Goal: Task Accomplishment & Management: Manage account settings

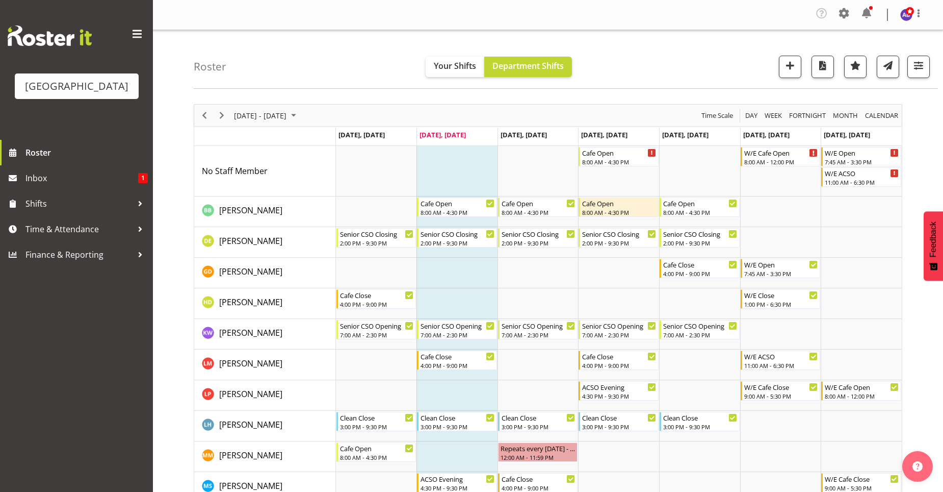
click at [141, 35] on span at bounding box center [137, 34] width 16 height 16
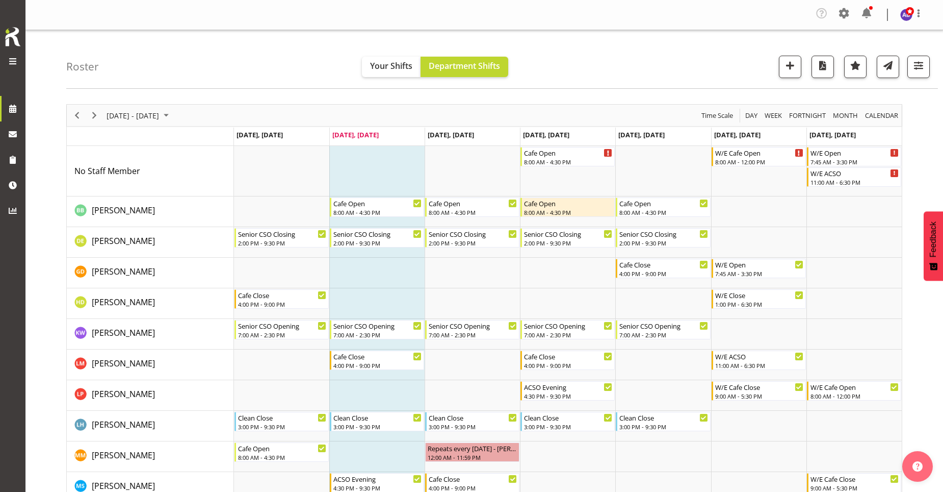
click at [386, 453] on td "Timeline Week of September 9, 2025" at bounding box center [376, 456] width 95 height 31
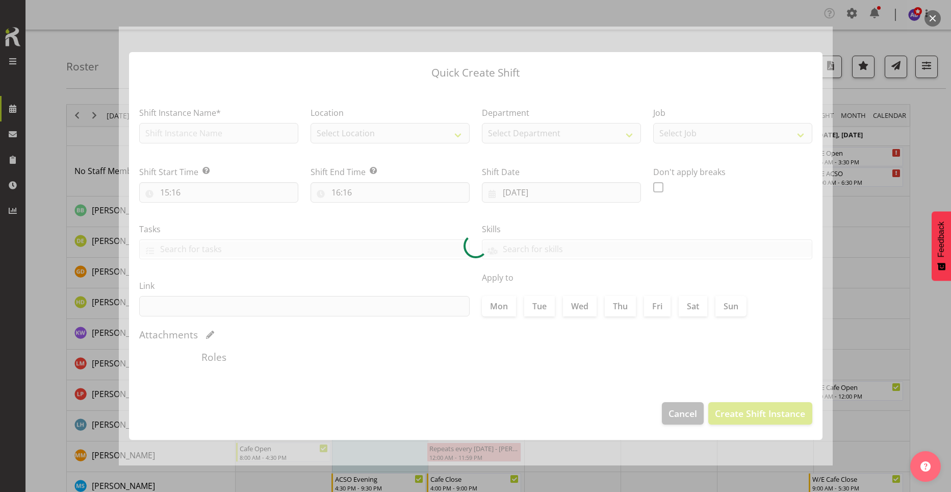
checkbox input "true"
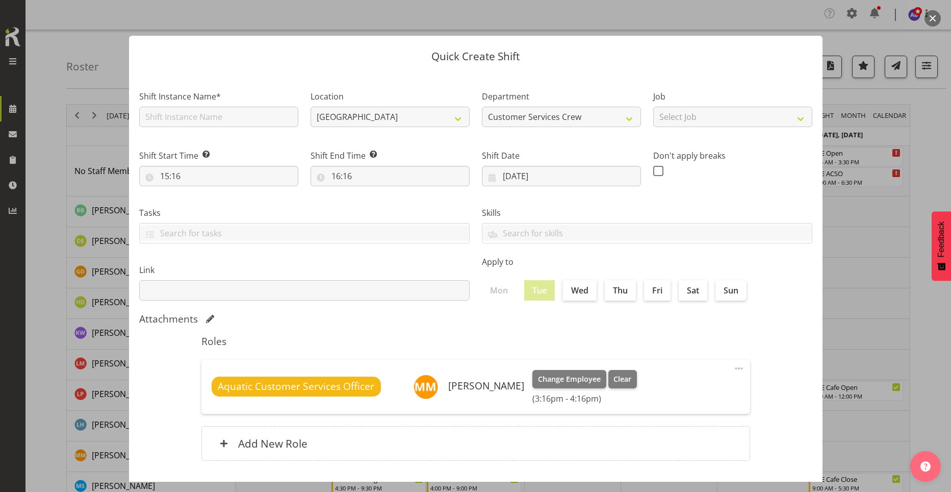
click at [792, 413] on section "Shift Instance Name* Location Splash Palace Department Customer Services Crew C…" at bounding box center [475, 277] width 693 height 411
click at [862, 181] on div at bounding box center [475, 246] width 951 height 492
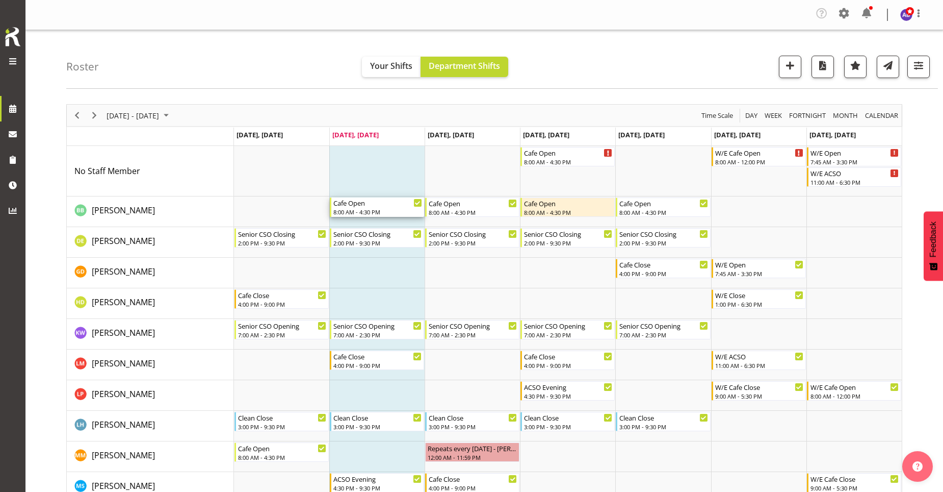
click at [411, 205] on div "Cafe Open" at bounding box center [377, 202] width 89 height 10
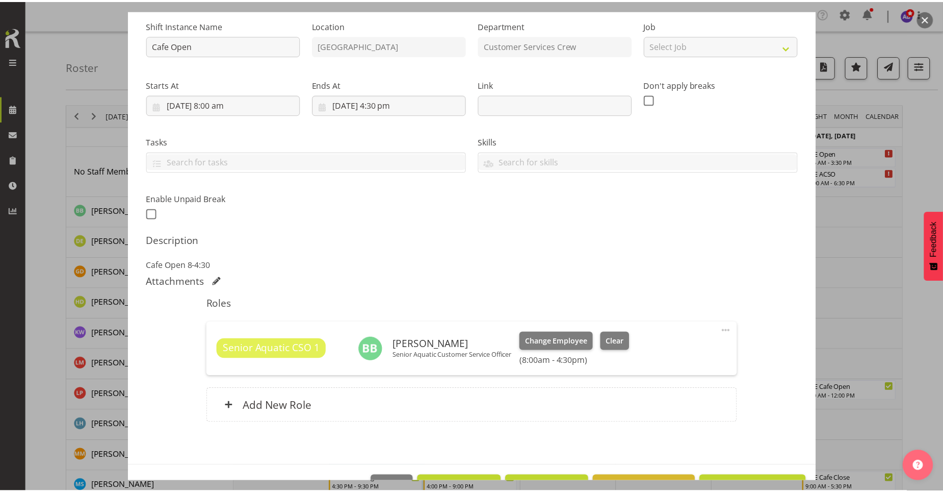
scroll to position [133, 0]
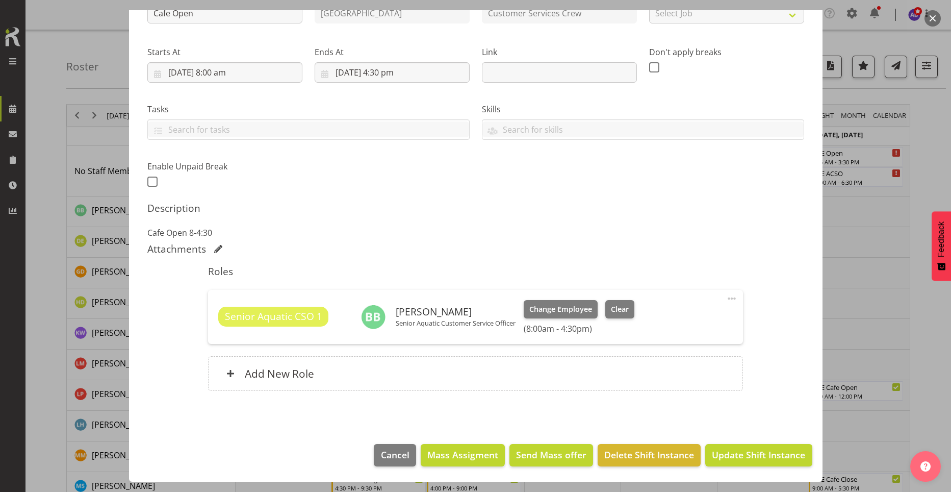
click at [726, 300] on span at bounding box center [732, 298] width 12 height 12
click at [691, 341] on link "Cover Role" at bounding box center [689, 341] width 98 height 18
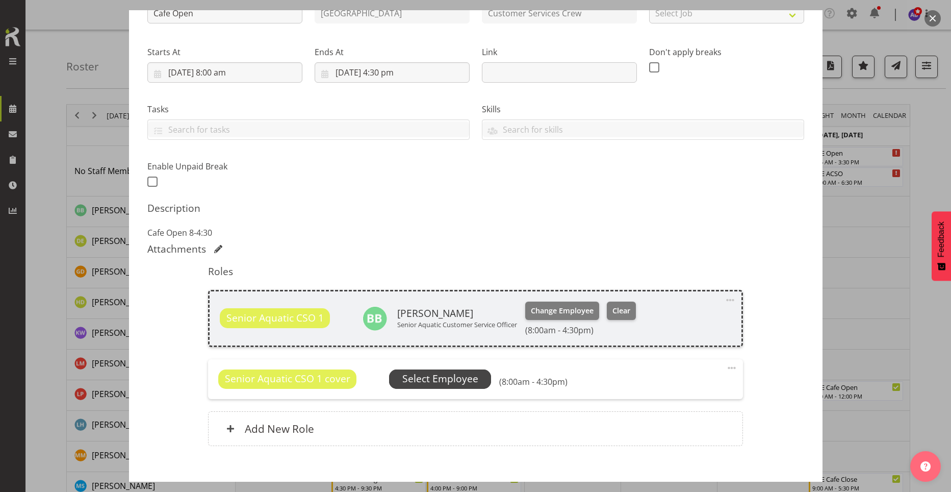
click at [427, 383] on span "Select Employee" at bounding box center [440, 378] width 76 height 15
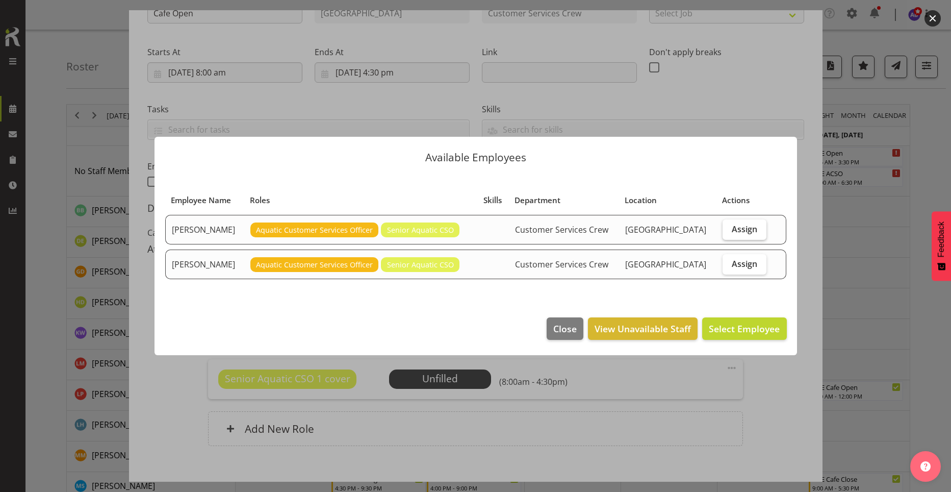
click at [747, 225] on span "Assign" at bounding box center [744, 229] width 25 height 10
click at [729, 225] on input "Assign" at bounding box center [726, 228] width 7 height 7
checkbox input "true"
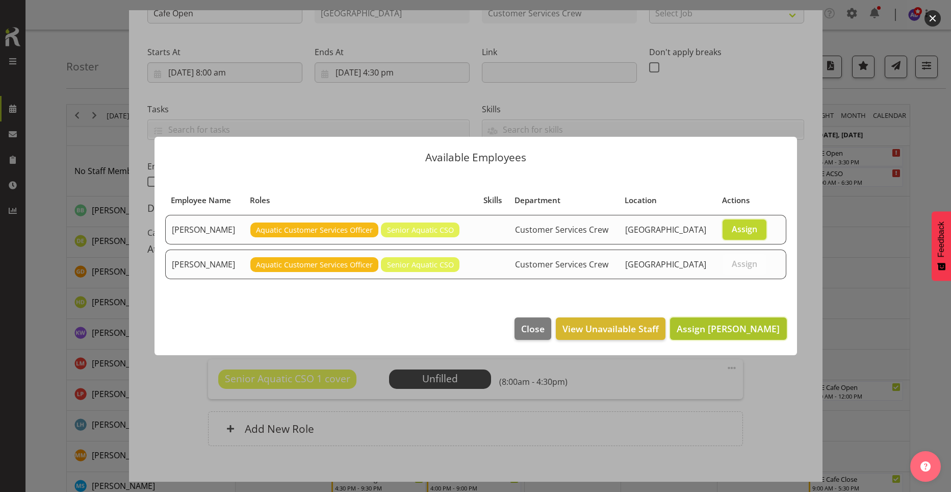
click at [678, 326] on span "Assign Maddison Mason-Pine" at bounding box center [728, 328] width 103 height 12
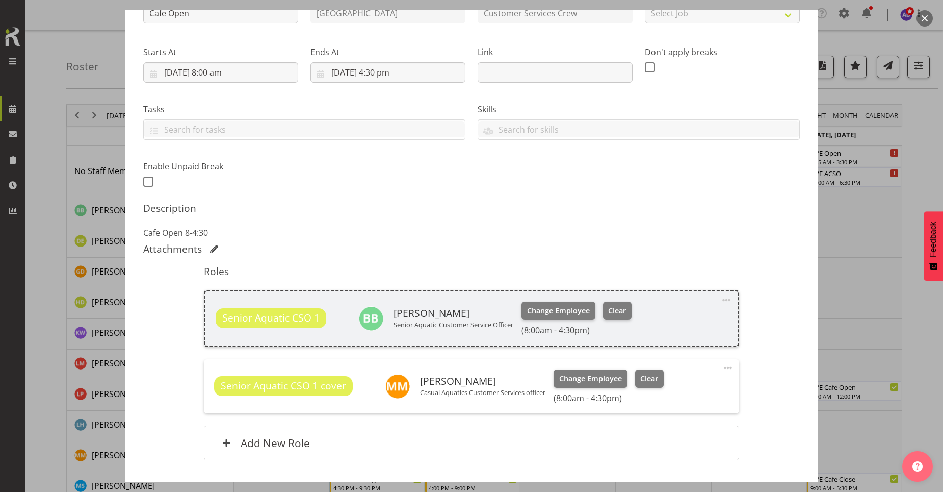
click at [722, 367] on span at bounding box center [728, 368] width 12 height 12
click at [678, 394] on link "Edit" at bounding box center [685, 392] width 98 height 18
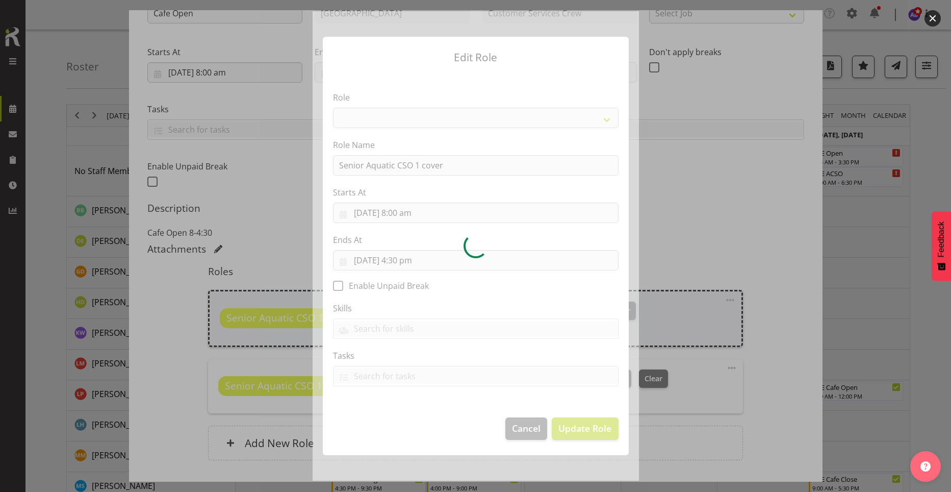
select select "1490"
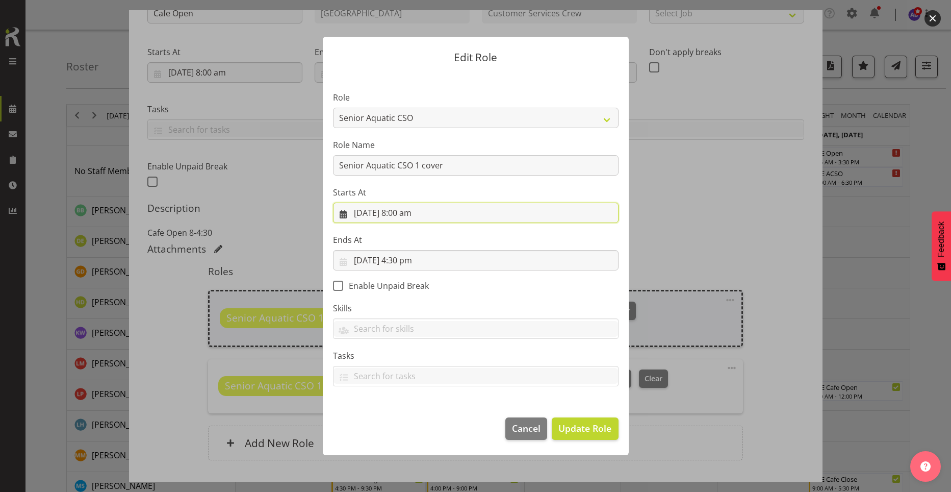
click at [404, 212] on input "[DATE] 8:00 am" at bounding box center [476, 212] width 286 height 20
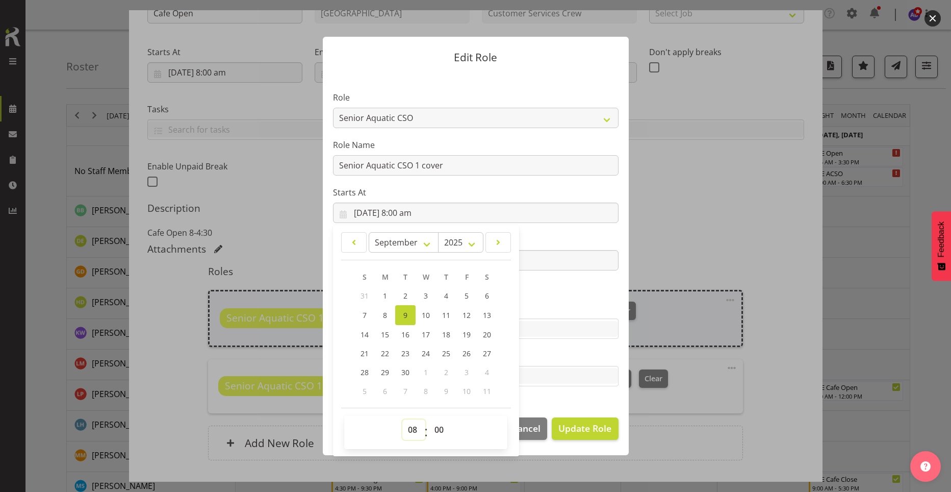
click at [410, 430] on select "00 01 02 03 04 05 06 07 08 09 10 11 12 13 14 15 16 17 18 19 20 21 22 23" at bounding box center [413, 429] width 23 height 20
select select "12"
click at [402, 419] on select "00 01 02 03 04 05 06 07 08 09 10 11 12 13 14 15 16 17 18 19 20 21 22 23" at bounding box center [413, 429] width 23 height 20
type input "[DATE] 12:00 pm"
click at [440, 432] on select "00 01 02 03 04 05 06 07 08 09 10 11 12 13 14 15 16 17 18 19 20 21 22 23 24 25 2…" at bounding box center [440, 429] width 23 height 20
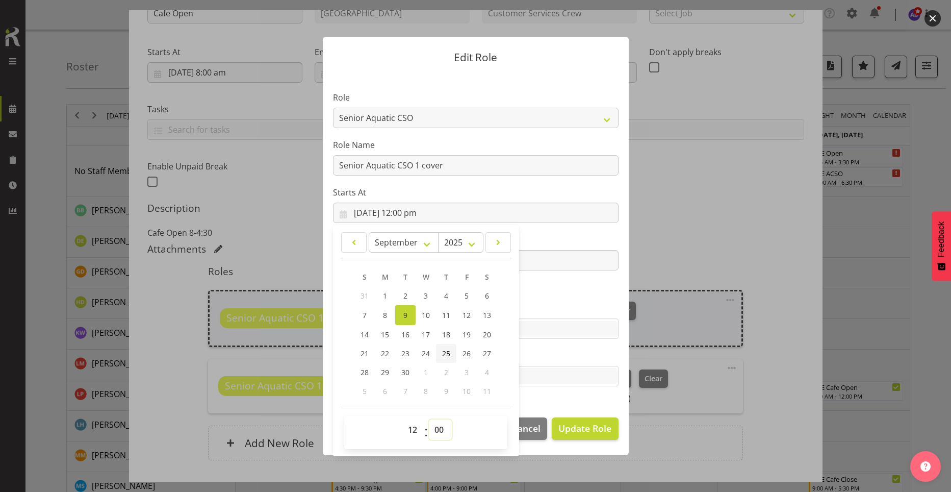
select select "30"
click at [429, 419] on select "00 01 02 03 04 05 06 07 08 09 10 11 12 13 14 15 16 17 18 19 20 21 22 23 24 25 2…" at bounding box center [440, 429] width 23 height 20
type input "9/09/2025, 12:30 pm"
click at [554, 388] on section "Role Aquatic Customer Services Officer Cleaner - Splash Palace Facilties Mainte…" at bounding box center [476, 239] width 306 height 333
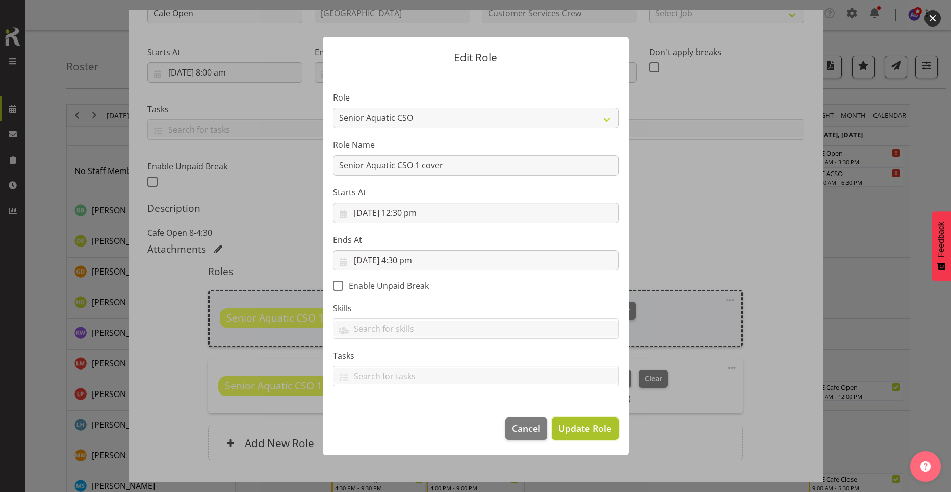
click at [575, 423] on span "Update Role" at bounding box center [584, 427] width 53 height 13
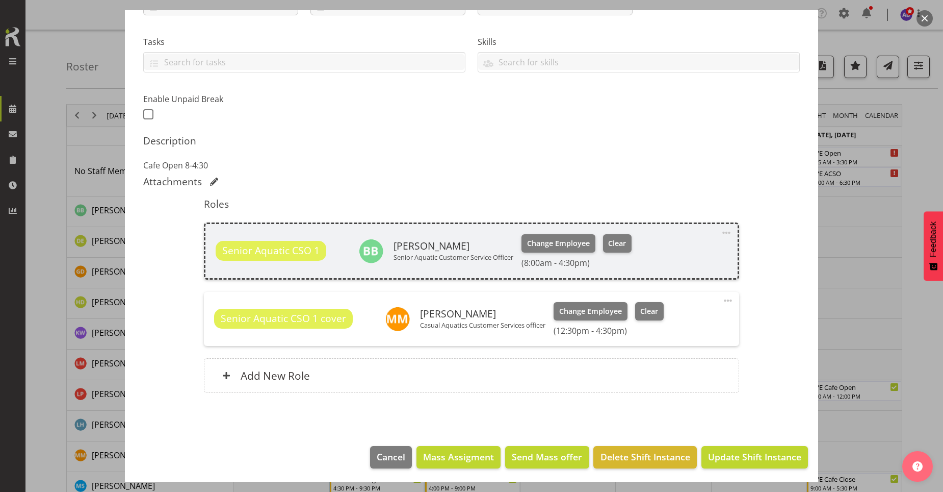
scroll to position [202, 0]
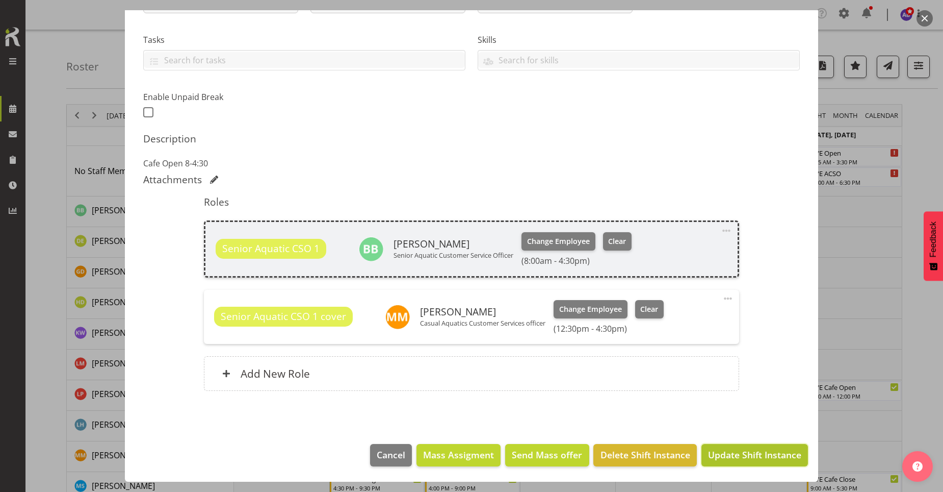
click at [719, 449] on span "Update Shift Instance" at bounding box center [754, 454] width 93 height 13
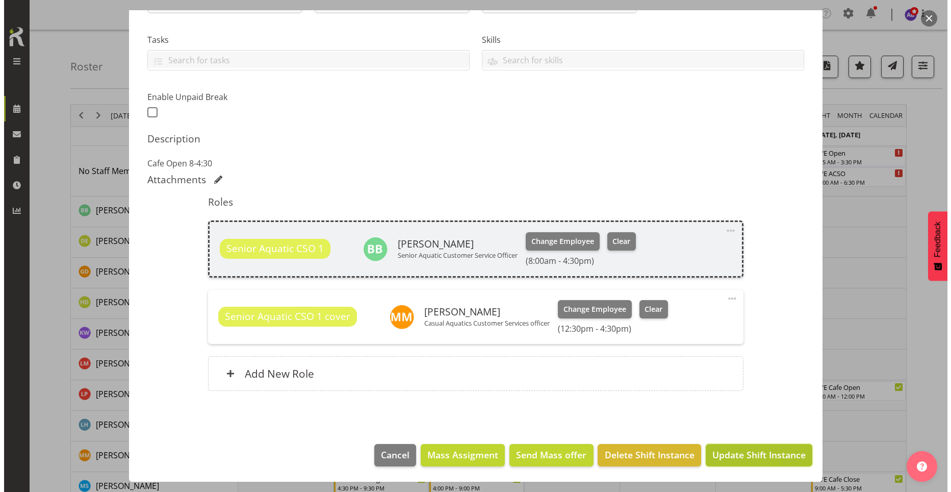
scroll to position [161, 0]
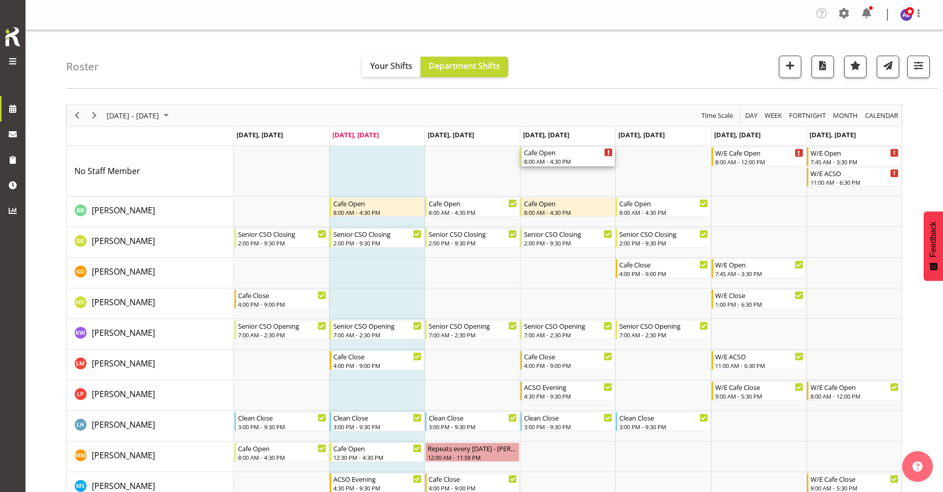
click at [607, 160] on div "8:00 AM - 4:30 PM" at bounding box center [568, 161] width 89 height 8
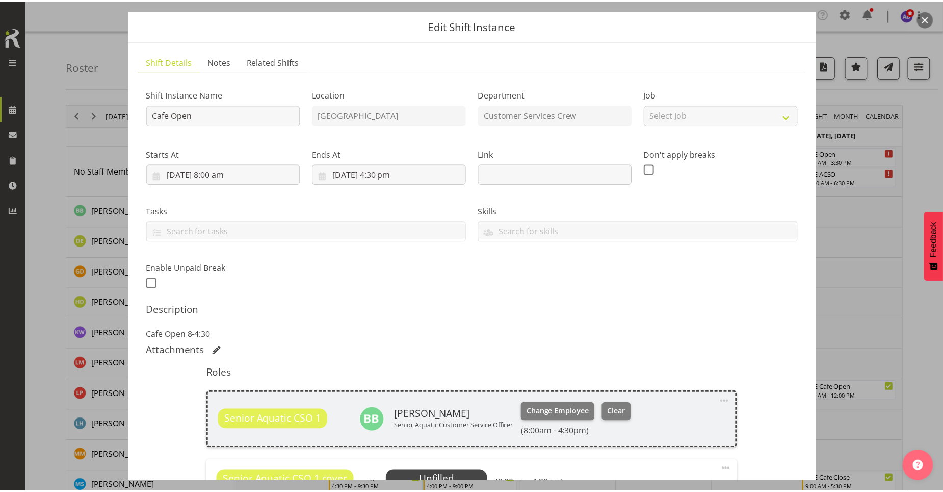
scroll to position [102, 0]
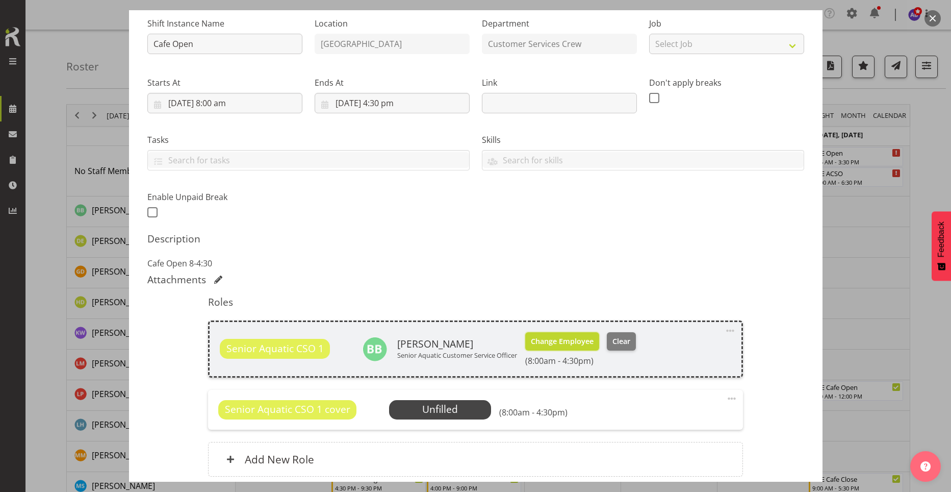
click at [574, 344] on span "Change Employee" at bounding box center [562, 341] width 63 height 11
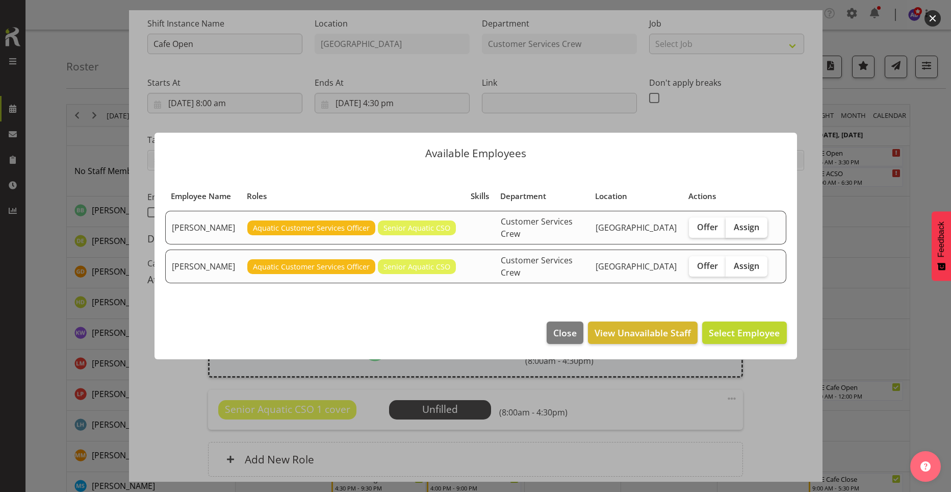
click at [742, 232] on span "Assign" at bounding box center [746, 227] width 25 height 10
click at [732, 230] on input "Assign" at bounding box center [729, 226] width 7 height 7
checkbox input "true"
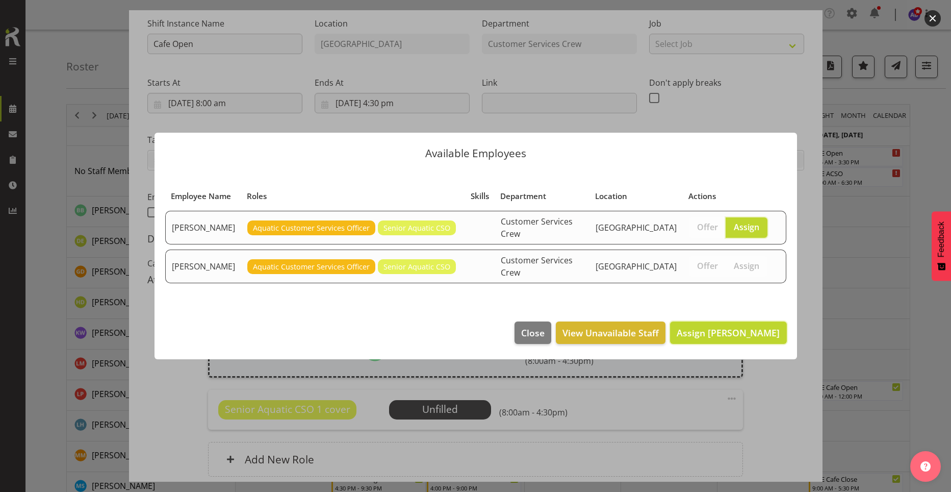
drag, startPoint x: 747, startPoint y: 325, endPoint x: 776, endPoint y: 371, distance: 53.8
click at [747, 326] on span "Assign Maddison Mason-Pine" at bounding box center [728, 332] width 103 height 12
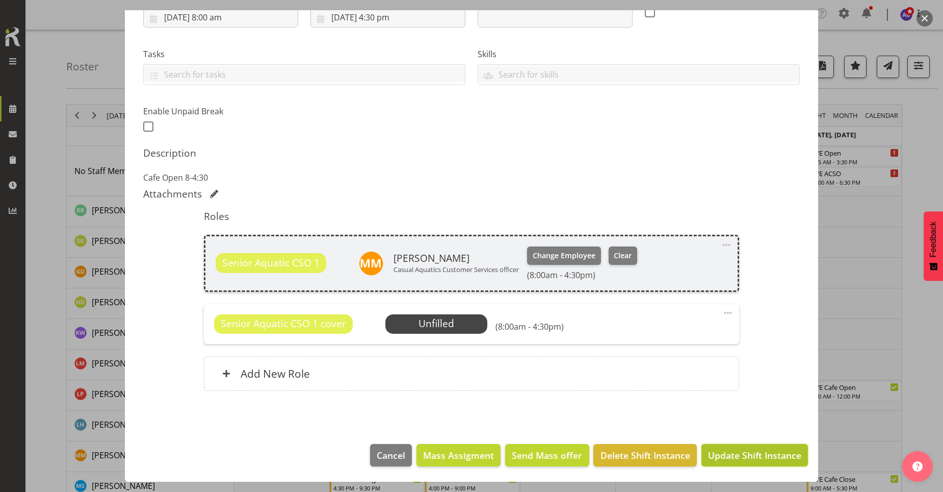
click at [768, 460] on span "Update Shift Instance" at bounding box center [754, 454] width 93 height 13
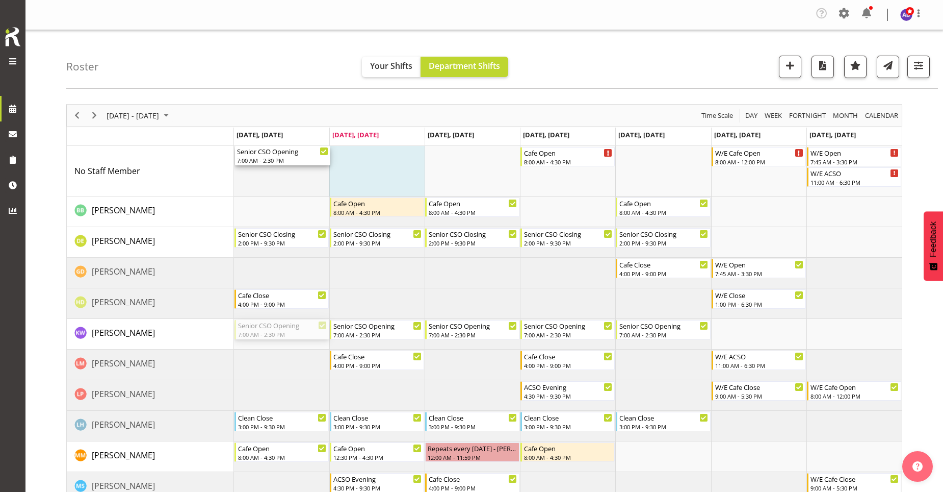
drag, startPoint x: 306, startPoint y: 329, endPoint x: 291, endPoint y: 189, distance: 141.1
click at [291, 189] on div "Cafe Open 8:00 AM - 4:30 PM W/E Cafe Open 8:00 AM - 12:00 PM W/E Open 7:45 AM -…" at bounding box center [568, 472] width 668 height 652
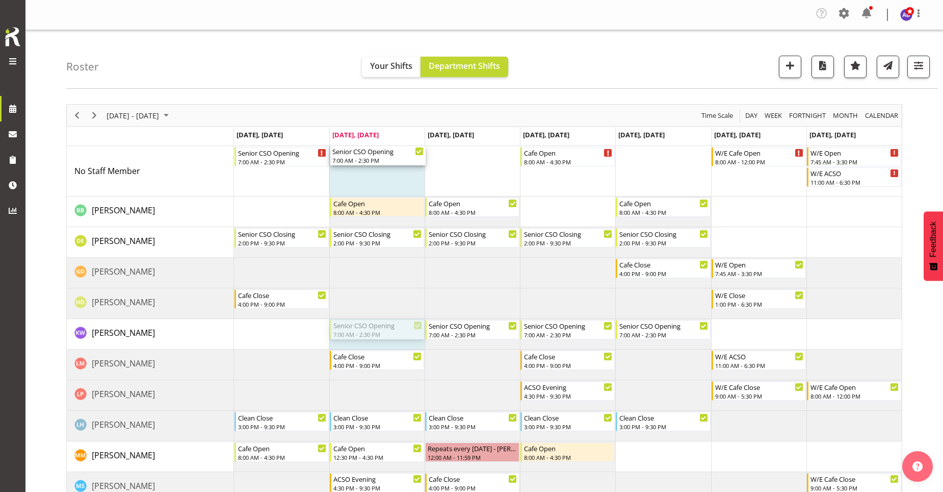
drag, startPoint x: 359, startPoint y: 331, endPoint x: 355, endPoint y: 189, distance: 142.3
click at [355, 189] on div "Senior CSO Opening 7:00 AM - 2:30 PM Cafe Open 8:00 AM - 4:30 PM W/E Cafe Open …" at bounding box center [568, 472] width 668 height 652
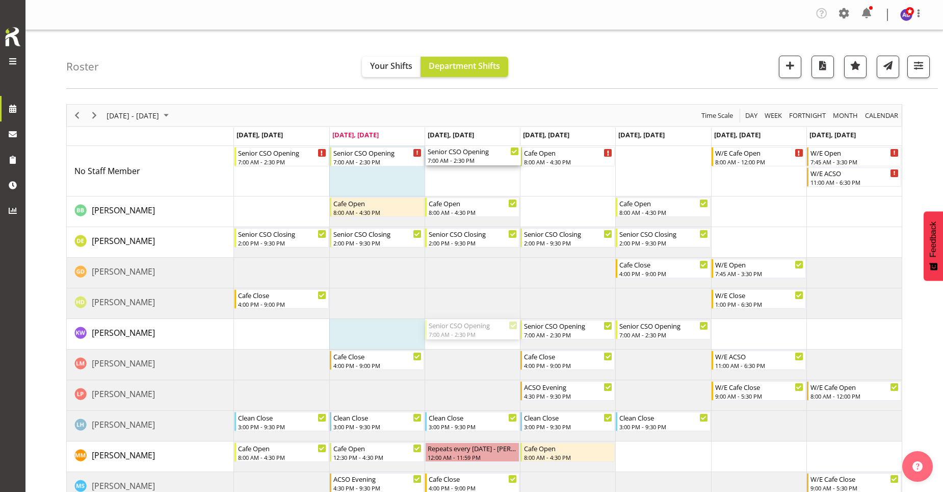
drag, startPoint x: 443, startPoint y: 327, endPoint x: 439, endPoint y: 186, distance: 141.8
click at [439, 186] on div "Senior CSO Opening 7:00 AM - 2:30 PM Senior CSO Opening 7:00 AM - 2:30 PM Cafe …" at bounding box center [568, 472] width 668 height 652
drag, startPoint x: 534, startPoint y: 325, endPoint x: 534, endPoint y: 194, distance: 131.6
click at [534, 194] on div "Senior CSO Opening 7:00 AM - 2:30 PM Senior CSO Opening 7:00 AM - 2:30 PM Senio…" at bounding box center [568, 472] width 668 height 652
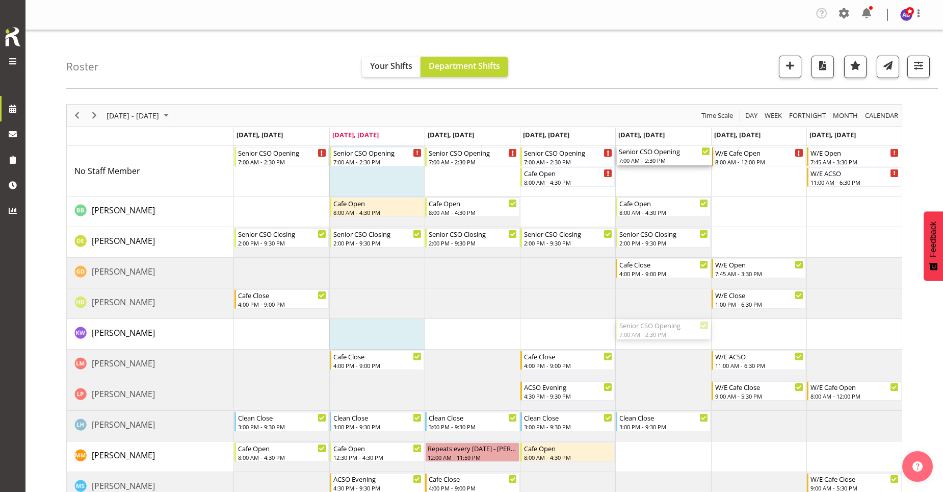
drag, startPoint x: 673, startPoint y: 335, endPoint x: 672, endPoint y: 184, distance: 150.9
click at [672, 184] on div "Senior CSO Opening 7:00 AM - 2:30 PM Senior CSO Opening 7:00 AM - 2:30 PM Senio…" at bounding box center [568, 472] width 668 height 652
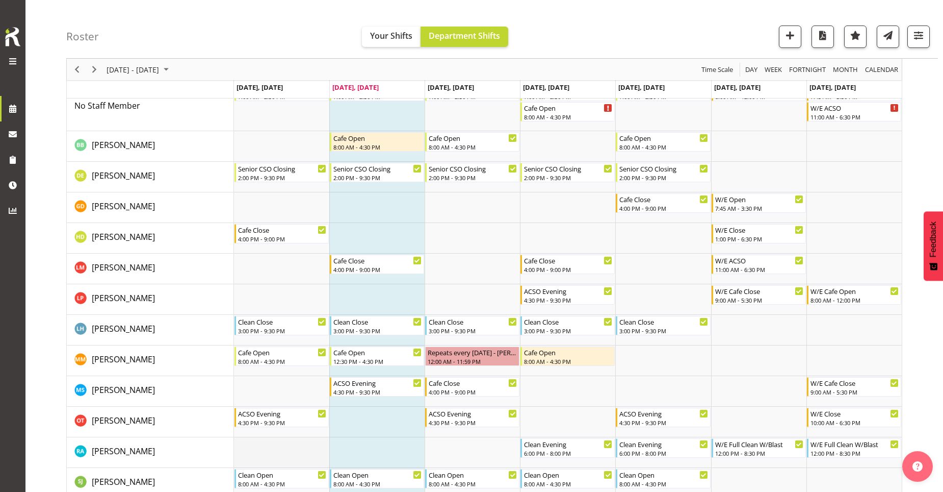
scroll to position [153, 0]
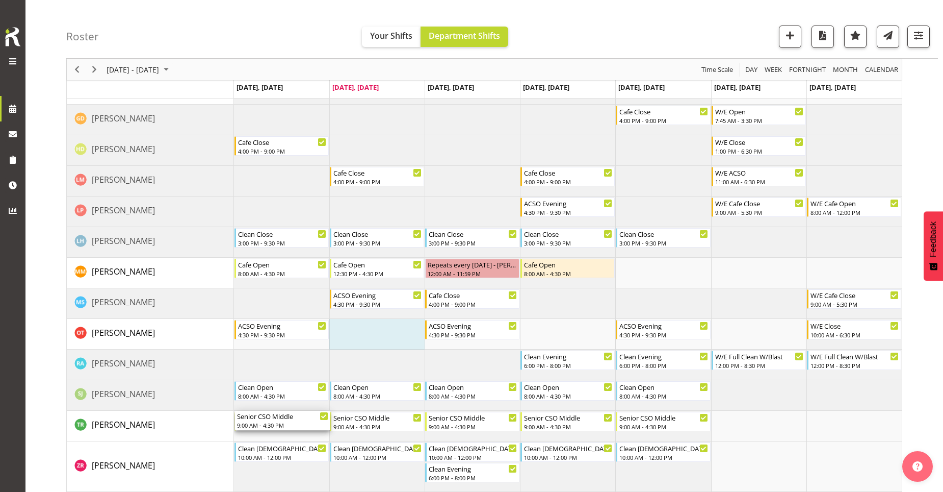
drag, startPoint x: 301, startPoint y: 423, endPoint x: 290, endPoint y: 422, distance: 11.3
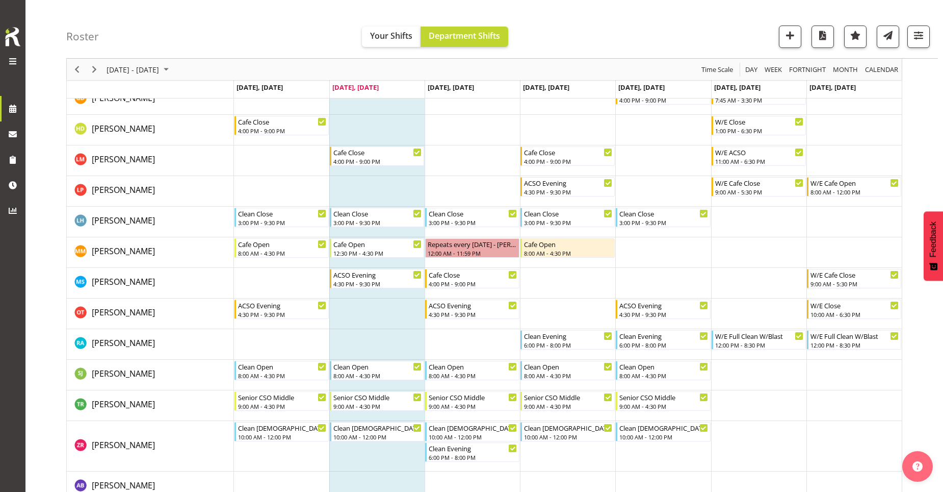
scroll to position [314, 0]
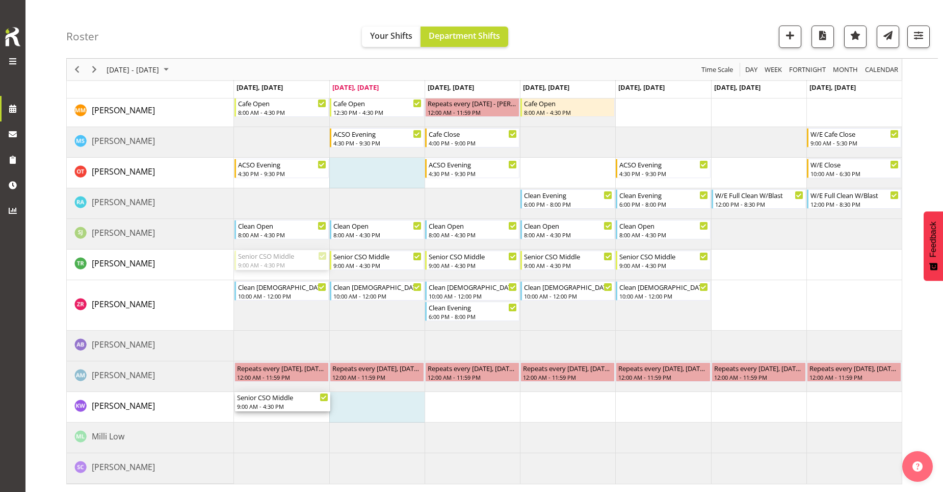
drag, startPoint x: 293, startPoint y: 265, endPoint x: 293, endPoint y: 404, distance: 139.2
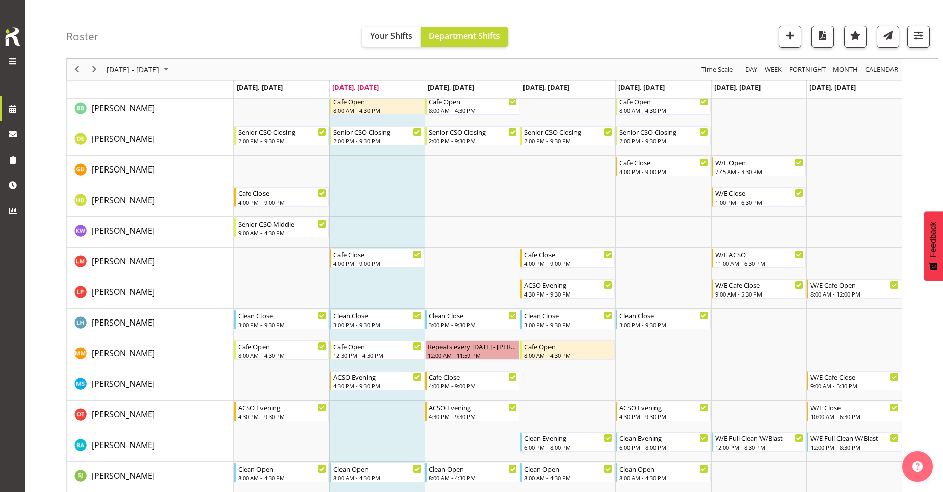
scroll to position [153, 0]
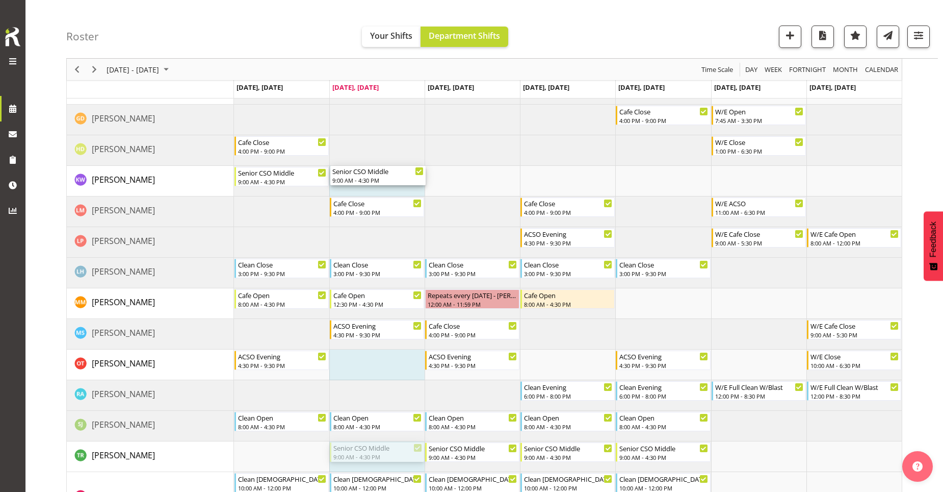
drag, startPoint x: 362, startPoint y: 455, endPoint x: 365, endPoint y: 195, distance: 260.1
click at [365, 195] on div "Senior CSO Opening 7:00 AM - 2:30 PM Senior CSO Opening 7:00 AM - 2:30 PM Senio…" at bounding box center [568, 319] width 668 height 652
drag, startPoint x: 437, startPoint y: 452, endPoint x: 452, endPoint y: 185, distance: 267.6
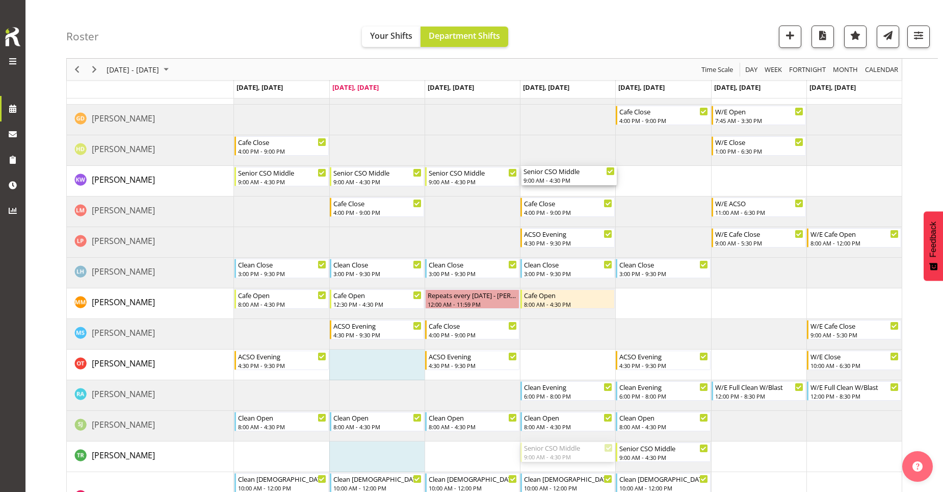
drag, startPoint x: 542, startPoint y: 454, endPoint x: 547, endPoint y: 195, distance: 259.1
click at [547, 192] on div "Senior CSO Opening 7:00 AM - 2:30 PM Senior CSO Opening 7:00 AM - 2:30 PM Senio…" at bounding box center [568, 319] width 668 height 652
drag, startPoint x: 638, startPoint y: 454, endPoint x: 636, endPoint y: 192, distance: 262.1
drag, startPoint x: 307, startPoint y: 164, endPoint x: 281, endPoint y: 451, distance: 288.2
click at [299, 460] on div "Senior CSO Middle 9:00 AM - 4:30 PM" at bounding box center [282, 450] width 91 height 19
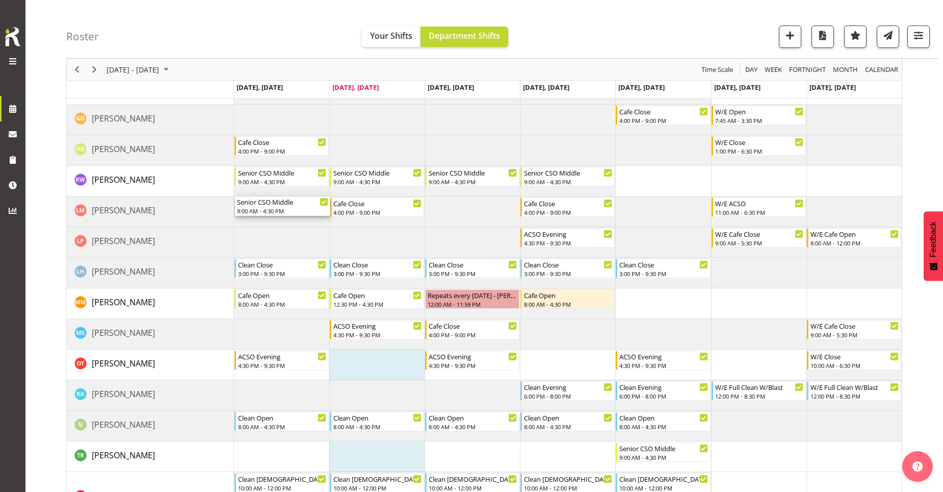
click at [262, 227] on tbody "Timeline Week of September 9, 2025" at bounding box center [568, 319] width 668 height 652
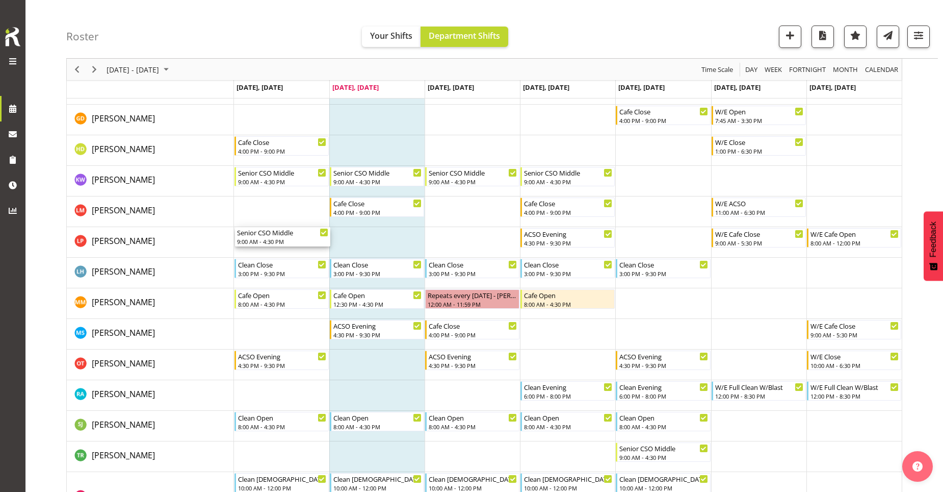
drag, startPoint x: 274, startPoint y: 241, endPoint x: 274, endPoint y: 200, distance: 40.3
click at [274, 200] on div "Senior CSO Opening 7:00 AM - 2:30 PM Senior CSO Opening 7:00 AM - 2:30 PM Senio…" at bounding box center [568, 319] width 668 height 652
click at [272, 233] on div "Senior CSO Middle" at bounding box center [282, 232] width 91 height 10
click at [277, 239] on div "9:00 AM - 4:30 PM" at bounding box center [282, 241] width 91 height 8
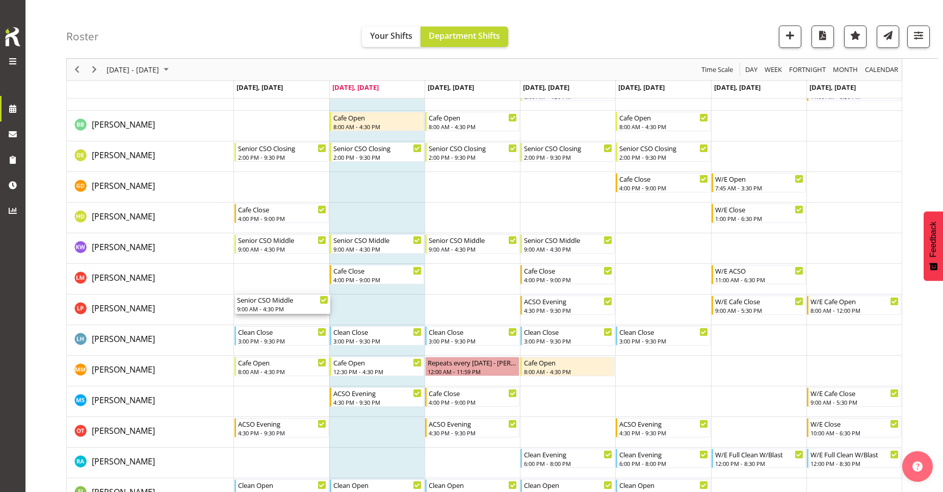
scroll to position [86, 0]
click at [288, 308] on div "9:00 AM - 4:30 PM" at bounding box center [282, 308] width 91 height 8
drag, startPoint x: 288, startPoint y: 283, endPoint x: 289, endPoint y: 275, distance: 7.7
click at [290, 264] on div "Senior CSO Opening 7:00 AM - 2:30 PM Senior CSO Opening 7:00 AM - 2:30 PM Senio…" at bounding box center [568, 386] width 668 height 652
click at [296, 306] on div "9:00 AM - 4:30 PM" at bounding box center [282, 308] width 91 height 8
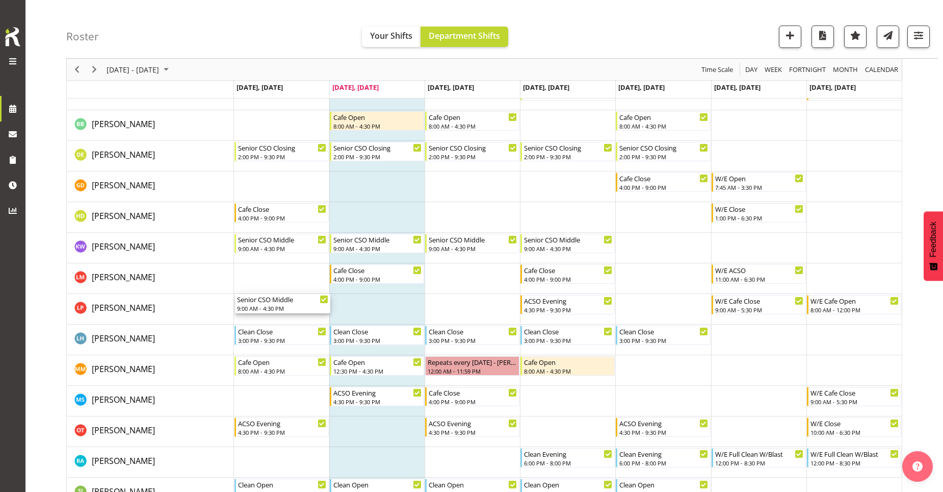
click at [296, 305] on div "9:00 AM - 4:30 PM" at bounding box center [282, 308] width 91 height 8
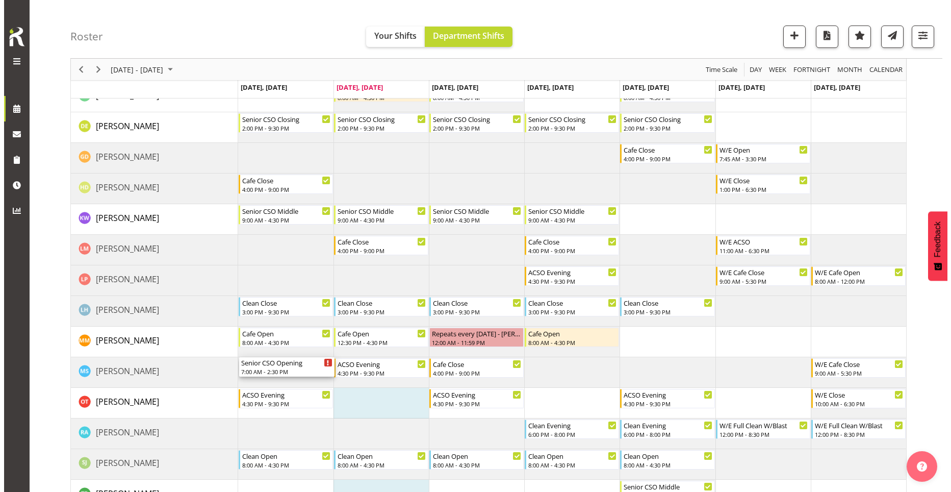
scroll to position [255, 0]
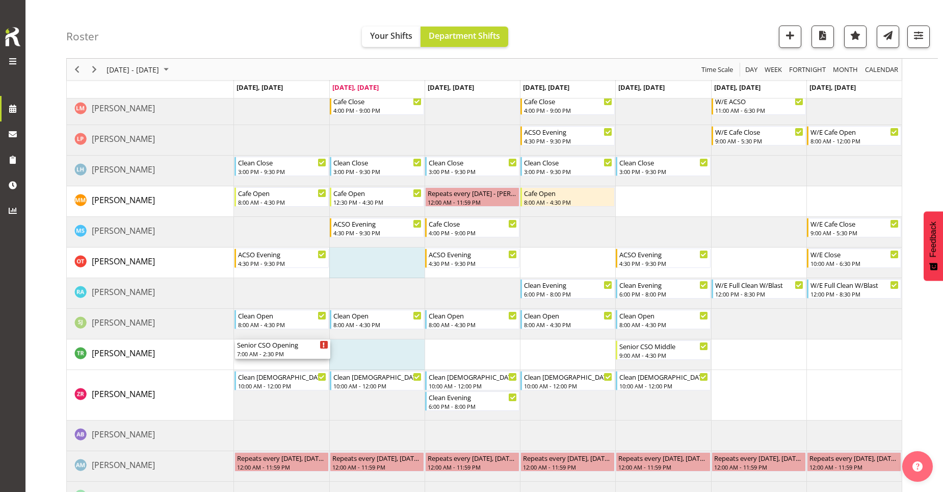
drag, startPoint x: 302, startPoint y: 159, endPoint x: 267, endPoint y: 364, distance: 208.0
click at [267, 364] on div "Senior CSO Opening 7:00 AM - 2:30 PM Senior CSO Opening 7:00 AM - 2:30 PM Senio…" at bounding box center [568, 217] width 668 height 652
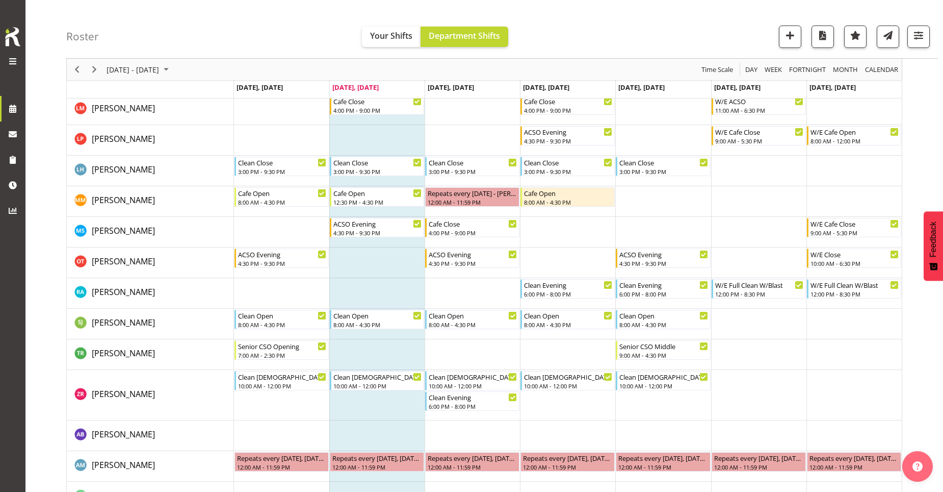
click at [369, 350] on td "Timeline Week of September 9, 2025" at bounding box center [376, 354] width 95 height 31
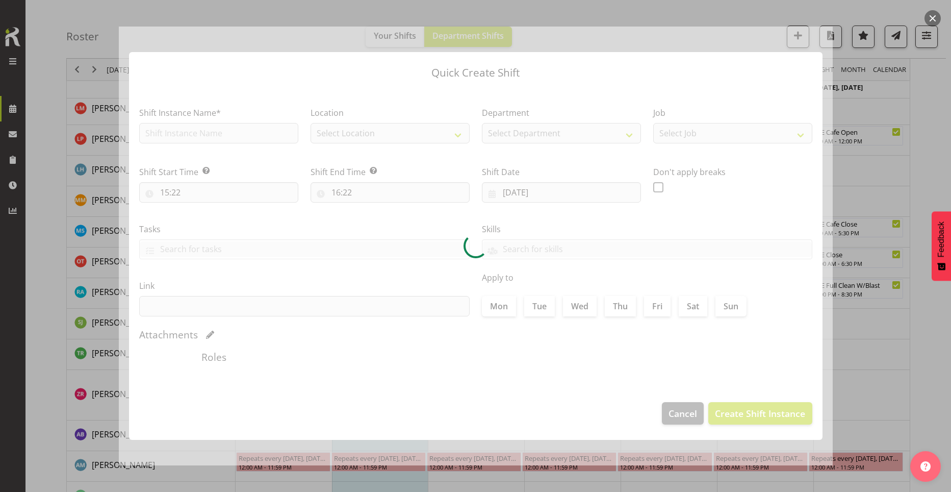
checkbox input "true"
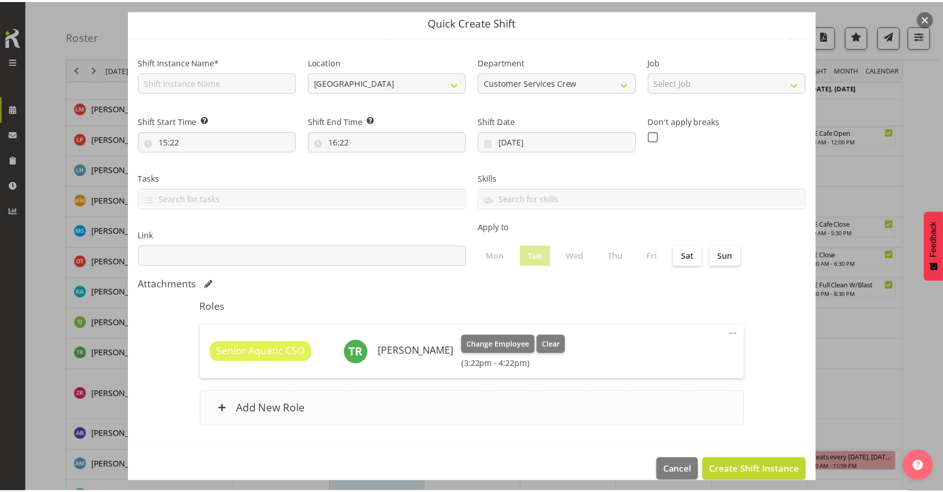
scroll to position [49, 0]
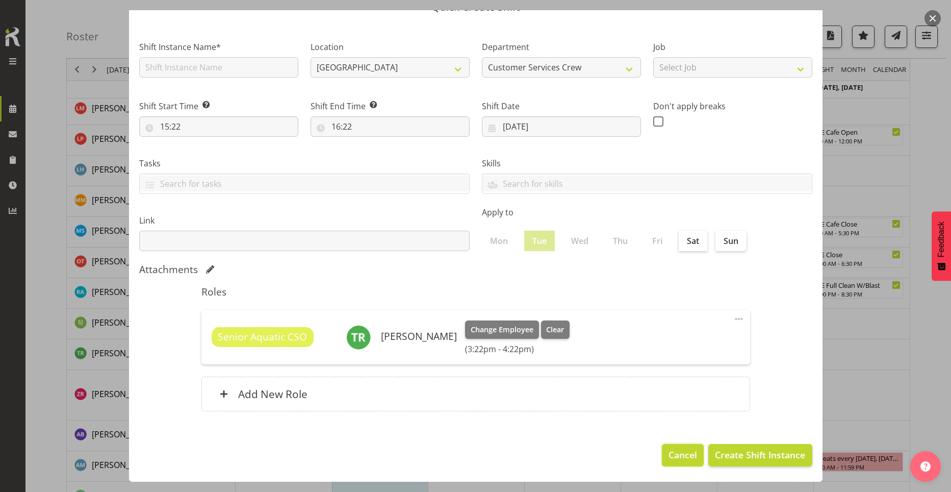
click at [683, 454] on span "Cancel" at bounding box center [682, 454] width 29 height 13
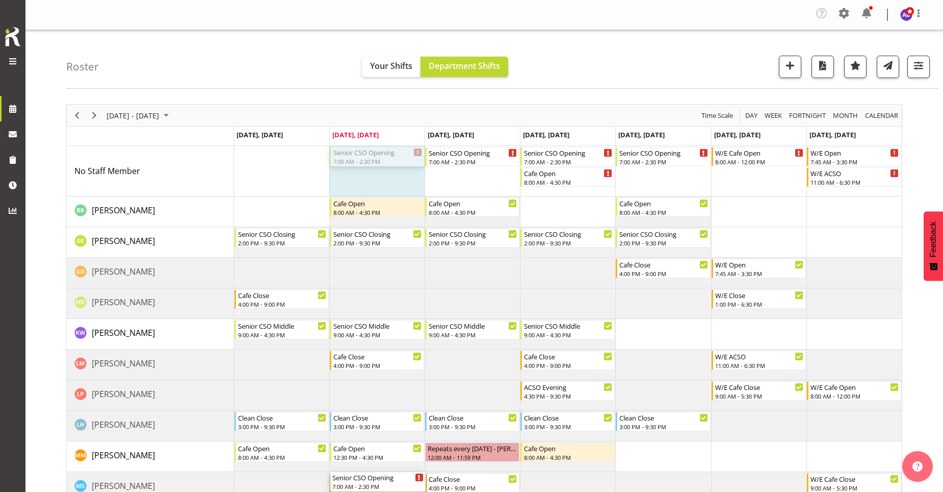
scroll to position [204, 0]
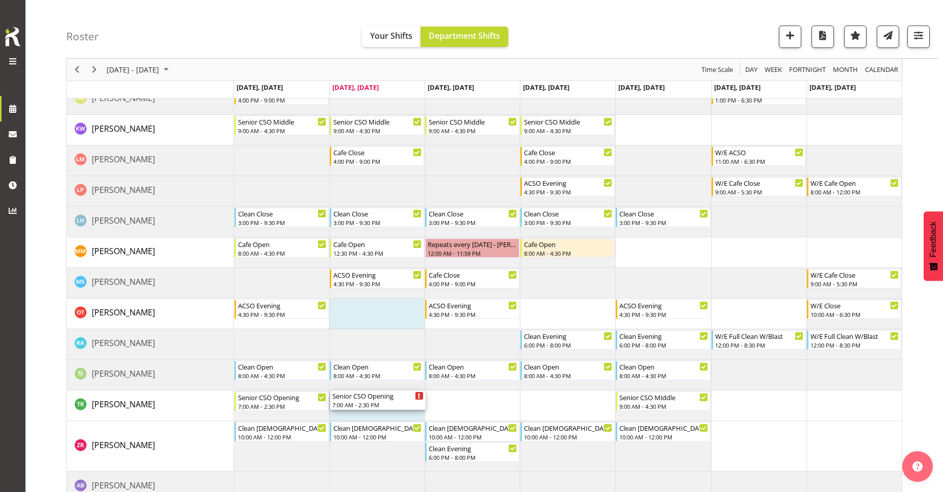
drag, startPoint x: 391, startPoint y: 168, endPoint x: 360, endPoint y: 407, distance: 241.5
drag, startPoint x: 459, startPoint y: 184, endPoint x: 461, endPoint y: 414, distance: 230.0
click at [461, 414] on div "Senior CSO Opening 7:00 AM - 2:30 PM Senior CSO Opening 7:00 AM - 2:30 PM Cafe …" at bounding box center [568, 268] width 668 height 652
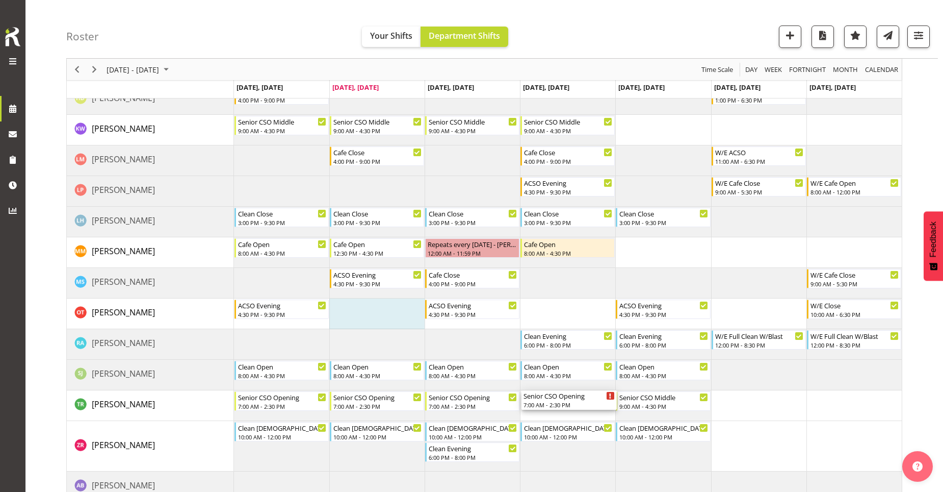
drag, startPoint x: 571, startPoint y: 161, endPoint x: 580, endPoint y: 398, distance: 237.8
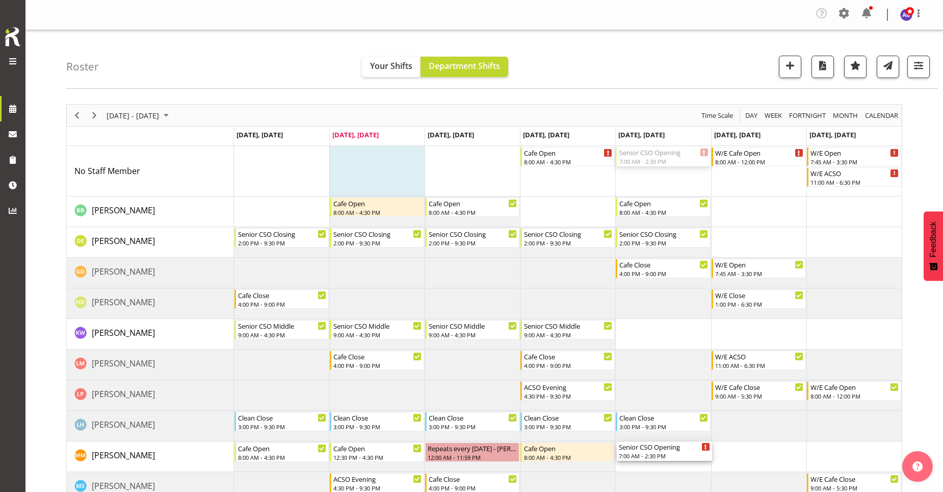
scroll to position [255, 0]
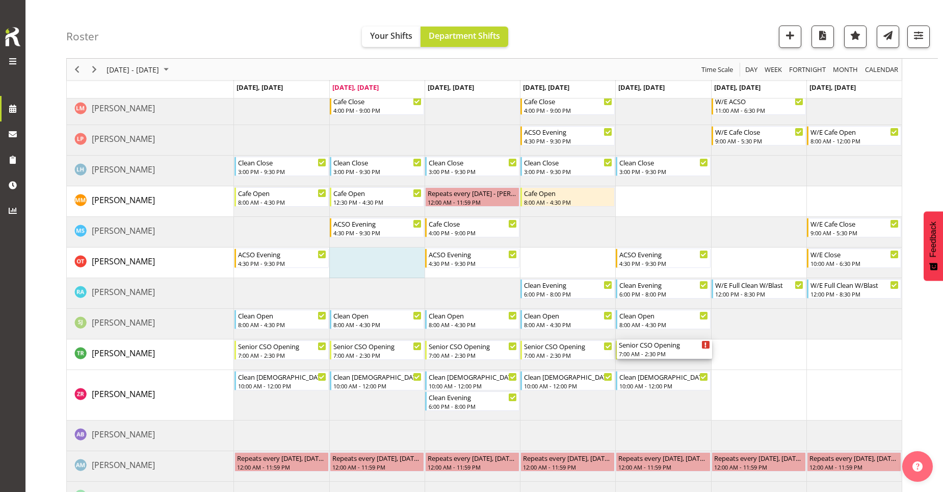
drag, startPoint x: 658, startPoint y: 158, endPoint x: 672, endPoint y: 360, distance: 203.4
click at [672, 360] on div "Cafe Open 8:00 AM - 4:30 PM Senior CSO Opening 7:00 AM - 2:30 PM W/E Cafe Open …" at bounding box center [568, 217] width 668 height 652
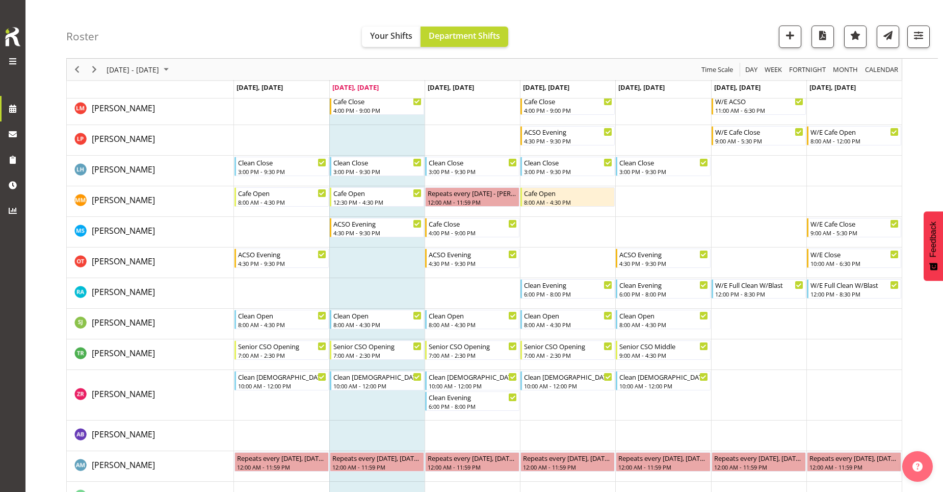
scroll to position [204, 0]
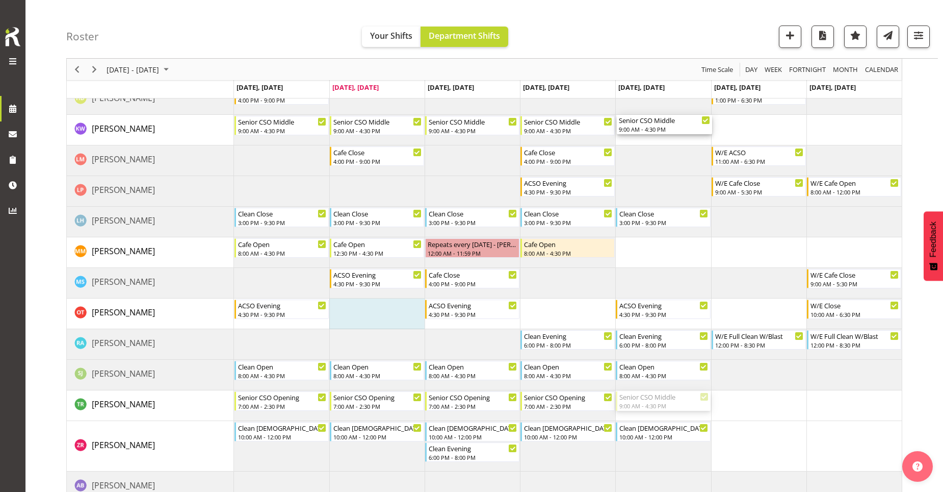
drag, startPoint x: 629, startPoint y: 402, endPoint x: 630, endPoint y: 139, distance: 263.6
click at [630, 138] on div "Cafe Open 8:00 AM - 4:30 PM Senior CSO Opening 7:00 AM - 2:30 PM W/E Cafe Open …" at bounding box center [568, 268] width 668 height 652
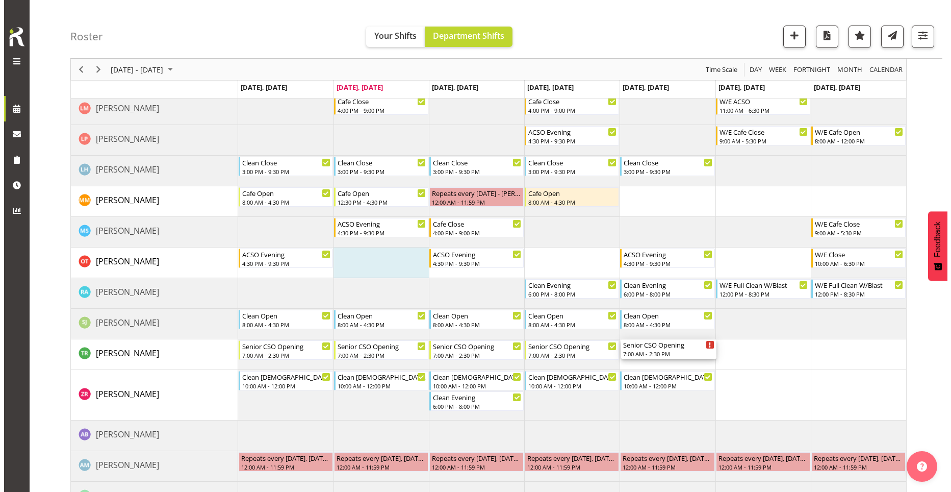
scroll to position [306, 0]
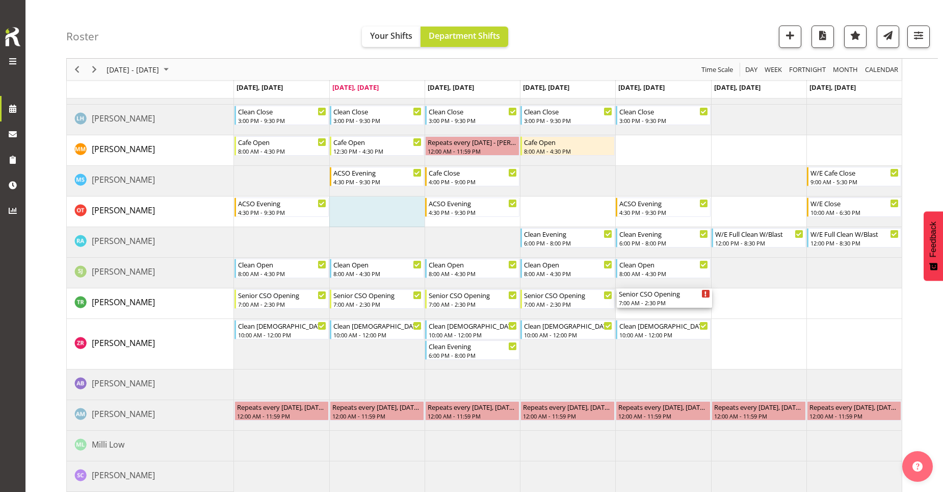
drag, startPoint x: 657, startPoint y: 110, endPoint x: 653, endPoint y: 308, distance: 198.9
click at [653, 308] on div "Cafe Open 8:00 AM - 4:30 PM Senior CSO Opening 7:00 AM - 2:30 PM W/E Cafe Open …" at bounding box center [568, 166] width 668 height 652
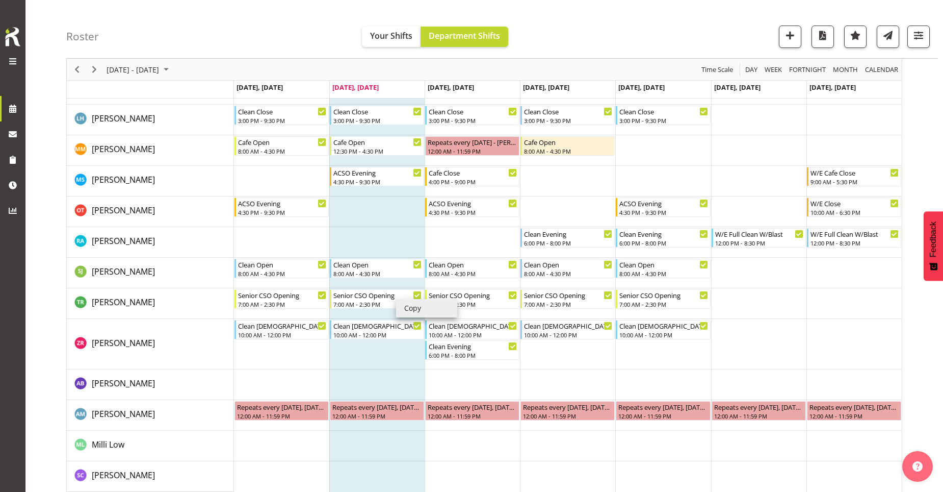
click at [840, 343] on td "Timeline Week of September 9, 2025" at bounding box center [854, 344] width 95 height 50
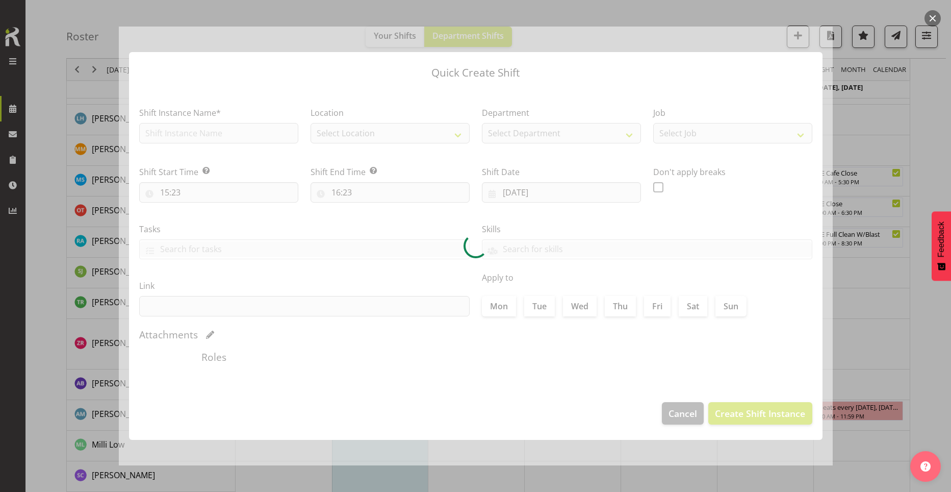
type input "14/09/2025"
checkbox input "true"
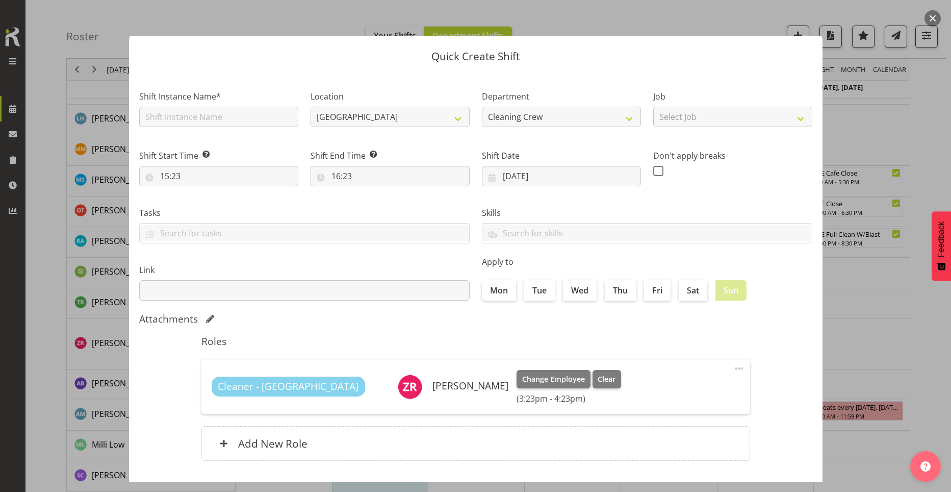
click at [875, 387] on div at bounding box center [475, 246] width 951 height 492
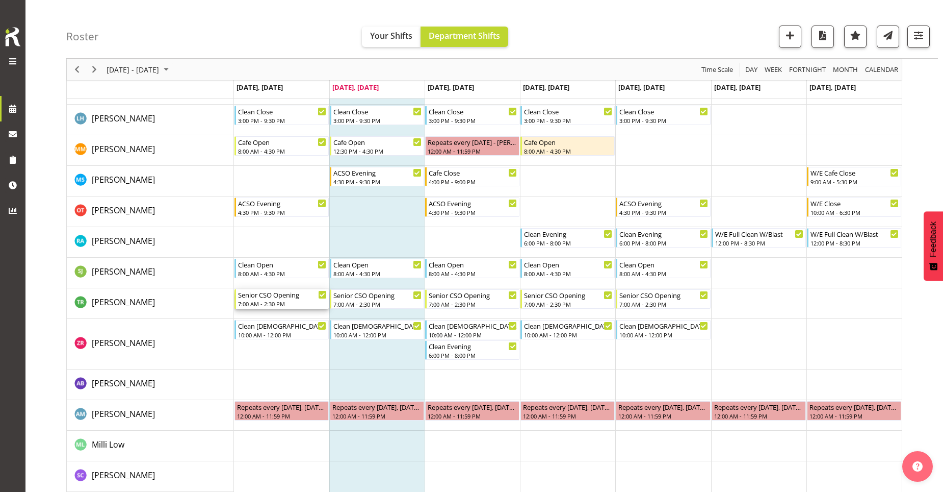
click at [306, 298] on div "Senior CSO Opening" at bounding box center [282, 294] width 89 height 10
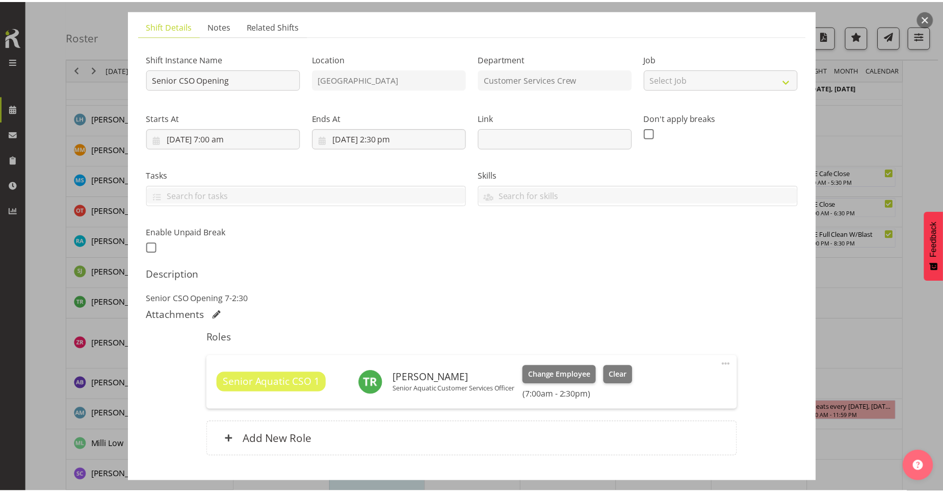
scroll to position [133, 0]
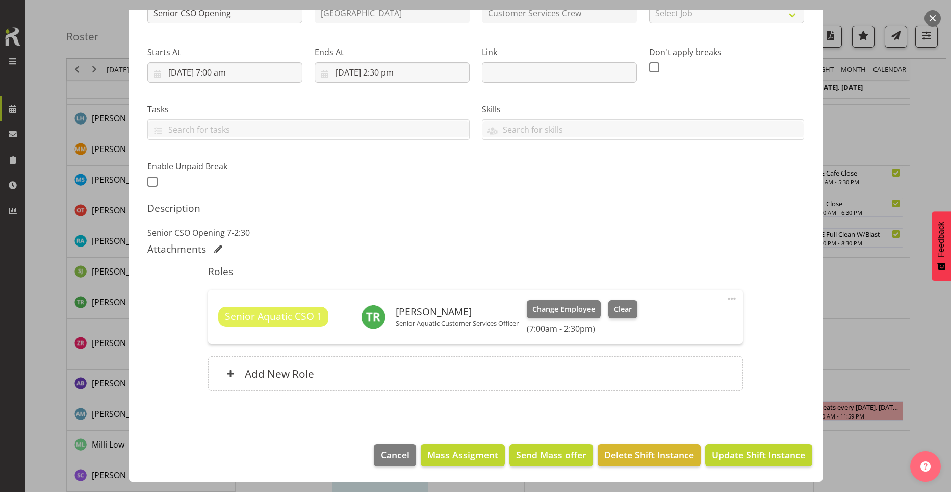
click at [726, 300] on span at bounding box center [732, 298] width 12 height 12
click at [689, 318] on link "Edit" at bounding box center [689, 323] width 98 height 18
select select "8"
select select "2025"
select select "7"
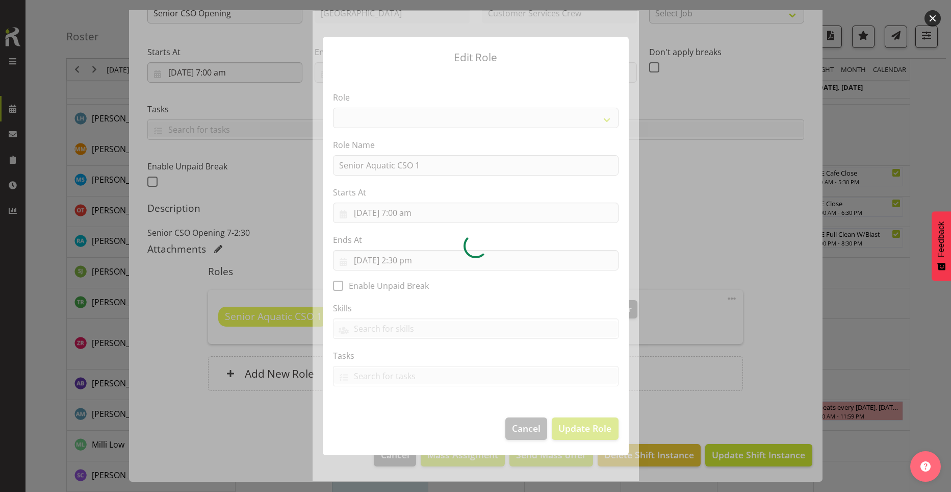
click at [404, 213] on div at bounding box center [476, 245] width 326 height 469
select select "1490"
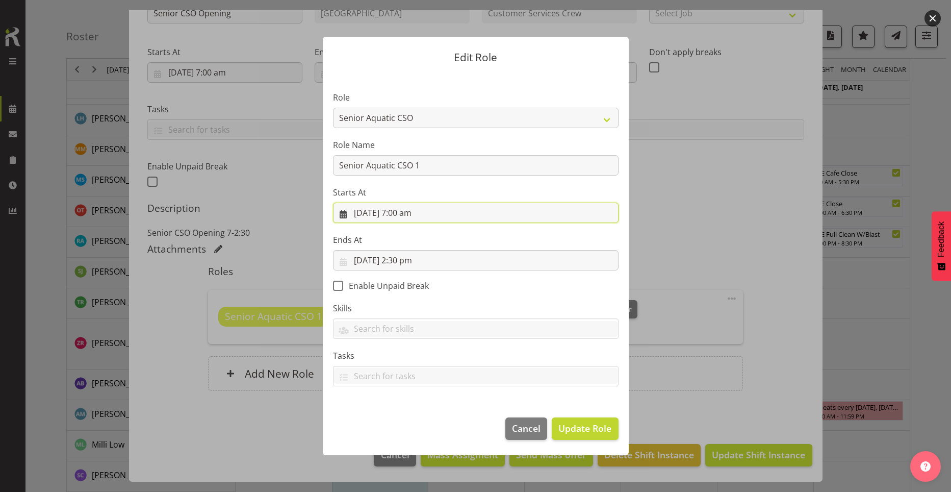
click at [405, 213] on input "8/09/2025, 7:00 am" at bounding box center [476, 212] width 286 height 20
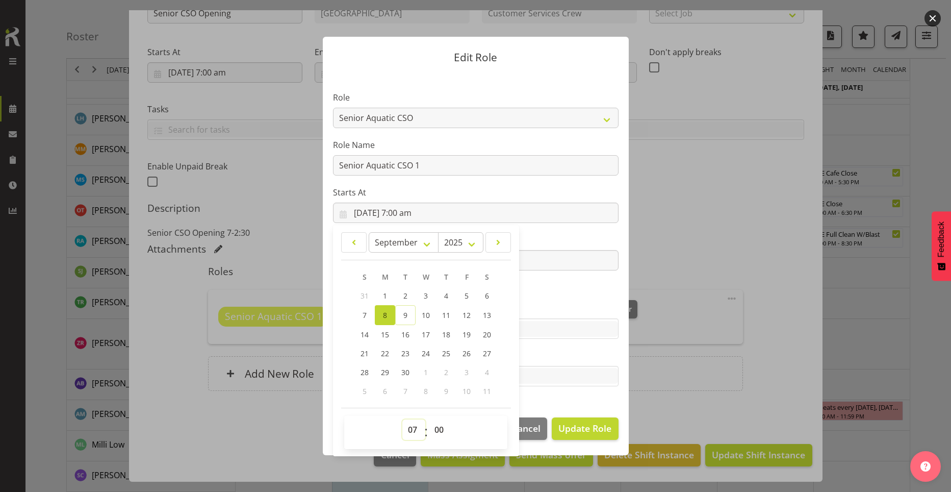
click at [408, 432] on select "00 01 02 03 04 05 06 07 08 09 10 11 12 13 14 15 16 17 18 19 20 21 22 23" at bounding box center [413, 429] width 23 height 20
select select "5"
click at [402, 419] on select "00 01 02 03 04 05 06 07 08 09 10 11 12 13 14 15 16 17 18 19 20 21 22 23" at bounding box center [413, 429] width 23 height 20
type input "8/09/2025, 5:00 am"
click at [437, 432] on select "00 01 02 03 04 05 06 07 08 09 10 11 12 13 14 15 16 17 18 19 20 21 22 23 24 25 2…" at bounding box center [440, 429] width 23 height 20
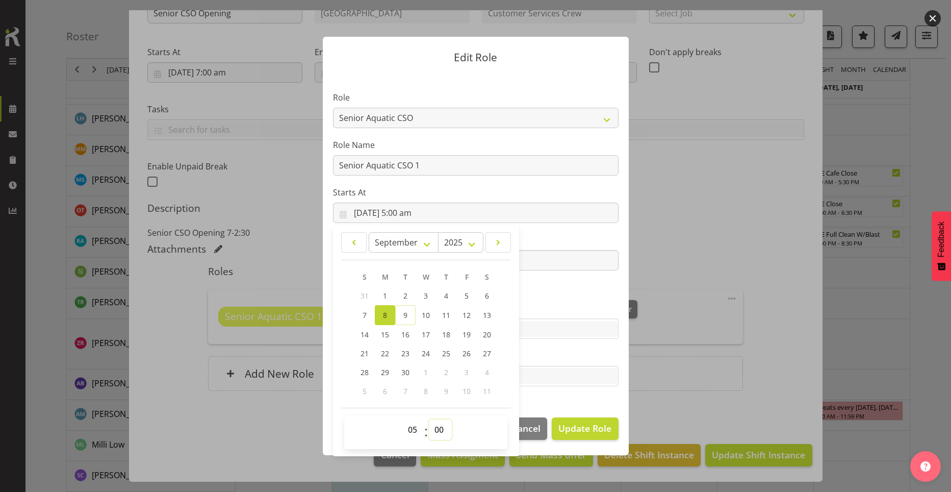
select select "30"
click at [429, 419] on select "00 01 02 03 04 05 06 07 08 09 10 11 12 13 14 15 16 17 18 19 20 21 22 23 24 25 2…" at bounding box center [440, 429] width 23 height 20
type input "8/09/2025, 5:30 am"
click at [563, 377] on input "text" at bounding box center [475, 376] width 285 height 16
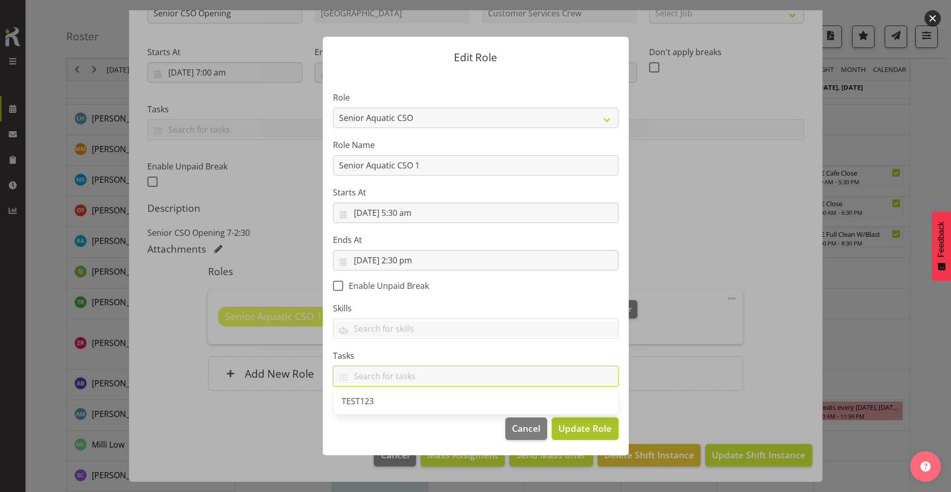
click at [576, 423] on span "Update Role" at bounding box center [584, 427] width 53 height 13
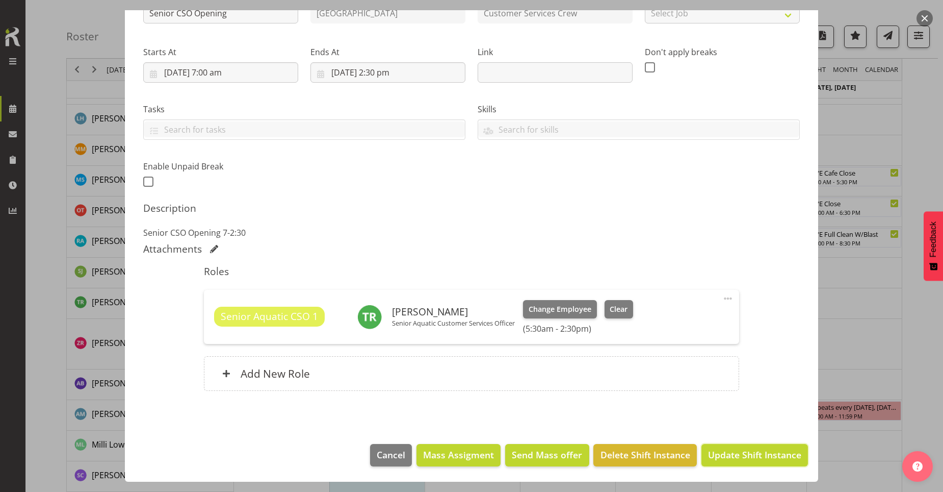
click at [717, 458] on span "Update Shift Instance" at bounding box center [754, 454] width 93 height 13
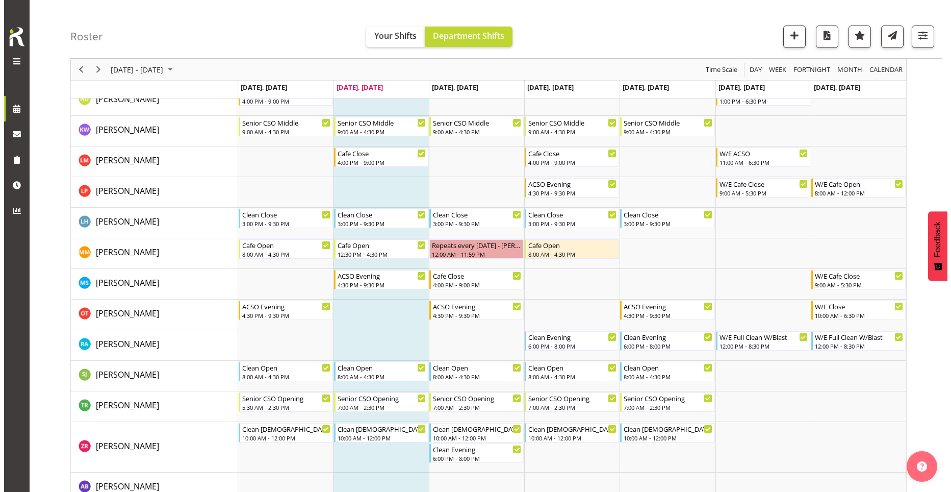
scroll to position [204, 0]
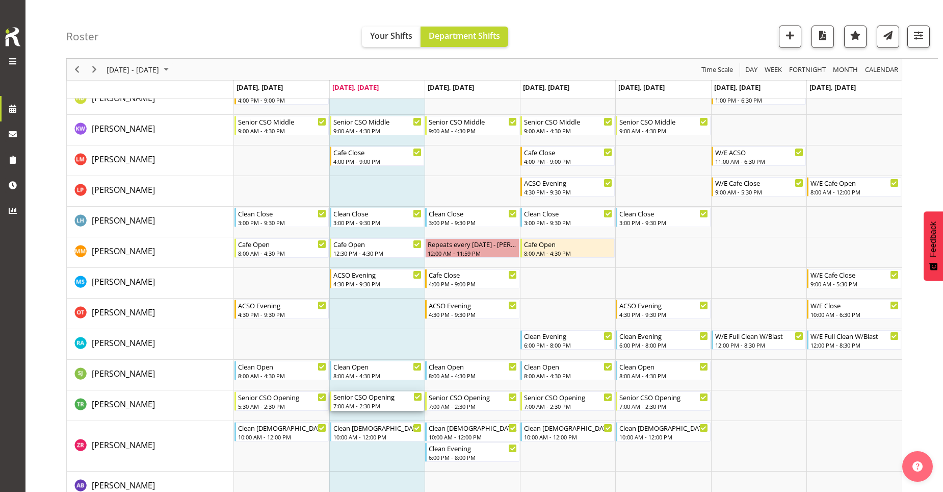
click at [410, 402] on div "7:00 AM - 2:30 PM" at bounding box center [377, 405] width 89 height 8
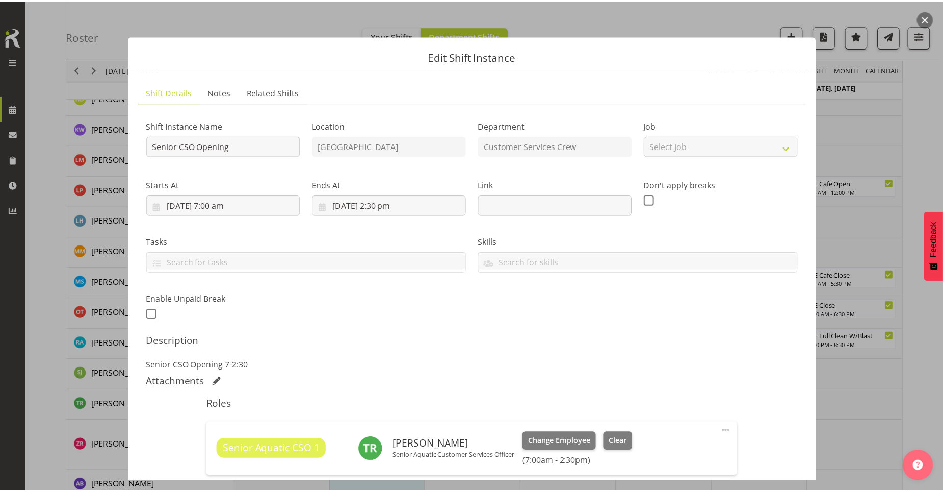
scroll to position [102, 0]
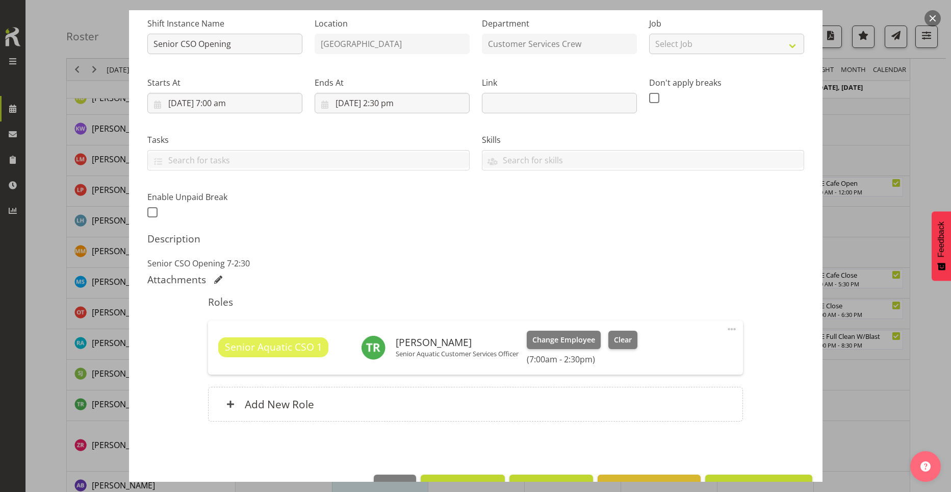
click at [726, 329] on span at bounding box center [732, 329] width 12 height 12
click at [689, 348] on link "Edit" at bounding box center [689, 353] width 98 height 18
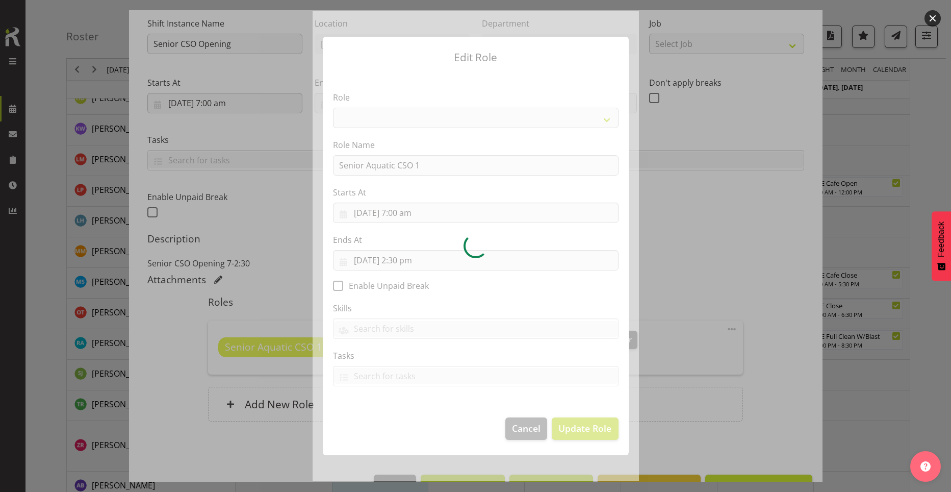
select select "1490"
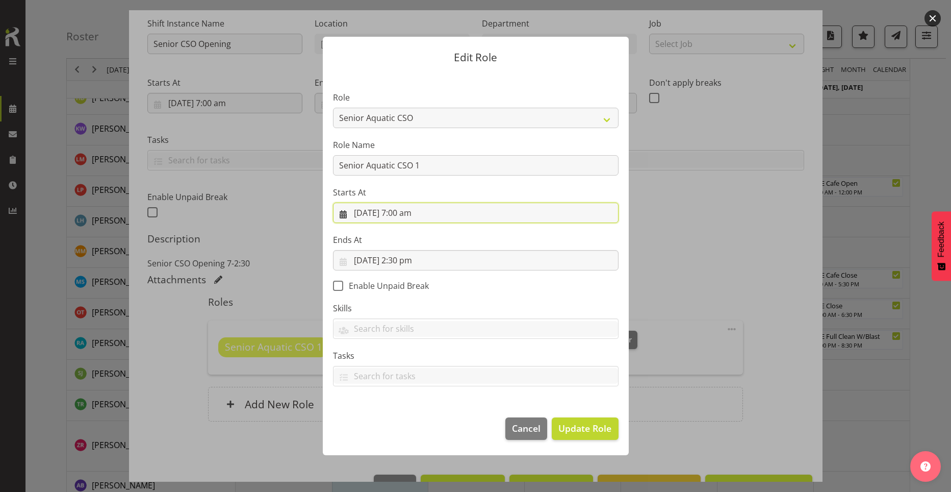
click at [414, 214] on input "9/09/2025, 7:00 am" at bounding box center [476, 212] width 286 height 20
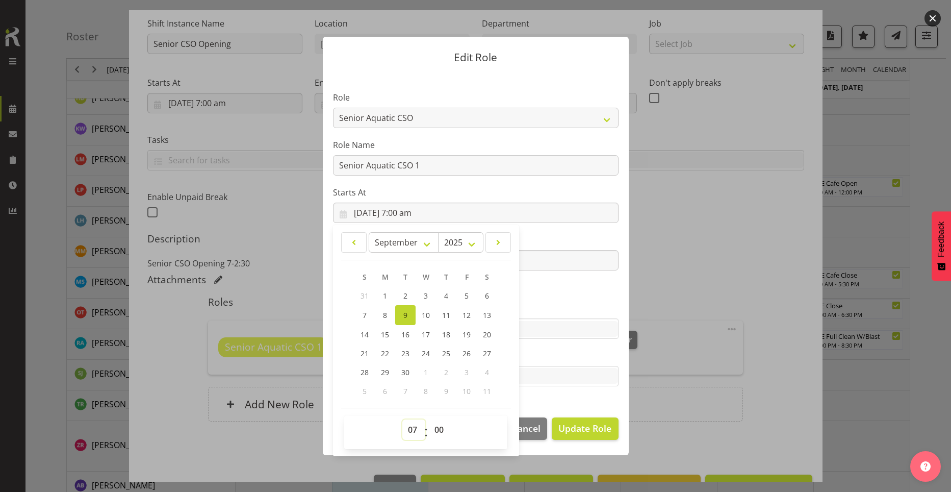
click at [408, 432] on select "00 01 02 03 04 05 06 07 08 09 10 11 12 13 14 15 16 17 18 19 20 21 22 23" at bounding box center [413, 429] width 23 height 20
select select "5"
click at [402, 419] on select "00 01 02 03 04 05 06 07 08 09 10 11 12 13 14 15 16 17 18 19 20 21 22 23" at bounding box center [413, 429] width 23 height 20
type input "9/09/2025, 5:00 am"
click at [442, 429] on select "00 01 02 03 04 05 06 07 08 09 10 11 12 13 14 15 16 17 18 19 20 21 22 23 24 25 2…" at bounding box center [440, 429] width 23 height 20
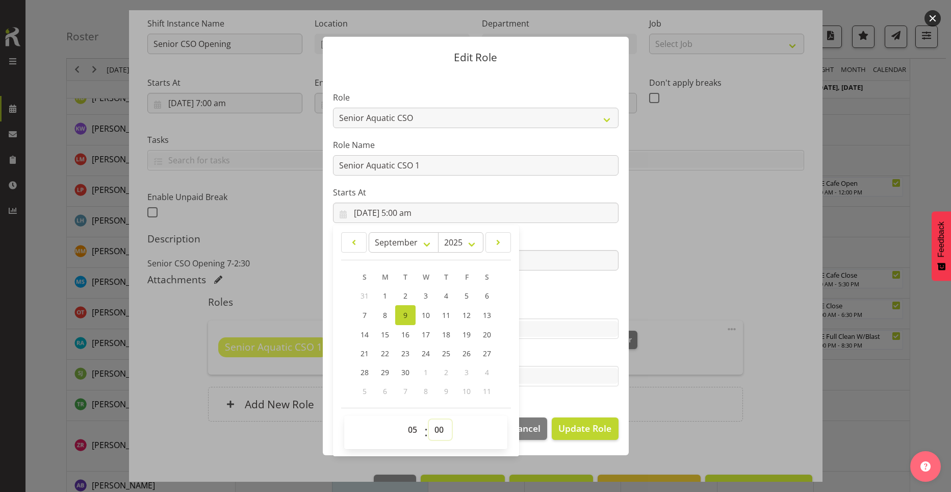
select select "30"
click at [429, 419] on select "00 01 02 03 04 05 06 07 08 09 10 11 12 13 14 15 16 17 18 19 20 21 22 23 24 25 2…" at bounding box center [440, 429] width 23 height 20
type input "9/09/2025, 5:30 am"
click at [583, 421] on span "Update Role" at bounding box center [584, 427] width 53 height 13
select select
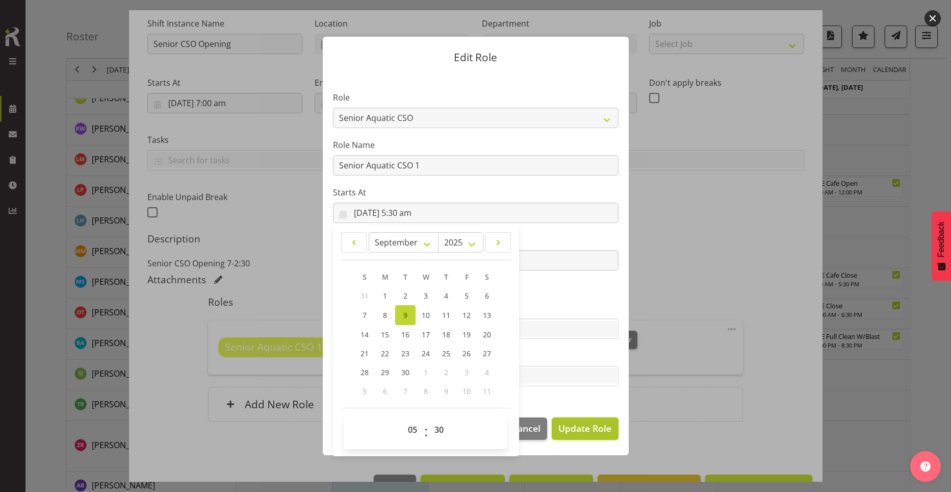
select select
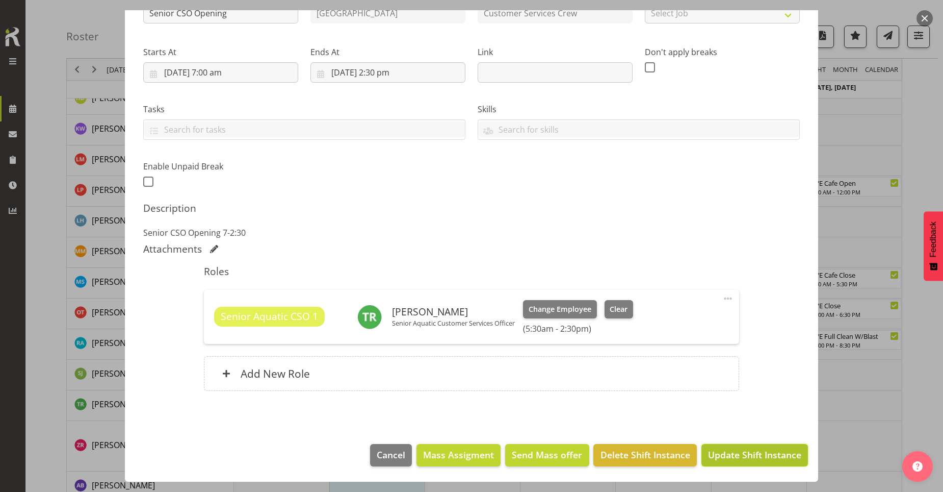
click at [737, 451] on span "Update Shift Instance" at bounding box center [754, 454] width 93 height 13
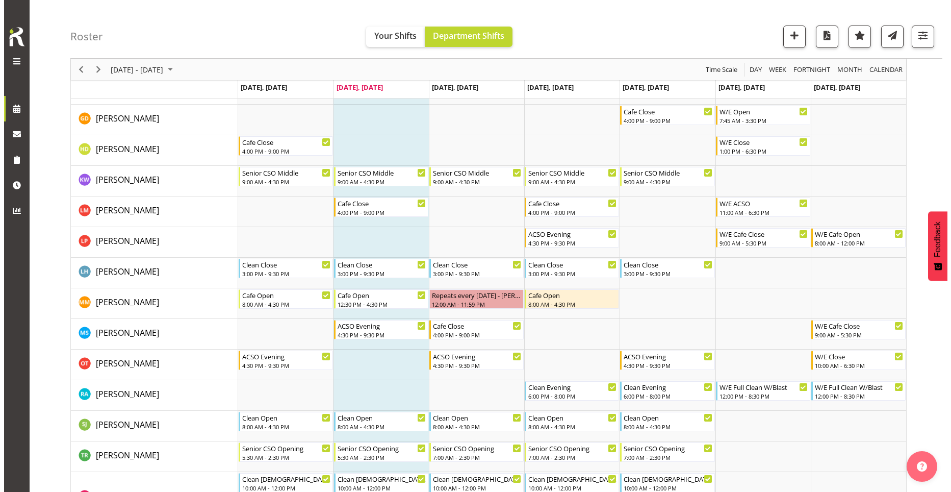
scroll to position [204, 0]
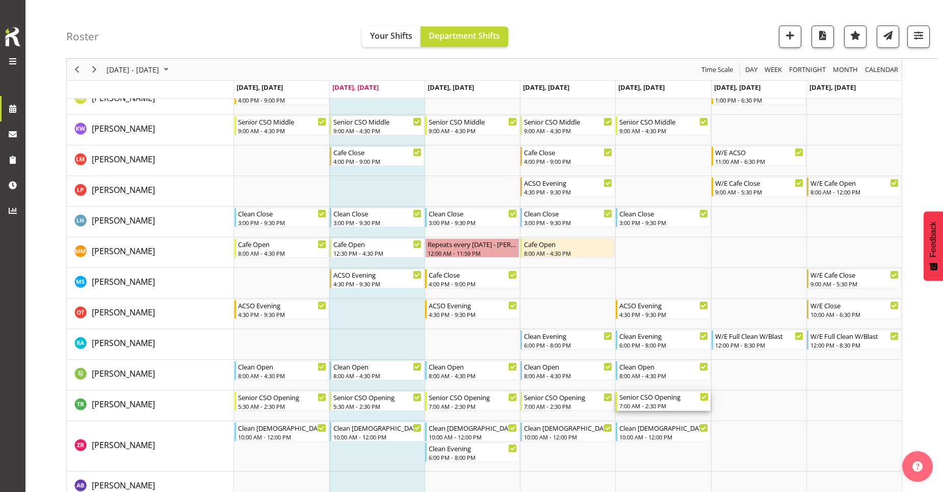
click at [684, 399] on div "Senior CSO Opening" at bounding box center [664, 396] width 89 height 10
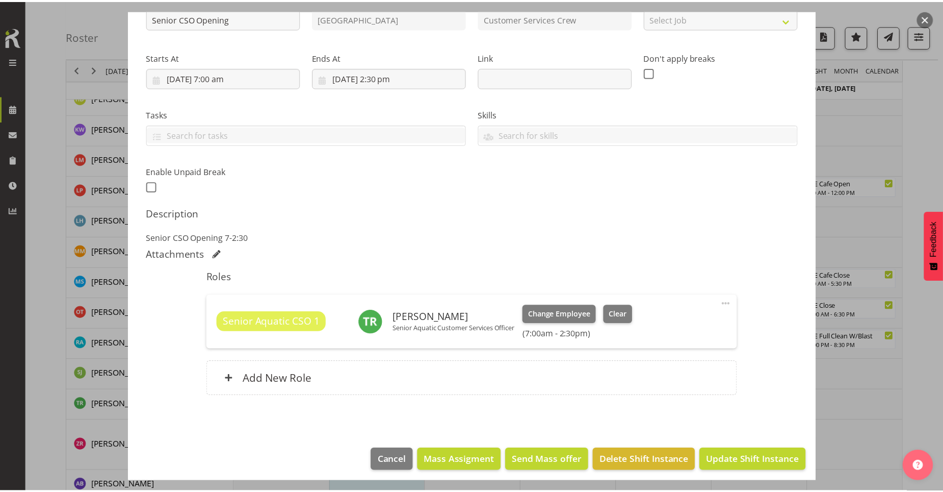
scroll to position [133, 0]
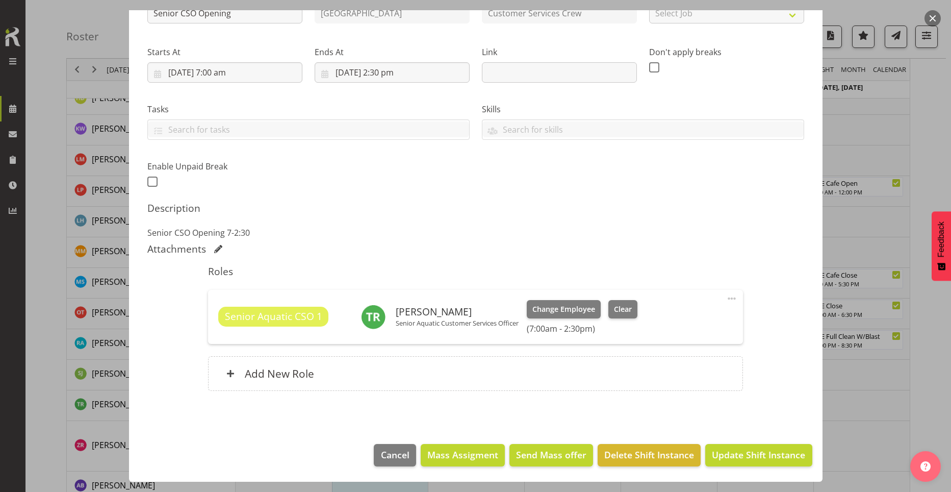
click at [726, 298] on span at bounding box center [732, 298] width 12 height 12
click at [705, 320] on link "Edit" at bounding box center [689, 323] width 98 height 18
select select "8"
select select "2025"
select select "7"
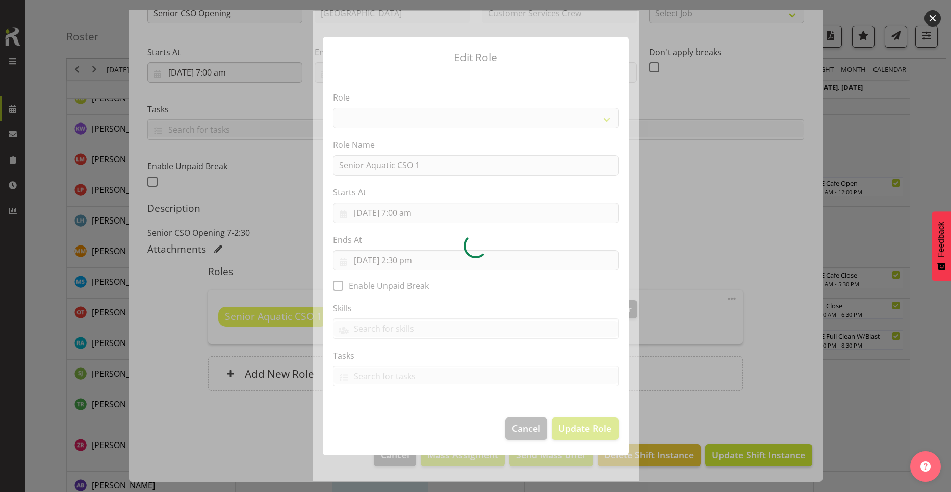
select select "1490"
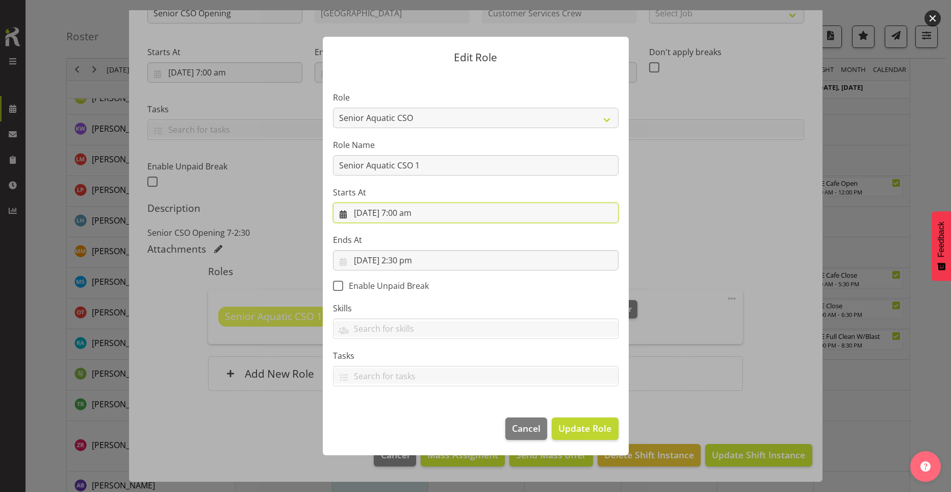
click at [417, 214] on input "12/09/2025, 7:00 am" at bounding box center [476, 212] width 286 height 20
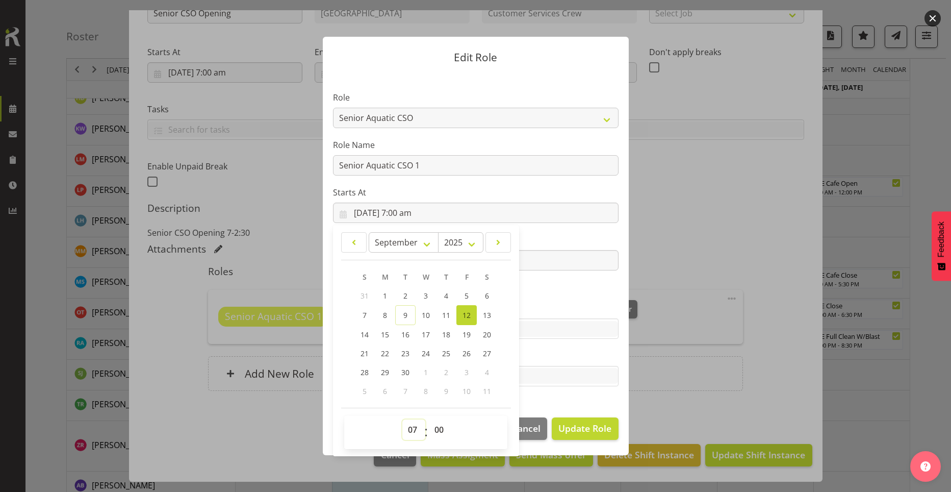
click at [416, 428] on select "00 01 02 03 04 05 06 07 08 09 10 11 12 13 14 15 16 17 18 19 20 21 22 23" at bounding box center [413, 429] width 23 height 20
select select "5"
click at [402, 419] on select "00 01 02 03 04 05 06 07 08 09 10 11 12 13 14 15 16 17 18 19 20 21 22 23" at bounding box center [413, 429] width 23 height 20
type input "12/09/2025, 5:00 am"
click at [441, 429] on select "00 01 02 03 04 05 06 07 08 09 10 11 12 13 14 15 16 17 18 19 20 21 22 23 24 25 2…" at bounding box center [440, 429] width 23 height 20
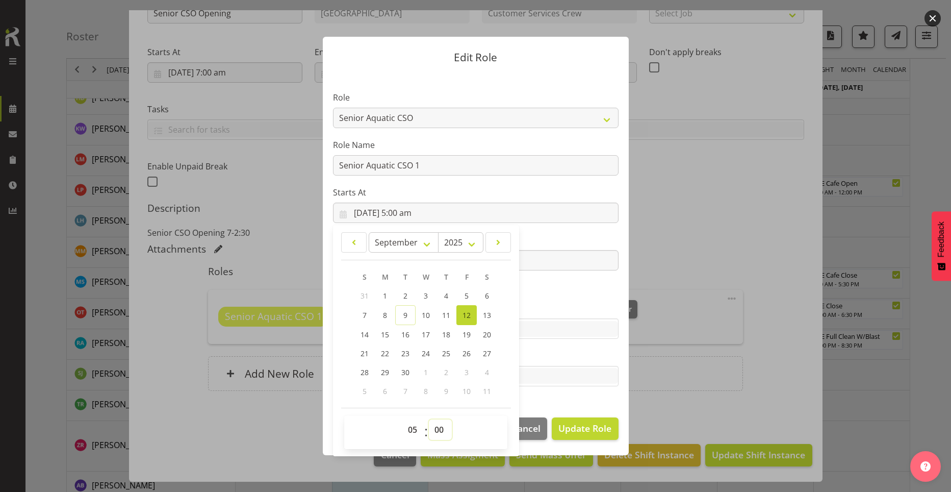
select select "30"
click at [429, 419] on select "00 01 02 03 04 05 06 07 08 09 10 11 12 13 14 15 16 17 18 19 20 21 22 23 24 25 2…" at bounding box center [440, 429] width 23 height 20
type input "12/09/2025, 5:30 am"
click at [561, 395] on section "Role Aquatic Customer Services Officer Cleaner - Splash Palace Facilties Mainte…" at bounding box center [476, 239] width 306 height 333
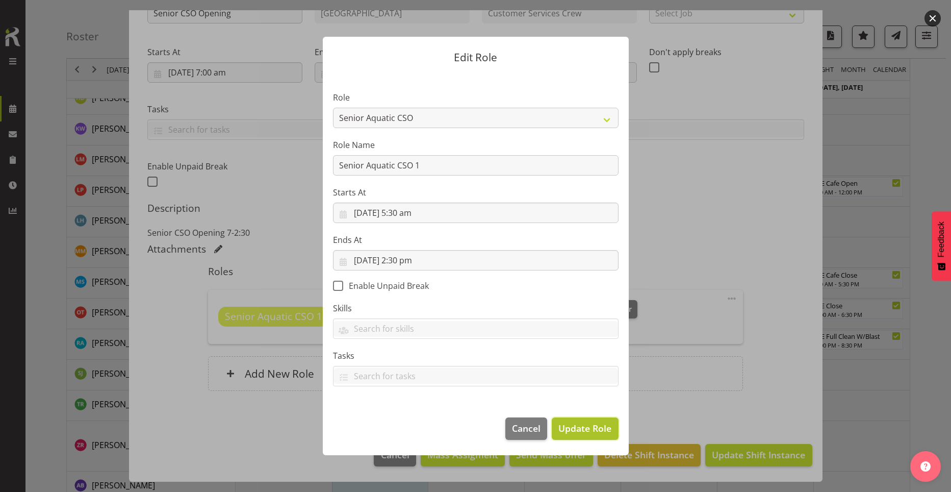
click at [571, 426] on span "Update Role" at bounding box center [584, 427] width 53 height 13
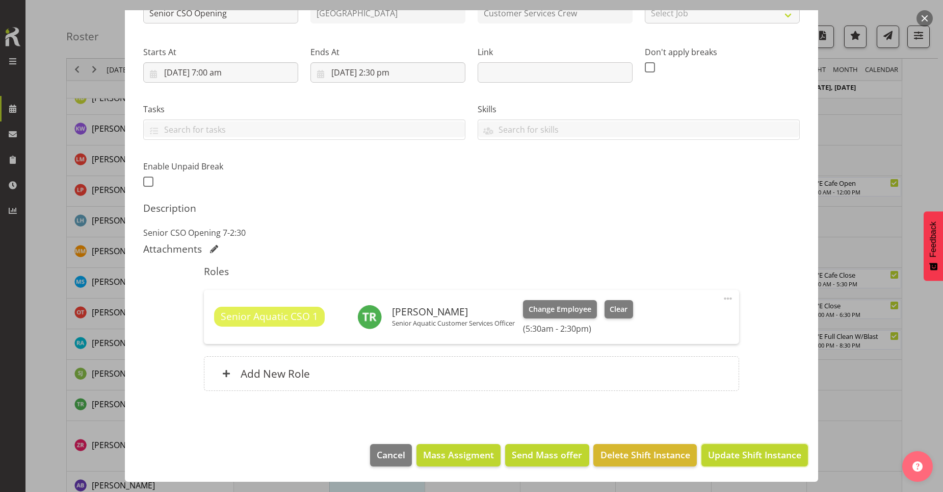
click at [744, 452] on span "Update Shift Instance" at bounding box center [754, 454] width 93 height 13
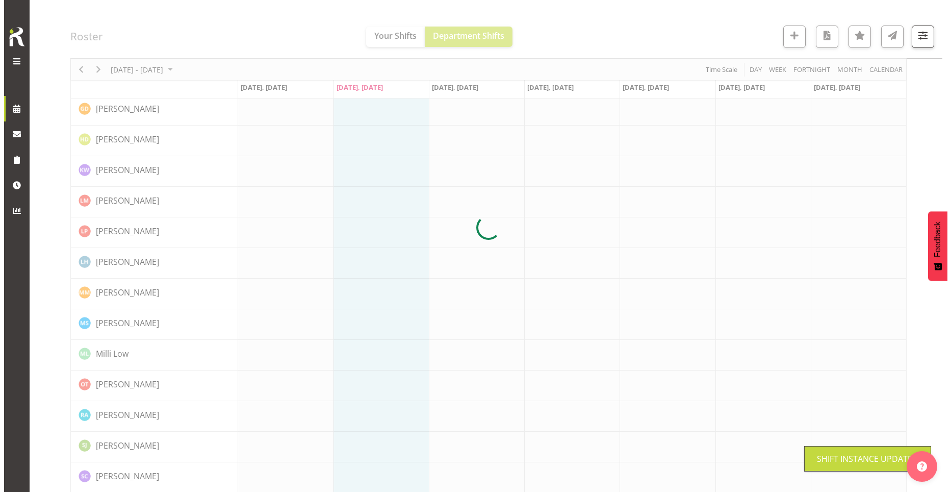
scroll to position [0, 0]
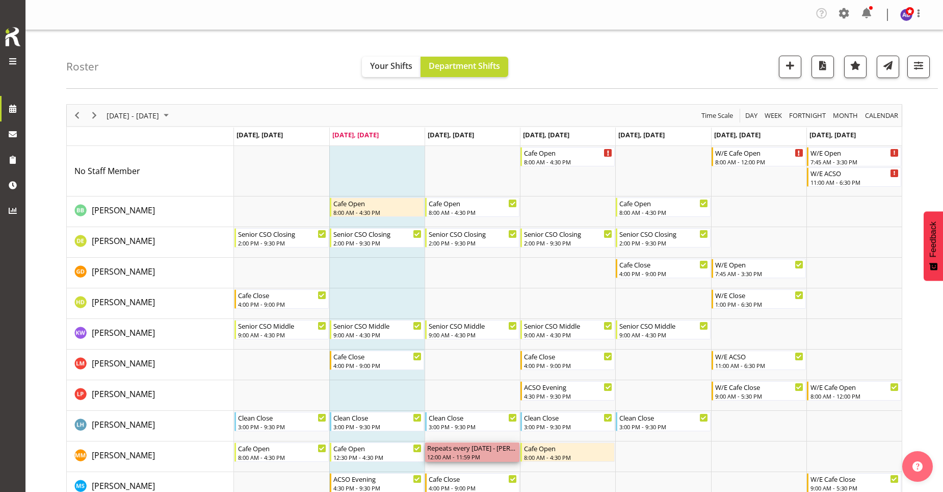
click at [492, 455] on div "12:00 AM - 11:59 PM" at bounding box center [472, 456] width 90 height 8
click at [492, 449] on div "Repeats every wednesday - Maddison Mason-Pine" at bounding box center [472, 447] width 90 height 10
click at [492, 448] on div "Repeats every wednesday - Maddison Mason-Pine" at bounding box center [472, 447] width 90 height 10
click at [464, 454] on div "12:00 AM - 11:59 PM" at bounding box center [472, 456] width 90 height 8
click at [437, 447] on div "Repeats every wednesday - Maddison Mason-Pine" at bounding box center [472, 447] width 90 height 10
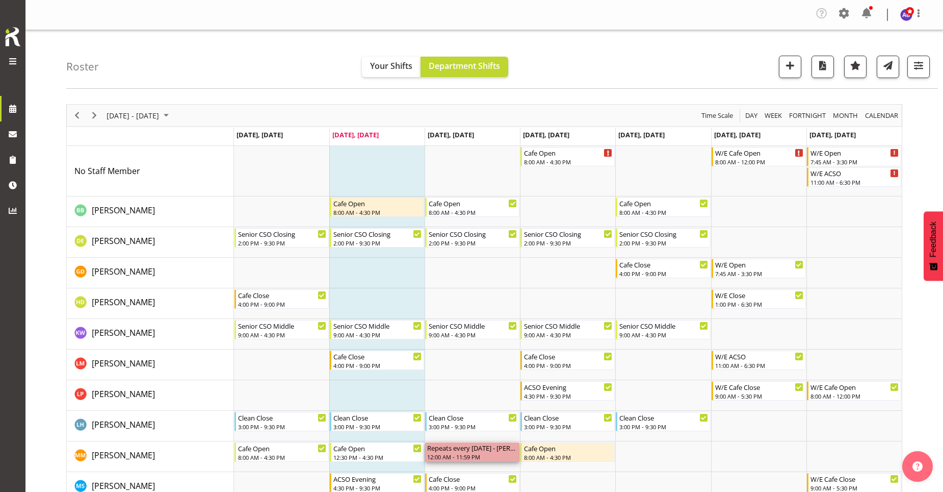
click at [494, 447] on div "Repeats every wednesday - Maddison Mason-Pine" at bounding box center [472, 447] width 90 height 10
click at [794, 454] on td "Timeline Week of September 9, 2025" at bounding box center [758, 456] width 95 height 31
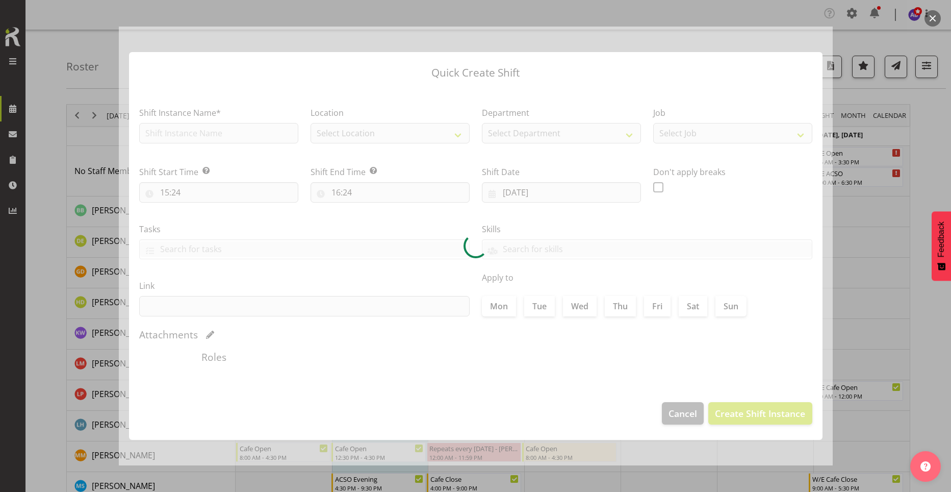
type input "13/09/2025"
checkbox input "true"
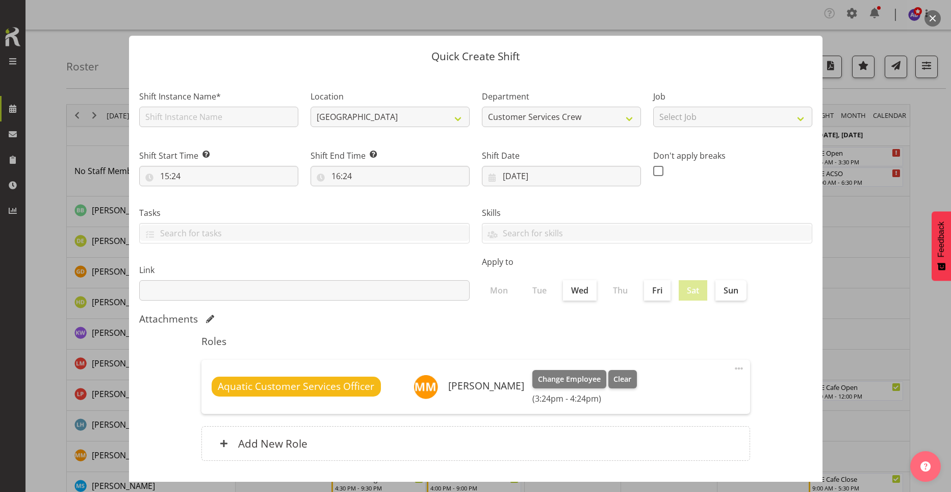
drag, startPoint x: 867, startPoint y: 294, endPoint x: 792, endPoint y: 434, distance: 158.5
click at [867, 295] on div at bounding box center [475, 246] width 951 height 492
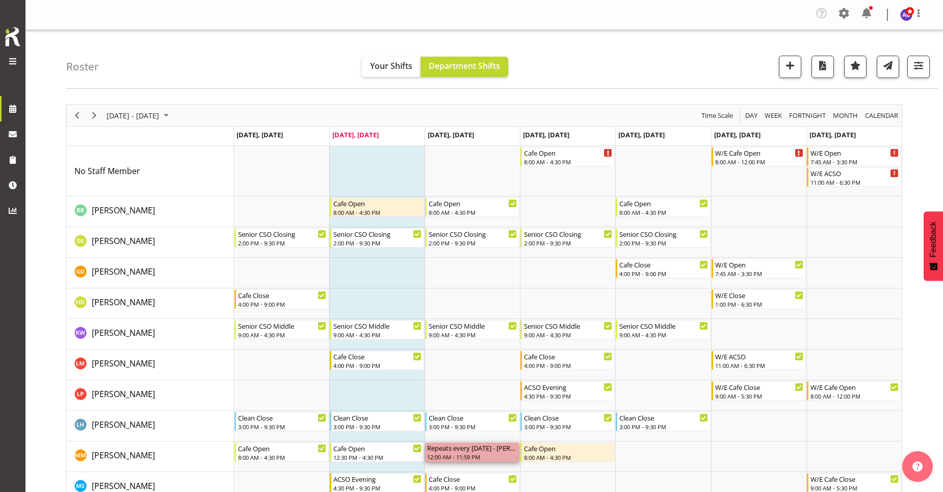
click at [446, 449] on div "Repeats every wednesday - Maddison Mason-Pine" at bounding box center [472, 447] width 90 height 10
click at [510, 451] on div "Repeats every wednesday - Maddison Mason-Pine" at bounding box center [472, 447] width 90 height 10
click at [514, 448] on div "Repeats every wednesday - Maddison Mason-Pine" at bounding box center [472, 447] width 90 height 10
click at [483, 454] on div "12:00 AM - 11:59 PM" at bounding box center [472, 456] width 90 height 8
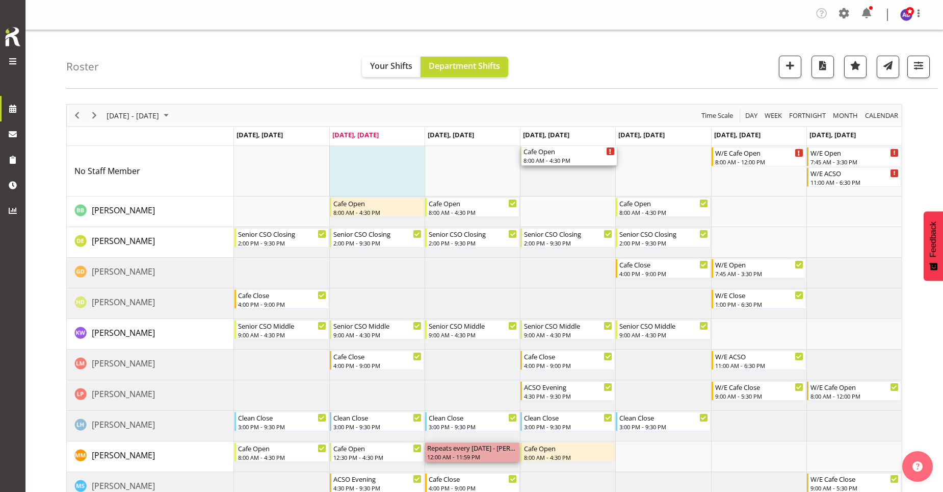
drag, startPoint x: 566, startPoint y: 157, endPoint x: 565, endPoint y: 182, distance: 25.5
click at [565, 183] on div "Cafe Open 8:00 AM - 4:30 PM W/E Cafe Open 8:00 AM - 12:00 PM W/E Open 7:45 AM -…" at bounding box center [568, 472] width 668 height 652
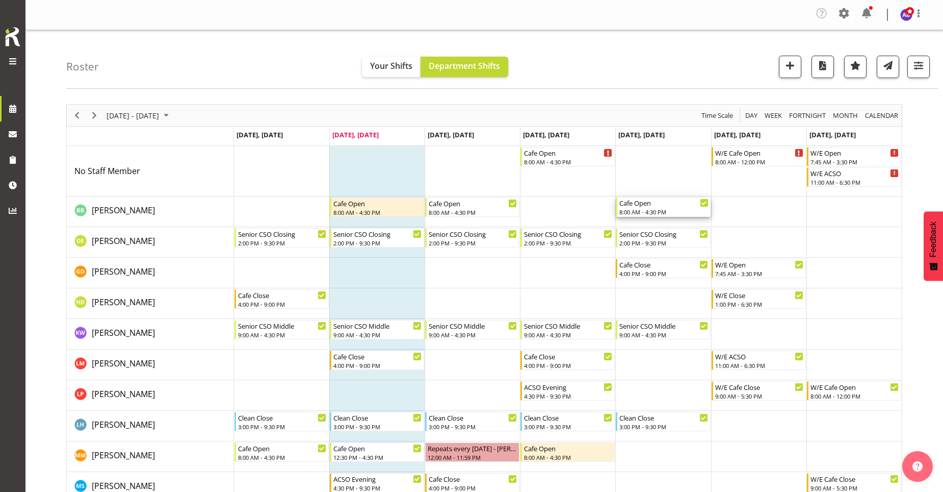
click at [695, 203] on div "Cafe Open" at bounding box center [664, 202] width 89 height 10
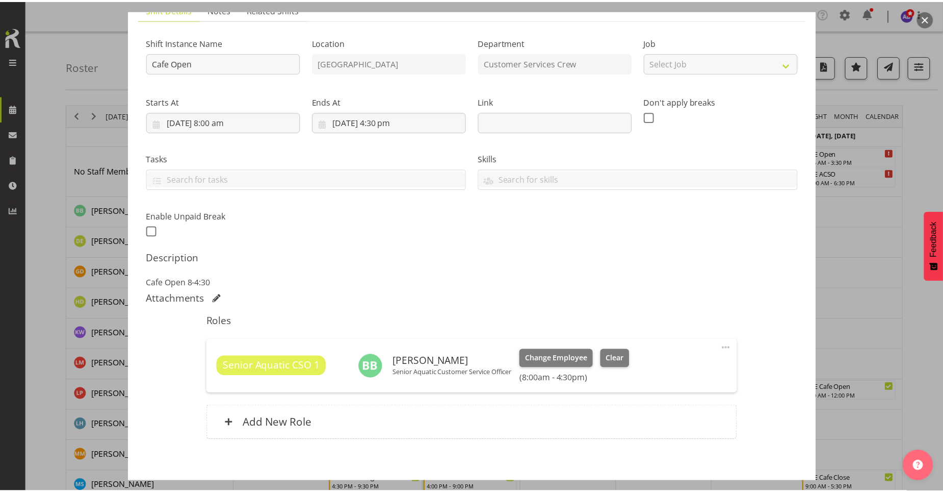
scroll to position [133, 0]
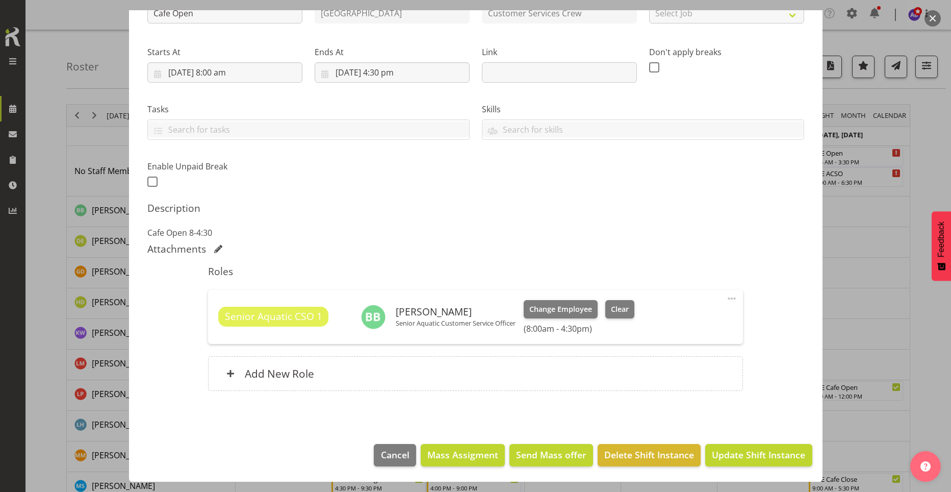
click at [726, 302] on span at bounding box center [732, 298] width 12 height 12
click at [695, 337] on link "Cover Role" at bounding box center [689, 341] width 98 height 18
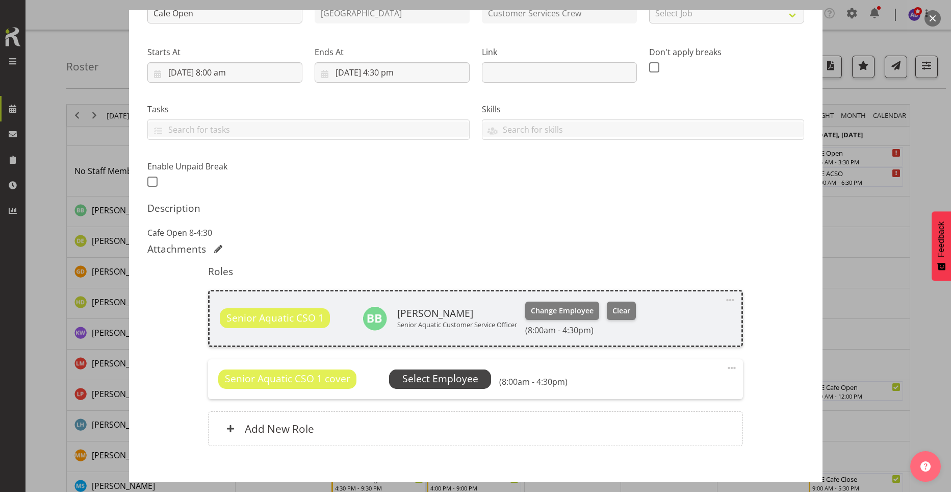
click at [467, 379] on span "Select Employee" at bounding box center [440, 378] width 76 height 15
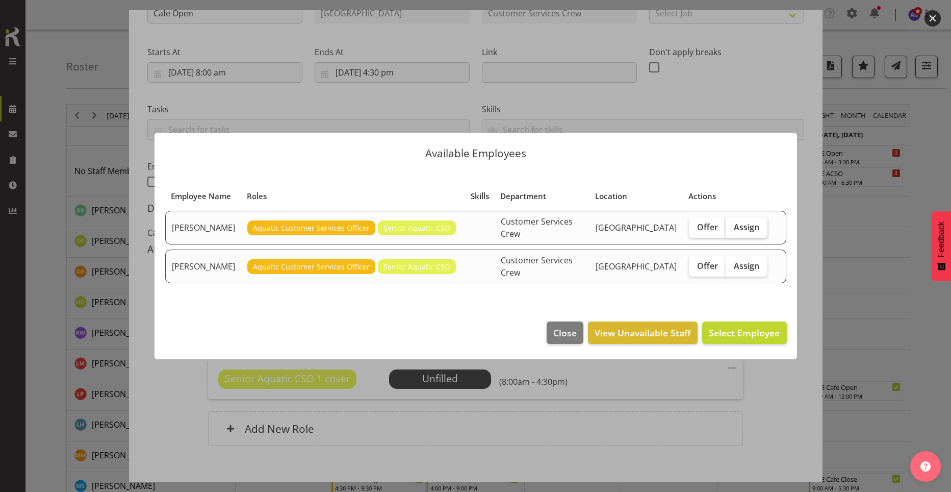
click at [758, 229] on span "Assign" at bounding box center [746, 227] width 25 height 10
click at [732, 229] on input "Assign" at bounding box center [729, 226] width 7 height 7
checkbox input "true"
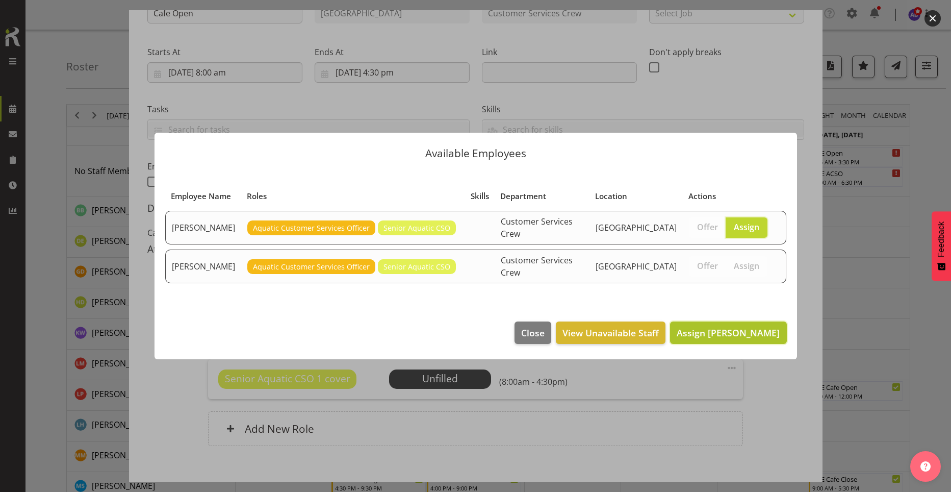
click at [686, 321] on button "Assign Maddison Mason-Pine" at bounding box center [728, 332] width 116 height 22
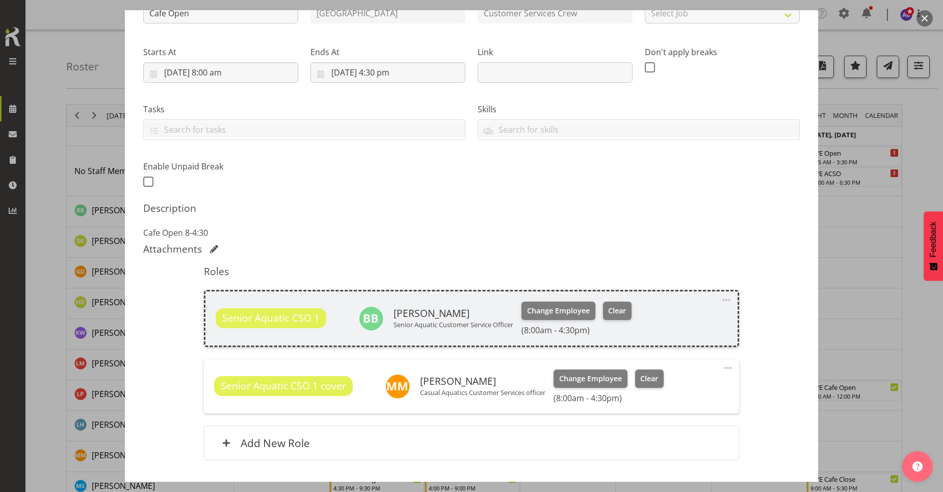
click at [722, 369] on span at bounding box center [728, 368] width 12 height 12
click at [683, 391] on link "Edit" at bounding box center [685, 392] width 98 height 18
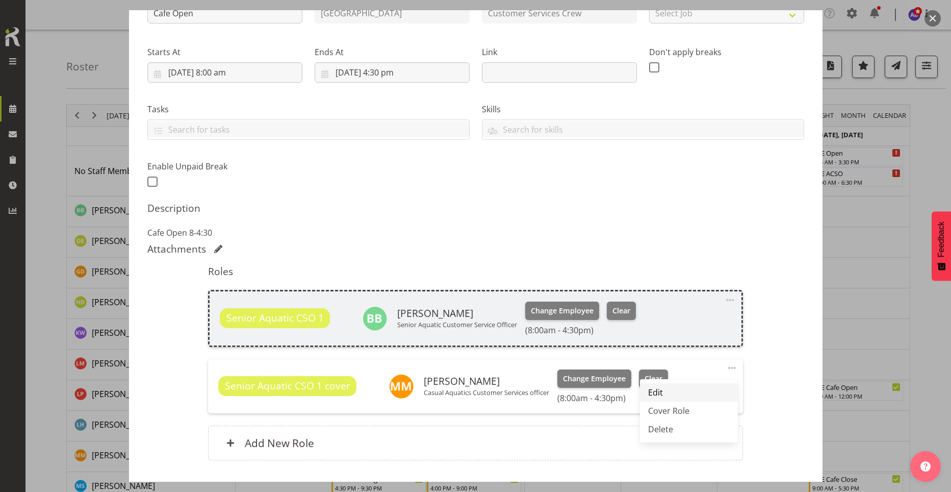
select select "8"
select select "2025"
select select "8"
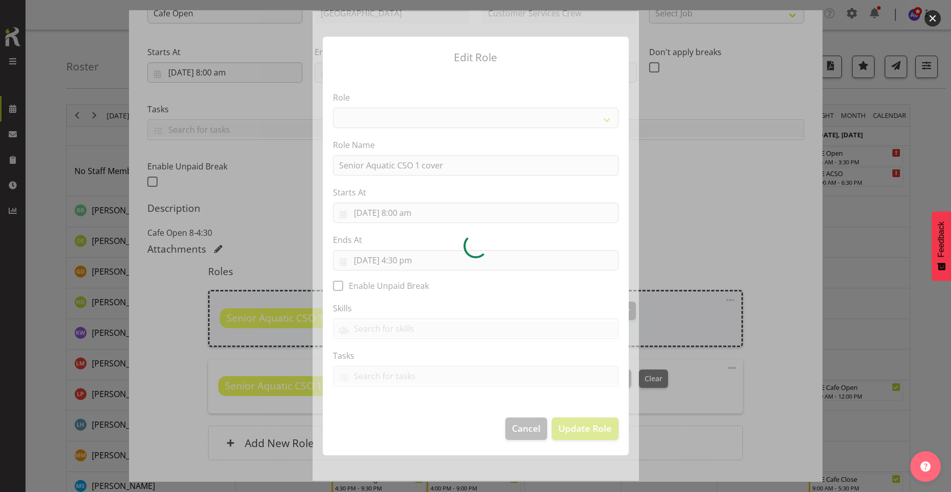
select select "1490"
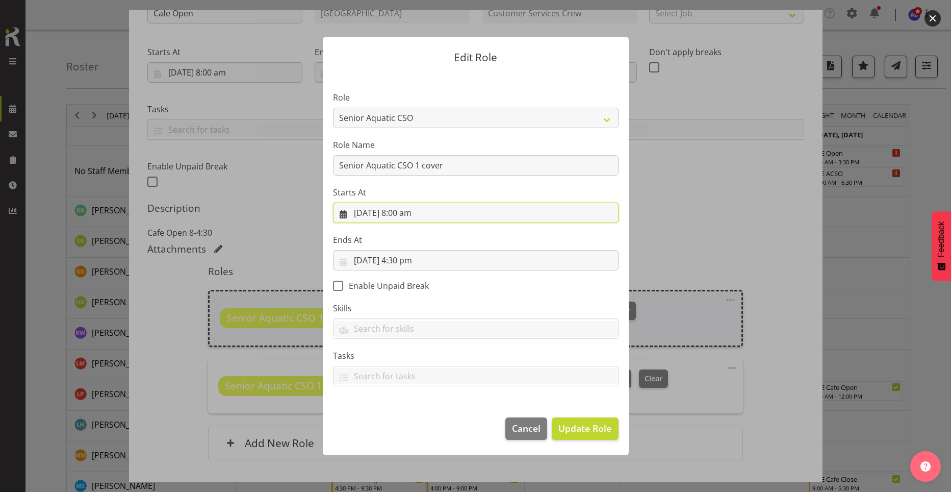
click at [406, 217] on input "12/09/2025, 8:00 am" at bounding box center [476, 212] width 286 height 20
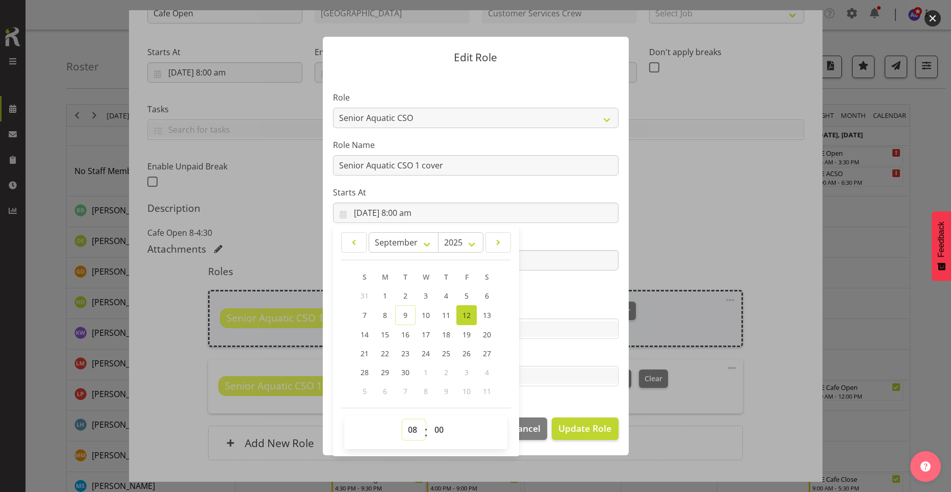
click at [413, 423] on select "00 01 02 03 04 05 06 07 08 09 10 11 12 13 14 15 16 17 18 19 20 21 22 23" at bounding box center [413, 429] width 23 height 20
select select "12"
click at [402, 419] on select "00 01 02 03 04 05 06 07 08 09 10 11 12 13 14 15 16 17 18 19 20 21 22 23" at bounding box center [413, 429] width 23 height 20
type input "12/09/2025, 12:00 pm"
click at [434, 424] on select "00 01 02 03 04 05 06 07 08 09 10 11 12 13 14 15 16 17 18 19 20 21 22 23 24 25 2…" at bounding box center [440, 429] width 23 height 20
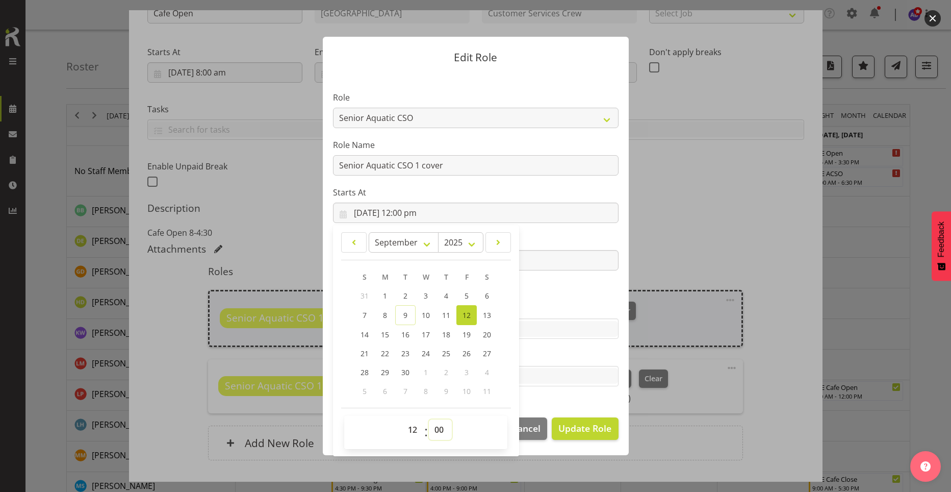
select select "30"
click at [429, 419] on select "00 01 02 03 04 05 06 07 08 09 10 11 12 13 14 15 16 17 18 19 20 21 22 23 24 25 2…" at bounding box center [440, 429] width 23 height 20
type input "12/09/2025, 12:30 pm"
click at [569, 384] on div at bounding box center [475, 376] width 285 height 17
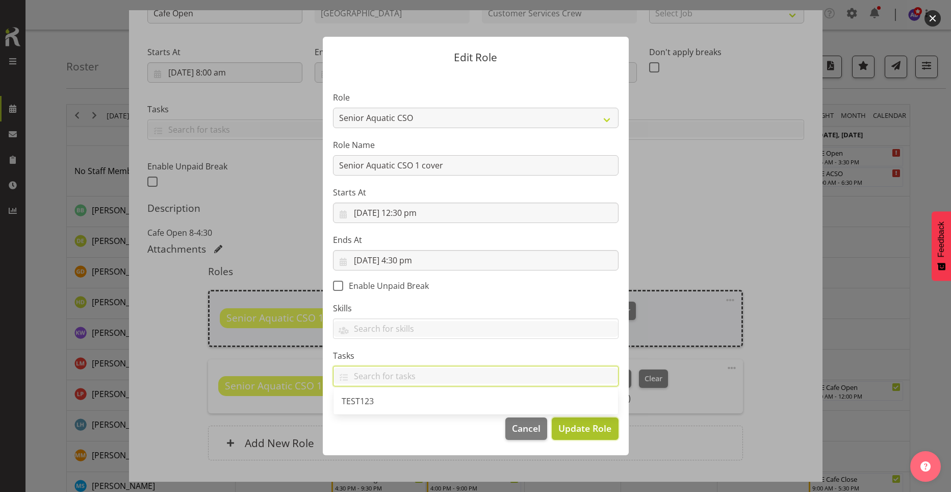
click at [575, 418] on button "Update Role" at bounding box center [585, 428] width 66 height 22
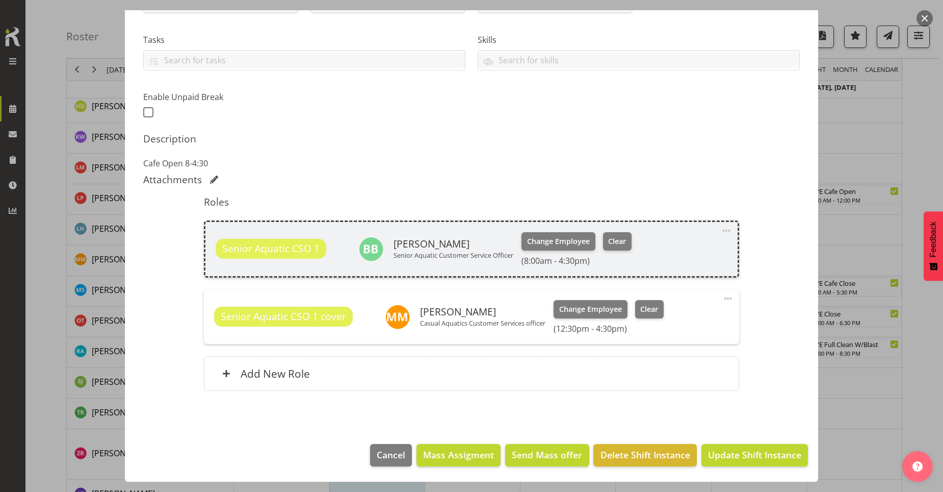
scroll to position [204, 0]
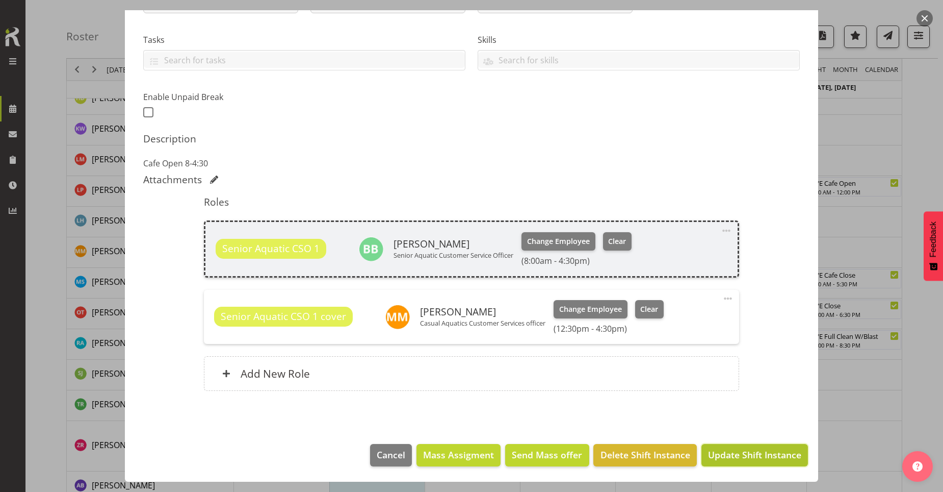
click at [768, 454] on span "Update Shift Instance" at bounding box center [754, 454] width 93 height 13
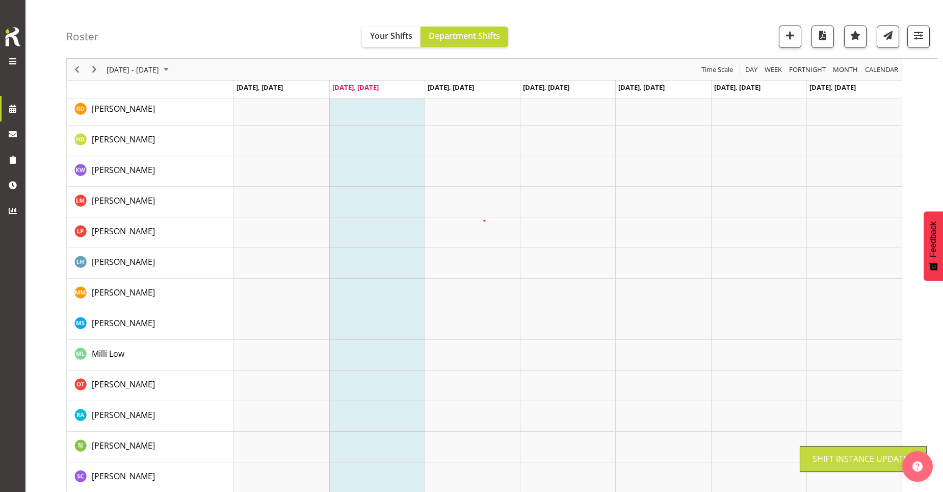
scroll to position [0, 0]
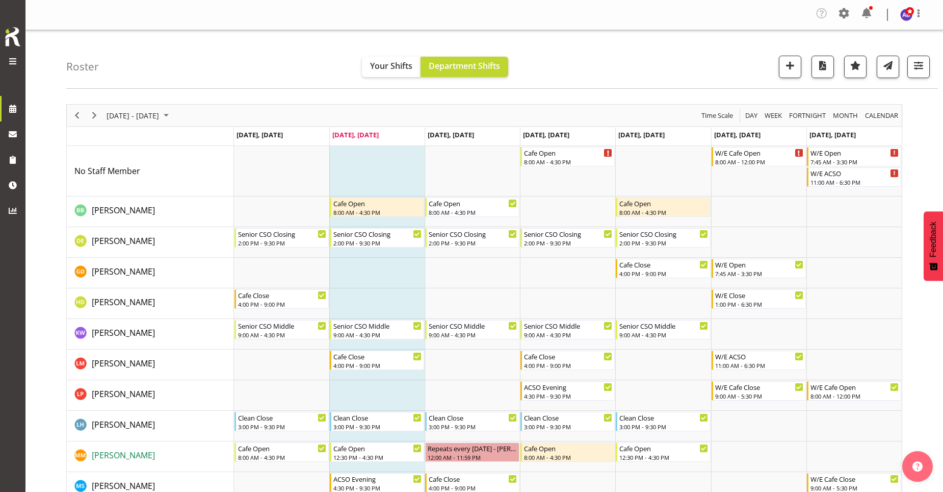
click at [120, 452] on span "[PERSON_NAME]" at bounding box center [123, 454] width 63 height 11
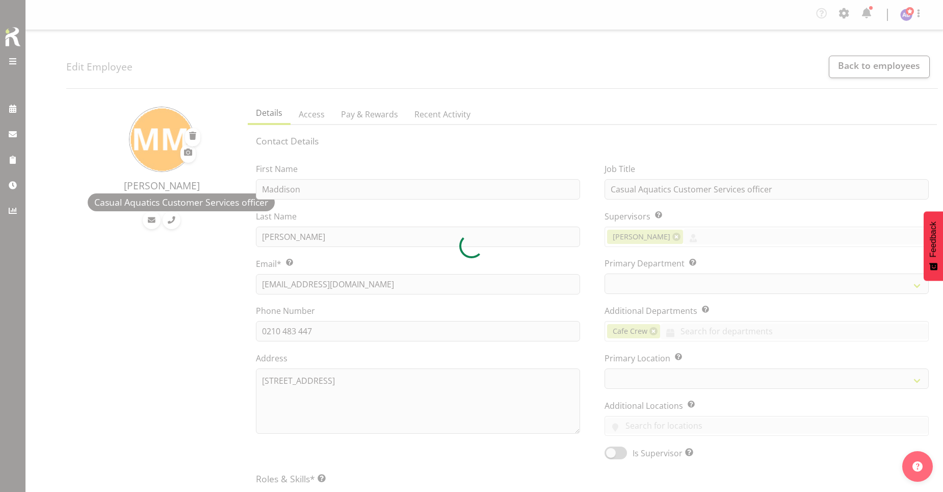
select select "TimelineWeek"
select select
select select "116"
select select
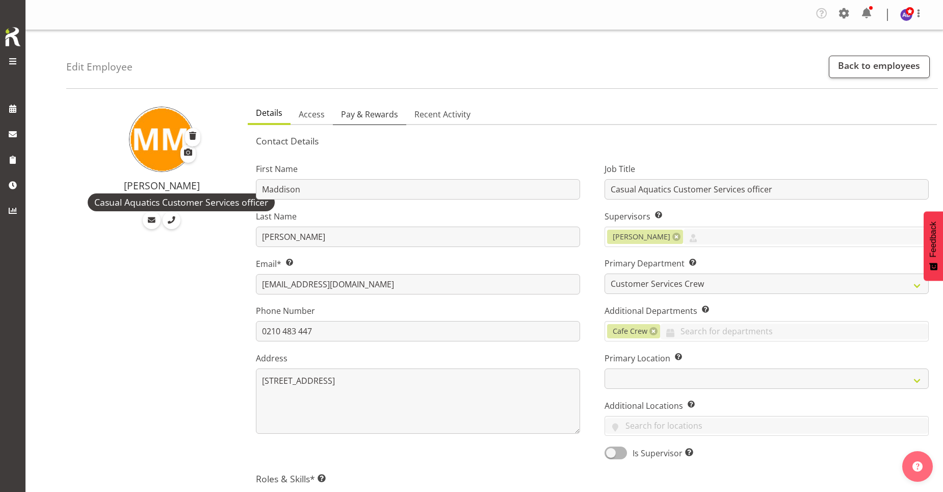
click at [390, 111] on span "Pay & Rewards" at bounding box center [369, 114] width 57 height 12
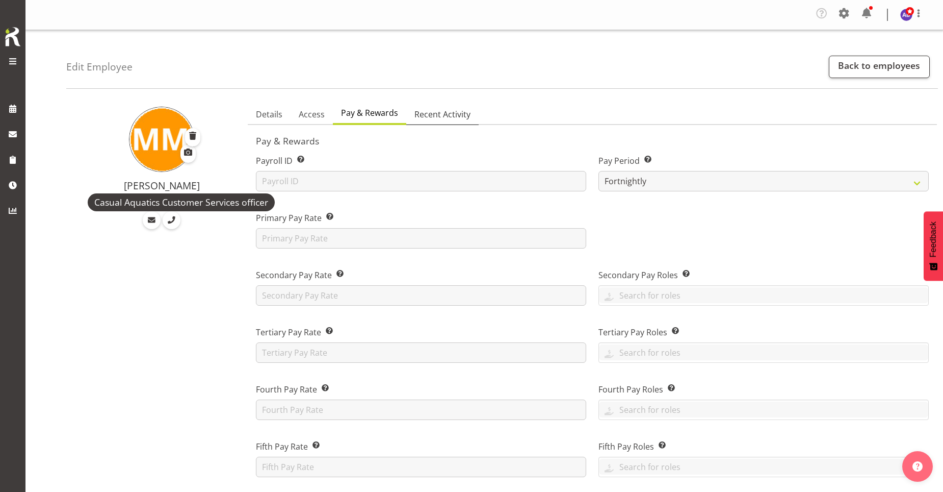
click at [451, 118] on span "Recent Activity" at bounding box center [443, 114] width 56 height 12
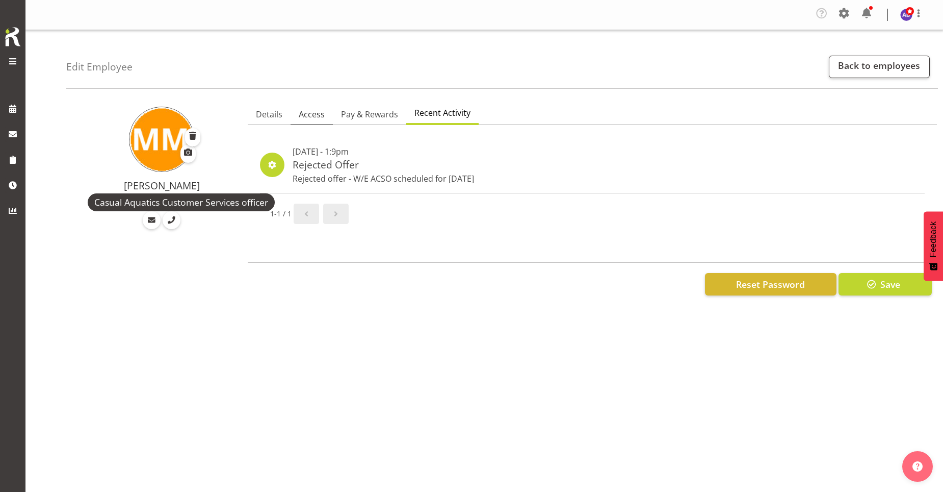
click at [312, 116] on span "Access" at bounding box center [312, 114] width 26 height 12
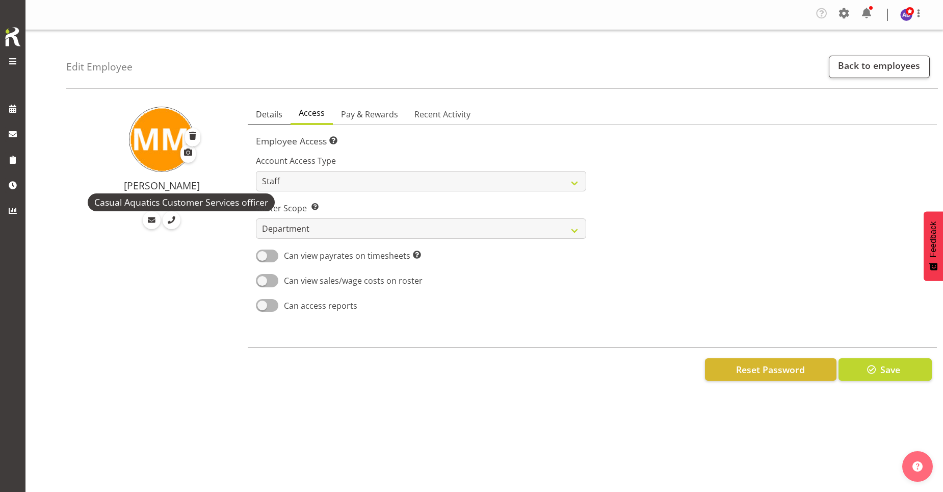
click at [280, 116] on span "Details" at bounding box center [269, 114] width 27 height 12
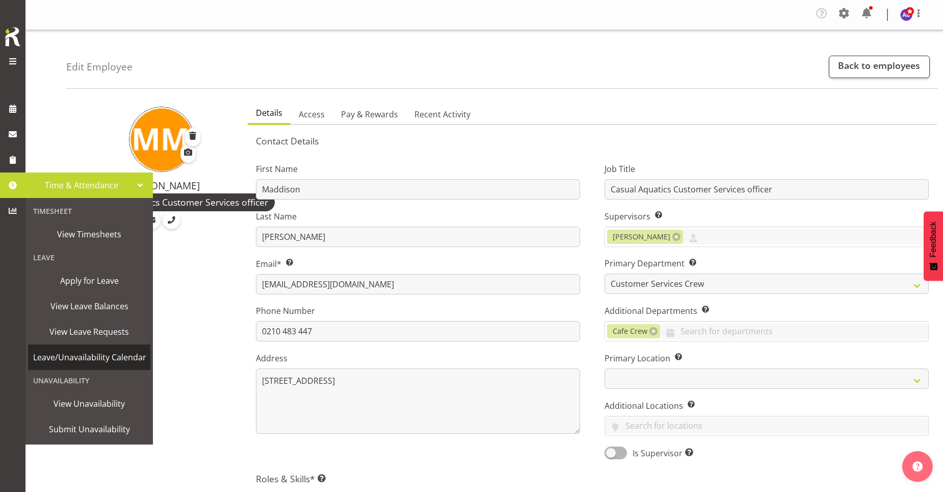
click at [94, 355] on span "Leave/Unavailability Calendar" at bounding box center [89, 356] width 113 height 15
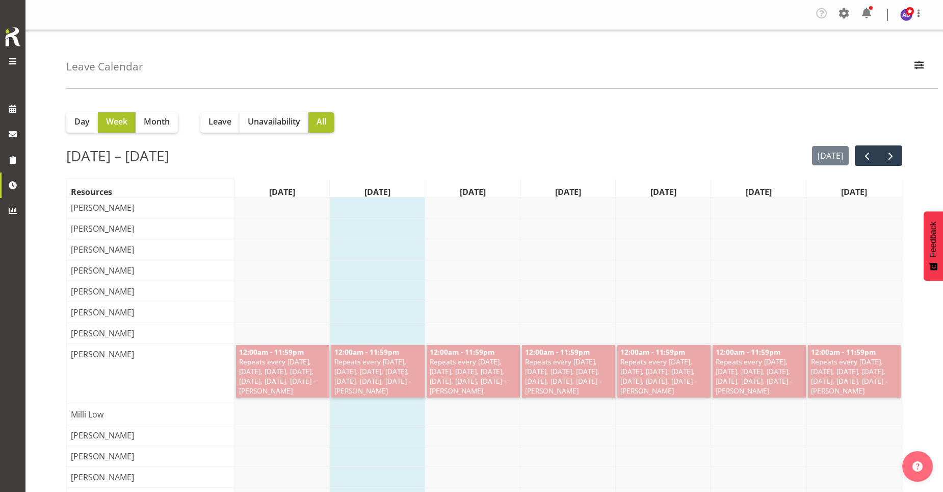
click at [485, 188] on span "Wed, Sep 10" at bounding box center [473, 192] width 30 height 12
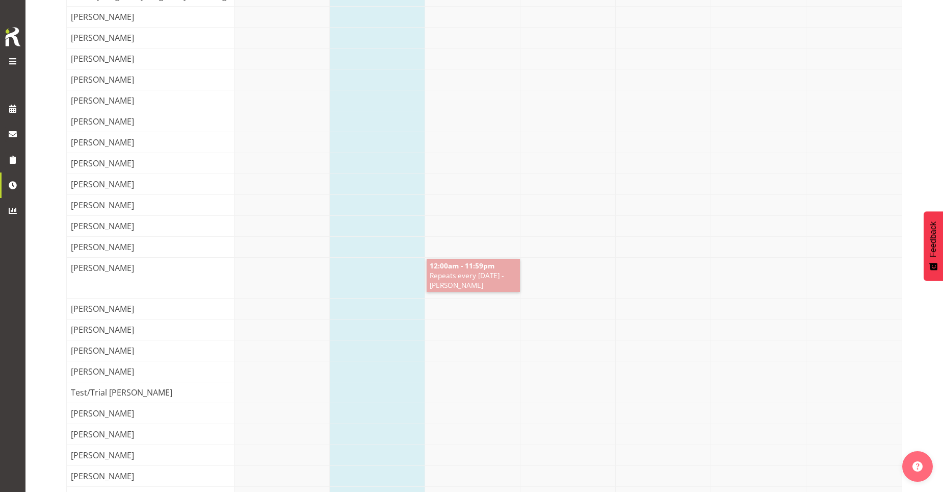
scroll to position [1429, 0]
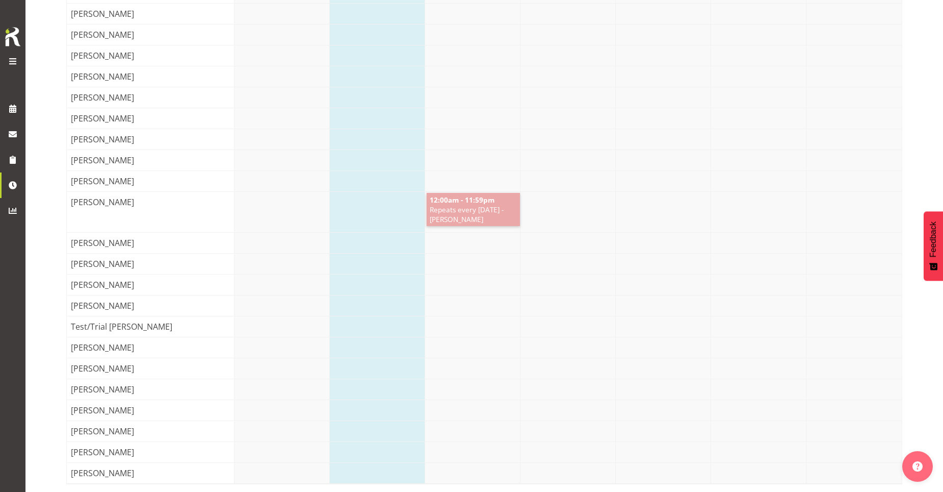
click at [471, 207] on span "Repeats every [DATE] - [PERSON_NAME]" at bounding box center [473, 213] width 89 height 19
click at [471, 206] on span "Repeats every [DATE] - [PERSON_NAME]" at bounding box center [473, 213] width 89 height 19
click at [619, 316] on div at bounding box center [568, 326] width 667 height 20
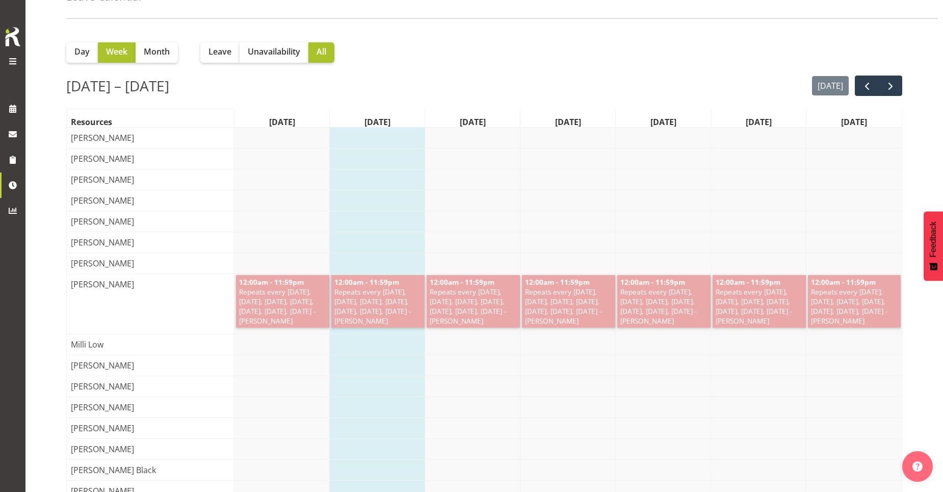
scroll to position [0, 0]
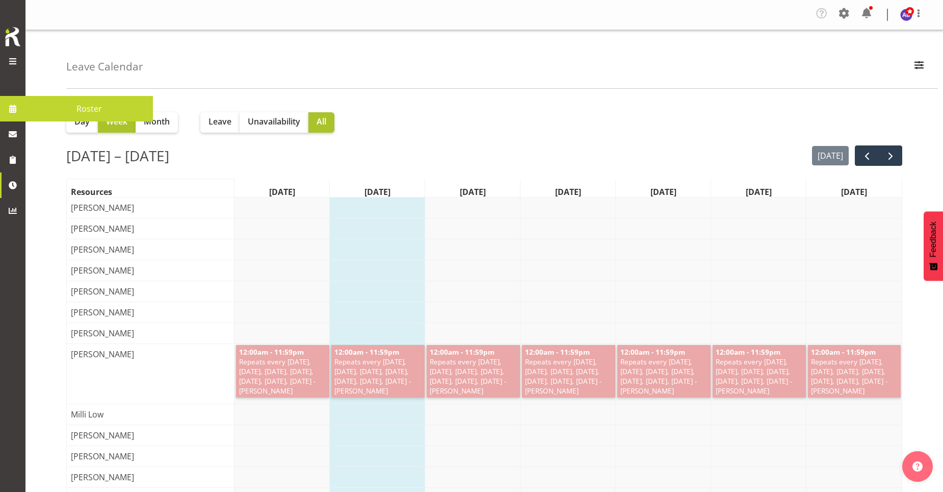
click at [12, 112] on span at bounding box center [12, 108] width 15 height 15
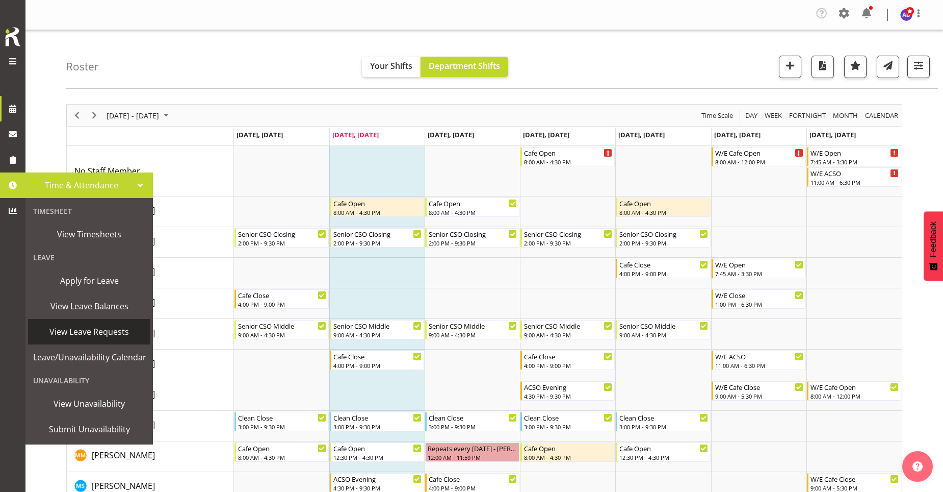
click at [88, 332] on span "View Leave Requests" at bounding box center [89, 331] width 112 height 15
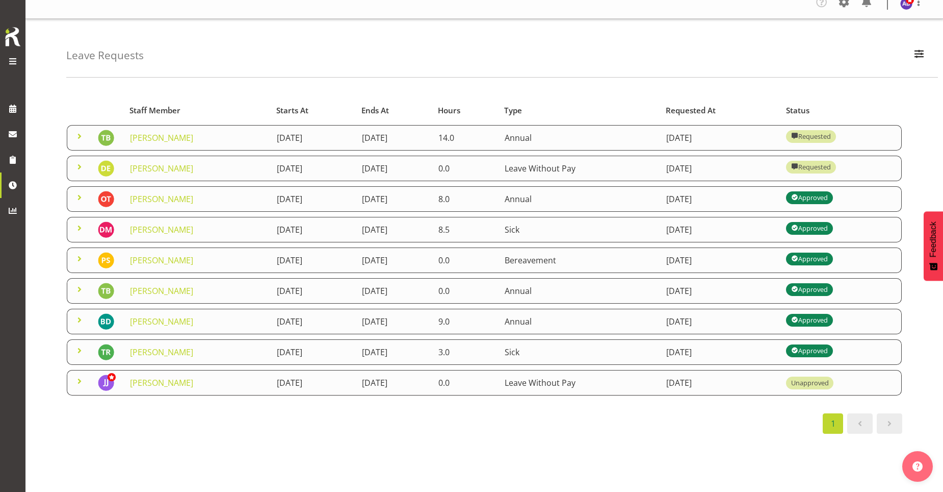
scroll to position [20, 0]
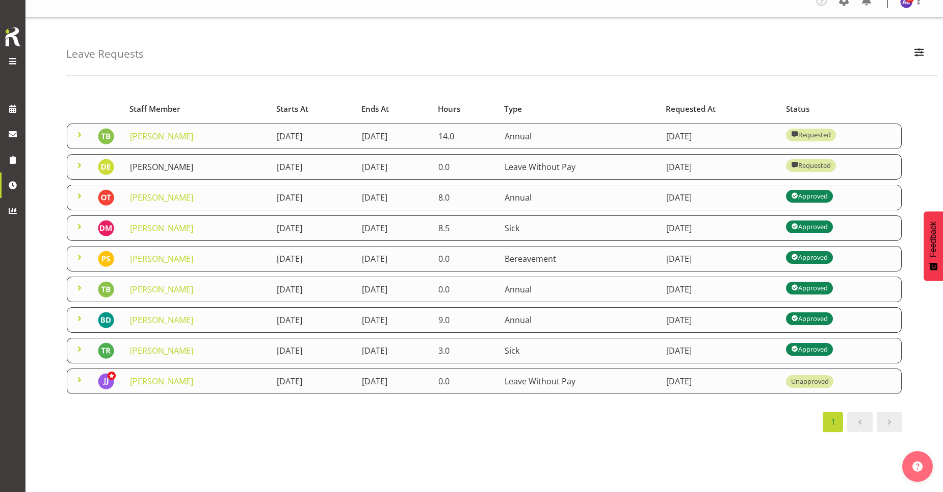
click at [172, 161] on link "[PERSON_NAME]" at bounding box center [161, 166] width 63 height 11
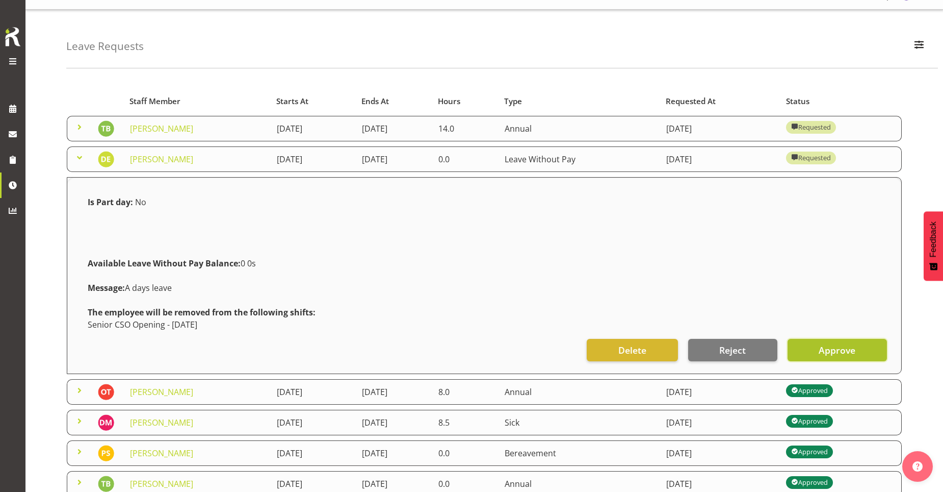
click at [823, 343] on button "Approve" at bounding box center [837, 350] width 99 height 22
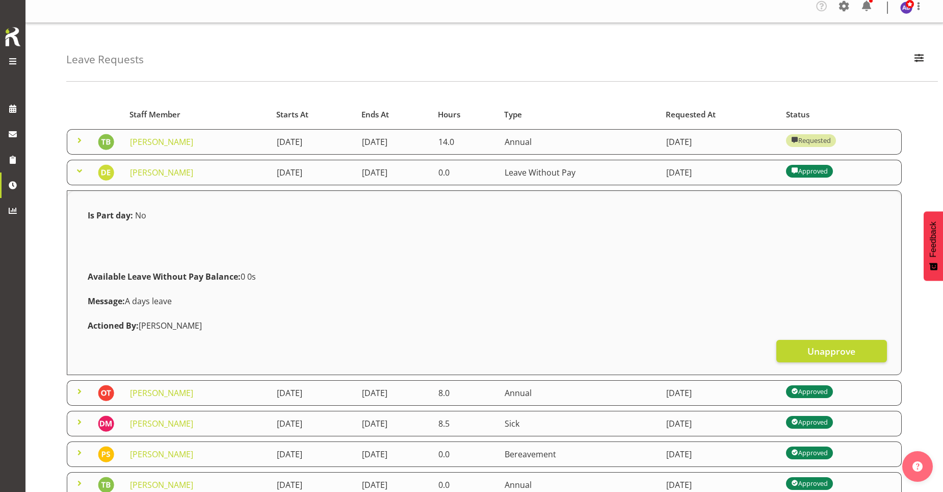
scroll to position [0, 0]
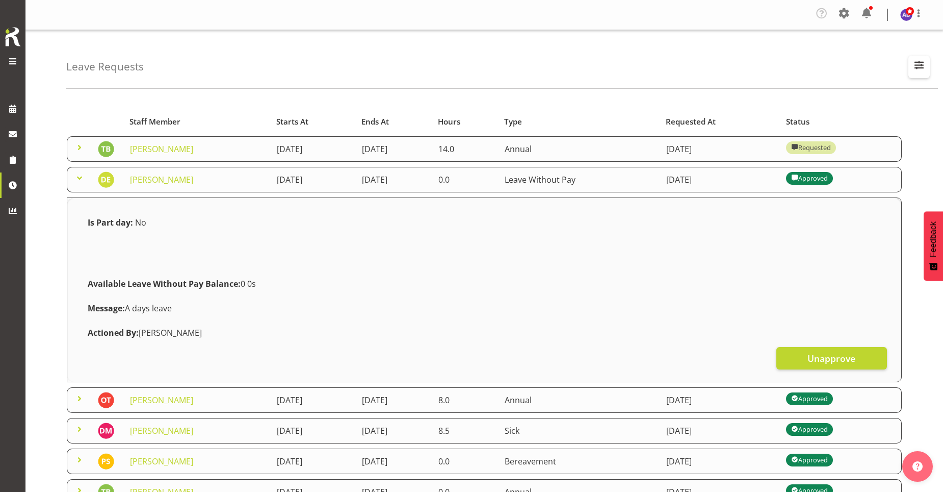
click at [917, 63] on span "button" at bounding box center [919, 64] width 13 height 13
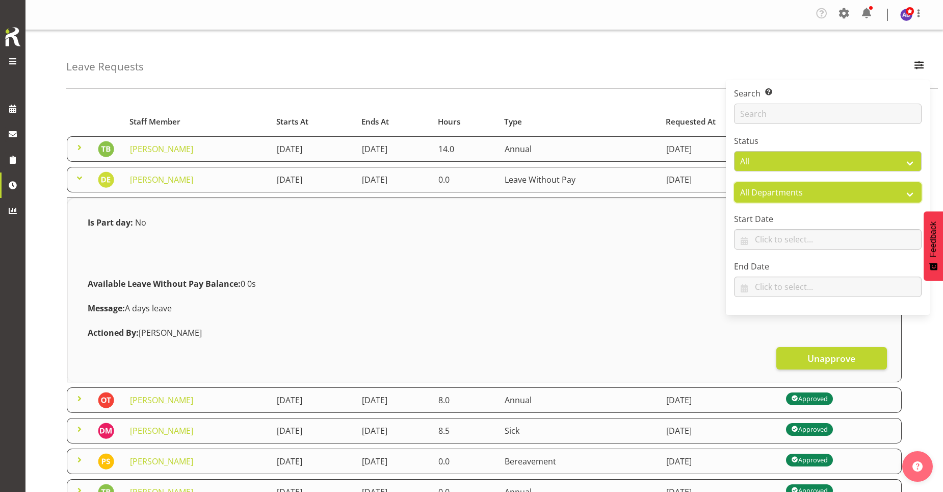
click at [899, 185] on select "All Departments All Departments Cleaning Crew Customer Services Crew Lifeguard …" at bounding box center [828, 192] width 188 height 20
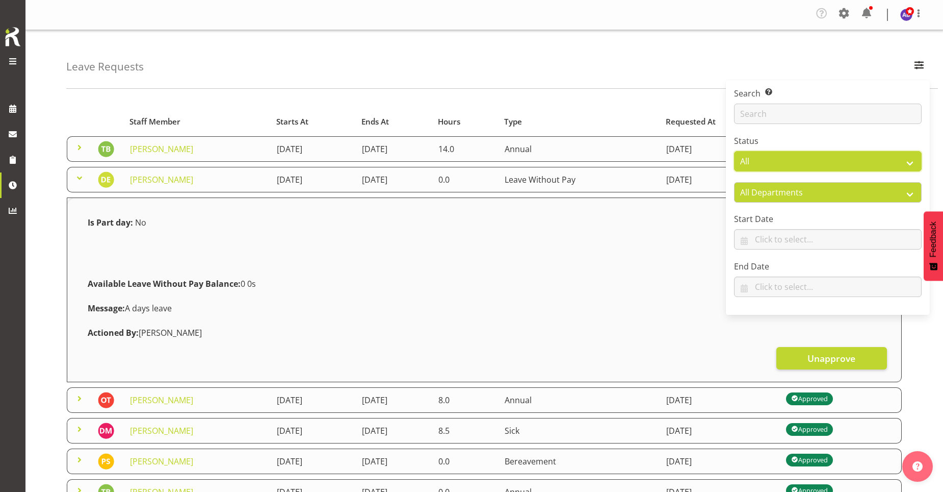
click at [848, 159] on select "All Approved Requested Unapproved" at bounding box center [828, 161] width 188 height 20
click at [848, 158] on select "All Approved Requested Unapproved" at bounding box center [828, 161] width 188 height 20
click at [803, 65] on div "Leave Requests Search Search for a particular employee Status All Approved Requ…" at bounding box center [502, 59] width 872 height 59
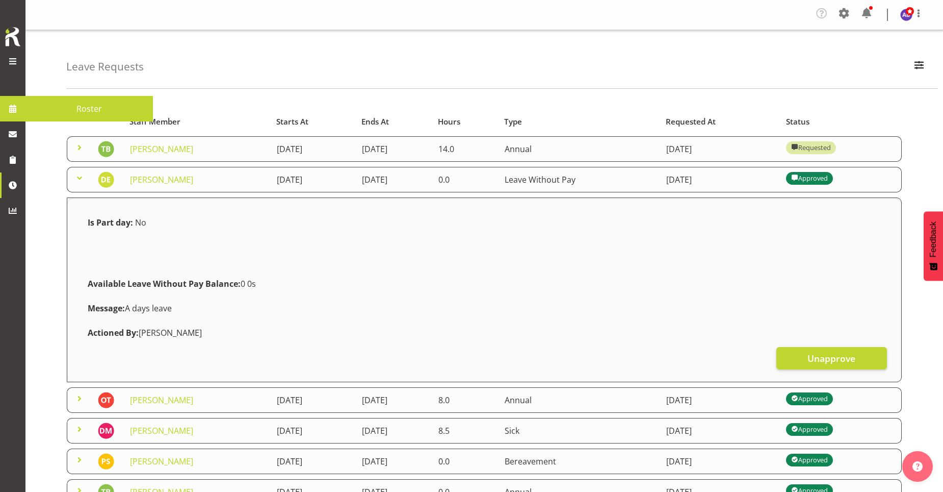
click at [10, 57] on span at bounding box center [13, 61] width 12 height 12
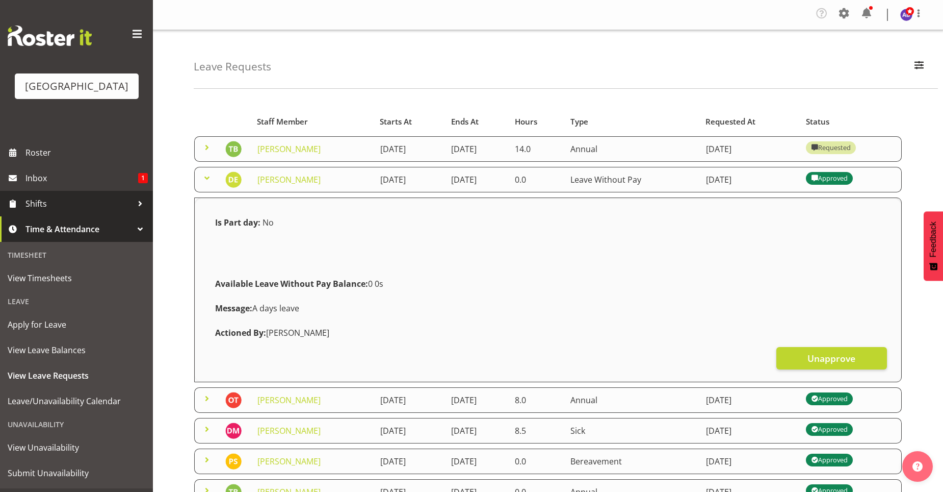
click at [51, 203] on span "Shifts" at bounding box center [78, 203] width 107 height 15
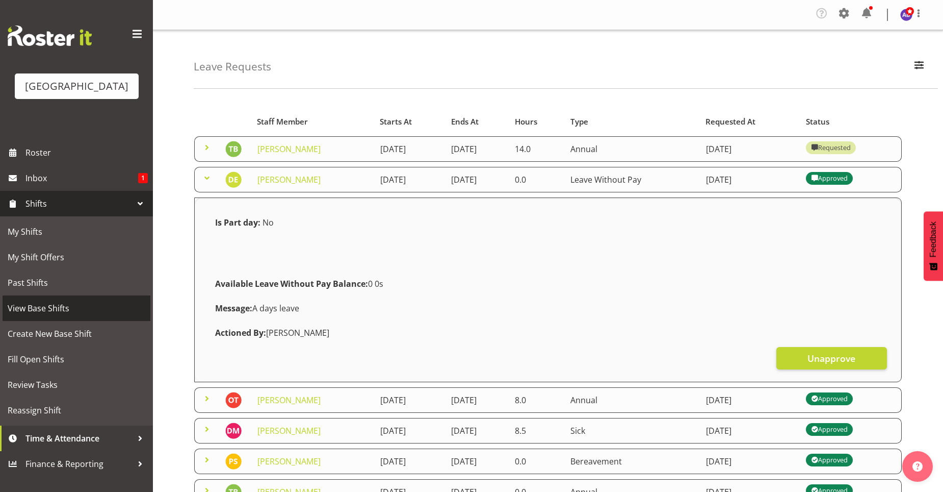
click at [46, 306] on span "View Base Shifts" at bounding box center [77, 307] width 138 height 15
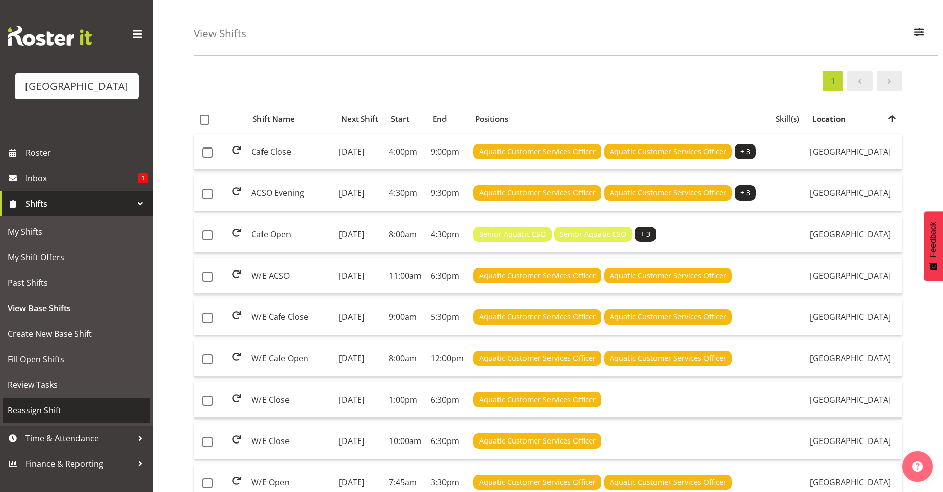
scroll to position [51, 0]
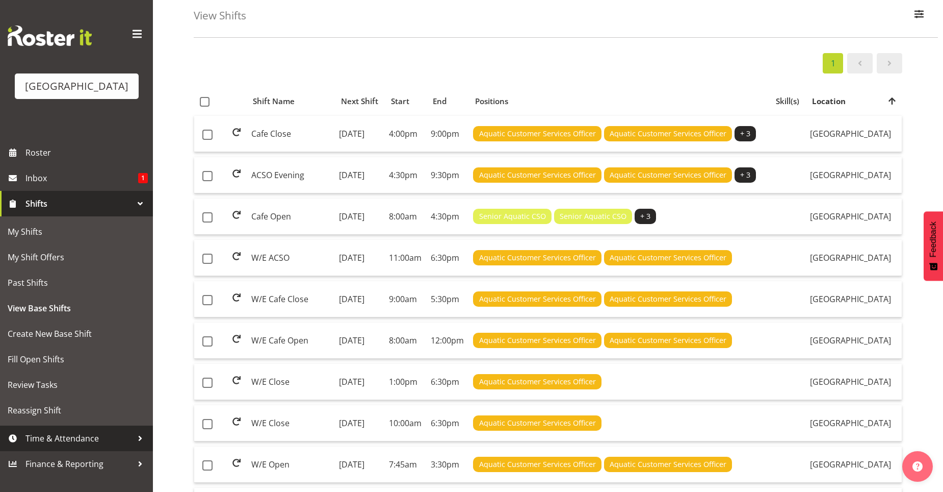
click at [98, 434] on span "Time & Attendance" at bounding box center [78, 437] width 107 height 15
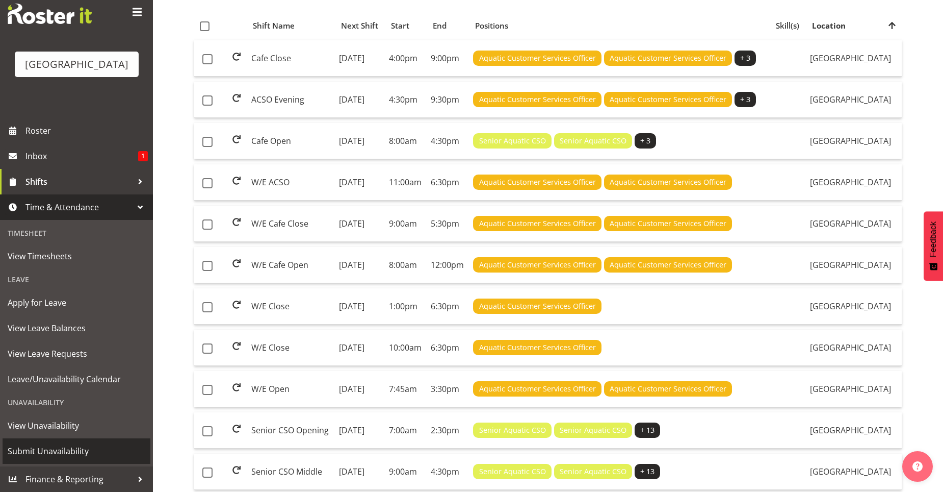
scroll to position [153, 0]
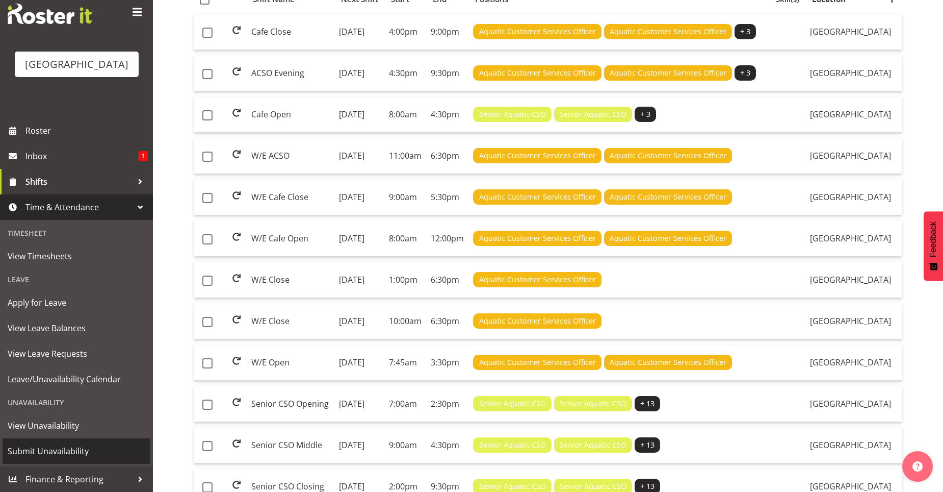
click at [54, 449] on span "Submit Unavailability" at bounding box center [77, 450] width 138 height 15
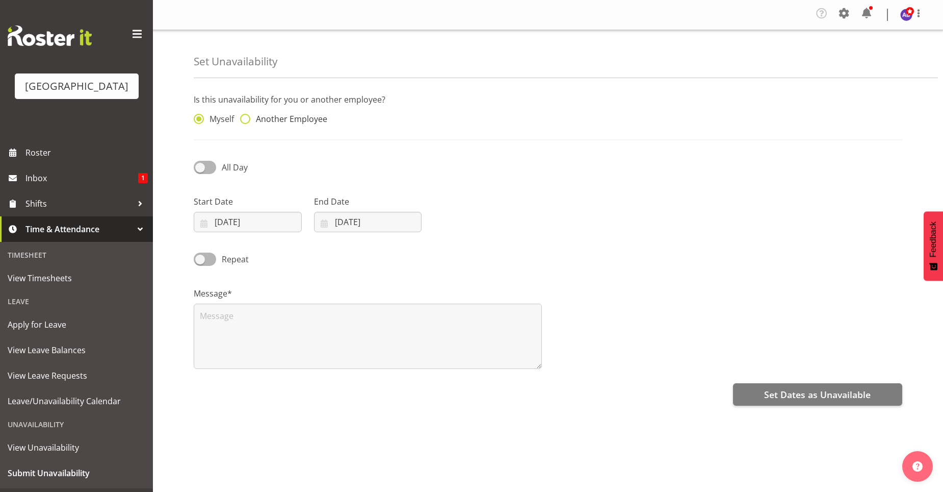
click at [248, 120] on span at bounding box center [245, 119] width 10 height 10
click at [247, 120] on input "Another Employee" at bounding box center [243, 119] width 7 height 7
radio input "true"
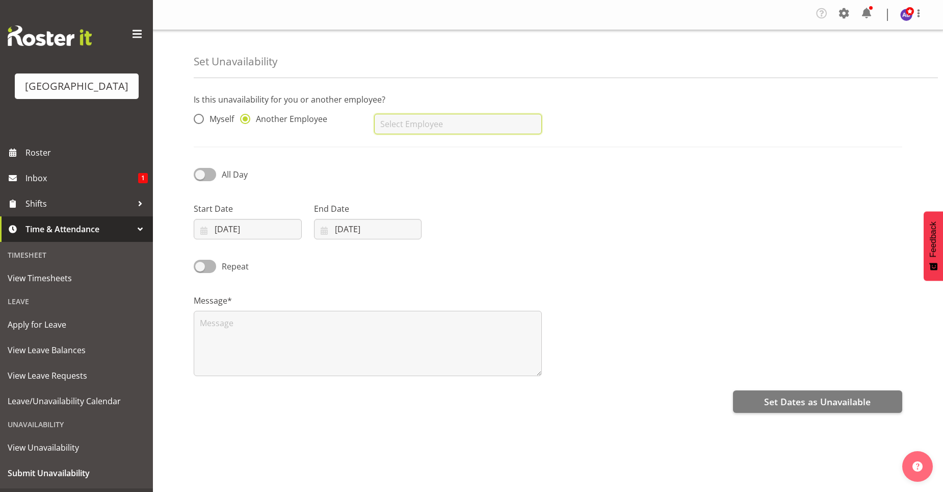
click at [422, 128] on input "text" at bounding box center [458, 124] width 168 height 20
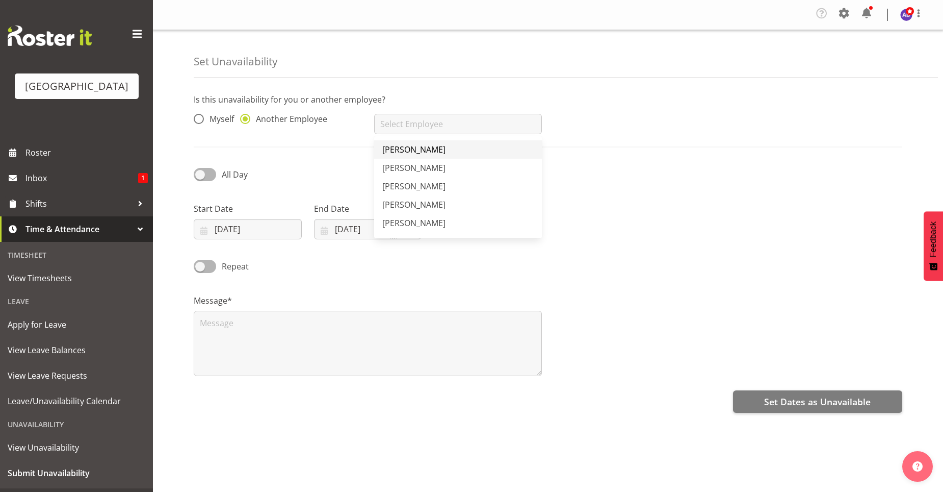
click at [446, 151] on span "Maddison Mason-Pine" at bounding box center [413, 149] width 63 height 11
type input "Maddison Mason-Pine"
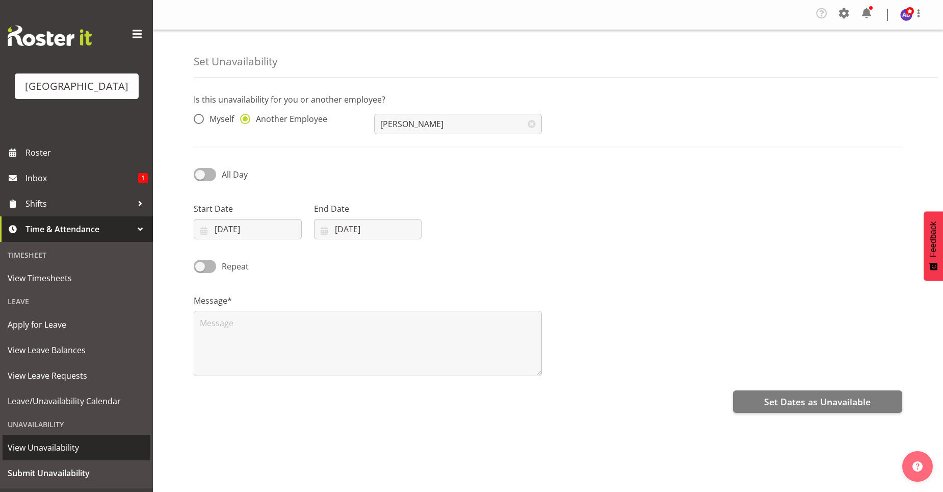
click at [44, 442] on span "View Unavailability" at bounding box center [77, 447] width 138 height 15
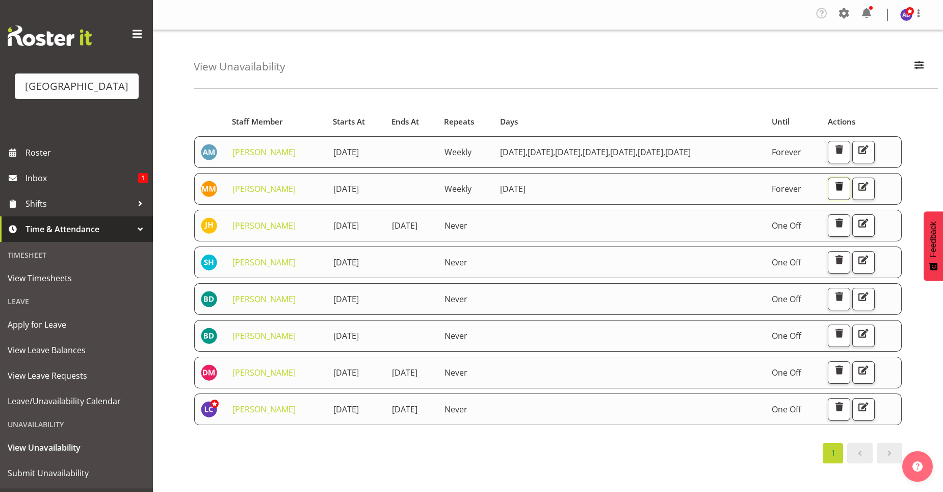
click at [846, 193] on span "button" at bounding box center [839, 185] width 13 height 13
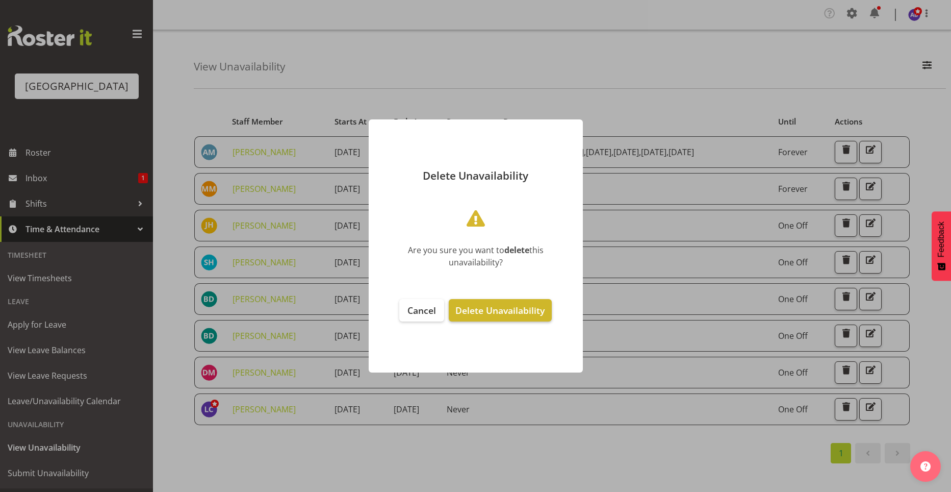
click at [481, 311] on span "Delete Unavailability" at bounding box center [499, 310] width 89 height 12
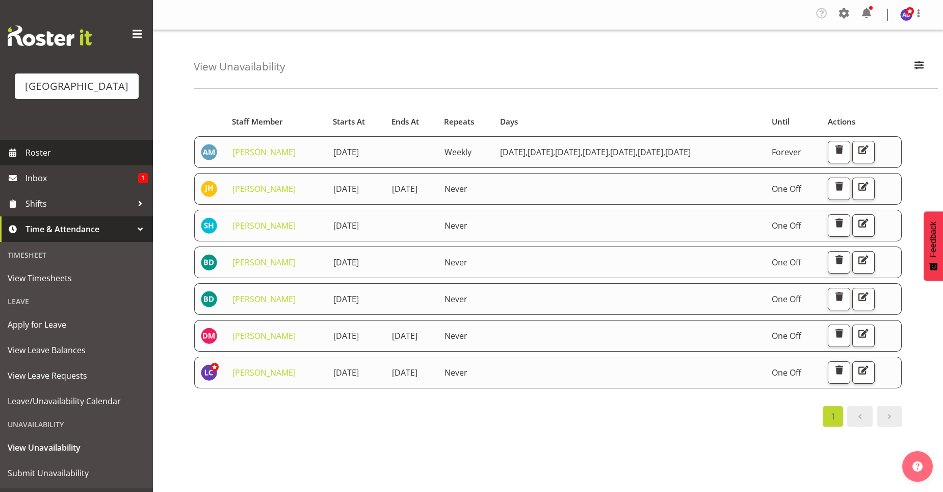
click at [60, 156] on span "Roster" at bounding box center [86, 152] width 122 height 15
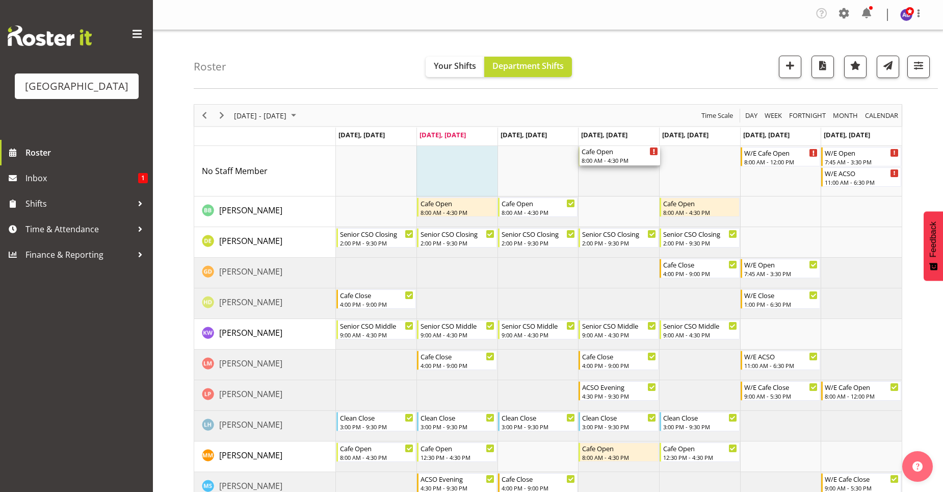
click at [610, 167] on div "Cafe Open 8:00 AM - 4:30 PM W/E Cafe Open 8:00 AM - 12:00 PM W/E Open 7:45 AM -…" at bounding box center [619, 472] width 566 height 652
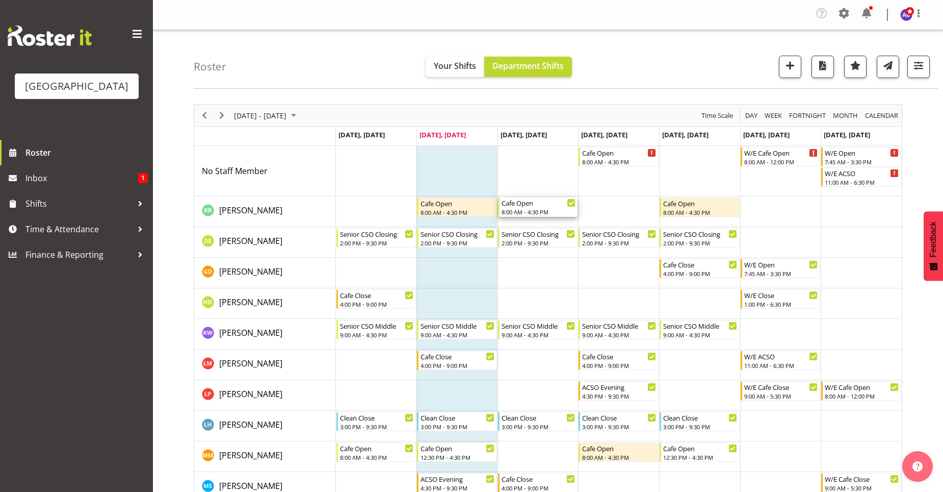
click at [536, 203] on div "Cafe Open" at bounding box center [539, 202] width 74 height 10
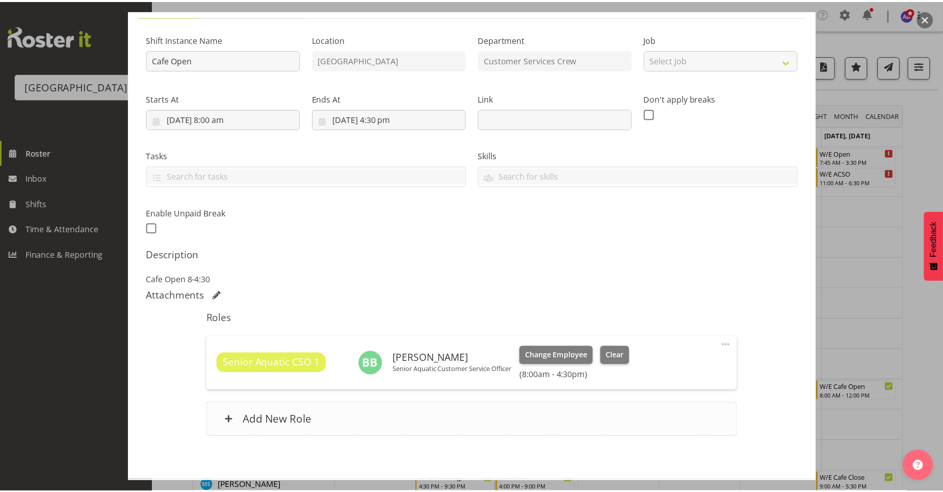
scroll to position [133, 0]
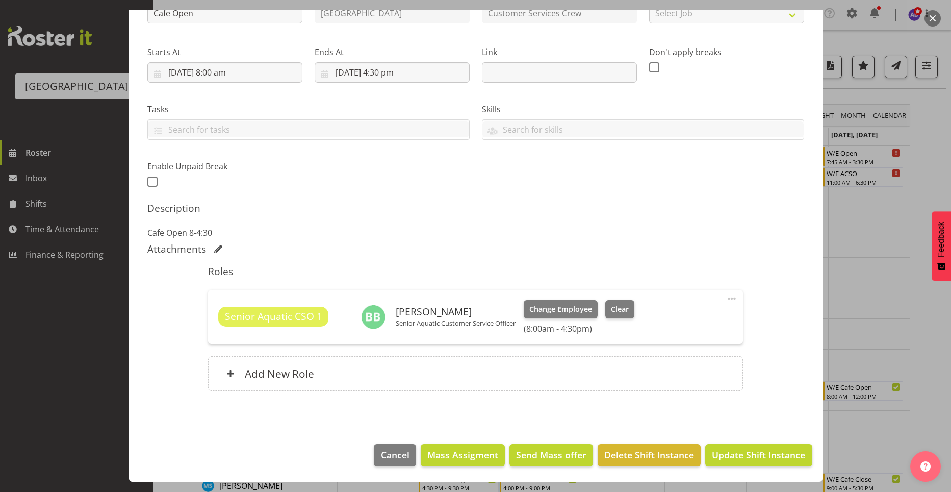
click at [726, 297] on span at bounding box center [732, 298] width 12 height 12
click at [699, 340] on link "Cover Role" at bounding box center [689, 341] width 98 height 18
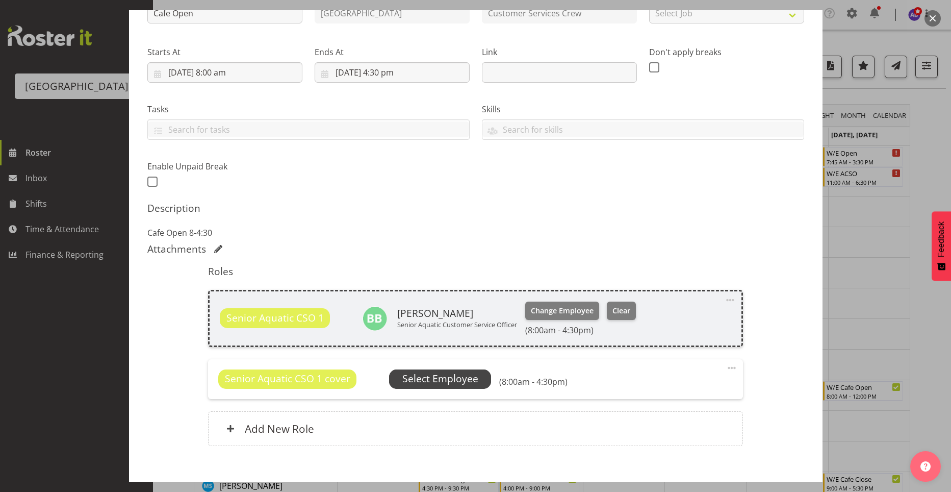
click at [458, 378] on span "Select Employee" at bounding box center [440, 378] width 76 height 15
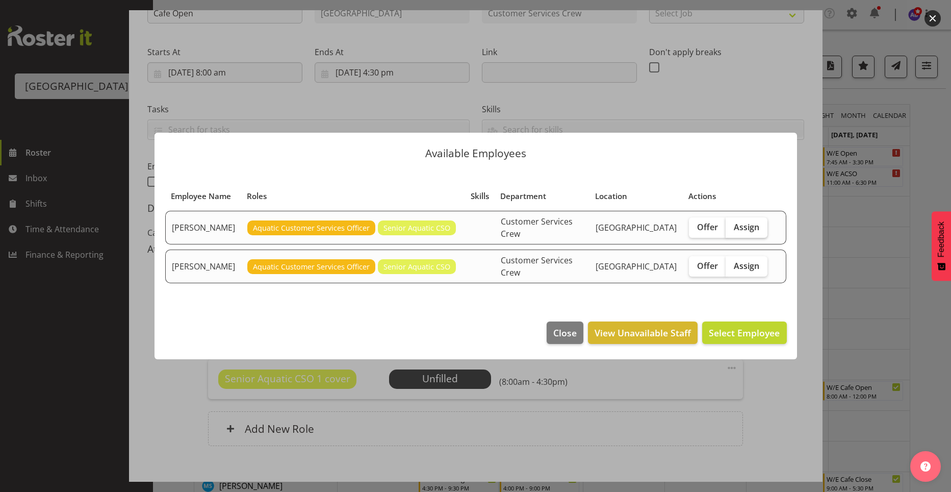
click at [740, 236] on label "Assign" at bounding box center [747, 227] width 42 height 20
click at [732, 230] on input "Assign" at bounding box center [729, 226] width 7 height 7
checkbox input "true"
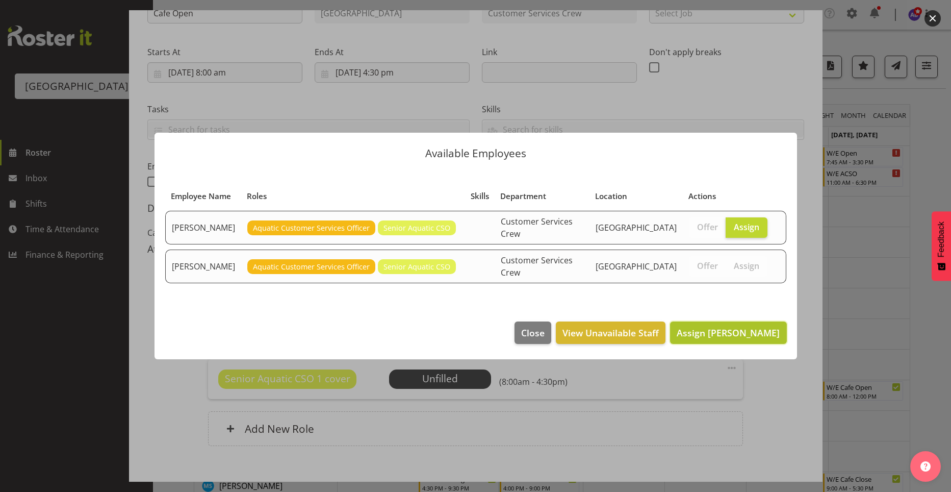
click at [725, 326] on span "Assign Maddison Mason-Pine" at bounding box center [728, 332] width 103 height 12
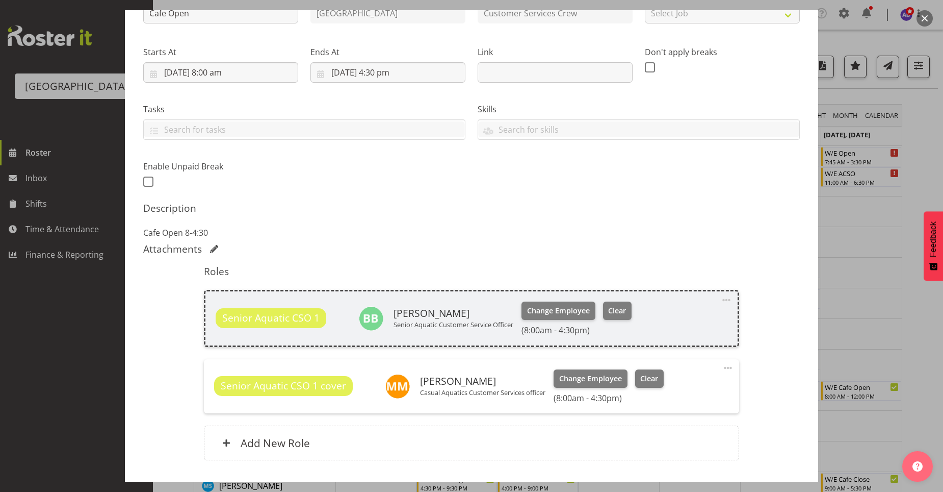
click at [722, 365] on span at bounding box center [728, 368] width 12 height 12
click at [701, 386] on link "Edit" at bounding box center [685, 392] width 98 height 18
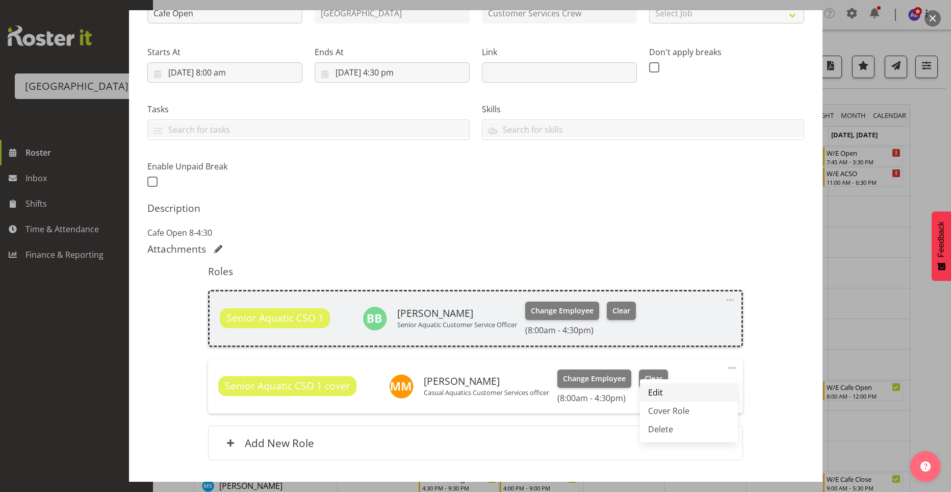
select select "8"
select select "2025"
select select "8"
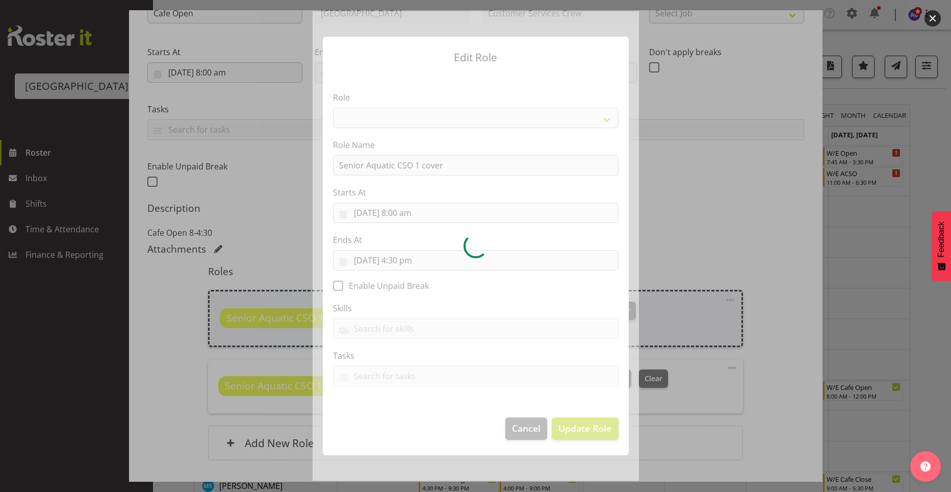
select select "1490"
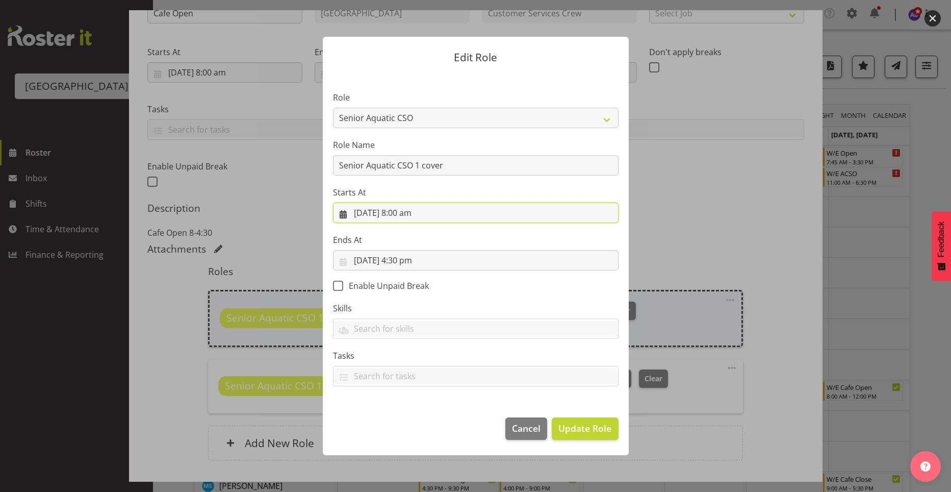
click at [410, 216] on input "10/09/2025, 8:00 am" at bounding box center [476, 212] width 286 height 20
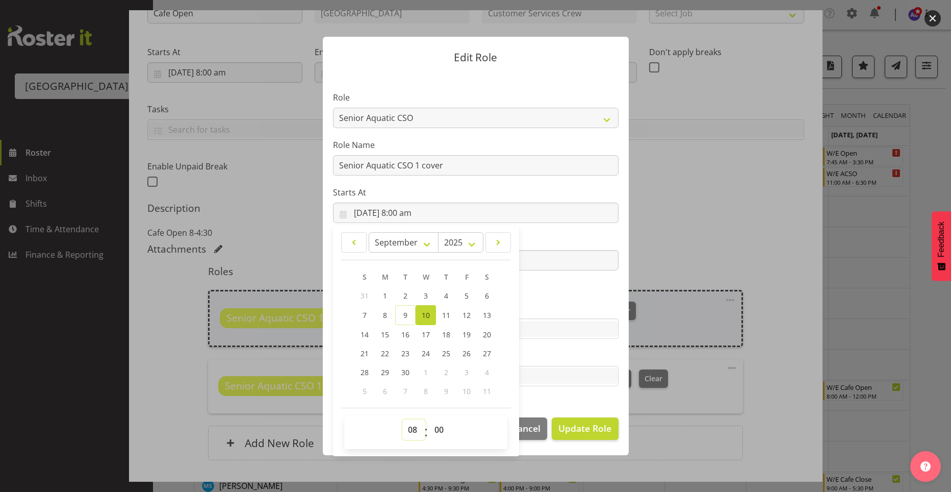
click at [406, 429] on select "00 01 02 03 04 05 06 07 08 09 10 11 12 13 14 15 16 17 18 19 20 21 22 23" at bounding box center [413, 429] width 23 height 20
select select "12"
click at [402, 419] on select "00 01 02 03 04 05 06 07 08 09 10 11 12 13 14 15 16 17 18 19 20 21 22 23" at bounding box center [413, 429] width 23 height 20
type input "10/09/2025, 12:00 pm"
click at [437, 432] on select "00 01 02 03 04 05 06 07 08 09 10 11 12 13 14 15 16 17 18 19 20 21 22 23 24 25 2…" at bounding box center [440, 429] width 23 height 20
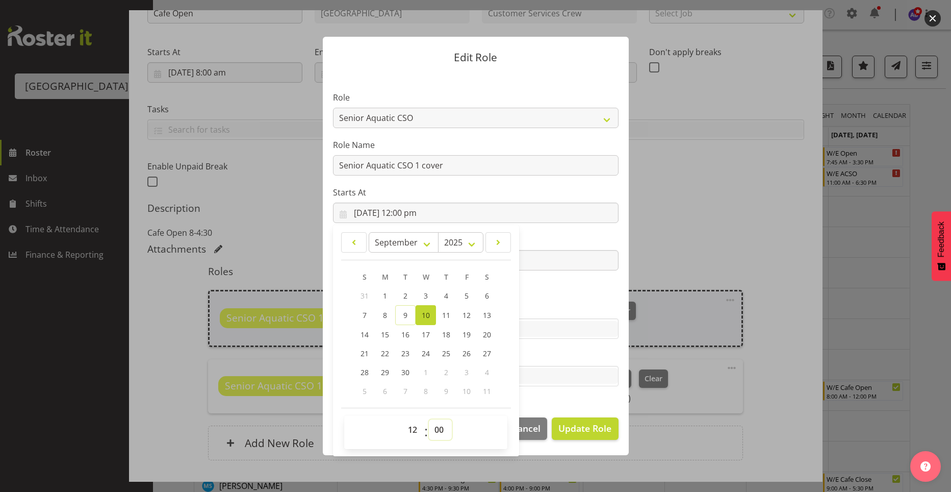
click at [446, 431] on select "00 01 02 03 04 05 06 07 08 09 10 11 12 13 14 15 16 17 18 19 20 21 22 23 24 25 2…" at bounding box center [440, 429] width 23 height 20
select select "30"
click at [429, 419] on select "00 01 02 03 04 05 06 07 08 09 10 11 12 13 14 15 16 17 18 19 20 21 22 23 24 25 2…" at bounding box center [440, 429] width 23 height 20
type input "10/09/2025, 12:30 pm"
click at [543, 372] on input "text" at bounding box center [475, 376] width 285 height 16
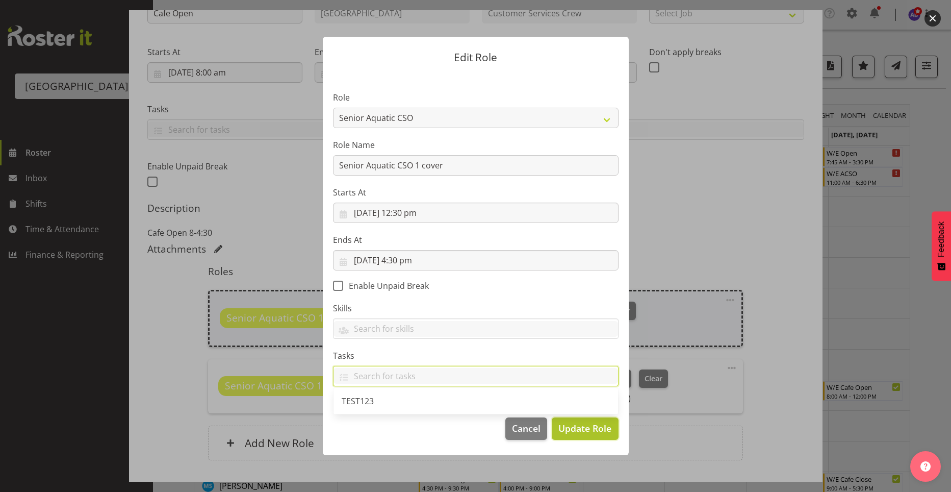
click at [576, 432] on span "Update Role" at bounding box center [584, 427] width 53 height 13
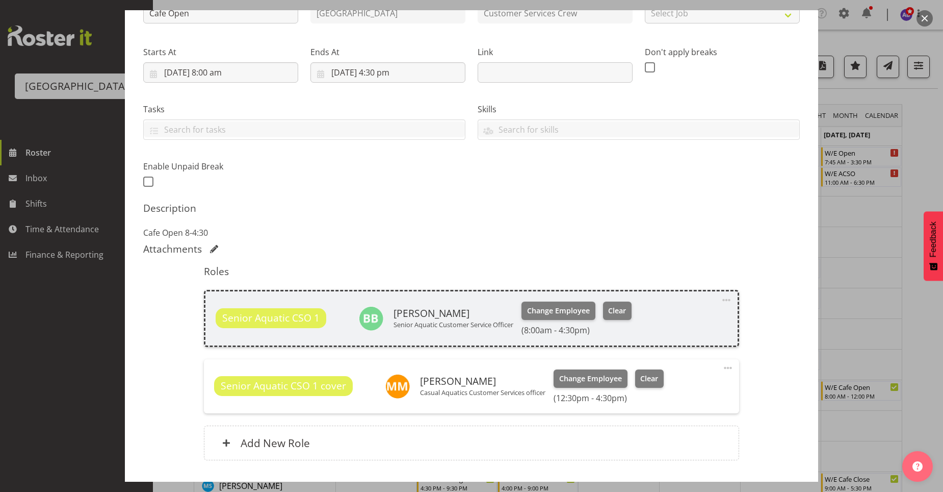
click at [761, 392] on div "Shift Instance Name Cafe Open Location Splash Palace Department Customer Servic…" at bounding box center [471, 226] width 657 height 494
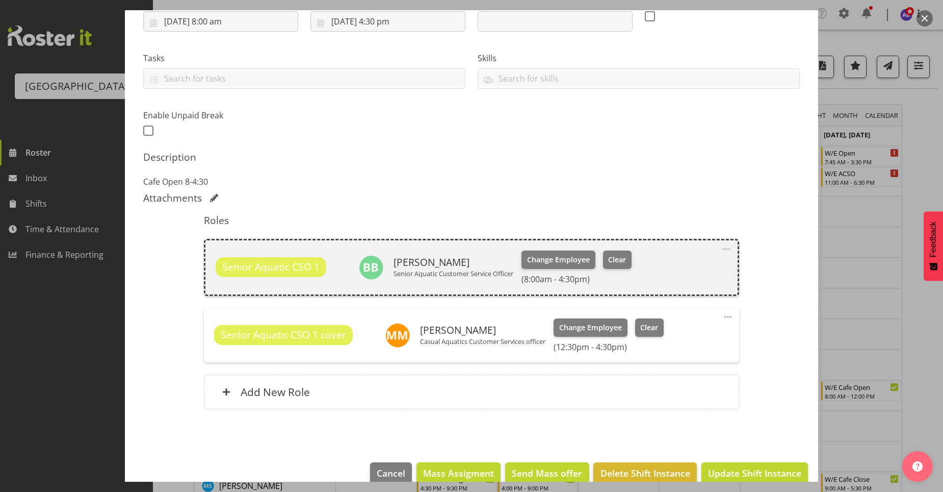
scroll to position [202, 0]
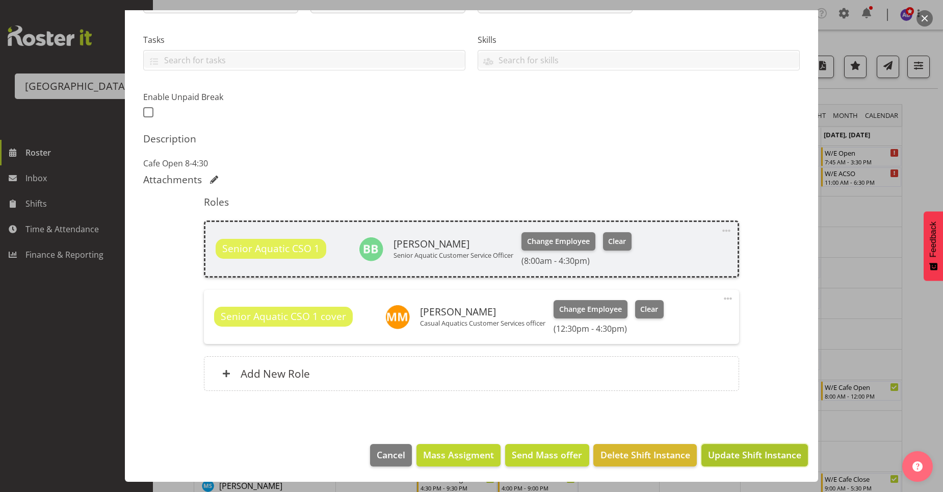
click at [782, 454] on span "Update Shift Instance" at bounding box center [754, 454] width 93 height 13
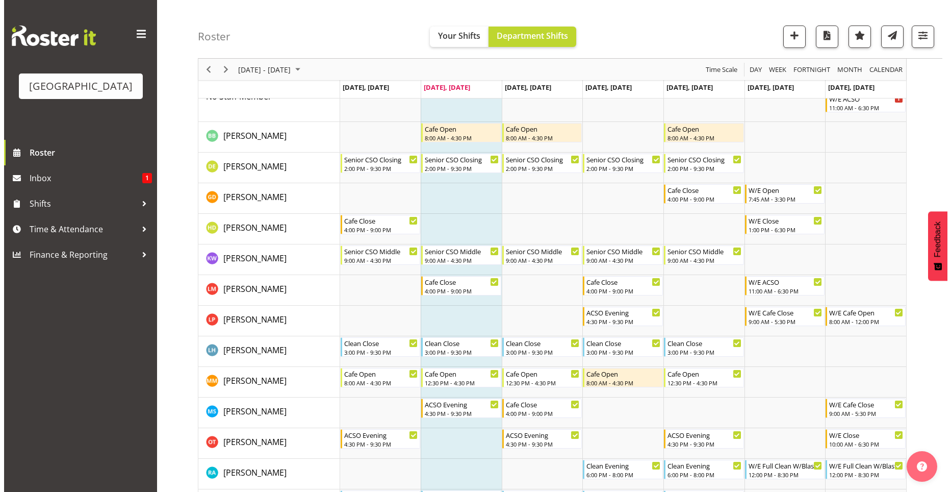
scroll to position [0, 0]
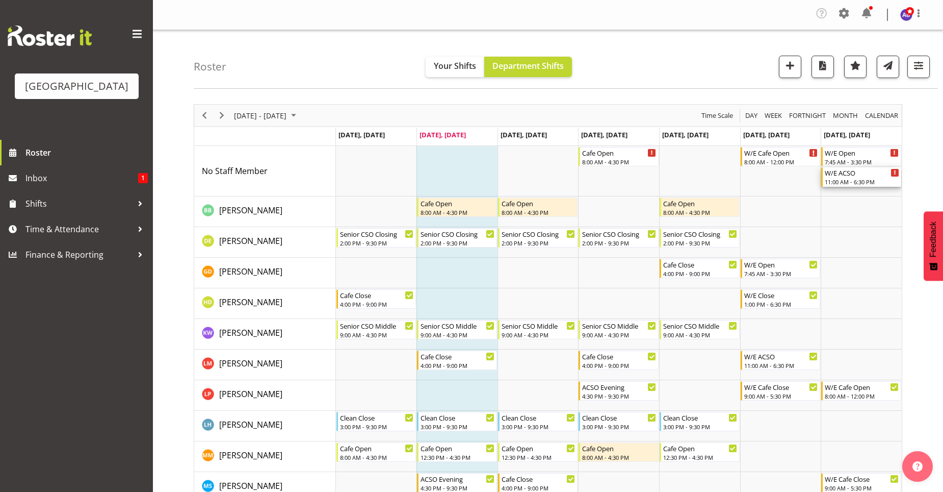
click at [871, 172] on div "W/E ACSO" at bounding box center [862, 172] width 74 height 10
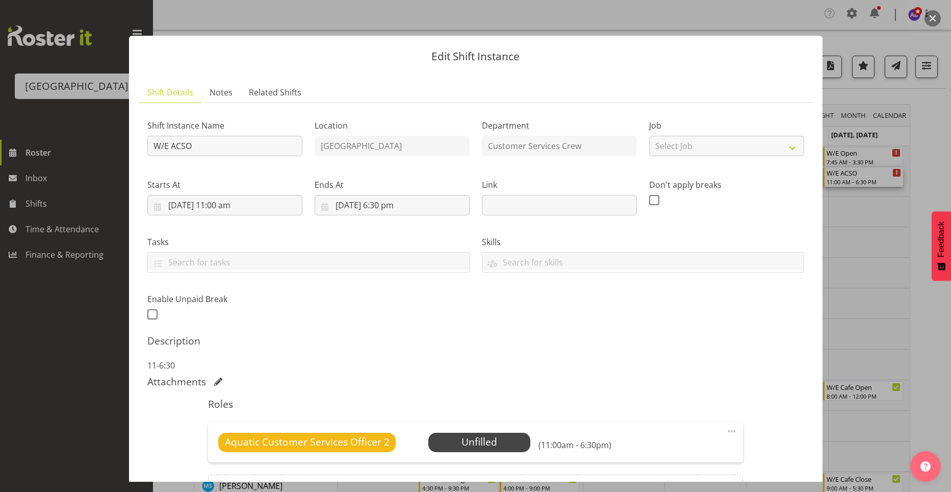
scroll to position [118, 0]
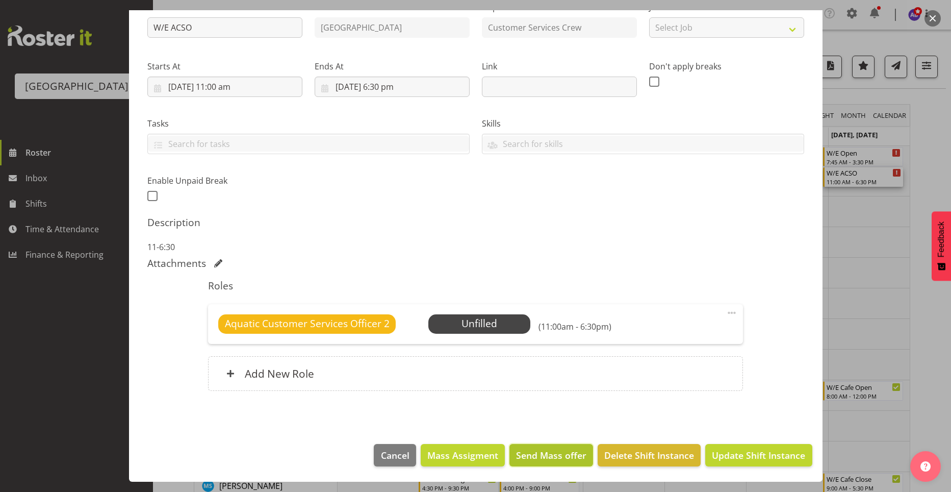
click at [535, 456] on span "Send Mass offer" at bounding box center [551, 454] width 70 height 13
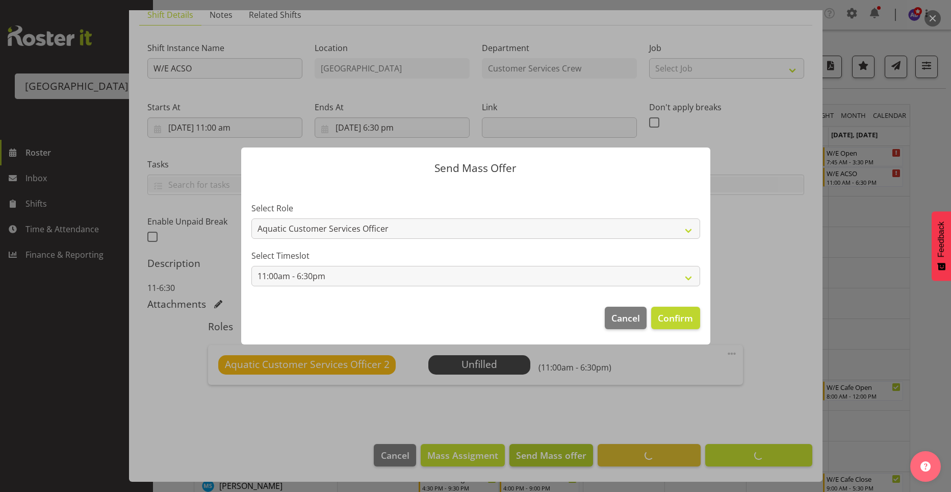
scroll to position [78, 0]
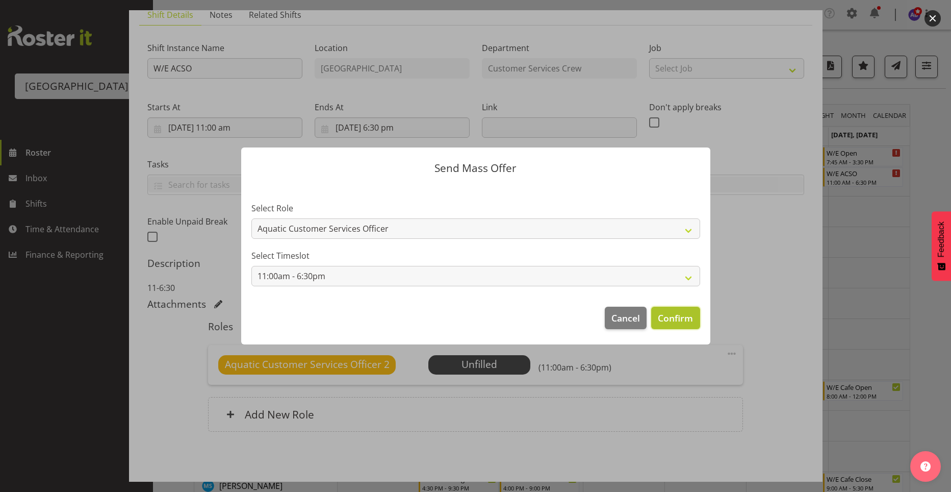
click at [669, 322] on span "Confirm" at bounding box center [675, 317] width 35 height 13
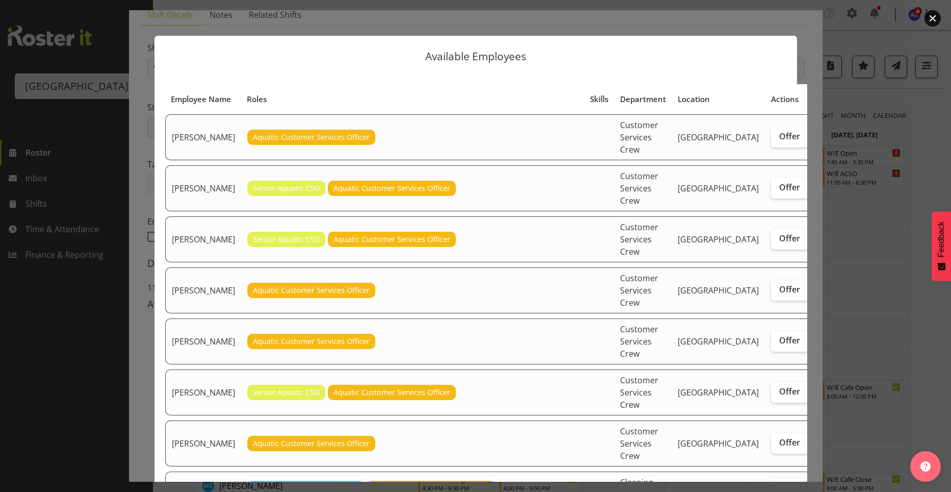
scroll to position [51, 0]
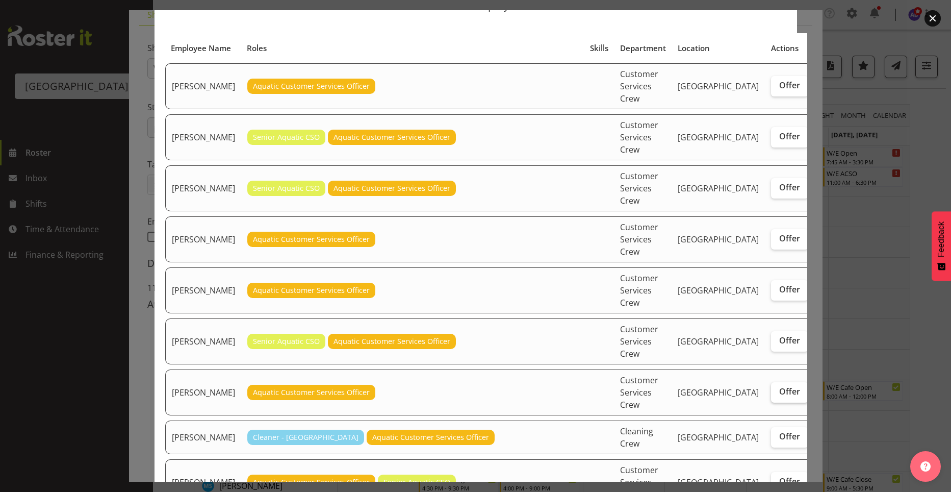
click at [771, 382] on label "Offer" at bounding box center [789, 392] width 37 height 20
click at [771, 388] on input "Offer" at bounding box center [774, 391] width 7 height 7
checkbox input "true"
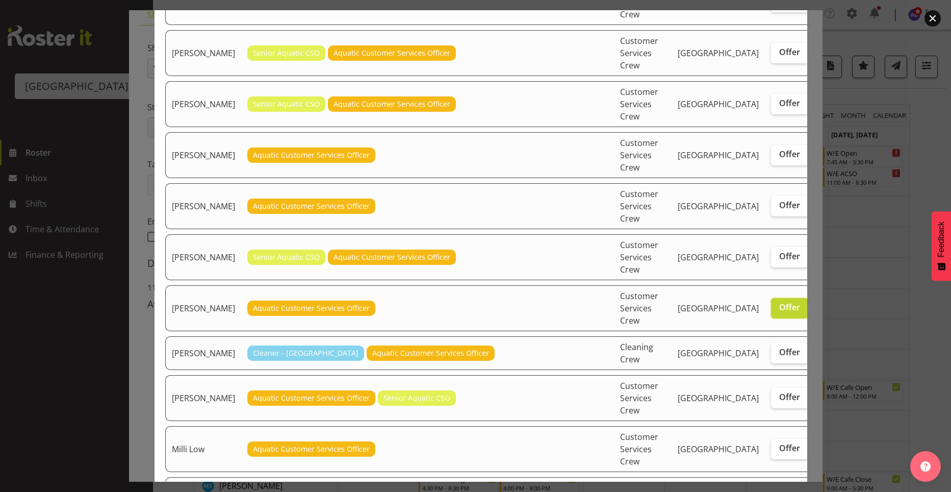
scroll to position [153, 0]
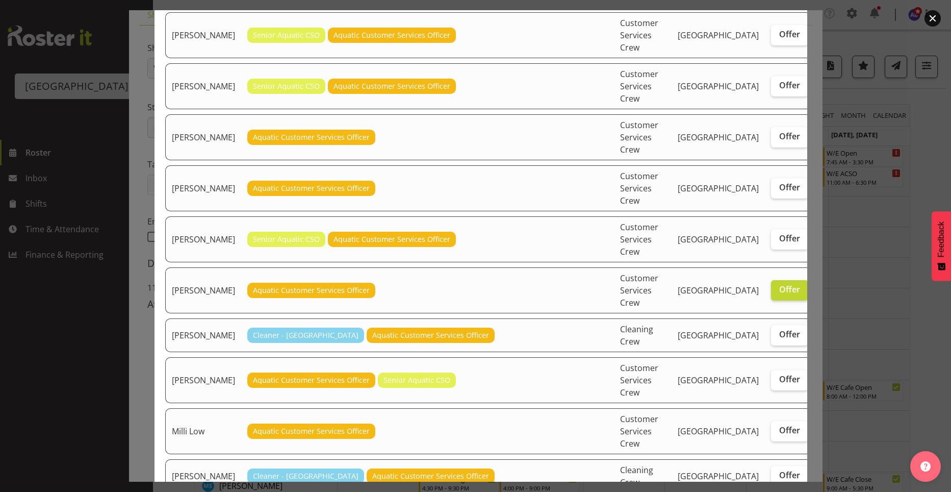
checkbox input "true"
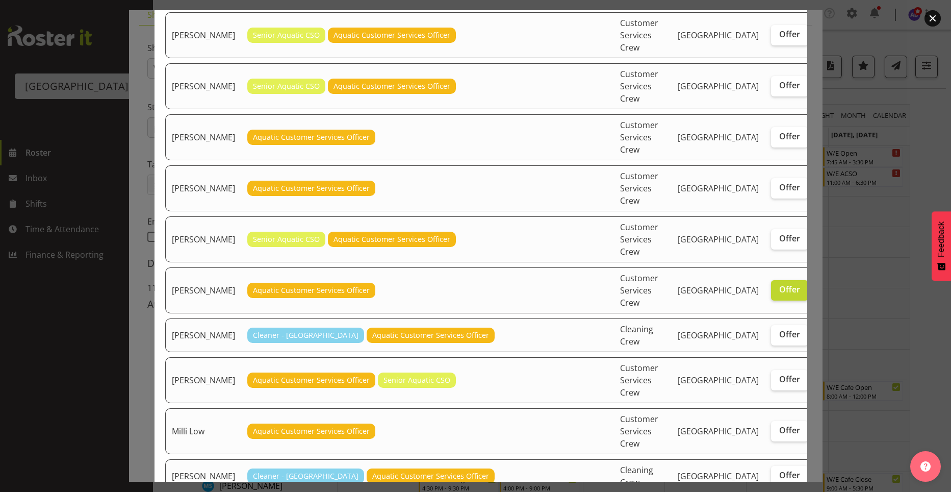
checkbox input "true"
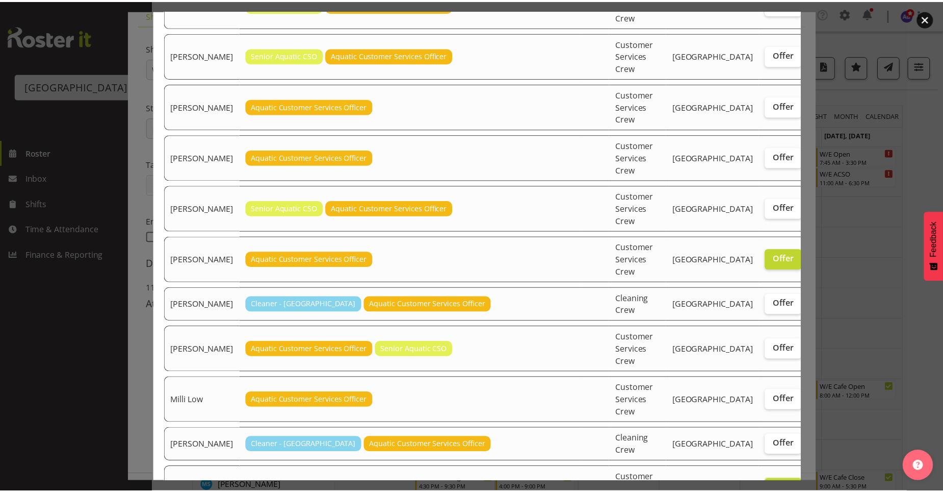
scroll to position [208, 0]
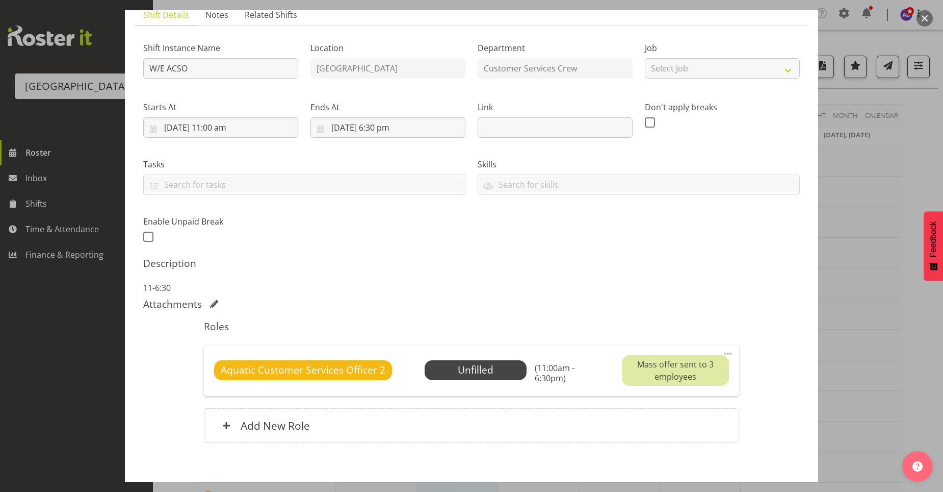
scroll to position [130, 0]
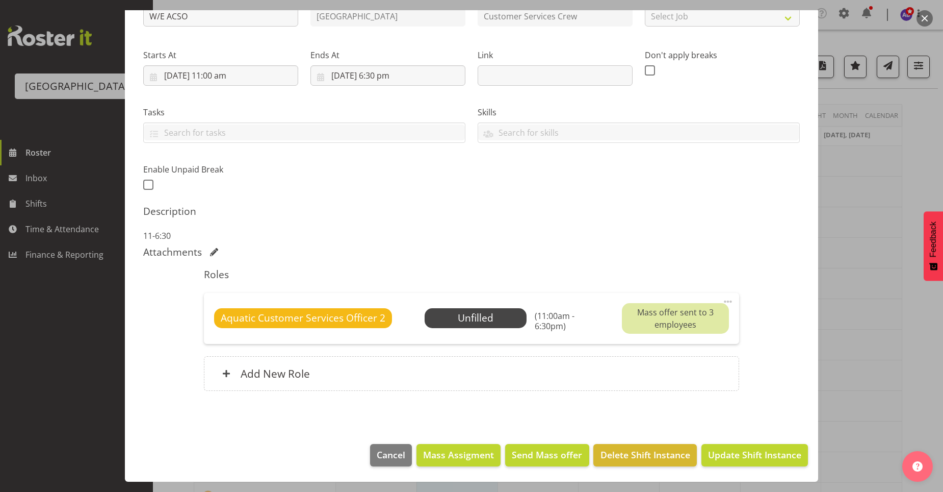
click at [844, 446] on div at bounding box center [471, 246] width 943 height 492
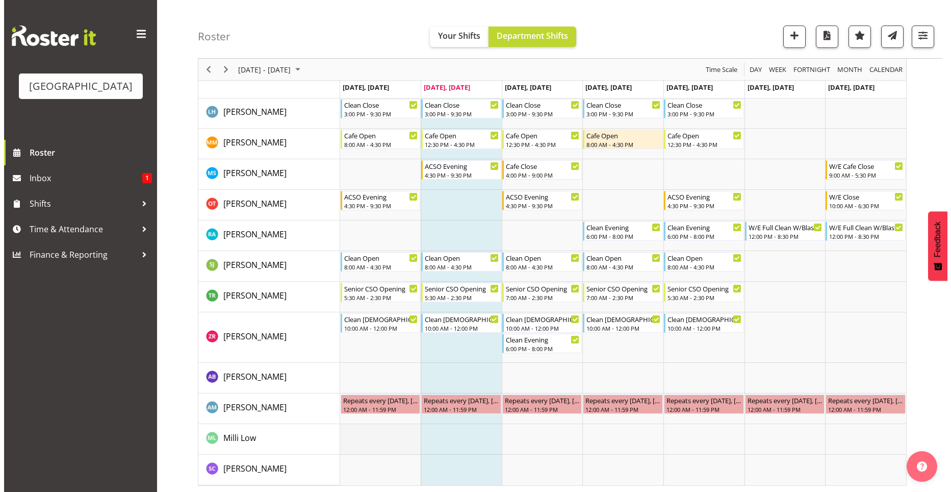
scroll to position [314, 0]
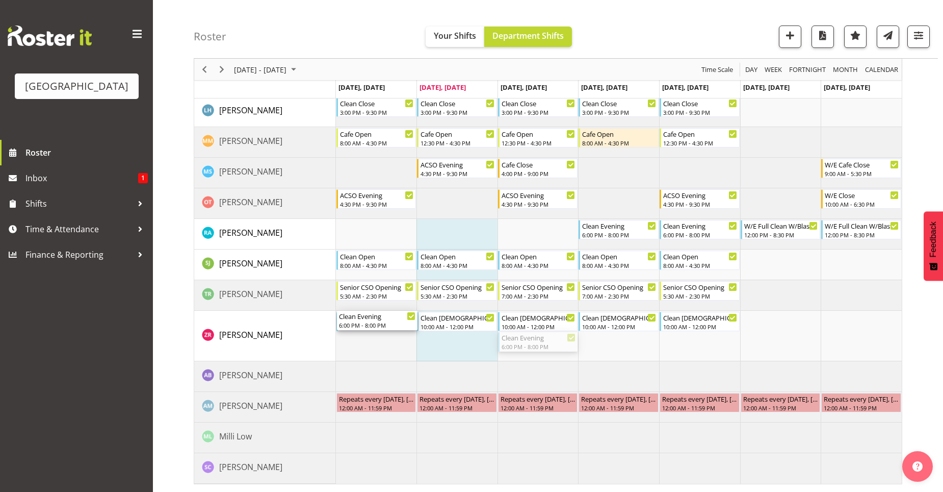
drag, startPoint x: 536, startPoint y: 347, endPoint x: 383, endPoint y: 352, distance: 153.0
click at [383, 352] on div "Cafe Open 8:00 AM - 4:30 PM W/E Cafe Open 8:00 AM - 12:00 PM W/E Open 7:45 AM -…" at bounding box center [619, 158] width 566 height 652
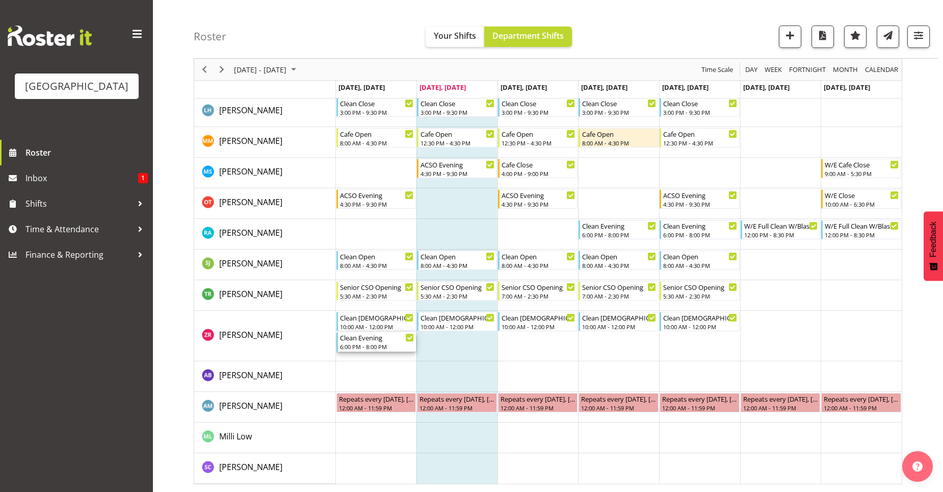
click at [366, 342] on div "Clean Evening 6:00 PM - 8:00 PM" at bounding box center [377, 341] width 74 height 19
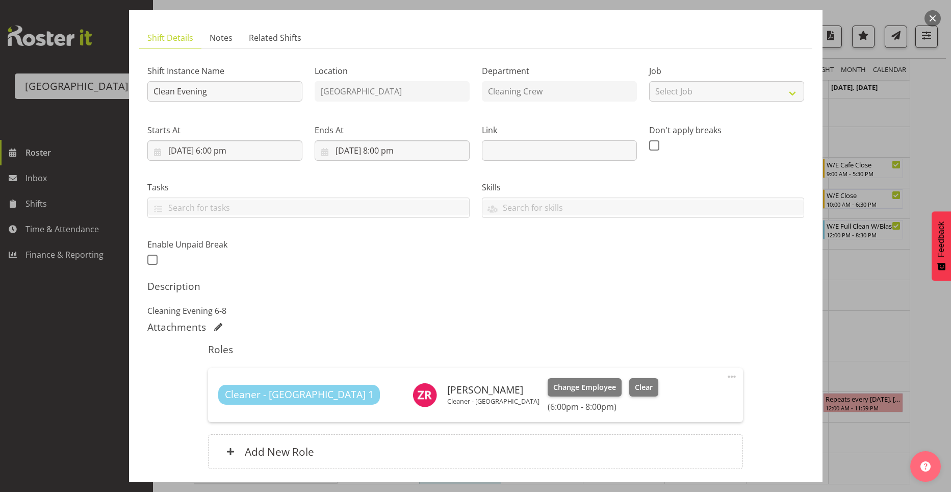
scroll to position [133, 0]
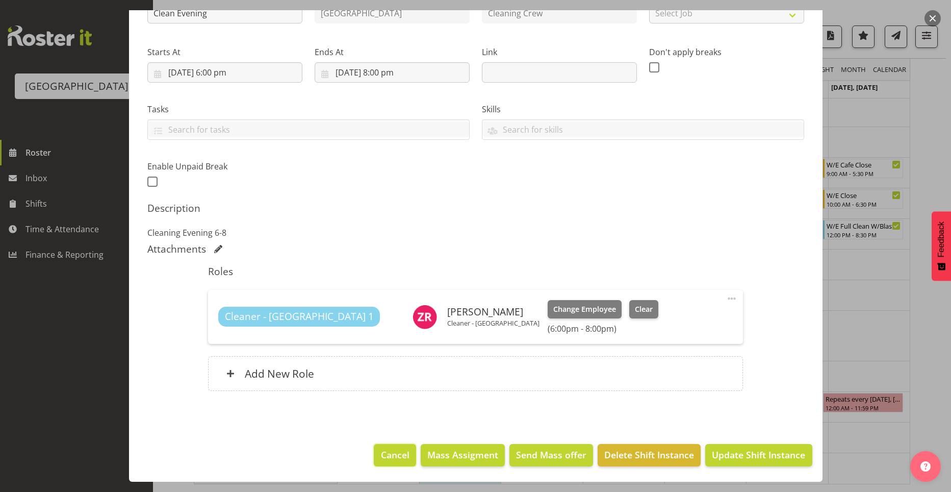
click at [397, 460] on span "Cancel" at bounding box center [395, 454] width 29 height 13
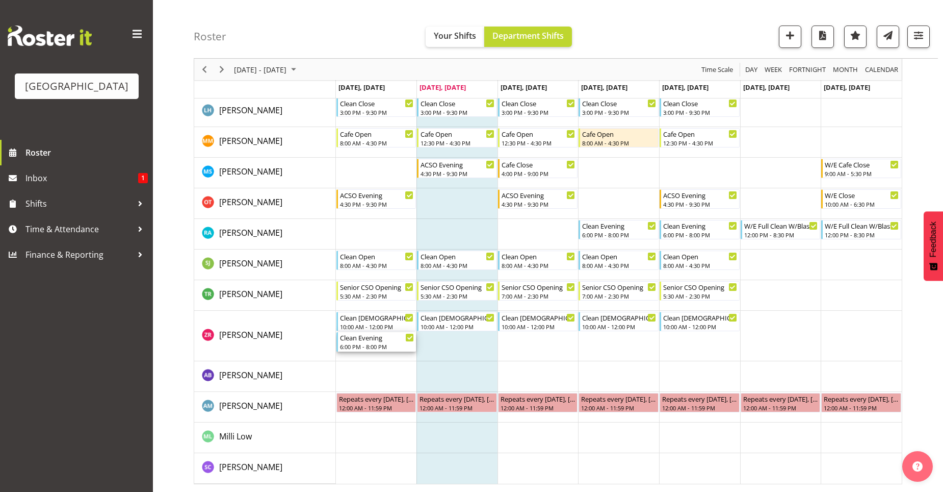
click at [394, 346] on div "6:00 PM - 8:00 PM" at bounding box center [377, 346] width 74 height 8
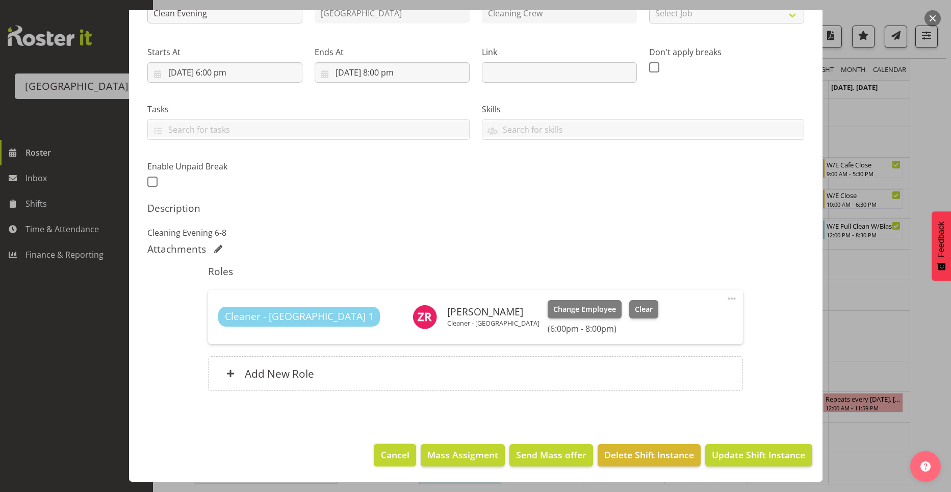
click at [389, 444] on button "Cancel" at bounding box center [395, 455] width 42 height 22
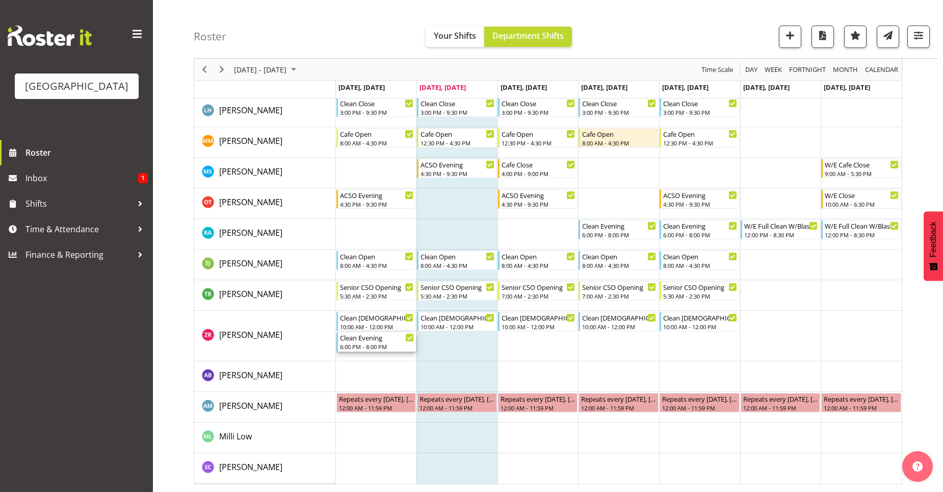
click at [399, 342] on div "6:00 PM - 8:00 PM" at bounding box center [377, 346] width 74 height 8
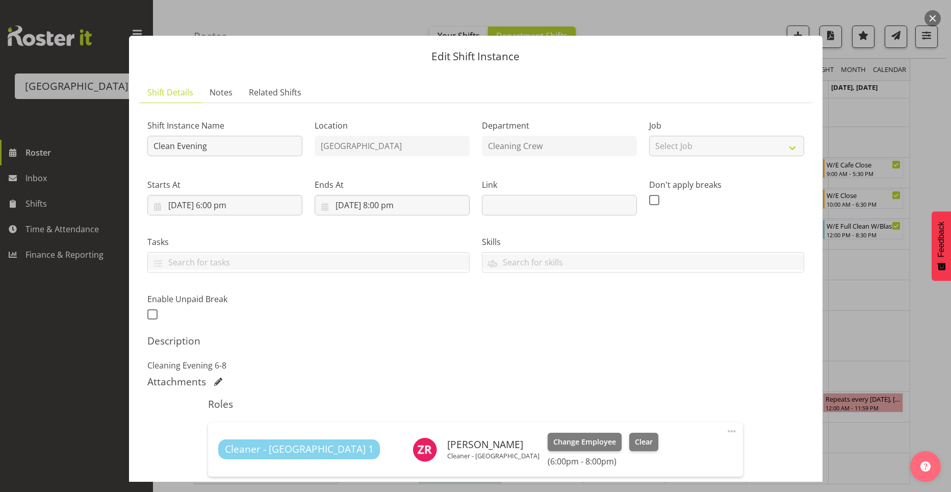
scroll to position [51, 0]
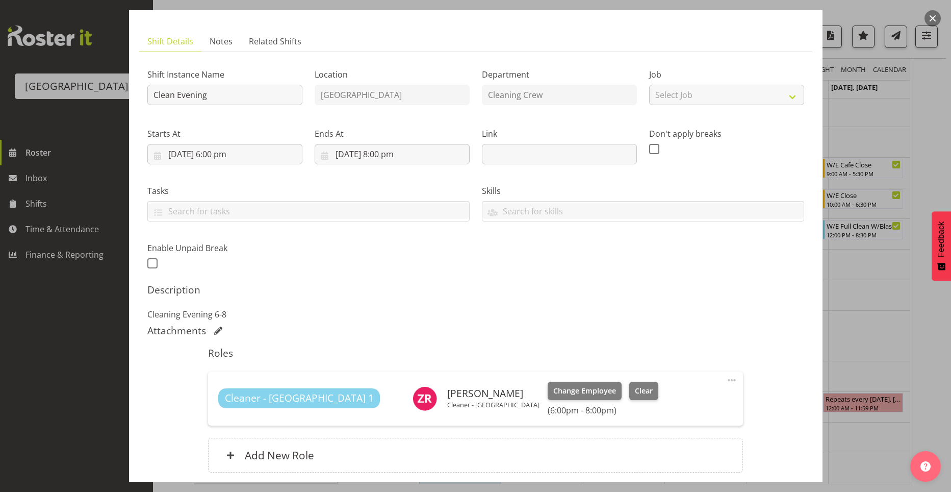
click at [726, 377] on span at bounding box center [732, 380] width 12 height 12
drag, startPoint x: 766, startPoint y: 385, endPoint x: 768, endPoint y: 399, distance: 13.3
click at [766, 386] on div "Shift Instance Name Clean Evening Location Splash Palace Department Cleaning Cr…" at bounding box center [475, 272] width 657 height 424
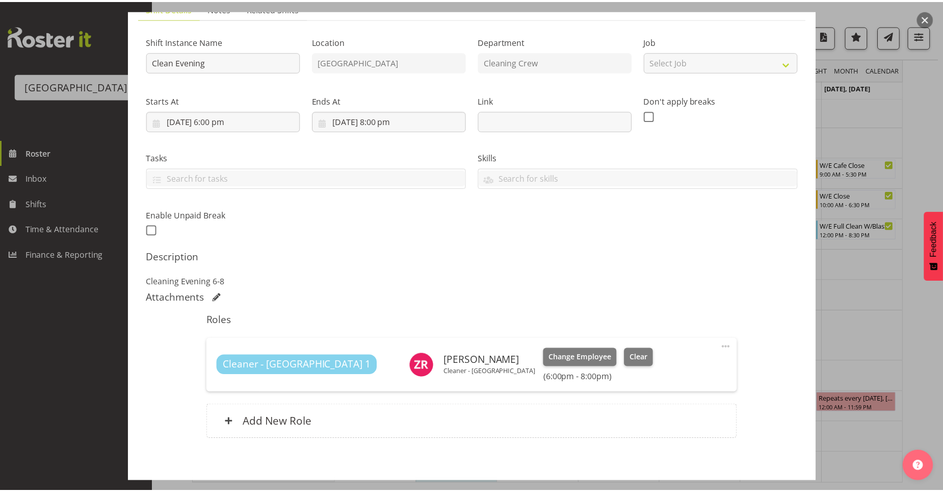
scroll to position [102, 0]
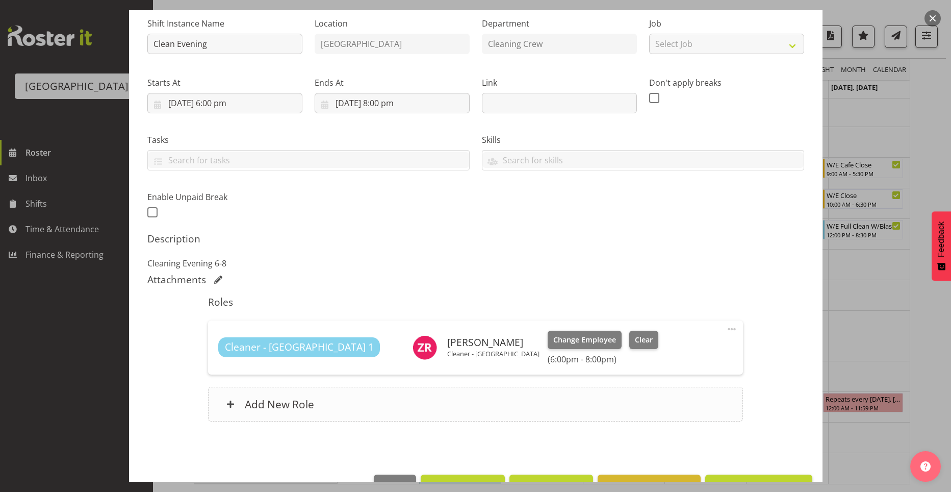
click at [228, 405] on span at bounding box center [230, 404] width 8 height 8
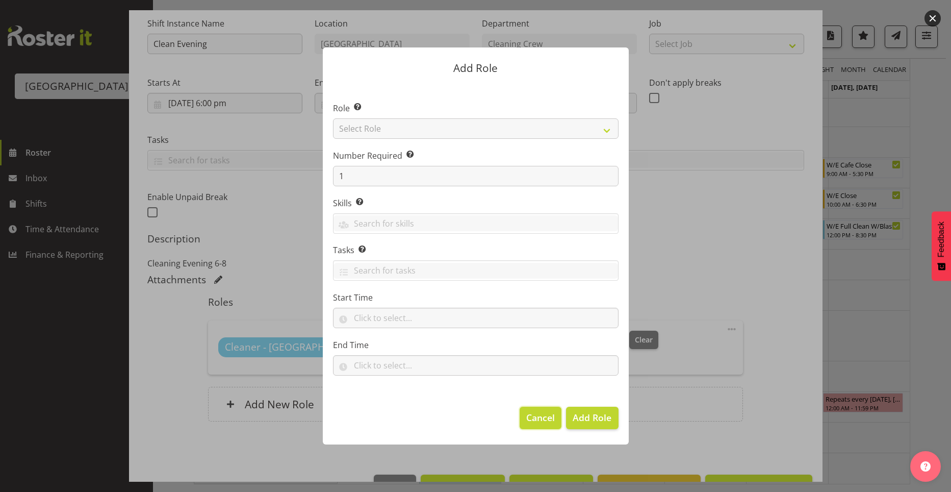
click at [529, 417] on span "Cancel" at bounding box center [540, 416] width 29 height 13
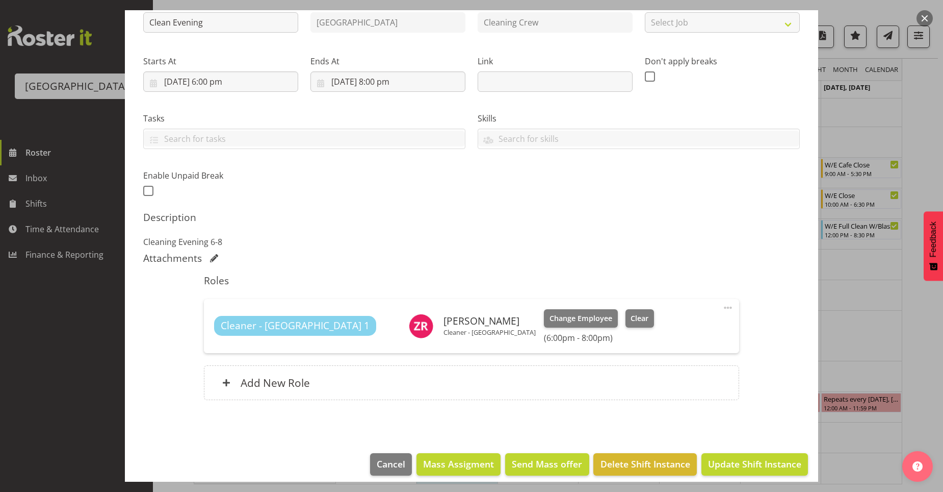
scroll to position [133, 0]
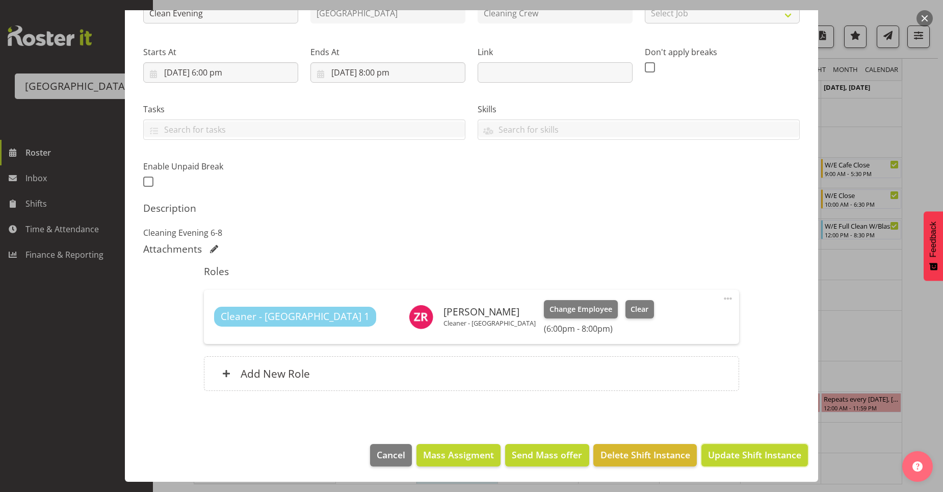
drag, startPoint x: 777, startPoint y: 454, endPoint x: 800, endPoint y: 455, distance: 23.0
click at [777, 455] on span "Update Shift Instance" at bounding box center [754, 454] width 93 height 13
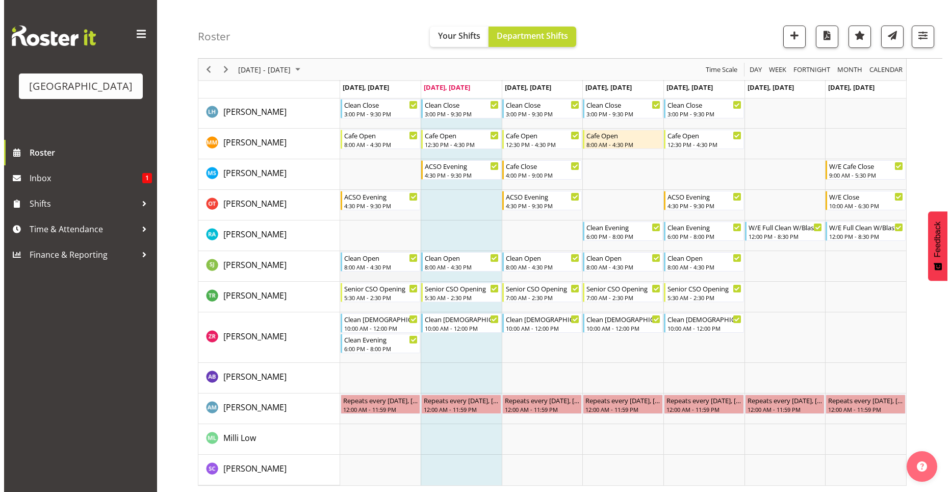
scroll to position [314, 0]
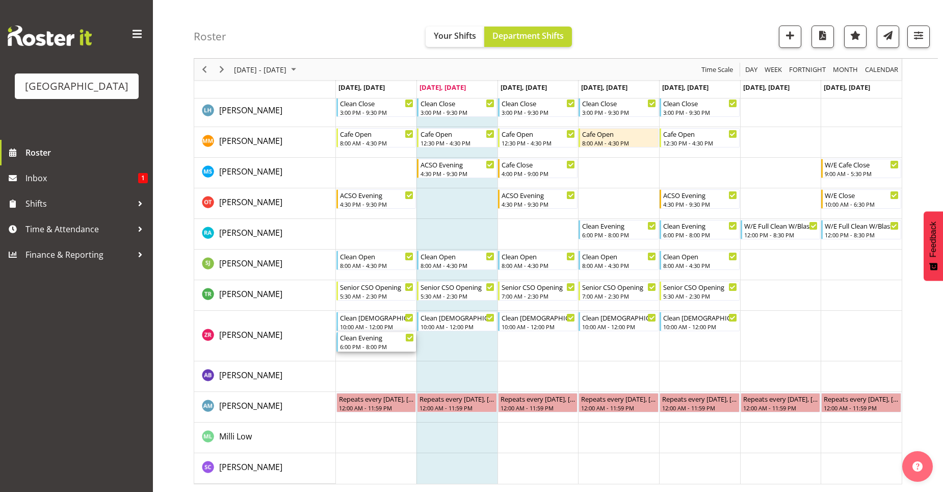
click at [374, 344] on div "6:00 PM - 8:00 PM" at bounding box center [377, 346] width 74 height 8
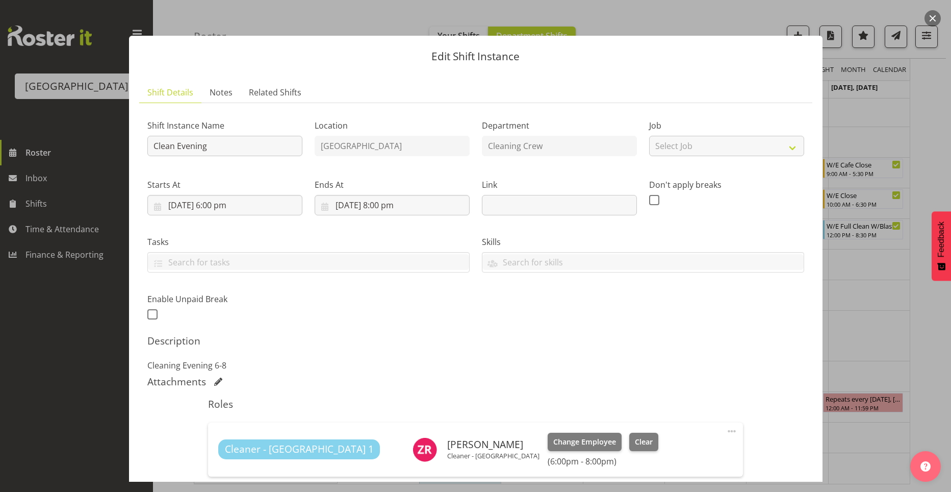
click at [726, 431] on span at bounding box center [732, 431] width 12 height 12
click at [662, 454] on link "Edit" at bounding box center [689, 455] width 98 height 18
select select "8"
select select "2025"
select select "20"
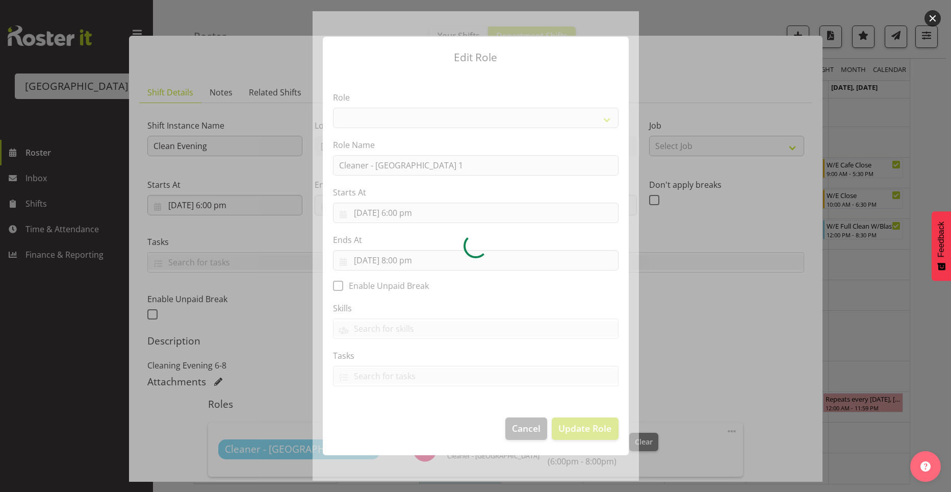
select select "95"
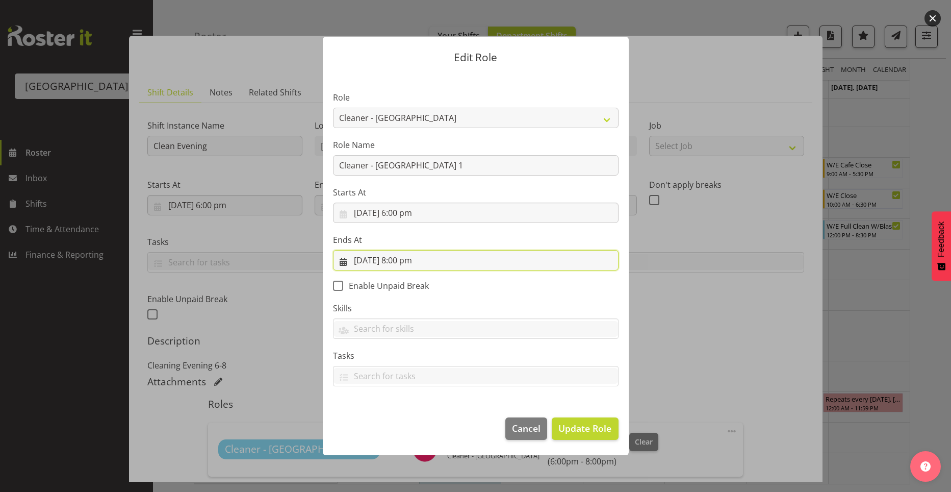
click at [400, 266] on input "8/09/2025, 8:00 pm" at bounding box center [476, 260] width 286 height 20
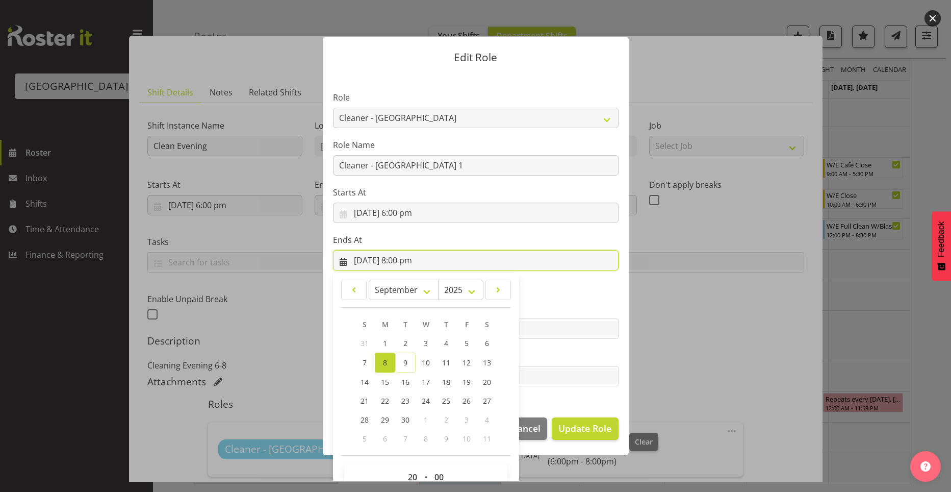
scroll to position [23, 0]
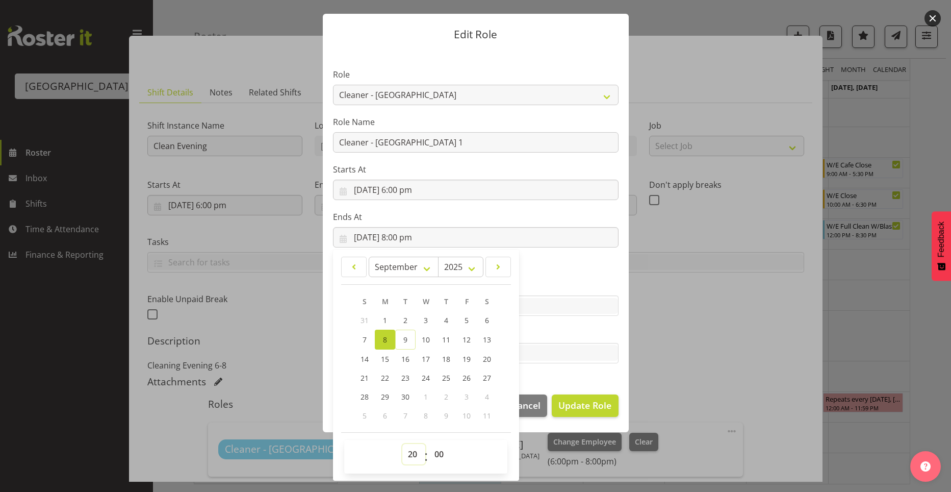
click at [416, 457] on select "00 01 02 03 04 05 06 07 08 09 10 11 12 13 14 15 16 17 18 19 20 21 22 23" at bounding box center [413, 454] width 23 height 20
select select "22"
click at [402, 444] on select "00 01 02 03 04 05 06 07 08 09 10 11 12 13 14 15 16 17 18 19 20 21 22 23" at bounding box center [413, 454] width 23 height 20
type input "8/09/2025, 10:00 pm"
click at [549, 356] on input "text" at bounding box center [475, 353] width 285 height 16
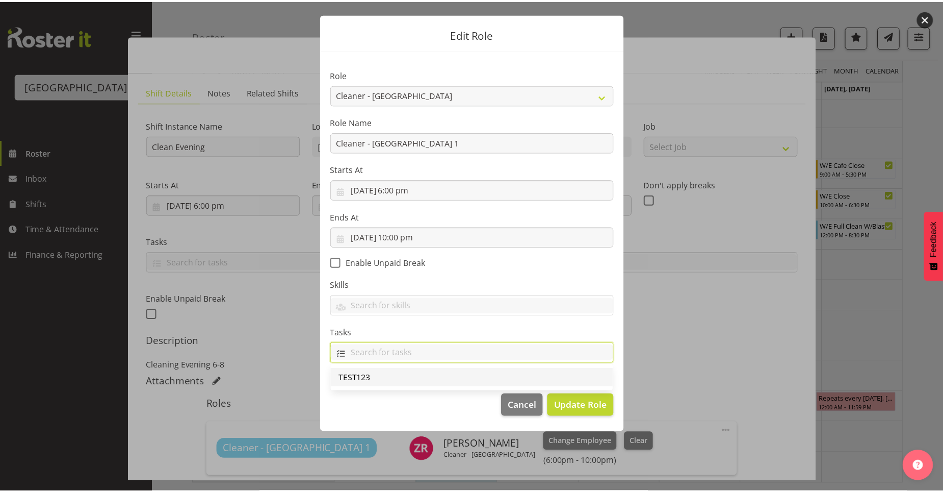
scroll to position [0, 0]
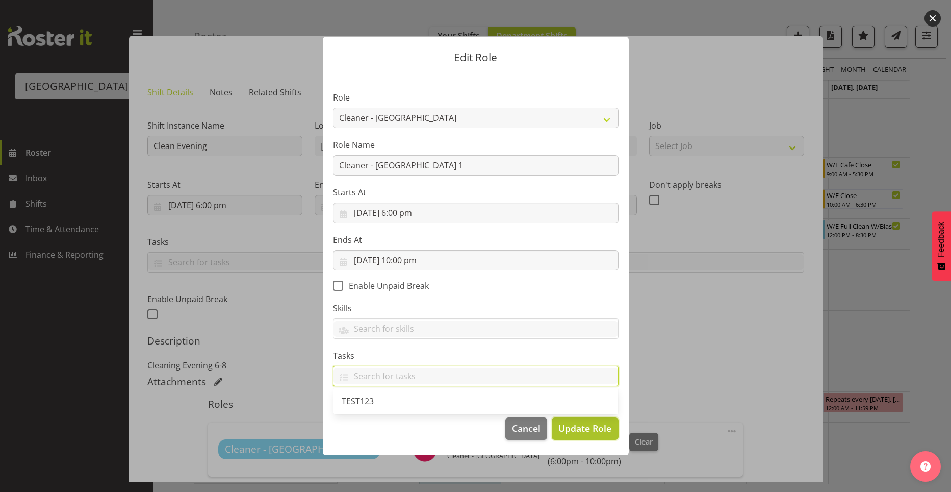
click at [579, 424] on button "Update Role" at bounding box center [585, 428] width 66 height 22
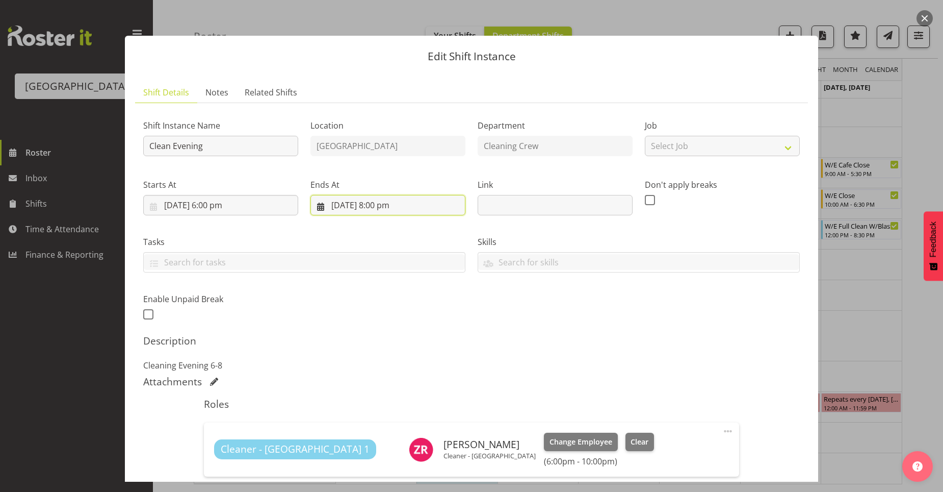
click at [388, 210] on input "8/09/2025, 8:00 pm" at bounding box center [388, 205] width 155 height 20
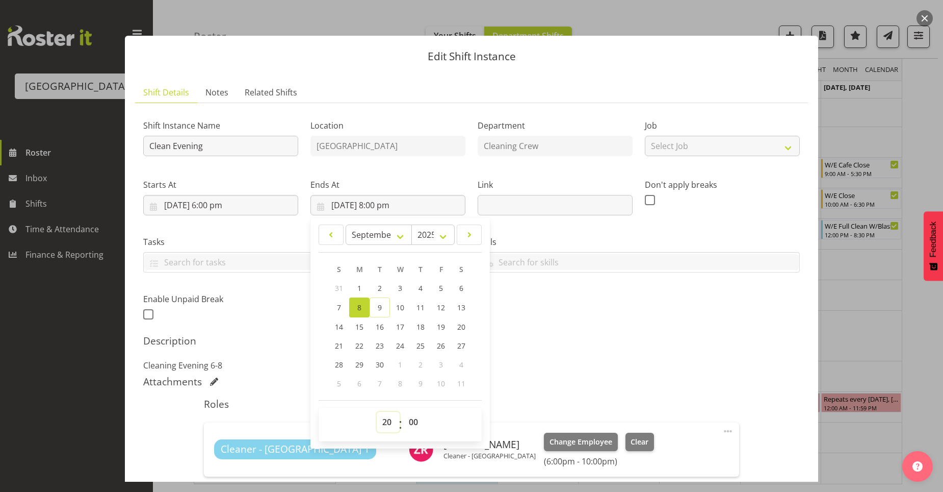
click at [391, 422] on select "00 01 02 03 04 05 06 07 08 09 10 11 12 13 14 15 16 17 18 19 20 21 22 23" at bounding box center [388, 421] width 23 height 20
select select "22"
click at [377, 411] on select "00 01 02 03 04 05 06 07 08 09 10 11 12 13 14 15 16 17 18 19 20 21 22 23" at bounding box center [388, 421] width 23 height 20
type input "8/09/2025, 10:00 pm"
click at [541, 393] on div "Roles Cleaner - Splash Palace 1 Zain Robinson Cleaner - Splash Palace Change Em…" at bounding box center [471, 464] width 547 height 144
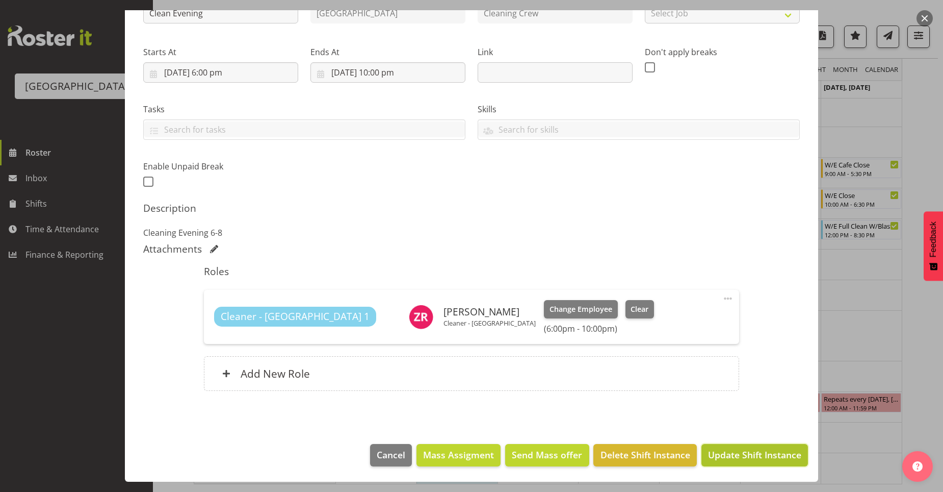
click at [724, 455] on span "Update Shift Instance" at bounding box center [754, 454] width 93 height 13
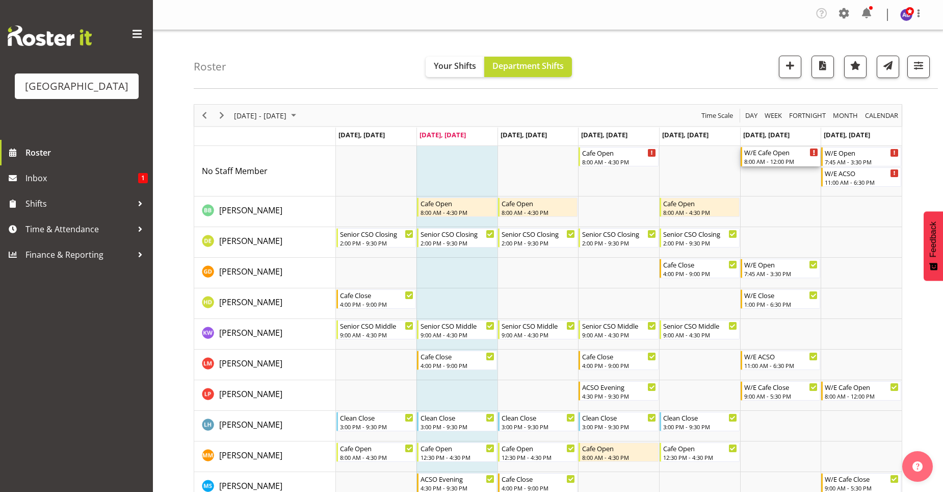
click at [799, 162] on div "8:00 AM - 12:00 PM" at bounding box center [781, 161] width 74 height 8
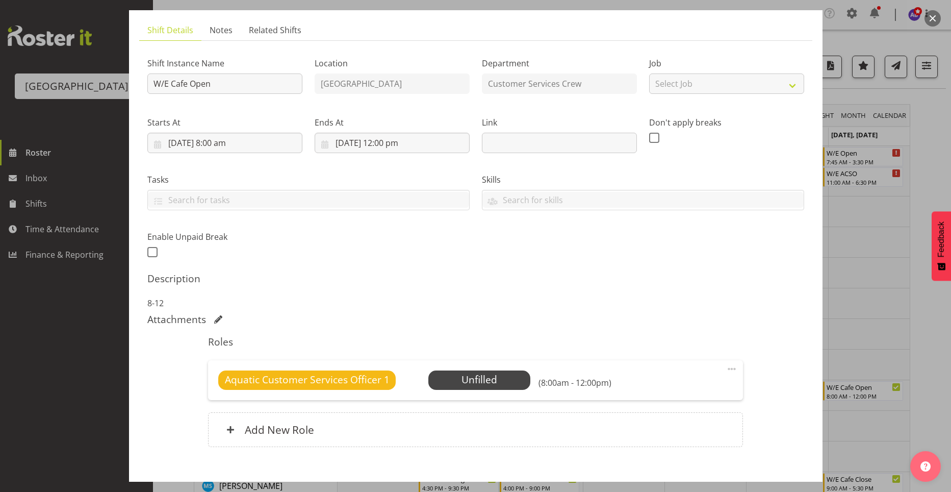
scroll to position [118, 0]
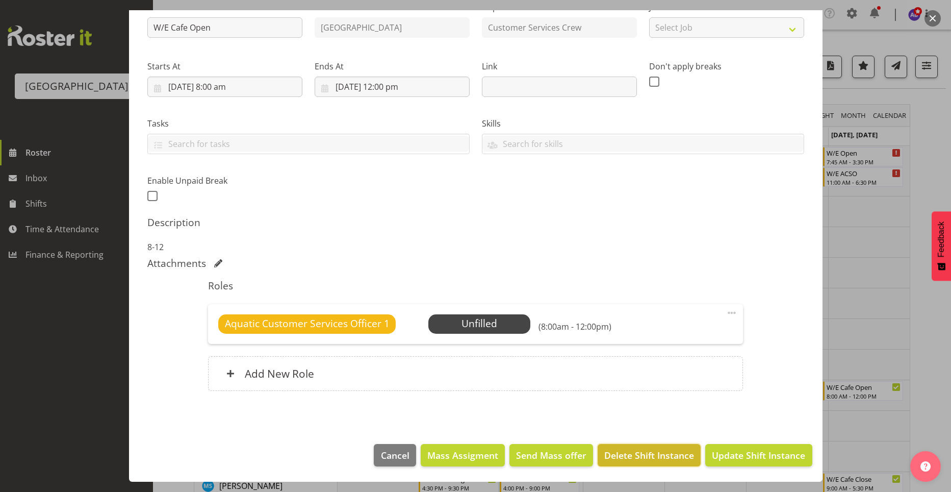
click at [667, 458] on span "Delete Shift Instance" at bounding box center [649, 454] width 90 height 13
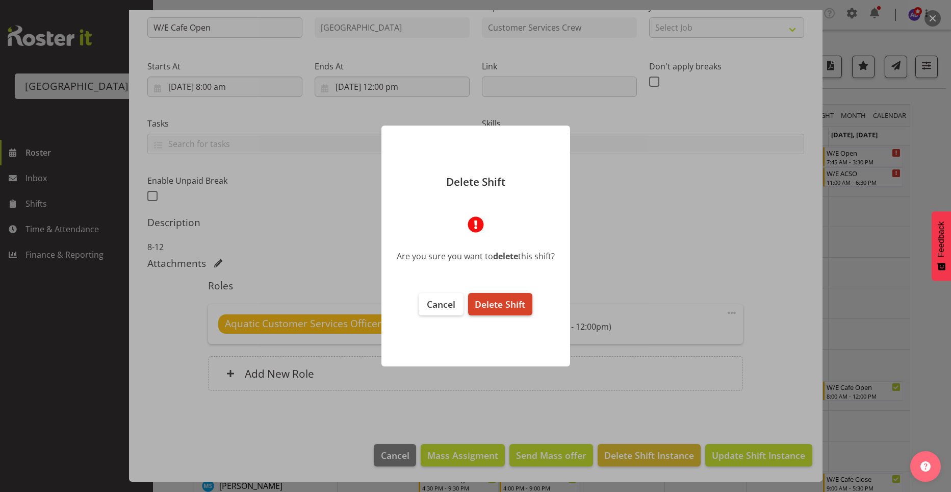
click at [521, 305] on span "Delete Shift" at bounding box center [500, 304] width 50 height 12
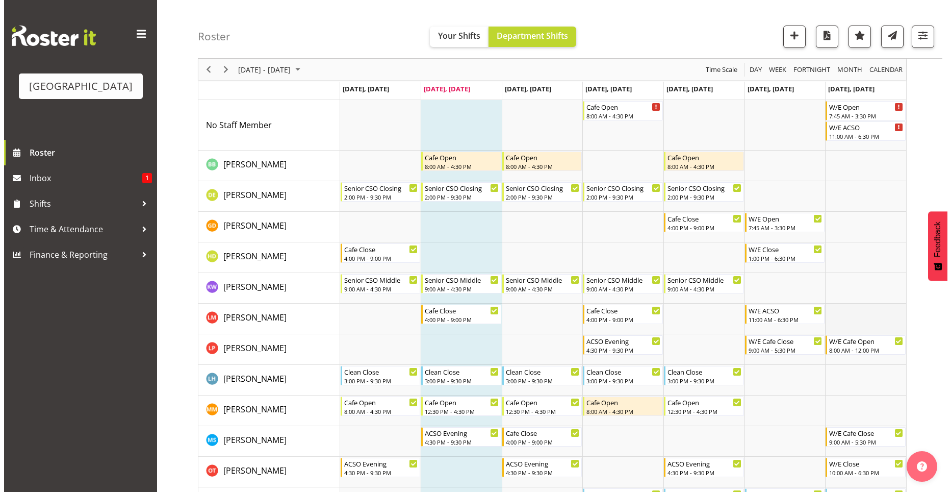
scroll to position [0, 0]
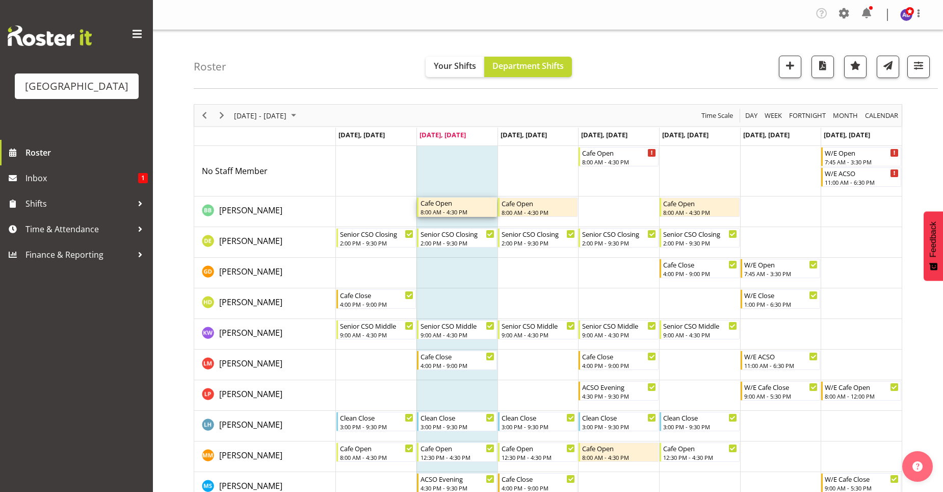
click at [451, 206] on div "Cafe Open" at bounding box center [458, 202] width 74 height 10
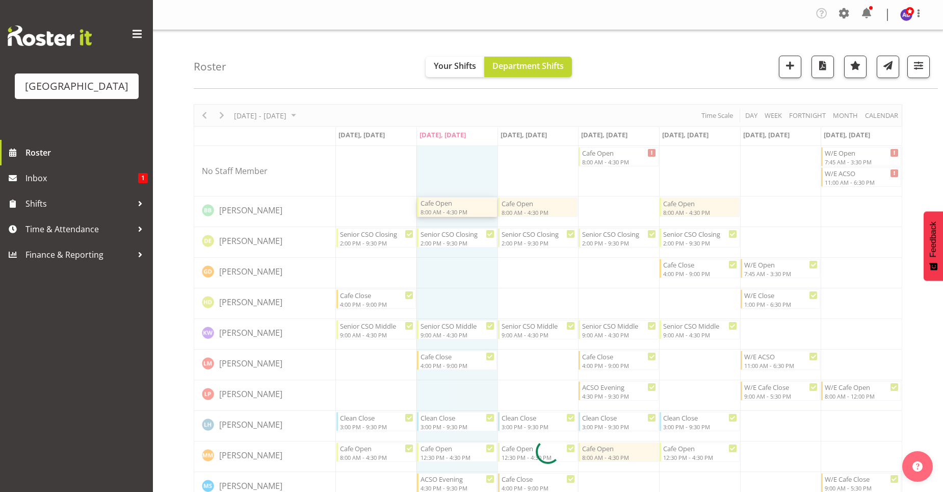
select select "8"
select select "2025"
select select "16"
select select "30"
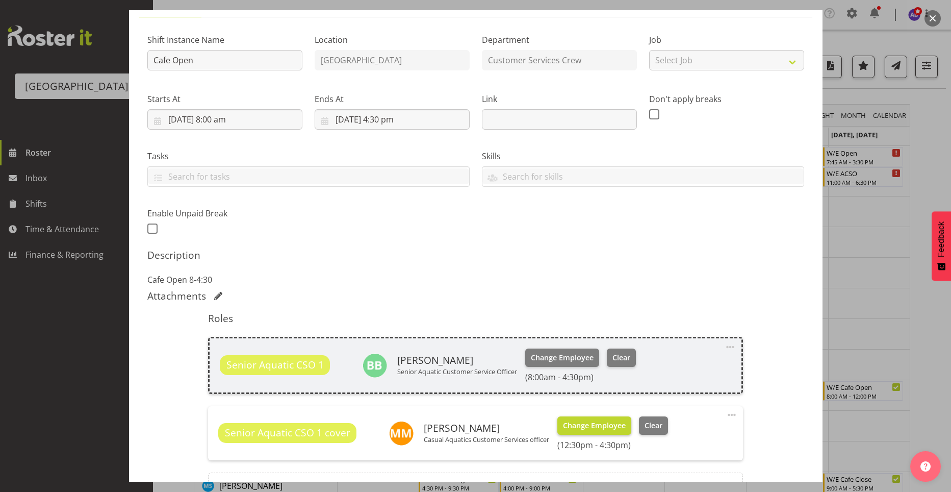
scroll to position [153, 0]
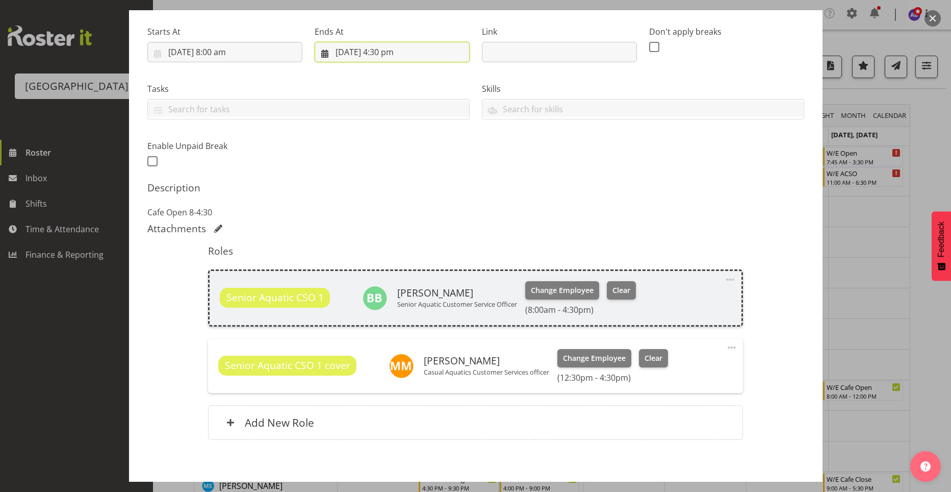
click at [388, 53] on input "9/09/2025, 4:30 pm" at bounding box center [392, 52] width 155 height 20
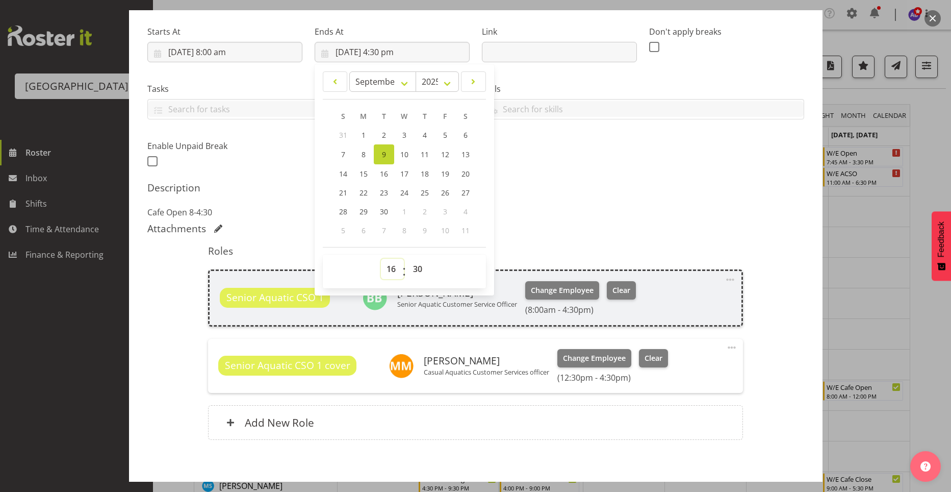
click at [387, 271] on select "00 01 02 03 04 05 06 07 08 09 10 11 12 13 14 15 16 17 18 19 20 21 22 23" at bounding box center [392, 269] width 23 height 20
select select "13"
click at [381, 259] on select "00 01 02 03 04 05 06 07 08 09 10 11 12 13 14 15 16 17 18 19 20 21 22 23" at bounding box center [392, 269] width 23 height 20
type input "9/09/2025, 1:30 pm"
click at [386, 271] on select "00 01 02 03 04 05 06 07 08 09 10 11 12 13 14 15 16 17 18 19 20 21 22 23" at bounding box center [392, 269] width 23 height 20
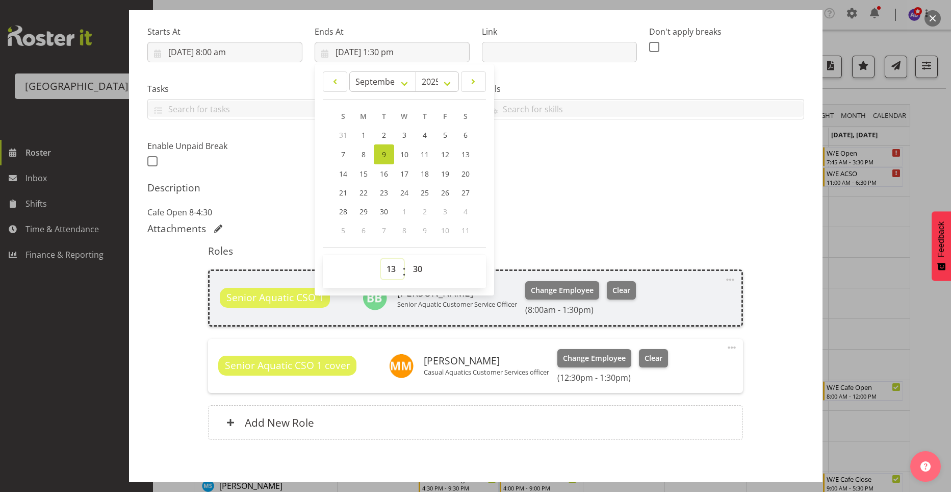
select select "12"
click at [381, 259] on select "00 01 02 03 04 05 06 07 08 09 10 11 12 13 14 15 16 17 18 19 20 21 22 23" at bounding box center [392, 269] width 23 height 20
type input "9/09/2025, 12:30 pm"
click at [410, 270] on select "00 01 02 03 04 05 06 07 08 09 10 11 12 13 14 15 16 17 18 19 20 21 22 23 24 25 2…" at bounding box center [418, 269] width 23 height 20
select select "0"
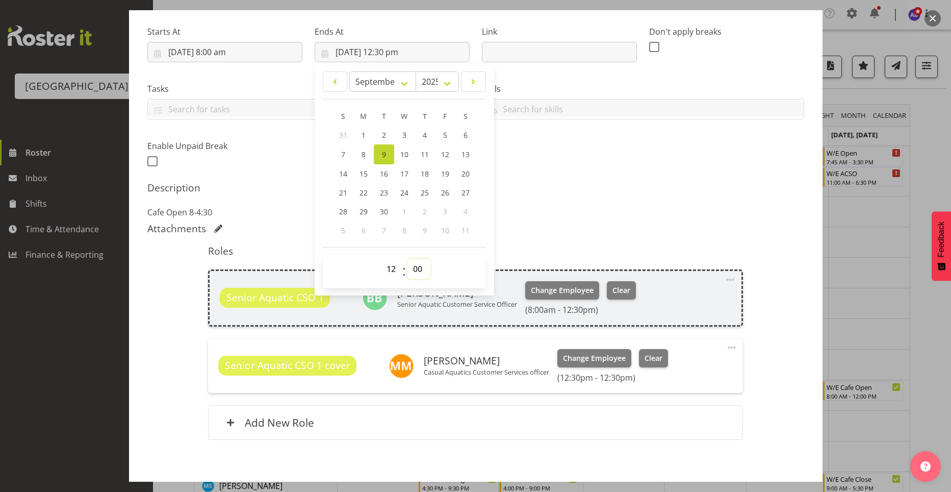
click at [407, 259] on select "00 01 02 03 04 05 06 07 08 09 10 11 12 13 14 15 16 17 18 19 20 21 22 23 24 25 2…" at bounding box center [418, 269] width 23 height 20
type input "9/09/2025, 12:00 pm"
click at [544, 187] on h5 "Description" at bounding box center [475, 188] width 657 height 12
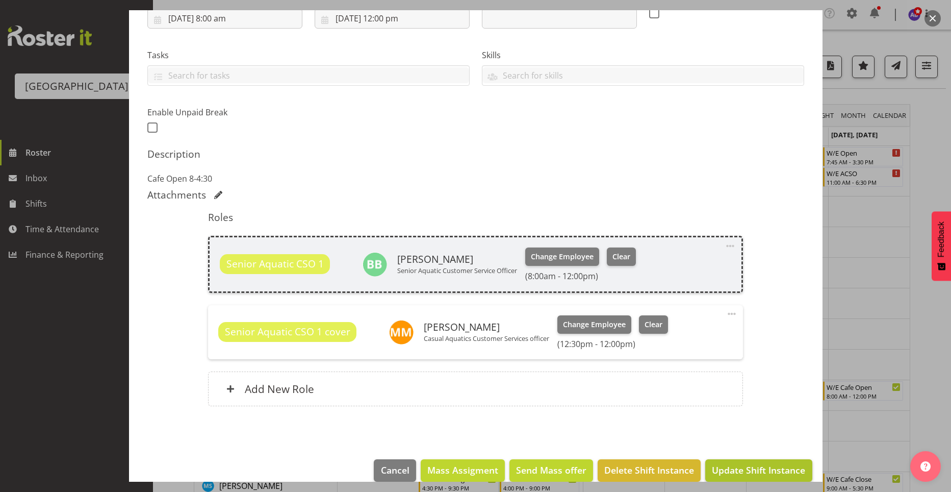
scroll to position [202, 0]
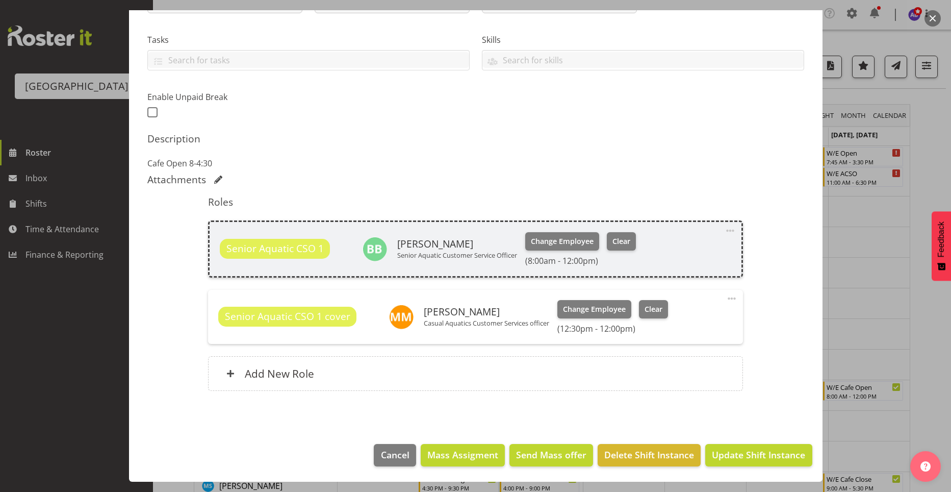
click at [604, 327] on h6 "(12:30pm - 12:00pm)" at bounding box center [612, 328] width 110 height 10
click at [726, 297] on span at bounding box center [732, 298] width 12 height 12
click at [668, 324] on link "Edit" at bounding box center [689, 323] width 98 height 18
select select "8"
select select "2025"
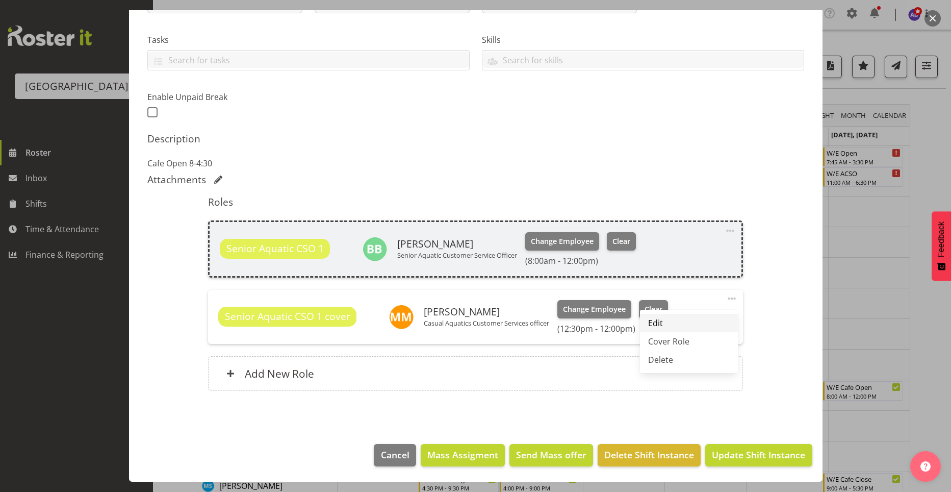
select select "12"
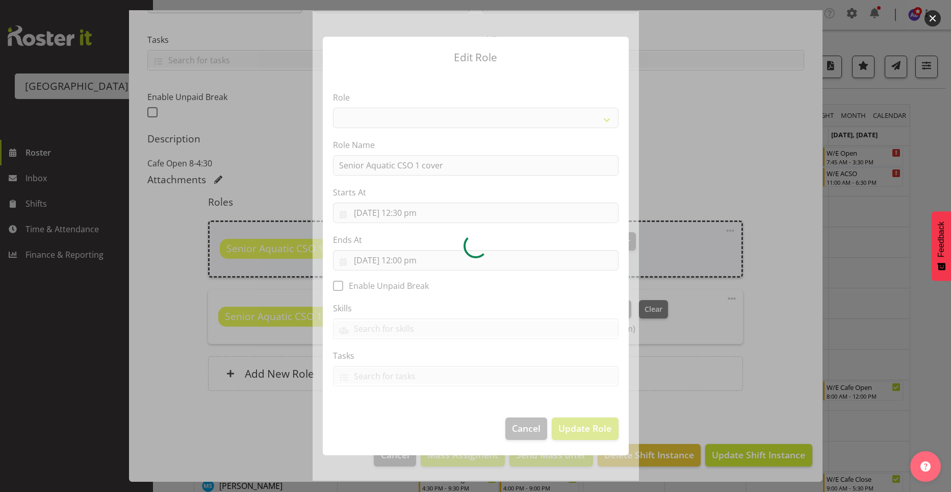
select select "1490"
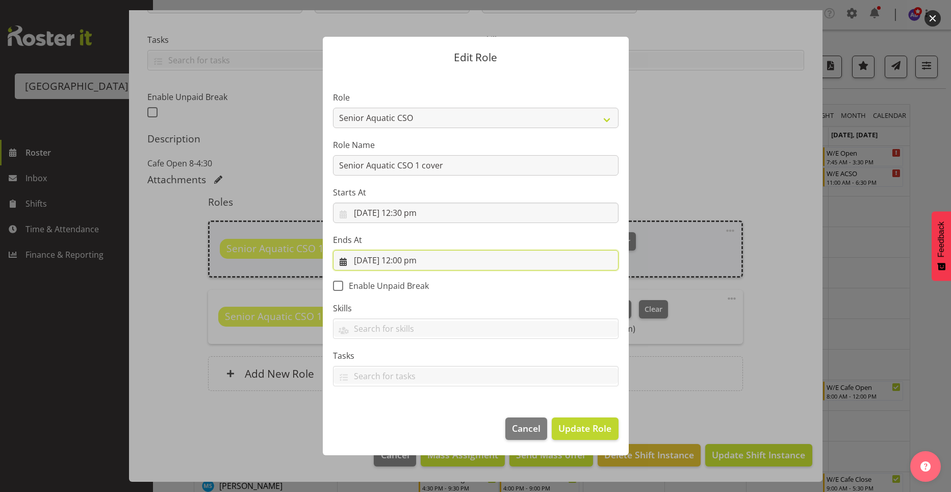
click at [405, 263] on input "9/09/2025, 12:00 pm" at bounding box center [476, 260] width 286 height 20
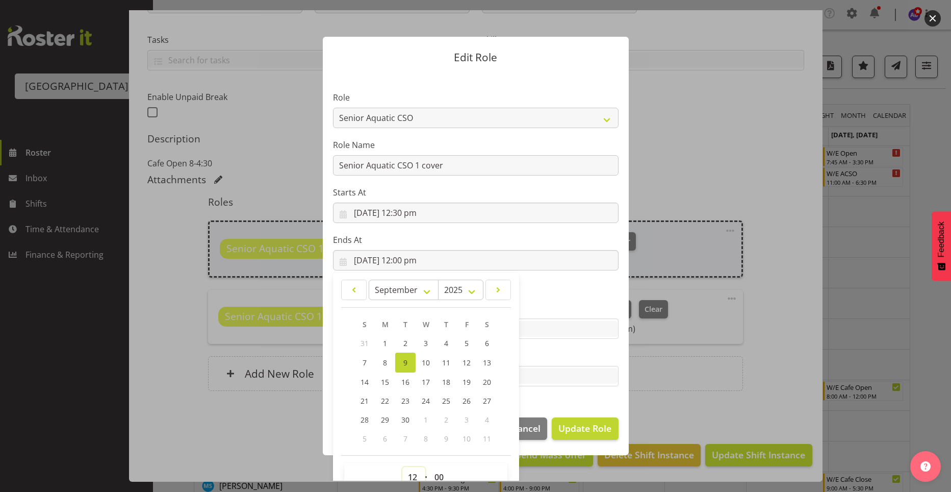
click at [407, 477] on select "00 01 02 03 04 05 06 07 08 09 10 11 12 13 14 15 16 17 18 19 20 21 22 23" at bounding box center [413, 477] width 23 height 20
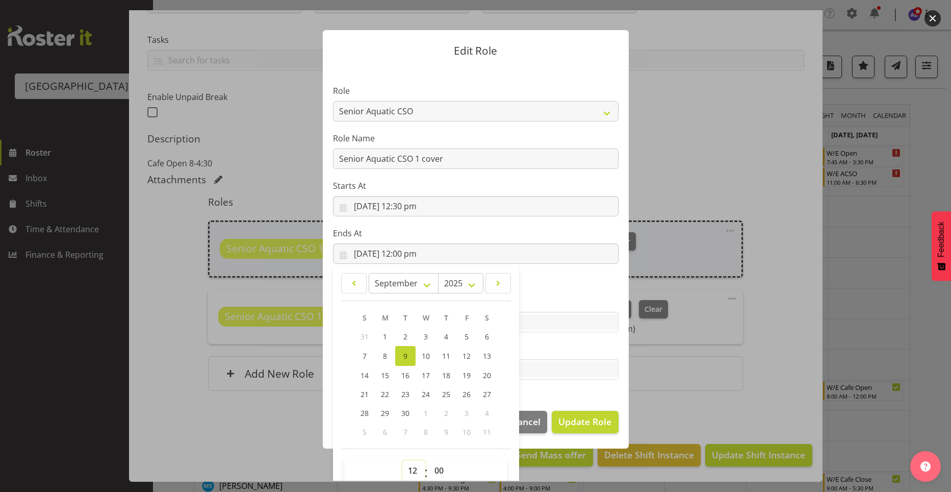
select select "16"
click at [402, 460] on select "00 01 02 03 04 05 06 07 08 09 10 11 12 13 14 15 16 17 18 19 20 21 22 23" at bounding box center [413, 470] width 23 height 20
type input "9/09/2025, 4:00 pm"
click at [431, 468] on select "00 01 02 03 04 05 06 07 08 09 10 11 12 13 14 15 16 17 18 19 20 21 22 23 24 25 2…" at bounding box center [440, 470] width 23 height 20
select select "30"
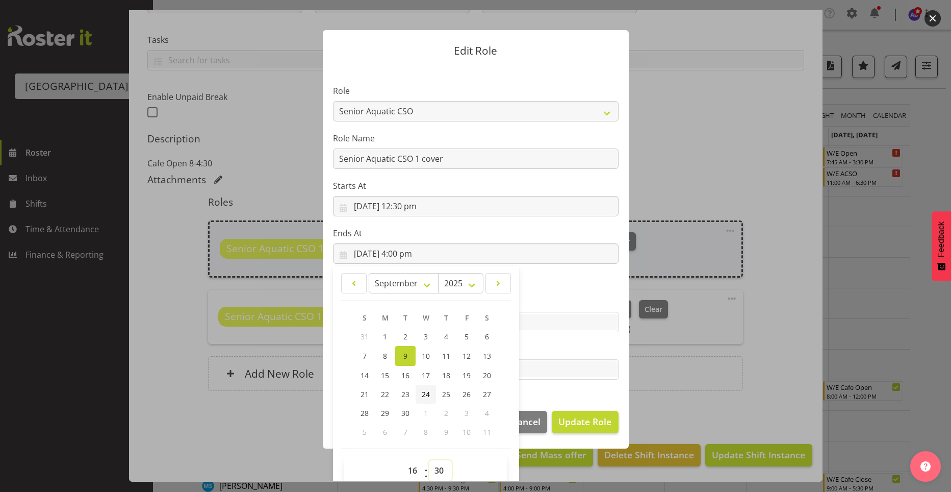
click at [429, 460] on select "00 01 02 03 04 05 06 07 08 09 10 11 12 13 14 15 16 17 18 19 20 21 22 23 24 25 2…" at bounding box center [440, 470] width 23 height 20
type input "9/09/2025, 4:30 pm"
click at [614, 377] on div "TEST123" at bounding box center [476, 369] width 286 height 20
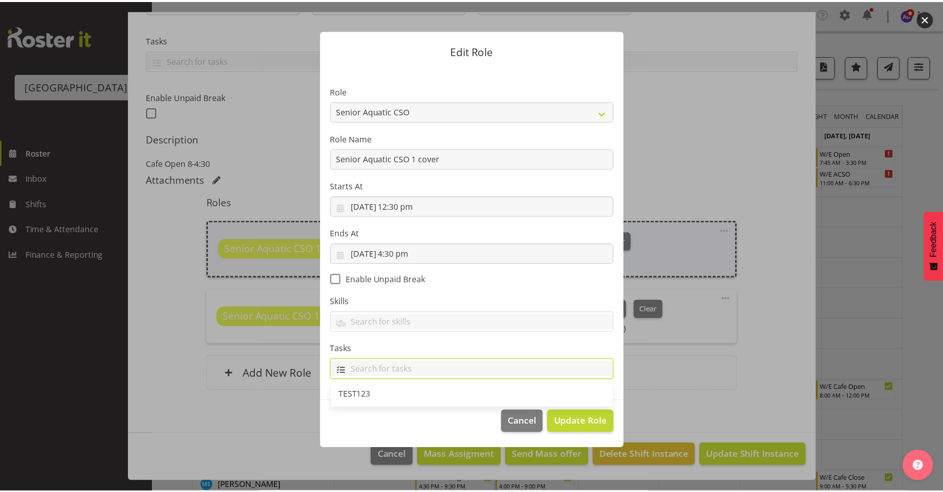
scroll to position [0, 0]
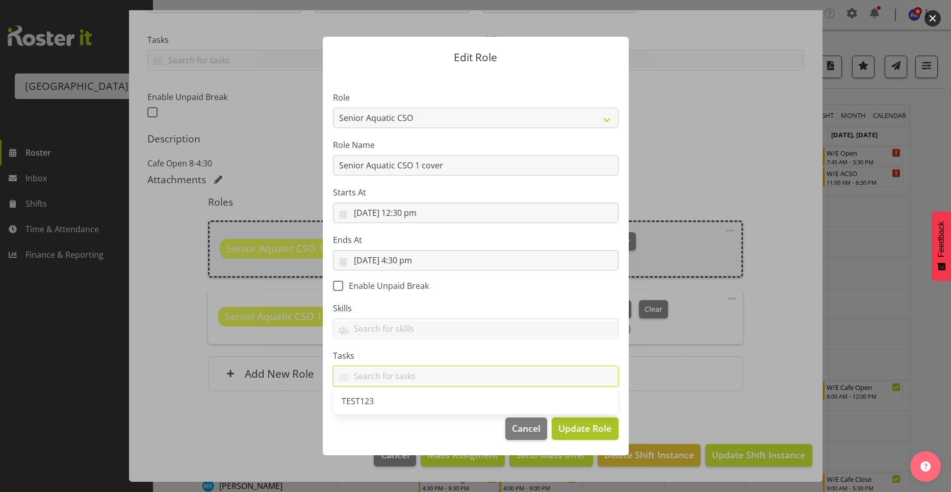
click at [611, 431] on button "Update Role" at bounding box center [585, 428] width 66 height 22
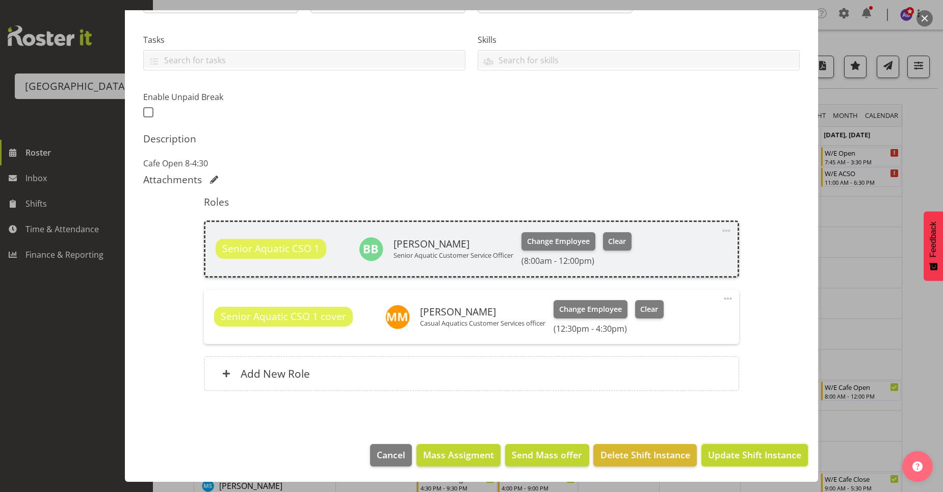
click at [775, 457] on span "Update Shift Instance" at bounding box center [754, 454] width 93 height 13
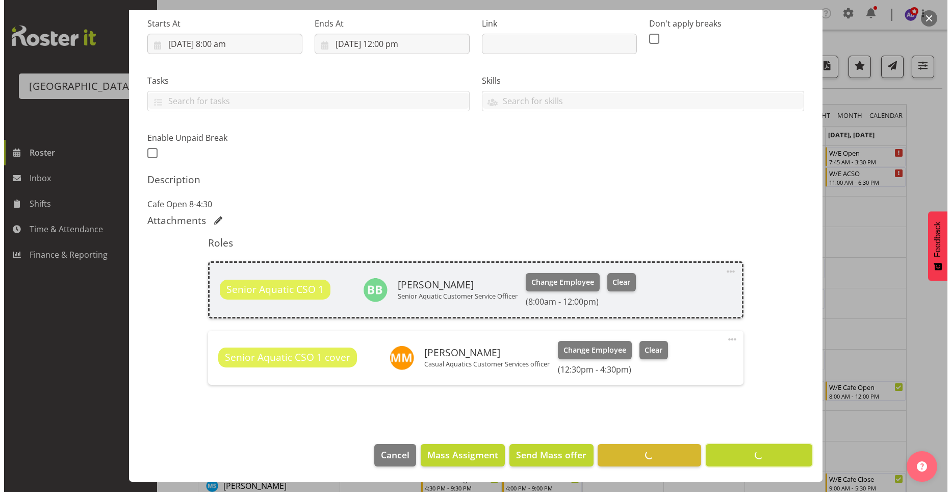
scroll to position [161, 0]
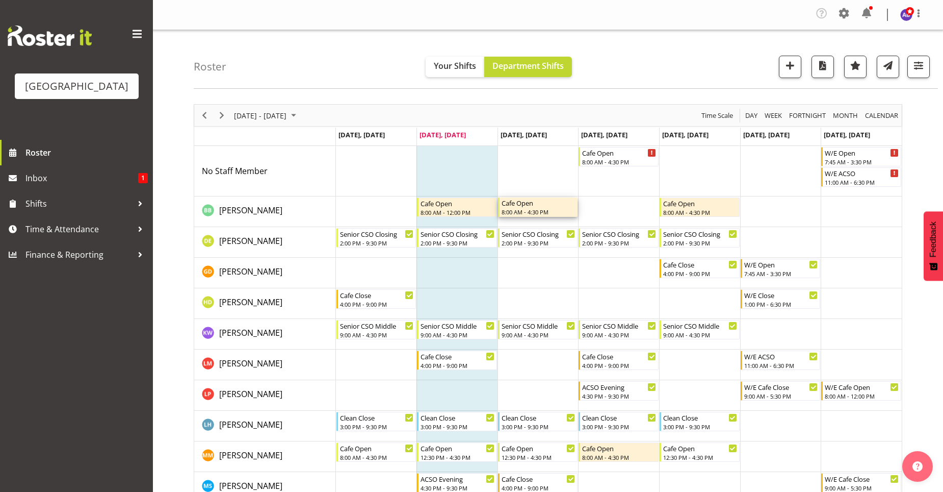
click at [558, 205] on div "Cafe Open" at bounding box center [539, 202] width 74 height 10
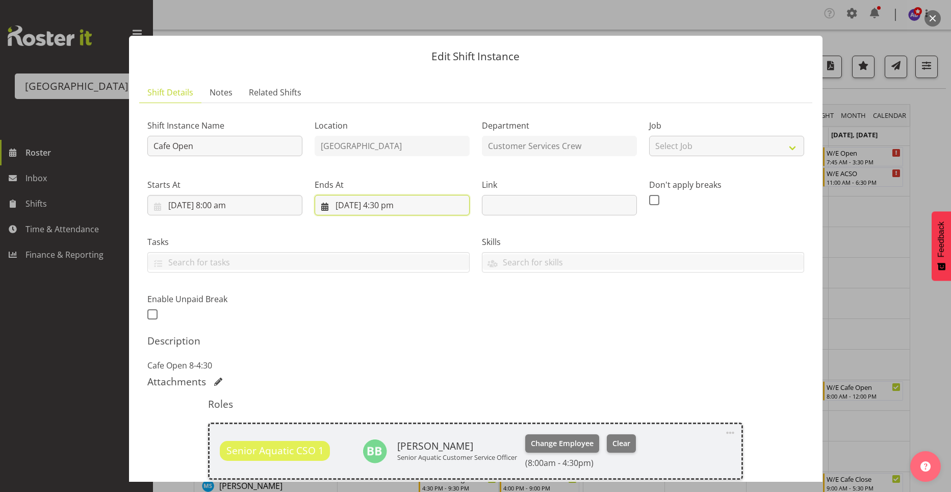
click at [392, 205] on input "10/09/2025, 4:30 pm" at bounding box center [392, 205] width 155 height 20
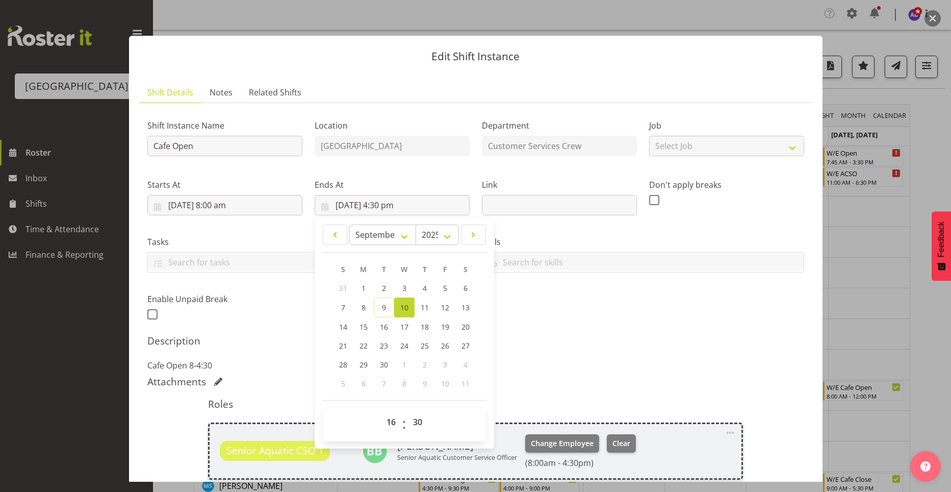
click at [724, 299] on div "Shift Instance Name Cafe Open Location Splash Palace Department Customer Servic…" at bounding box center [475, 216] width 669 height 223
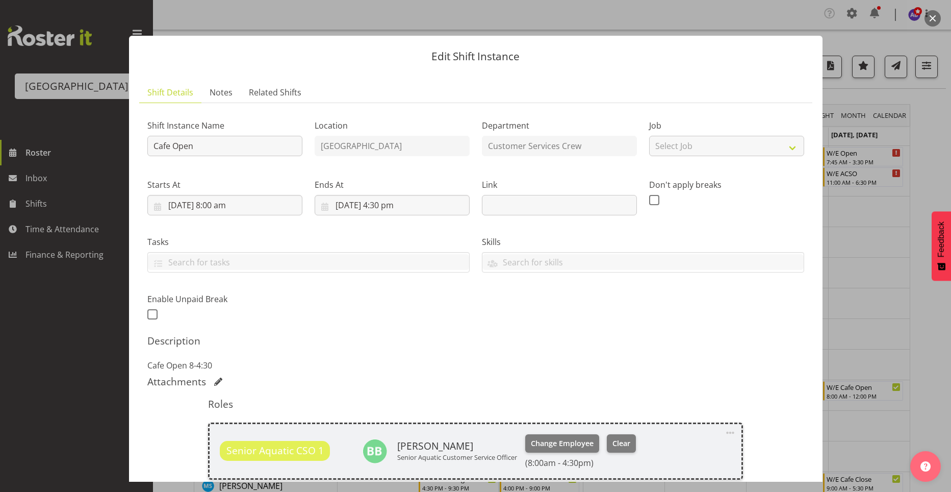
scroll to position [202, 0]
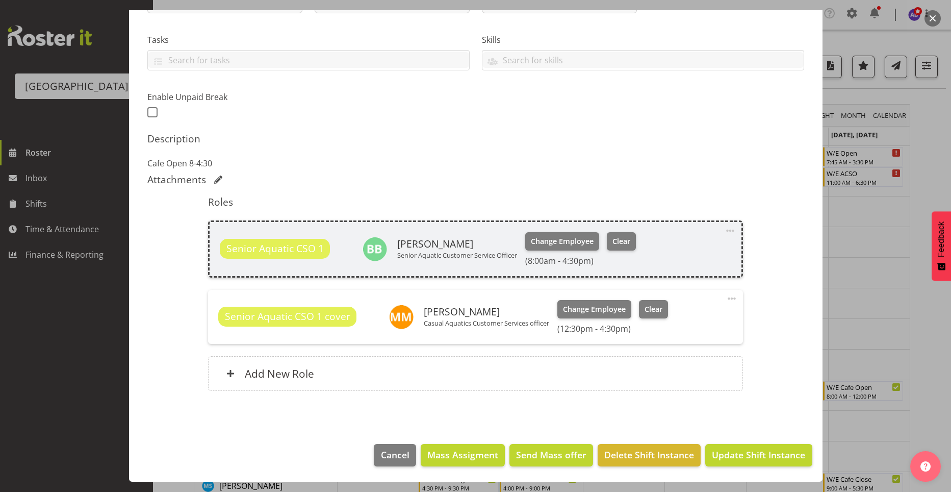
click at [724, 231] on span at bounding box center [730, 230] width 12 height 12
click at [666, 256] on link "Edit" at bounding box center [687, 255] width 98 height 18
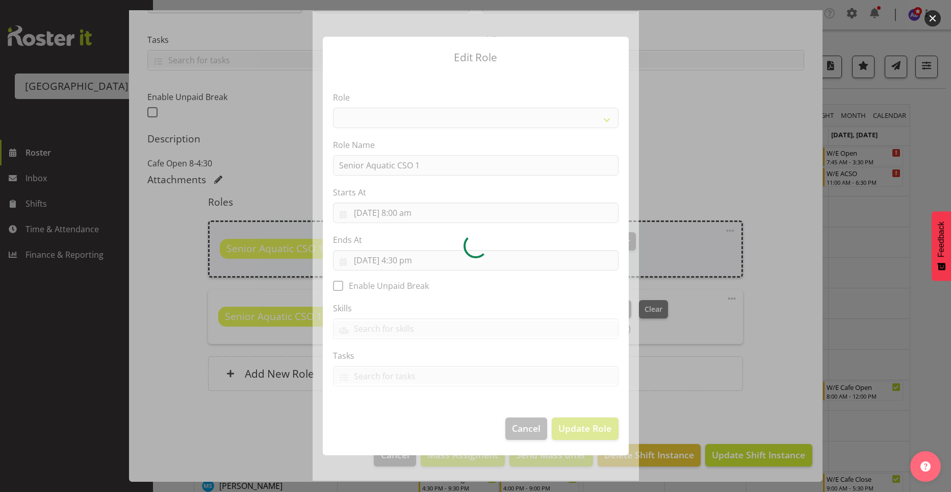
select select "1490"
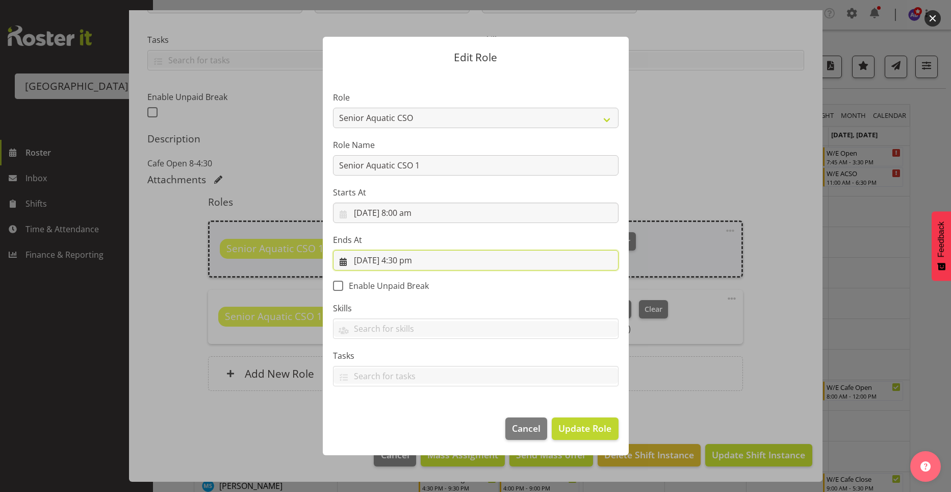
click at [409, 261] on input "10/09/2025, 4:30 pm" at bounding box center [476, 260] width 286 height 20
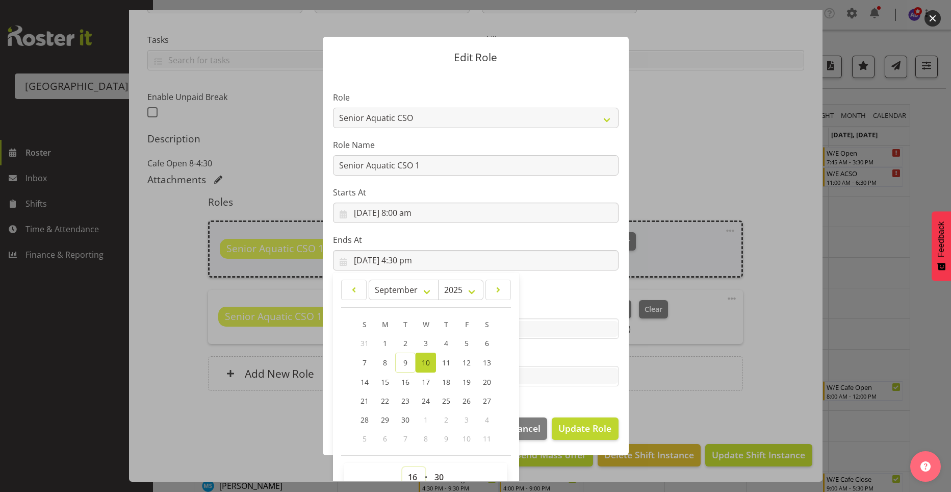
click at [406, 475] on select "00 01 02 03 04 05 06 07 08 09 10 11 12 13 14 15 16 17 18 19 20 21 22 23" at bounding box center [413, 477] width 23 height 20
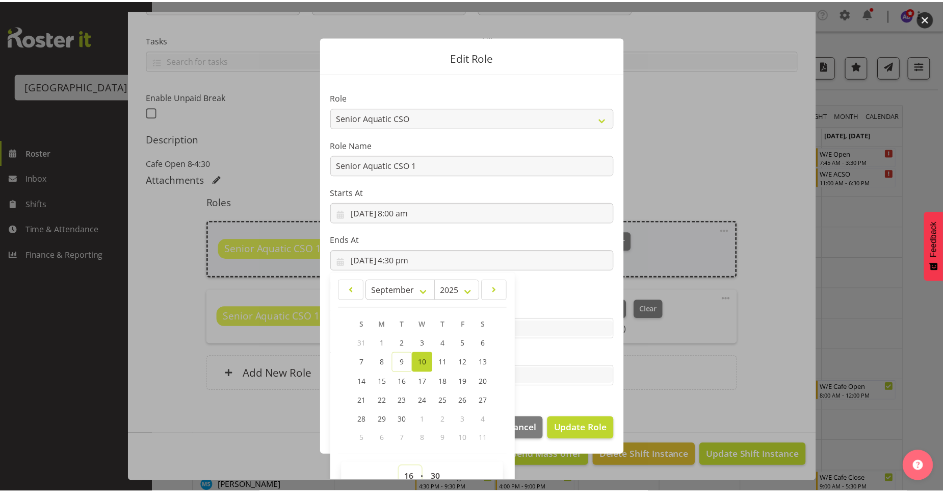
scroll to position [7, 0]
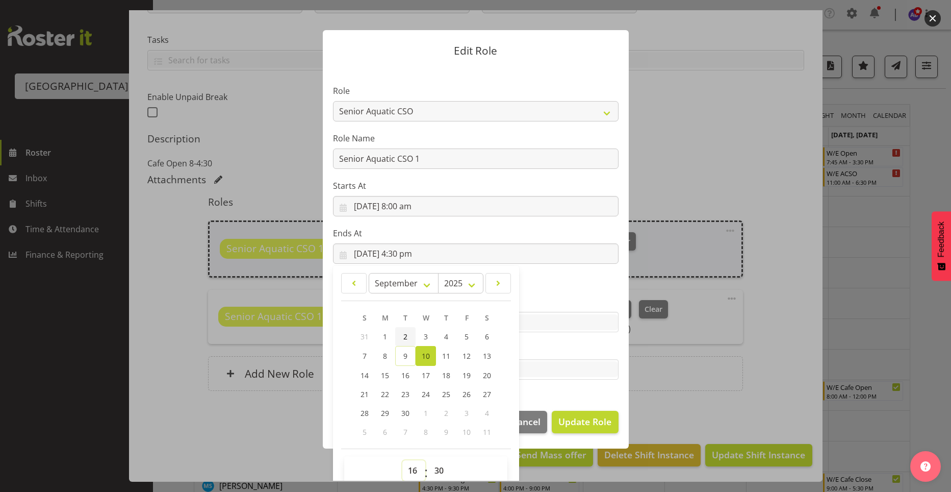
select select "12"
click at [402, 460] on select "00 01 02 03 04 05 06 07 08 09 10 11 12 13 14 15 16 17 18 19 20 21 22 23" at bounding box center [413, 470] width 23 height 20
type input "10/09/2025, 12:30 pm"
click at [433, 473] on select "00 01 02 03 04 05 06 07 08 09 10 11 12 13 14 15 16 17 18 19 20 21 22 23 24 25 2…" at bounding box center [440, 470] width 23 height 20
select select "0"
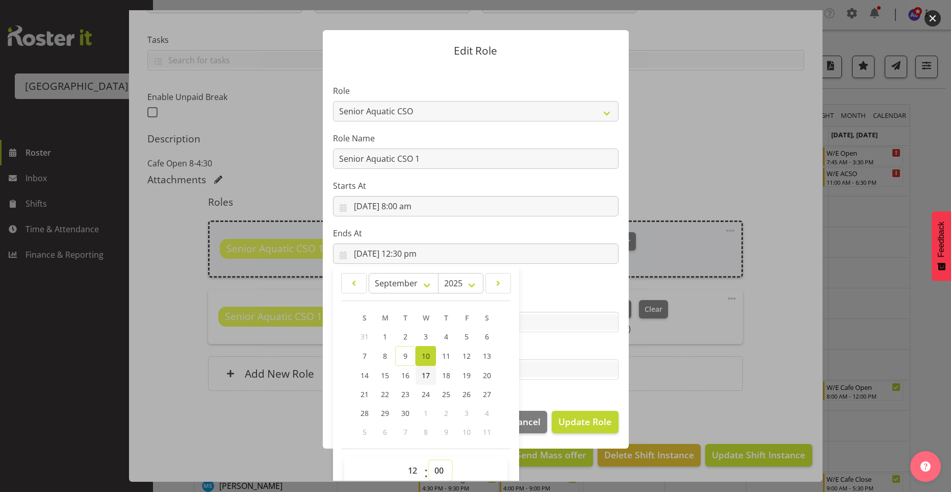
click at [429, 460] on select "00 01 02 03 04 05 06 07 08 09 10 11 12 13 14 15 16 17 18 19 20 21 22 23 24 25 2…" at bounding box center [440, 470] width 23 height 20
type input "10/09/2025, 12:00 pm"
click at [576, 417] on span "Update Role" at bounding box center [584, 421] width 53 height 13
select select
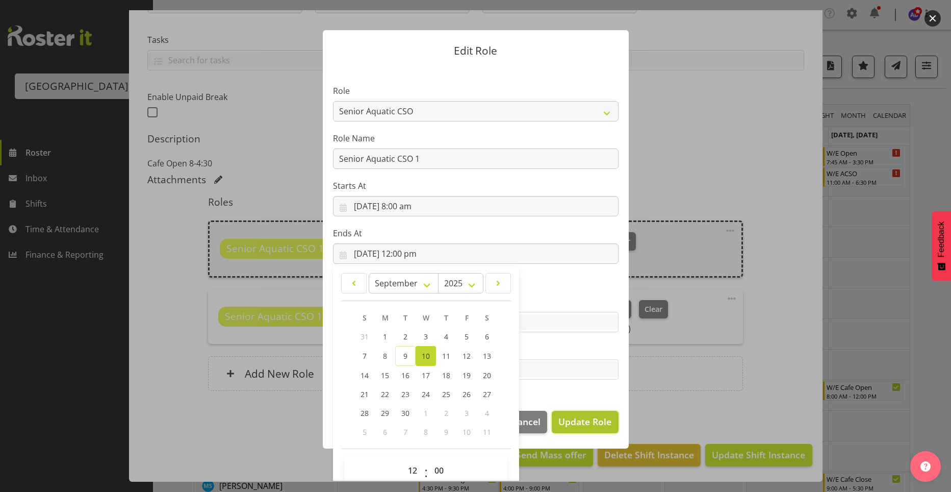
select select
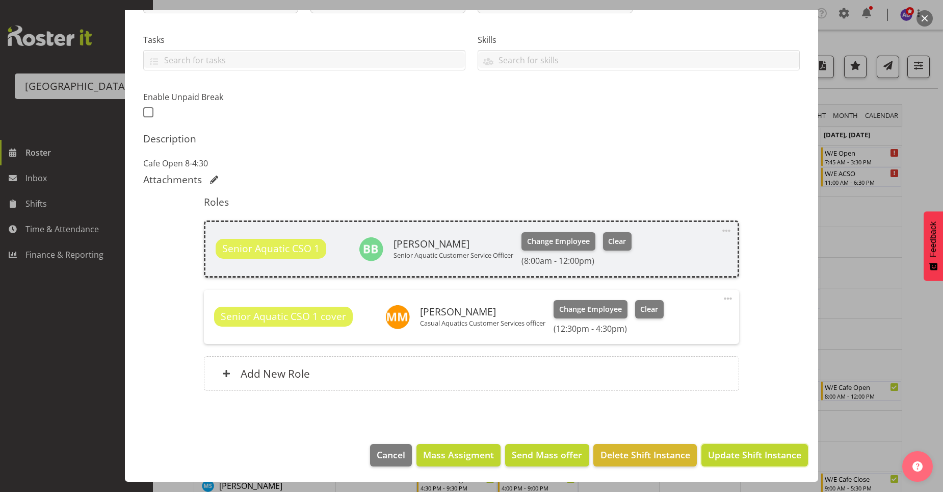
click at [724, 448] on button "Update Shift Instance" at bounding box center [755, 455] width 107 height 22
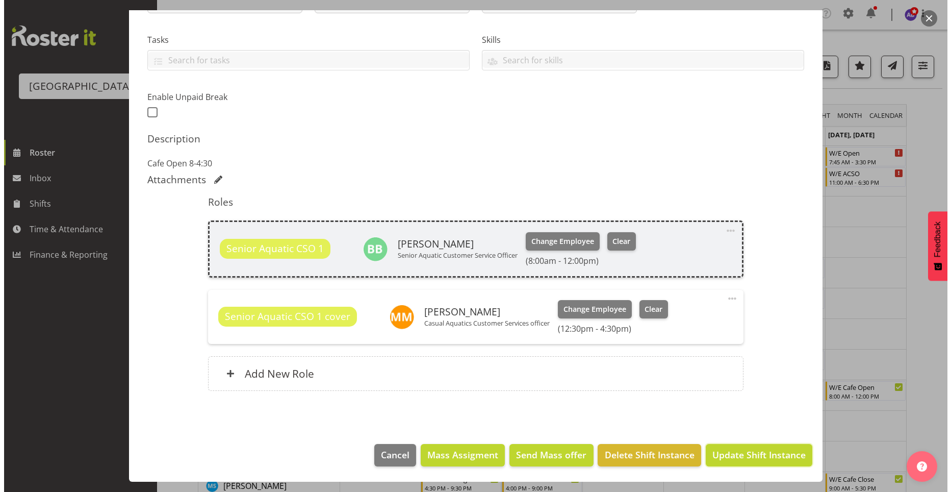
scroll to position [161, 0]
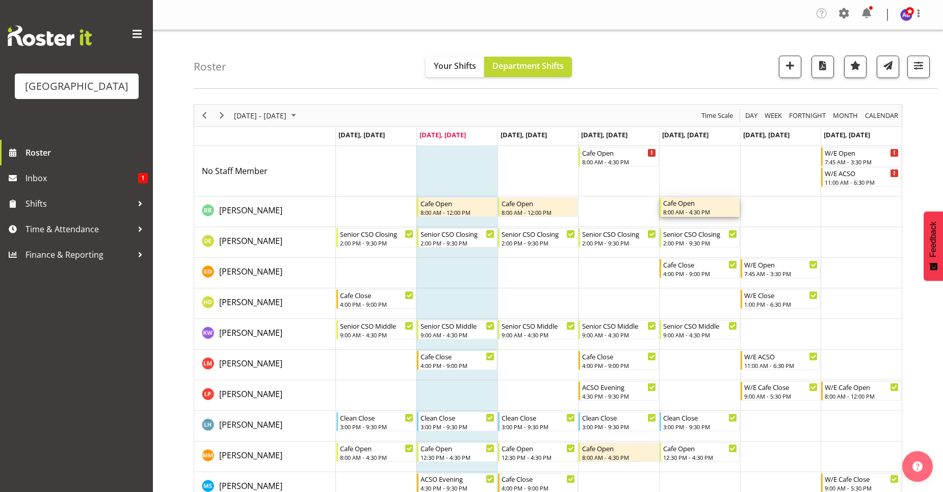
click at [725, 205] on div "Cafe Open" at bounding box center [700, 202] width 74 height 10
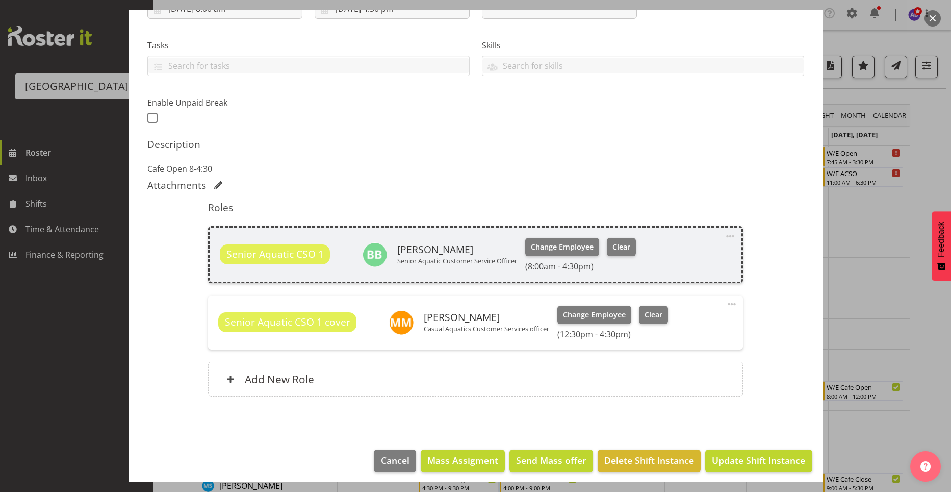
scroll to position [202, 0]
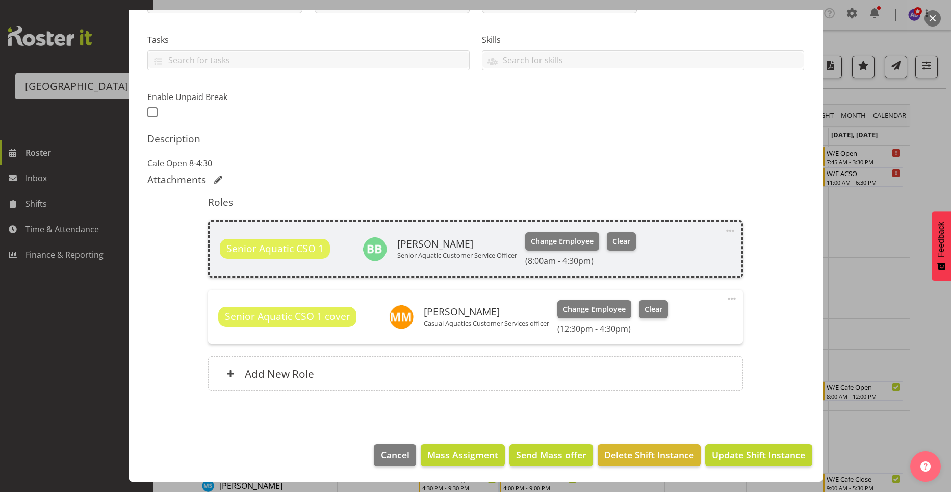
click at [724, 231] on span at bounding box center [730, 230] width 12 height 12
click at [704, 252] on link "Edit" at bounding box center [687, 255] width 98 height 18
select select "8"
select select "2025"
select select "16"
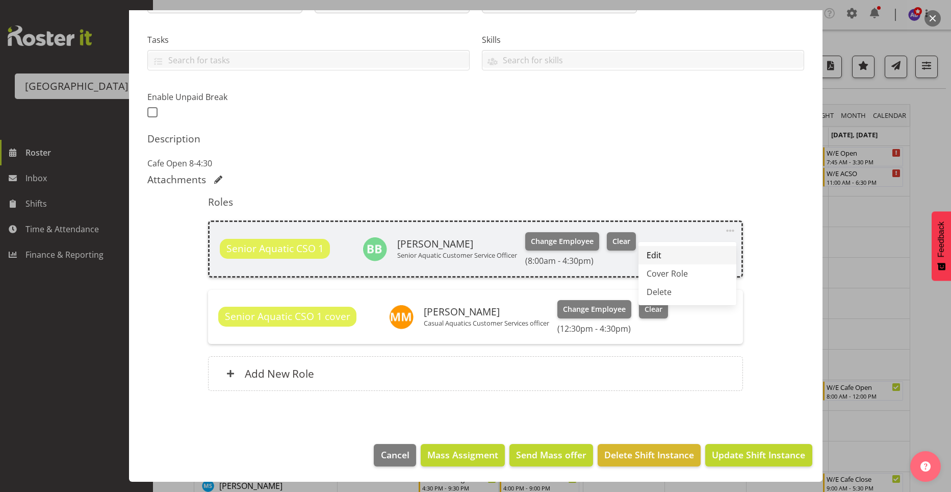
select select "30"
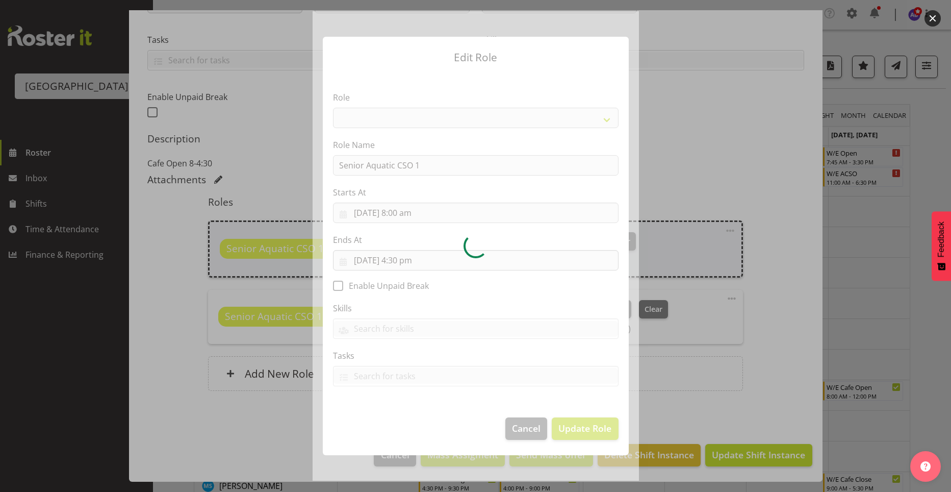
select select "1490"
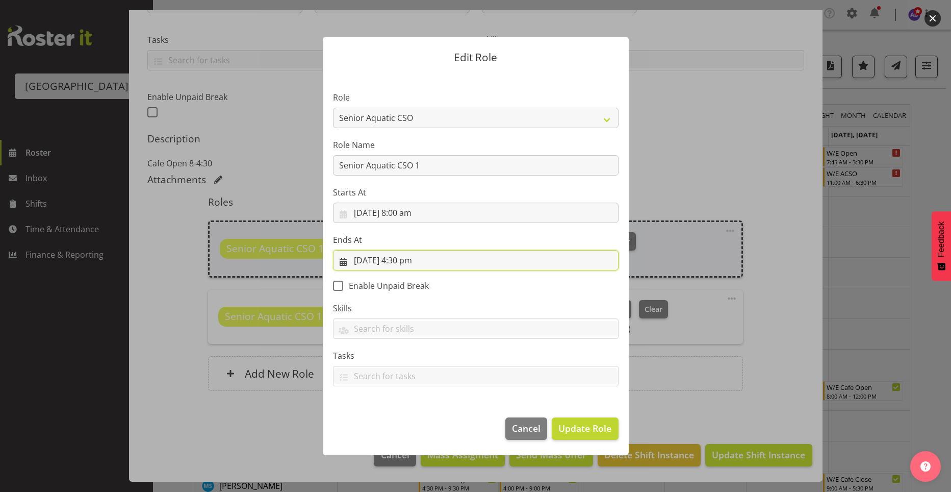
click at [406, 266] on input "12/09/2025, 4:30 pm" at bounding box center [476, 260] width 286 height 20
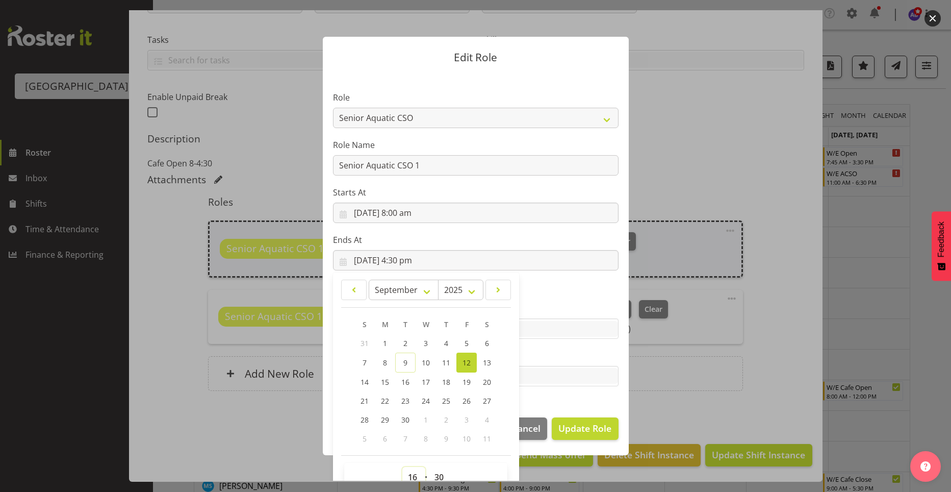
scroll to position [7, 0]
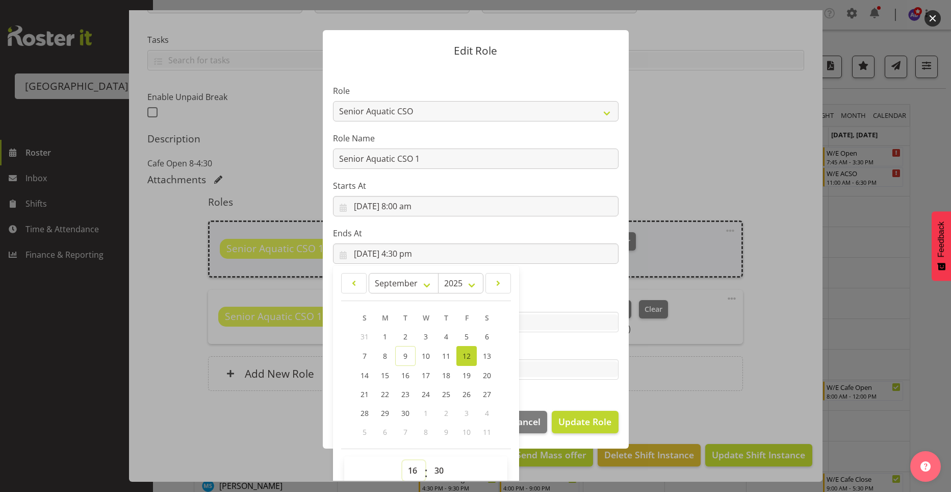
click at [410, 473] on select "00 01 02 03 04 05 06 07 08 09 10 11 12 13 14 15 16 17 18 19 20 21 22 23" at bounding box center [413, 470] width 23 height 20
select select "12"
click at [402, 460] on select "00 01 02 03 04 05 06 07 08 09 10 11 12 13 14 15 16 17 18 19 20 21 22 23" at bounding box center [413, 470] width 23 height 20
type input "12/09/2025, 12:30 pm"
click at [431, 474] on select "00 01 02 03 04 05 06 07 08 09 10 11 12 13 14 15 16 17 18 19 20 21 22 23 24 25 2…" at bounding box center [440, 470] width 23 height 20
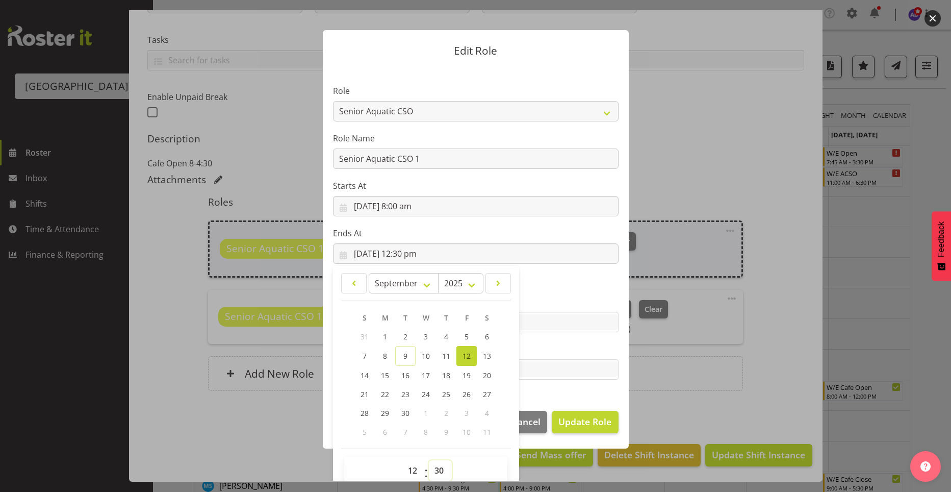
select select "0"
click at [429, 460] on select "00 01 02 03 04 05 06 07 08 09 10 11 12 13 14 15 16 17 18 19 20 21 22 23 24 25 2…" at bounding box center [440, 470] width 23 height 20
type input "12/09/2025, 12:00 pm"
drag, startPoint x: 556, startPoint y: 316, endPoint x: 570, endPoint y: 372, distance: 57.6
click at [556, 318] on input "text" at bounding box center [475, 322] width 285 height 16
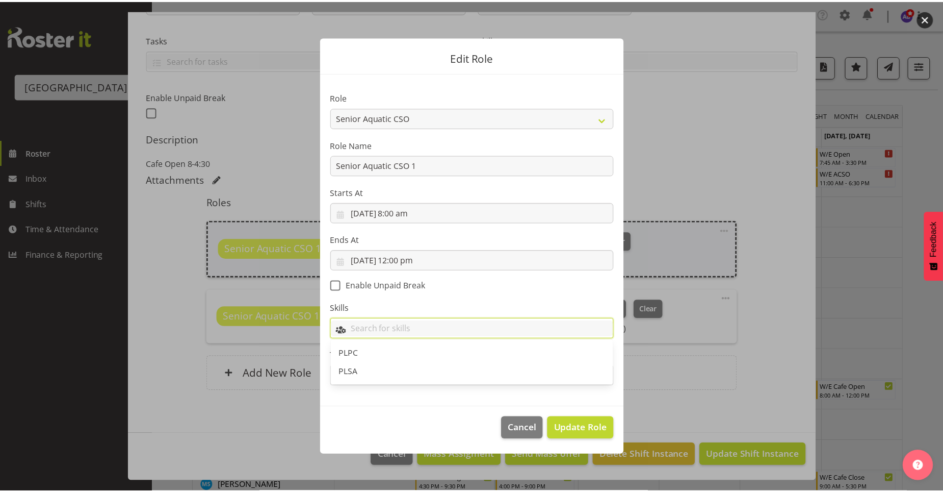
scroll to position [0, 0]
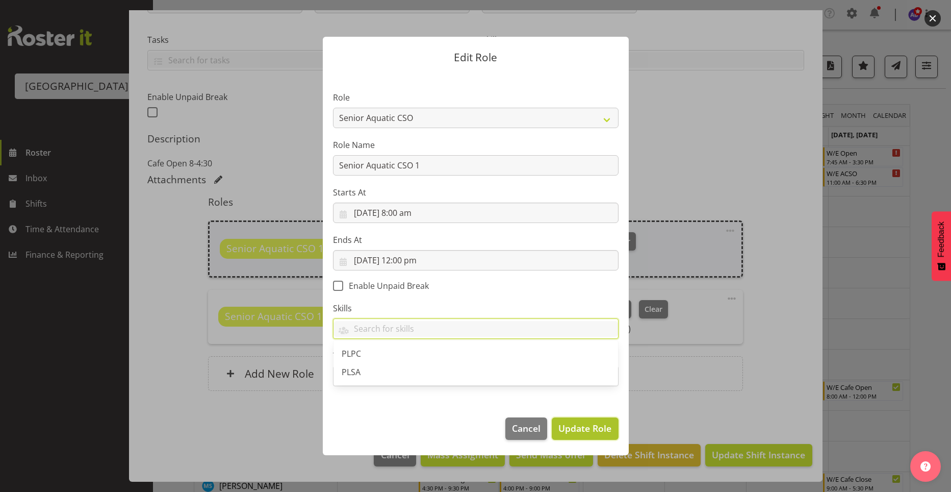
click at [581, 425] on span "Update Role" at bounding box center [584, 427] width 53 height 13
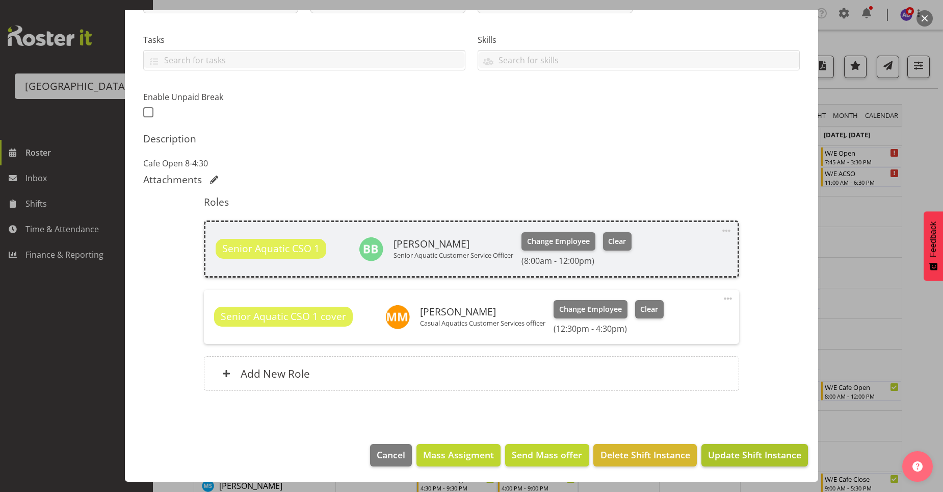
drag, startPoint x: 758, startPoint y: 404, endPoint x: 786, endPoint y: 449, distance: 52.6
click at [759, 404] on section "Shift Instance Name Cafe Open Location Splash Palace Department Customer Servic…" at bounding box center [471, 156] width 673 height 510
click at [777, 459] on span "Update Shift Instance" at bounding box center [754, 454] width 93 height 13
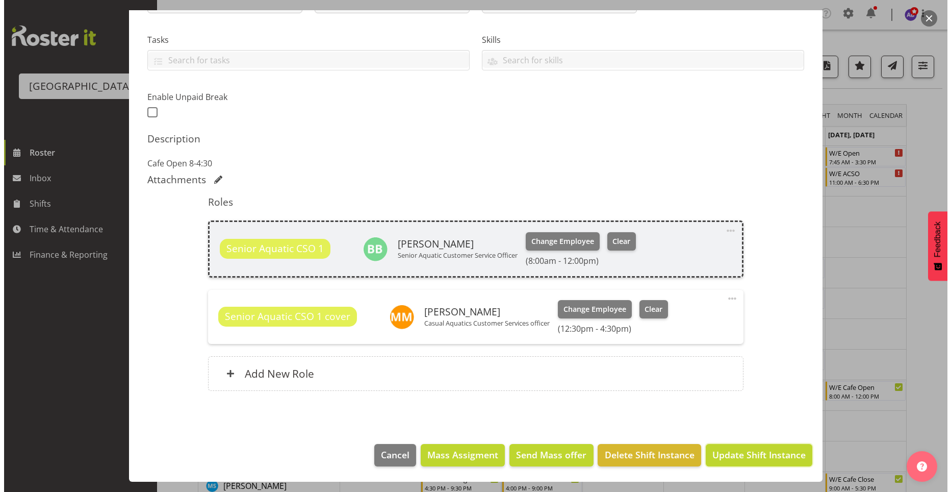
scroll to position [161, 0]
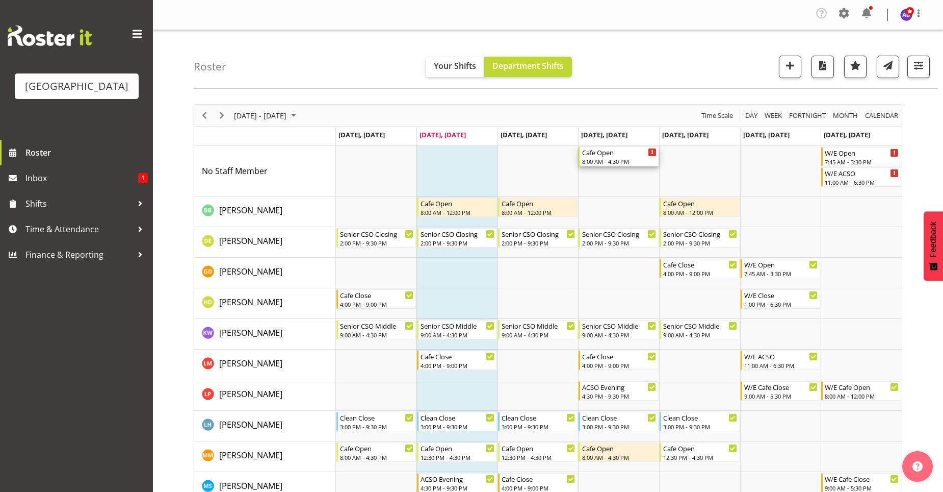
click at [630, 156] on div "Cafe Open" at bounding box center [619, 152] width 74 height 10
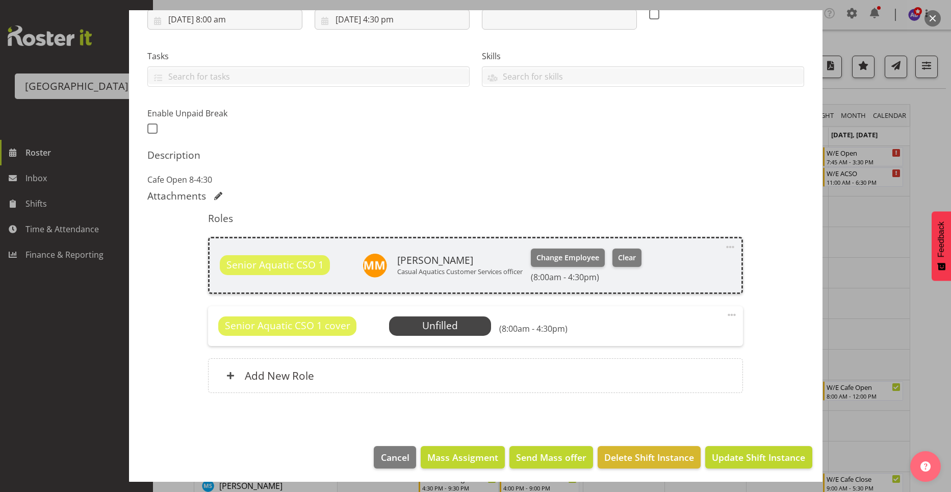
scroll to position [188, 0]
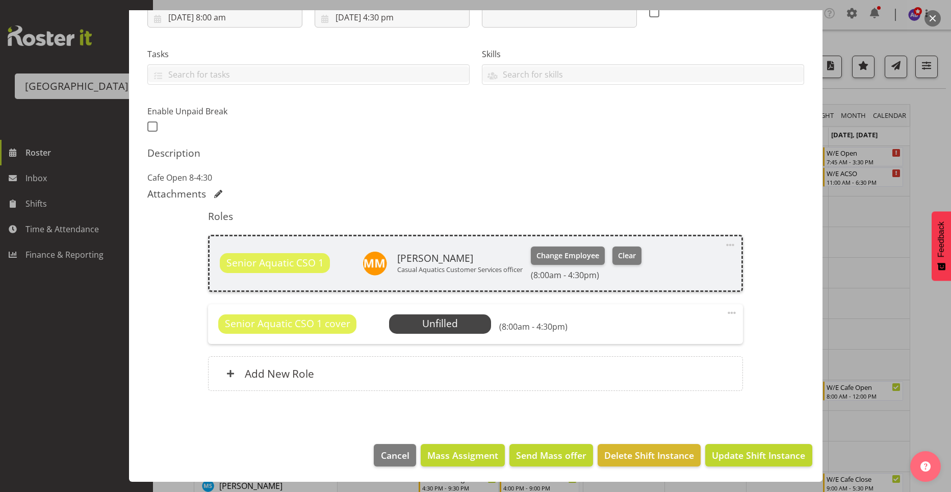
click at [848, 410] on div at bounding box center [475, 246] width 951 height 492
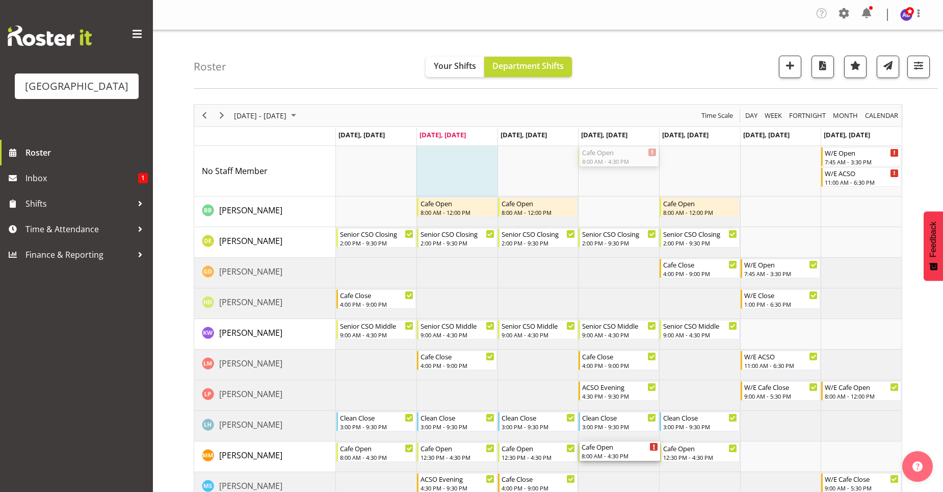
drag, startPoint x: 635, startPoint y: 158, endPoint x: 624, endPoint y: 445, distance: 287.3
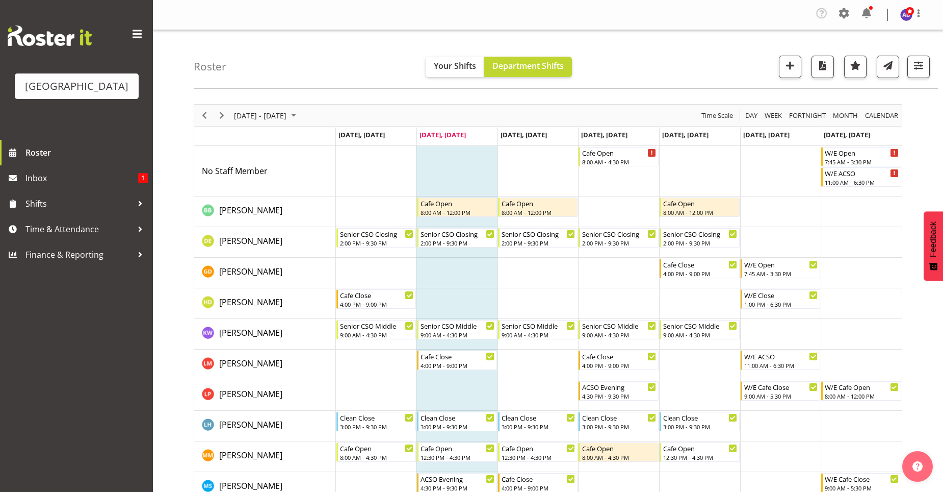
click at [723, 69] on div "Roster Your Shifts Department Shifts All Locations Clear Splash Palace Select A…" at bounding box center [566, 59] width 744 height 59
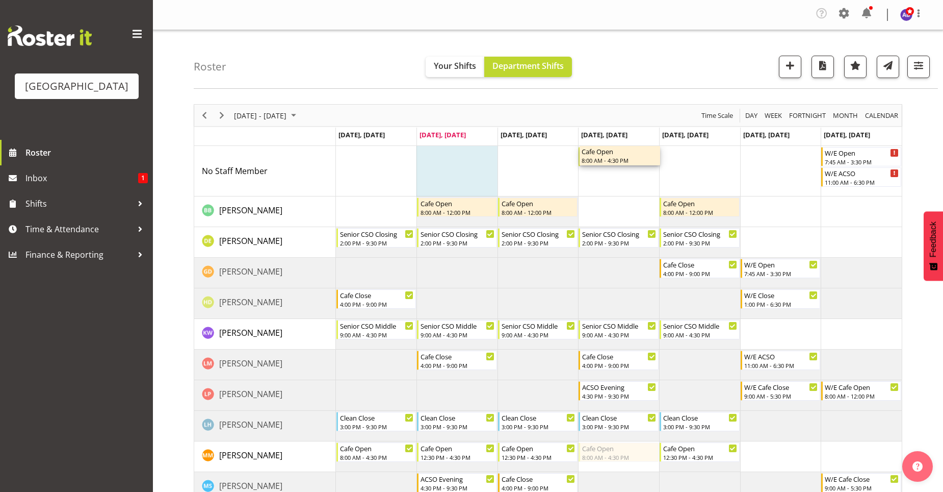
drag, startPoint x: 631, startPoint y: 454, endPoint x: 617, endPoint y: 186, distance: 268.5
click at [617, 186] on div "Cafe Open 8:00 AM - 4:30 PM W/E Open 7:45 AM - 3:30 PM W/E ACSO 11:00 AM - 6:30…" at bounding box center [619, 472] width 566 height 652
drag, startPoint x: 620, startPoint y: 180, endPoint x: 629, endPoint y: 457, distance: 277.5
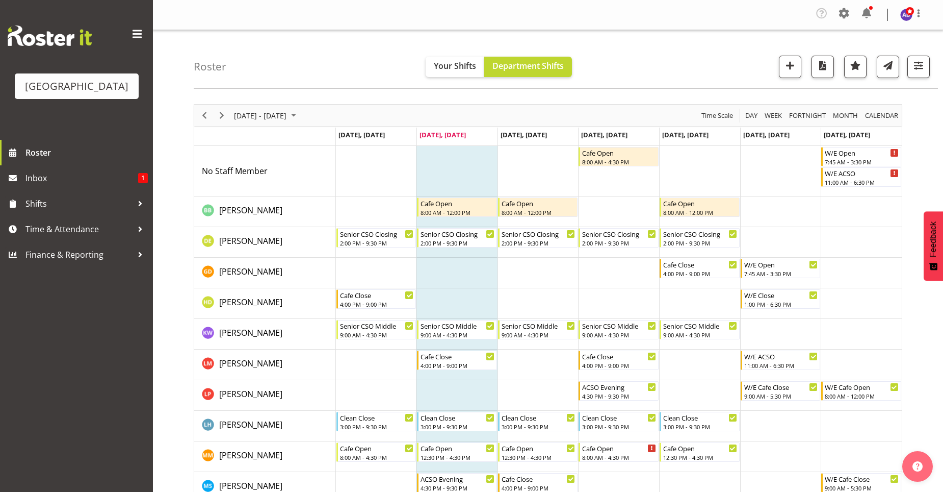
click at [786, 177] on td "Timeline Week of September 9, 2025" at bounding box center [780, 171] width 81 height 50
click at [647, 450] on div "Cafe Open" at bounding box center [619, 447] width 74 height 10
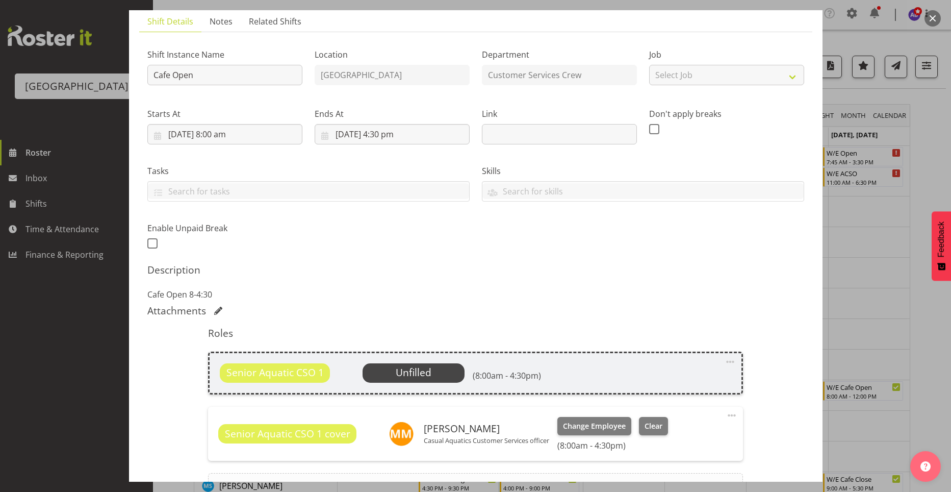
scroll to position [153, 0]
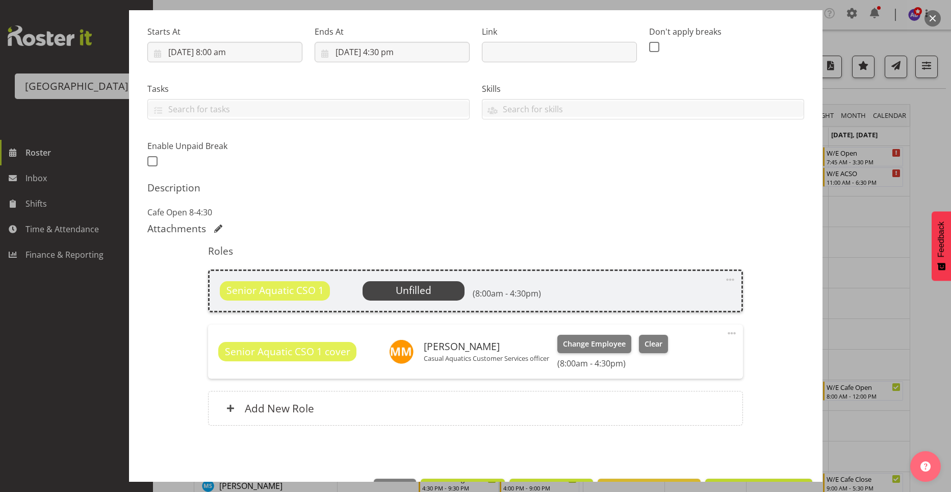
click at [423, 285] on span "Unfilled" at bounding box center [414, 290] width 36 height 14
click at [435, 292] on span "Unfilled" at bounding box center [414, 290] width 102 height 19
click at [410, 295] on span "Unfilled" at bounding box center [414, 290] width 36 height 14
click at [649, 345] on span "Clear" at bounding box center [654, 343] width 18 height 11
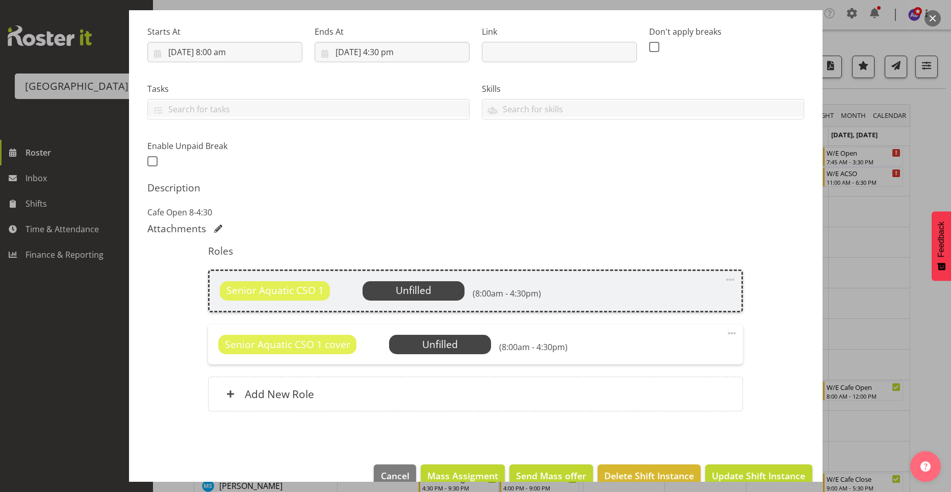
click at [726, 334] on span at bounding box center [732, 333] width 12 height 12
click at [669, 395] on link "Delete" at bounding box center [689, 394] width 98 height 18
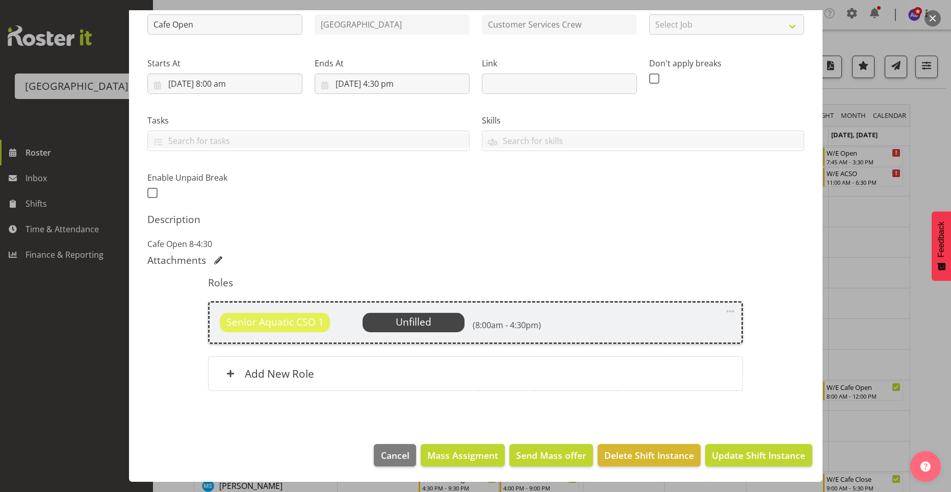
scroll to position [121, 0]
click at [403, 321] on span "Unfilled" at bounding box center [414, 322] width 36 height 14
click at [724, 310] on span at bounding box center [730, 311] width 12 height 12
click at [754, 274] on div "Shift Instance Name Cafe Open Location Splash Palace Department Customer Servic…" at bounding box center [475, 196] width 657 height 413
click at [741, 452] on span "Update Shift Instance" at bounding box center [758, 454] width 93 height 13
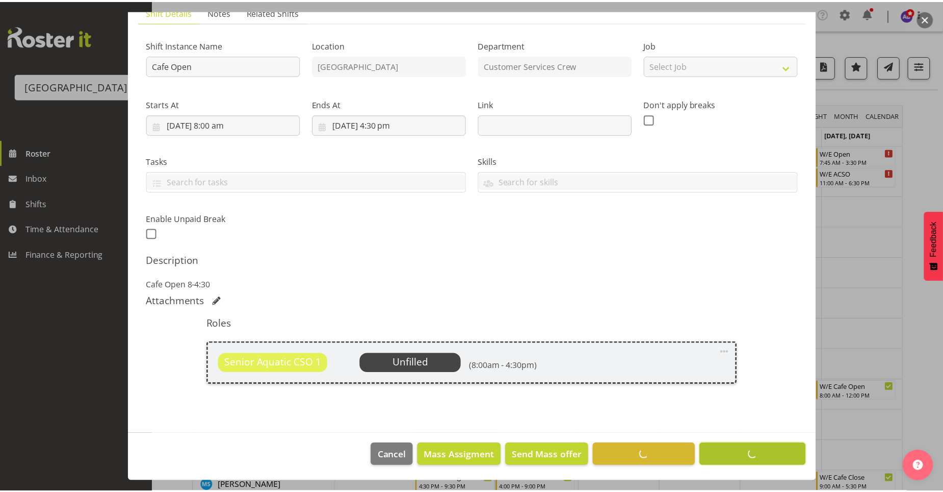
scroll to position [81, 0]
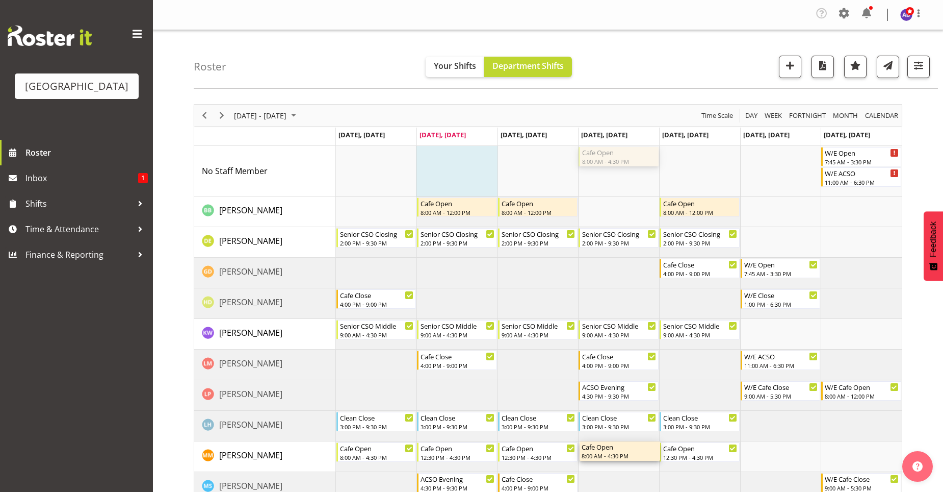
drag, startPoint x: 620, startPoint y: 160, endPoint x: 620, endPoint y: 447, distance: 287.1
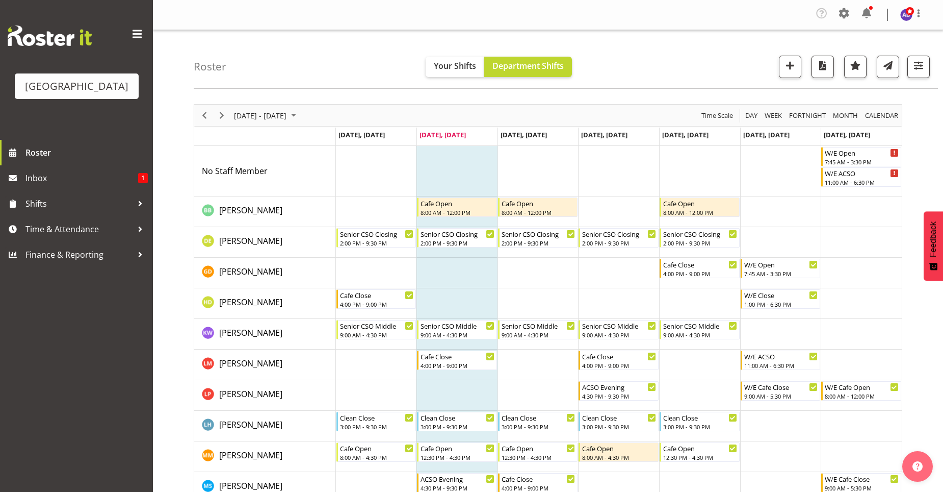
click at [810, 452] on td "Timeline Week of September 9, 2025" at bounding box center [780, 456] width 81 height 31
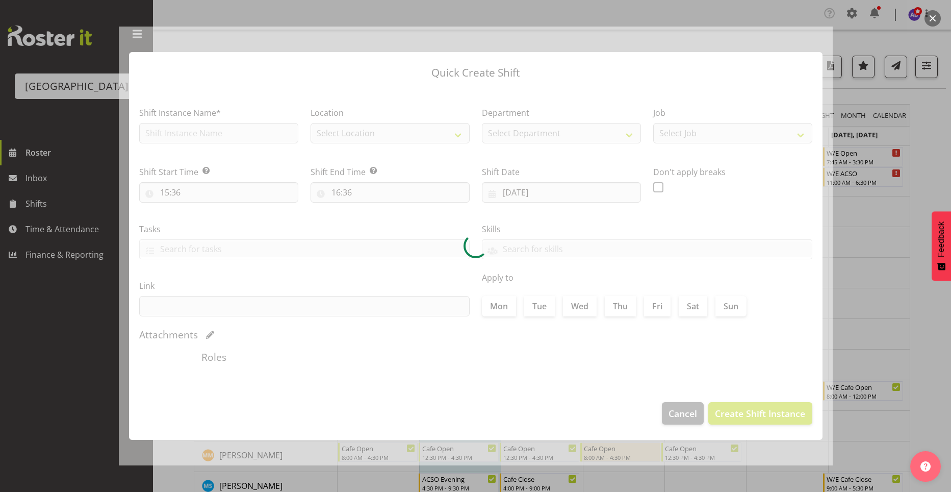
type input "13/09/2025"
checkbox input "true"
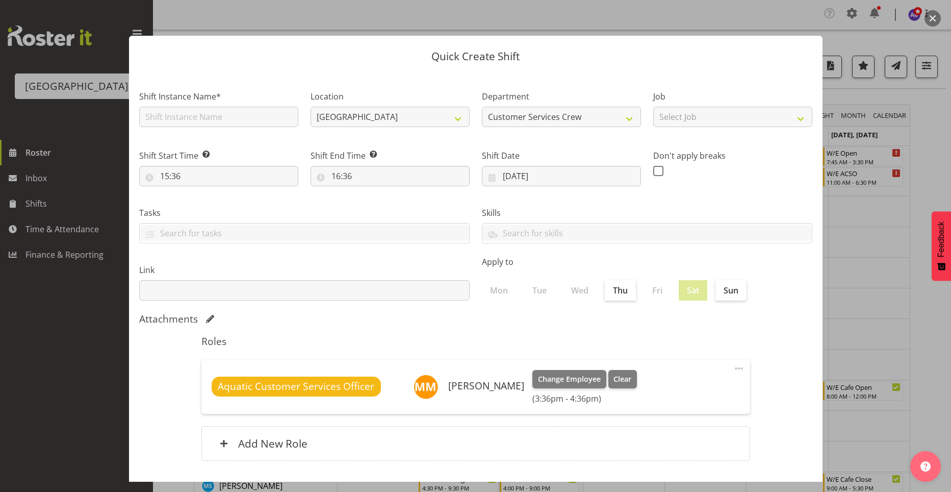
click at [903, 271] on div at bounding box center [475, 246] width 951 height 492
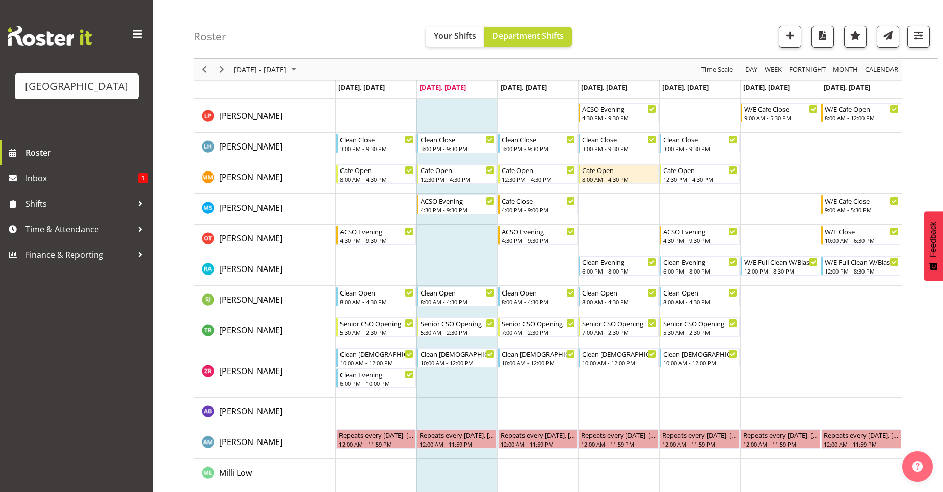
scroll to position [306, 0]
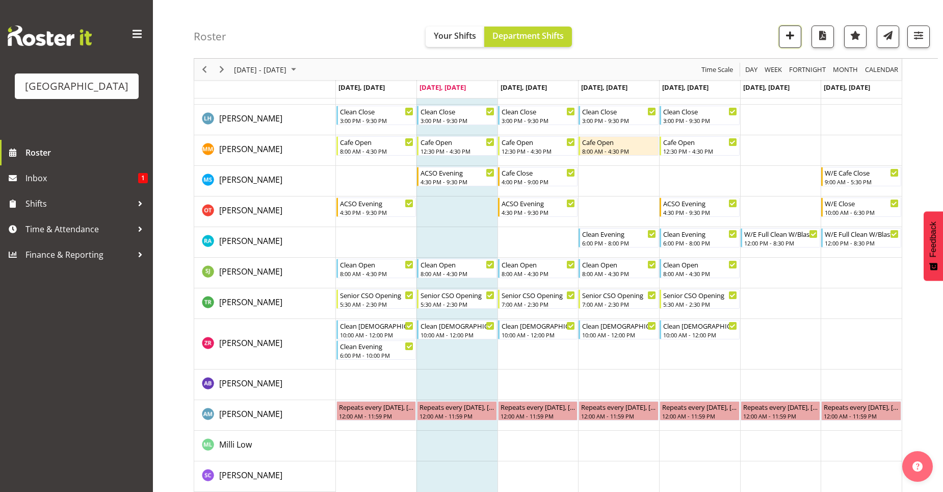
click at [788, 43] on button "button" at bounding box center [790, 36] width 22 height 22
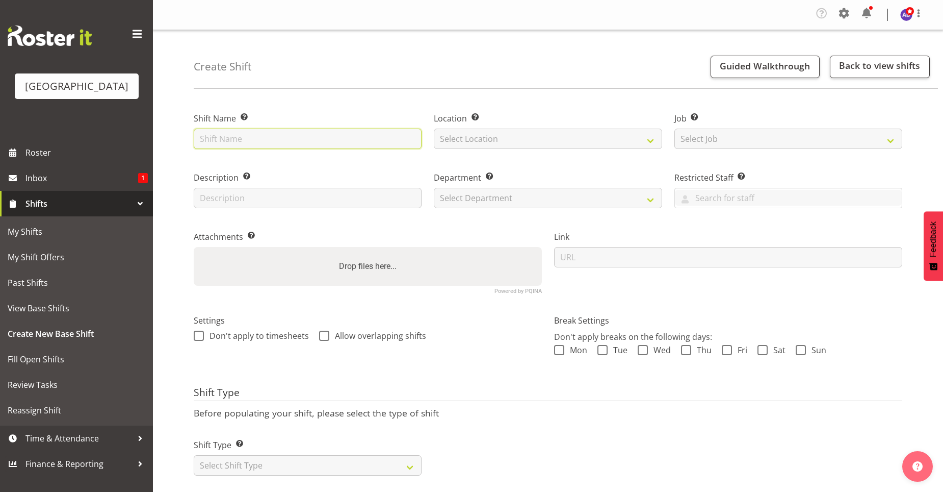
click at [393, 141] on input "text" at bounding box center [308, 138] width 228 height 20
type input "Clean Evening"
click at [456, 141] on select "Select Location [GEOGRAPHIC_DATA]" at bounding box center [548, 138] width 228 height 20
select select "83"
click at [434, 128] on select "Select Location [GEOGRAPHIC_DATA]" at bounding box center [548, 138] width 228 height 20
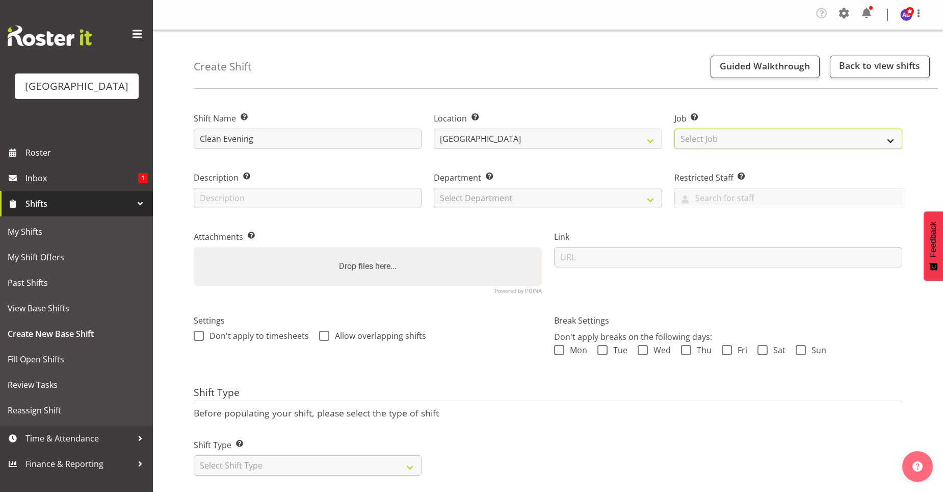
click at [727, 135] on select "Select Job Create new job ACSO" at bounding box center [789, 138] width 228 height 20
click at [720, 133] on select "Select Job Create new job ACSO" at bounding box center [789, 138] width 228 height 20
click at [635, 202] on select "Select Department Cleaning Crew Customer Services Crew Lifeguard Crew Maintenan…" at bounding box center [548, 198] width 228 height 20
select select "918"
click at [434, 188] on select "Select Department Cleaning Crew Customer Services Crew Lifeguard Crew Maintenan…" at bounding box center [548, 198] width 228 height 20
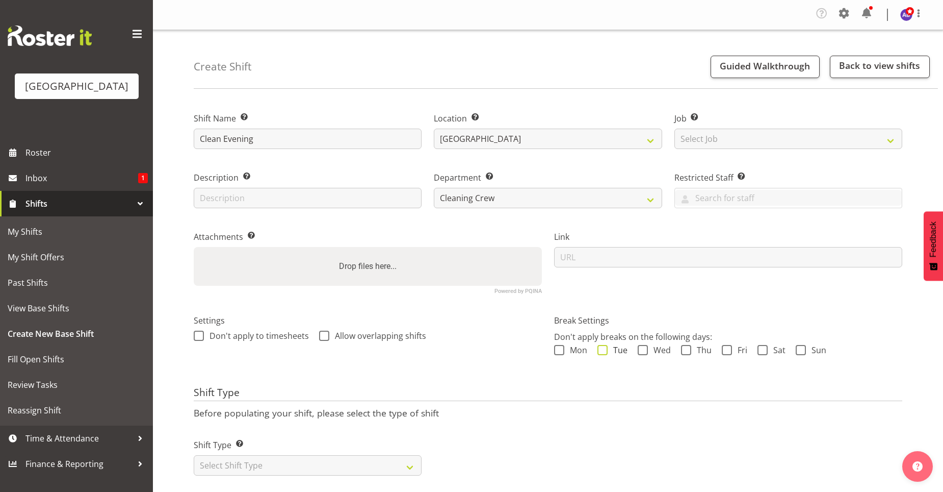
click at [608, 350] on span "Tue" at bounding box center [618, 350] width 20 height 10
click at [604, 350] on input "Tue" at bounding box center [601, 350] width 7 height 7
checkbox input "true"
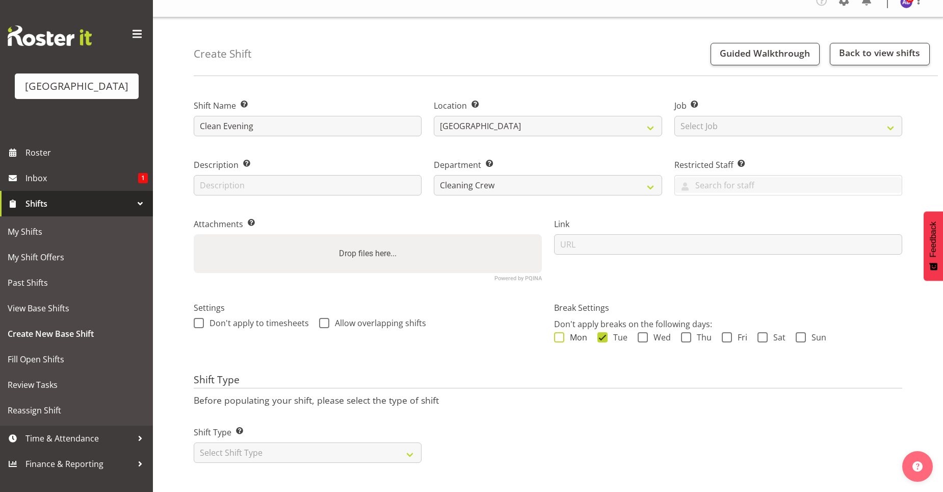
click at [562, 332] on span at bounding box center [559, 337] width 10 height 10
click at [561, 334] on input "Mon" at bounding box center [557, 337] width 7 height 7
checkbox input "true"
click at [403, 448] on select "Select Shift Type One Off Shift Recurring Shift Rotating Shift" at bounding box center [308, 452] width 228 height 20
select select "recurring"
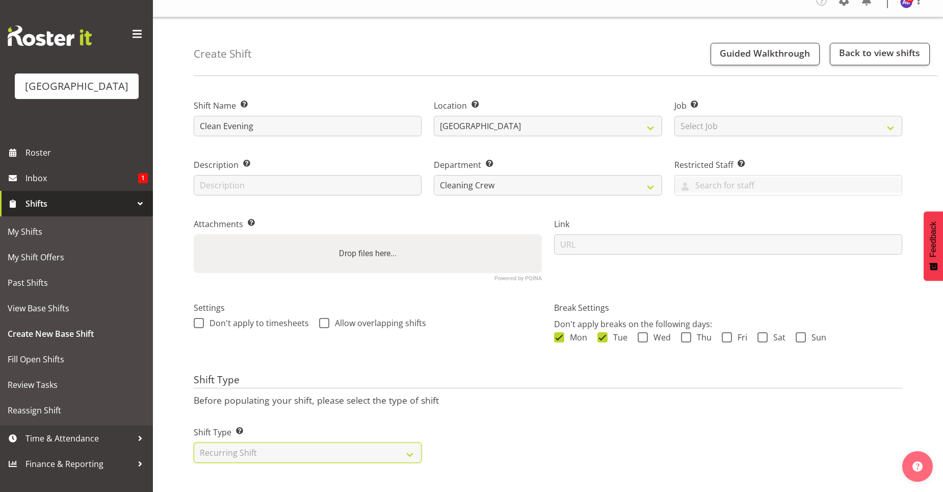
click at [194, 442] on select "Select Shift Type One Off Shift Recurring Shift Rotating Shift" at bounding box center [308, 452] width 228 height 20
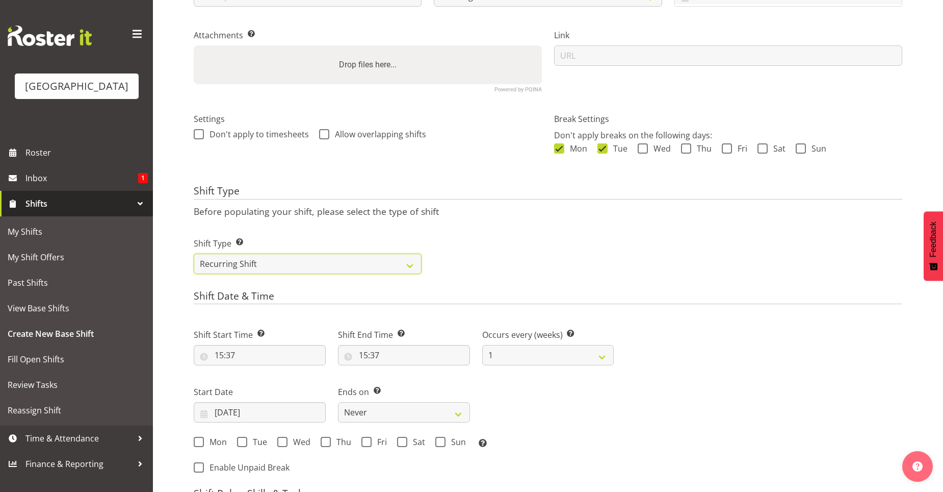
scroll to position [224, 0]
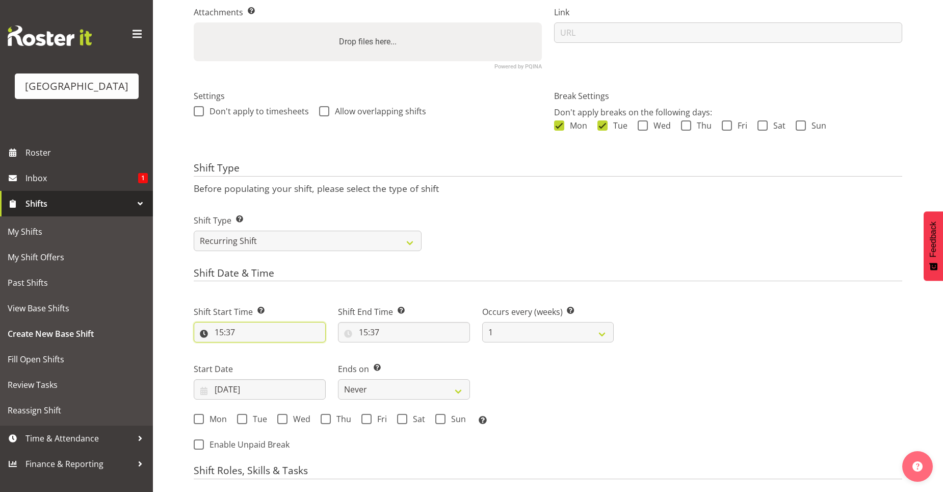
click at [223, 329] on input "15:37" at bounding box center [260, 332] width 132 height 20
click at [265, 358] on select "00 01 02 03 04 05 06 07 08 09 10 11 12 13 14 15 16 17 18 19 20 21 22 23" at bounding box center [263, 358] width 23 height 20
select select "16"
click at [252, 348] on select "00 01 02 03 04 05 06 07 08 09 10 11 12 13 14 15 16 17 18 19 20 21 22 23" at bounding box center [263, 358] width 23 height 20
type input "16:37"
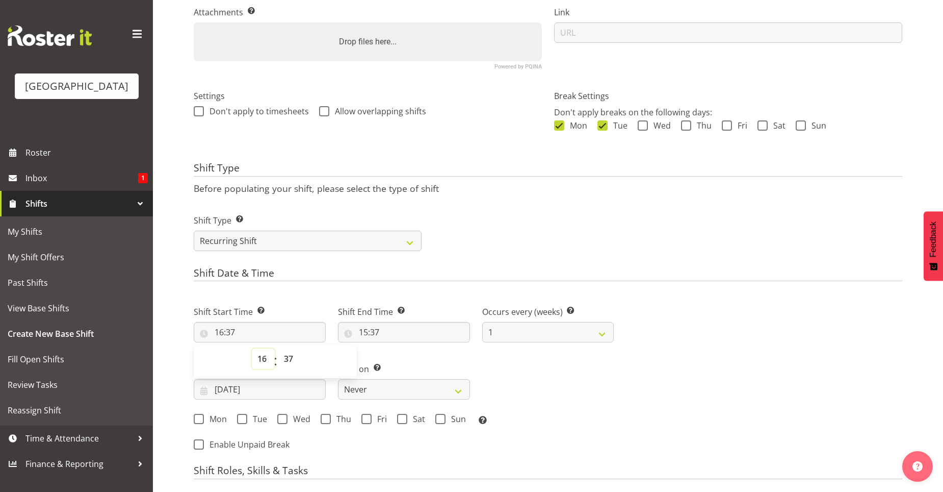
click at [258, 358] on select "00 01 02 03 04 05 06 07 08 09 10 11 12 13 14 15 16 17 18 19 20 21 22 23" at bounding box center [263, 358] width 23 height 20
click at [287, 354] on select "00 01 02 03 04 05 06 07 08 09 10 11 12 13 14 15 16 17 18 19 20 21 22 23 24 25 2…" at bounding box center [289, 358] width 23 height 20
select select "0"
click at [278, 348] on select "00 01 02 03 04 05 06 07 08 09 10 11 12 13 14 15 16 17 18 19 20 21 22 23 24 25 2…" at bounding box center [289, 358] width 23 height 20
type input "16:00"
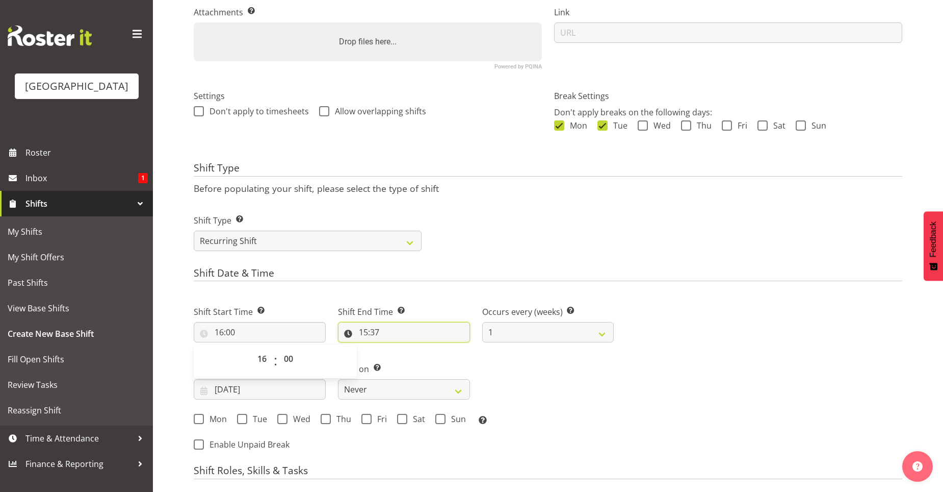
click at [360, 329] on input "15:37" at bounding box center [404, 332] width 132 height 20
click at [407, 361] on select "00 01 02 03 04 05 06 07 08 09 10 11 12 13 14 15 16 17 18 19 20 21 22 23" at bounding box center [407, 358] width 23 height 20
select select "22"
click at [396, 348] on select "00 01 02 03 04 05 06 07 08 09 10 11 12 13 14 15 16 17 18 19 20 21 22 23" at bounding box center [407, 358] width 23 height 20
type input "22:37"
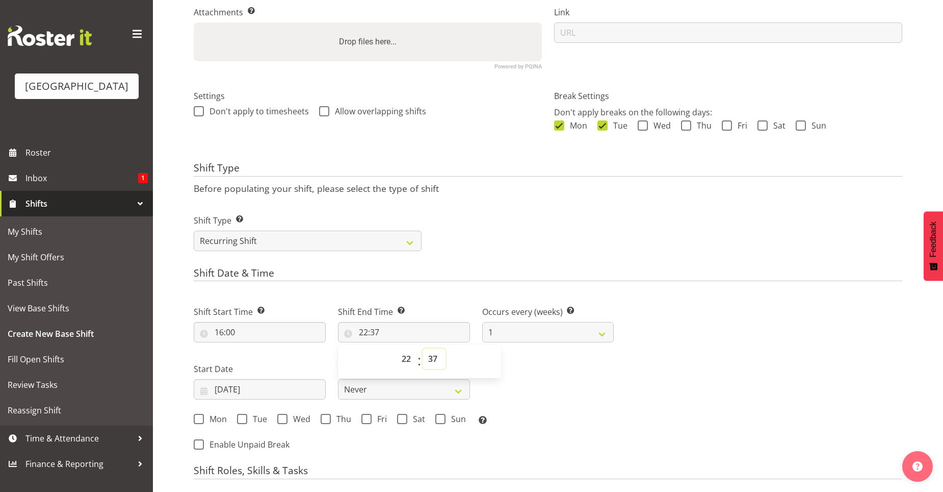
click at [432, 355] on select "00 01 02 03 04 05 06 07 08 09 10 11 12 13 14 15 16 17 18 19 20 21 22 23 24 25 2…" at bounding box center [434, 358] width 23 height 20
select select "0"
click at [423, 348] on select "00 01 02 03 04 05 06 07 08 09 10 11 12 13 14 15 16 17 18 19 20 21 22 23 24 25 2…" at bounding box center [434, 358] width 23 height 20
type input "22:00"
click at [233, 333] on input "16:00" at bounding box center [260, 332] width 132 height 20
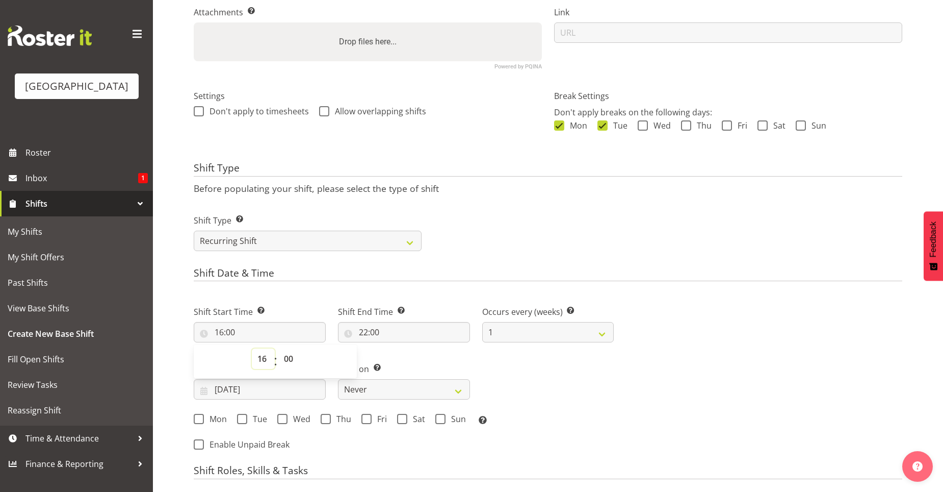
click at [261, 358] on select "00 01 02 03 04 05 06 07 08 09 10 11 12 13 14 15 16 17 18 19 20 21 22 23" at bounding box center [263, 358] width 23 height 20
select select "18"
click at [252, 348] on select "00 01 02 03 04 05 06 07 08 09 10 11 12 13 14 15 16 17 18 19 20 21 22 23" at bounding box center [263, 358] width 23 height 20
type input "18:00"
click at [294, 300] on div "Shift Start Time Set the time of the day you wish this shift to start 18:00 00 …" at bounding box center [260, 319] width 144 height 57
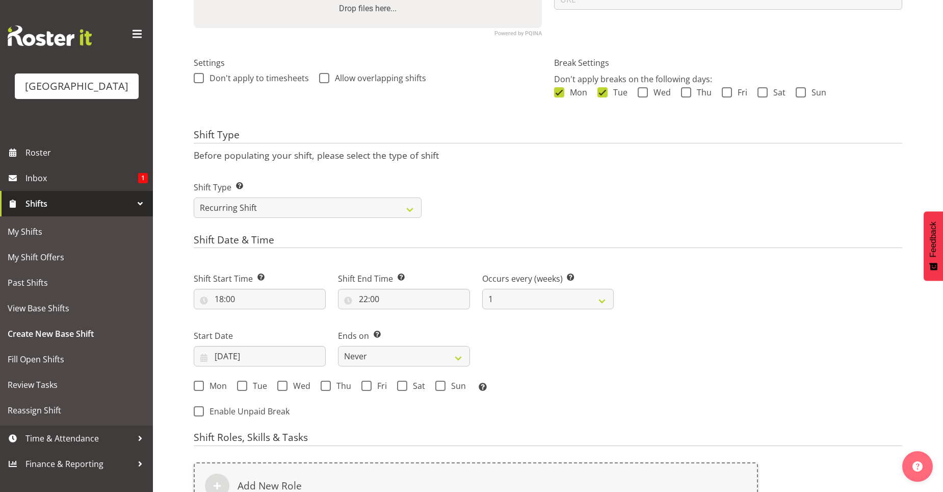
scroll to position [275, 0]
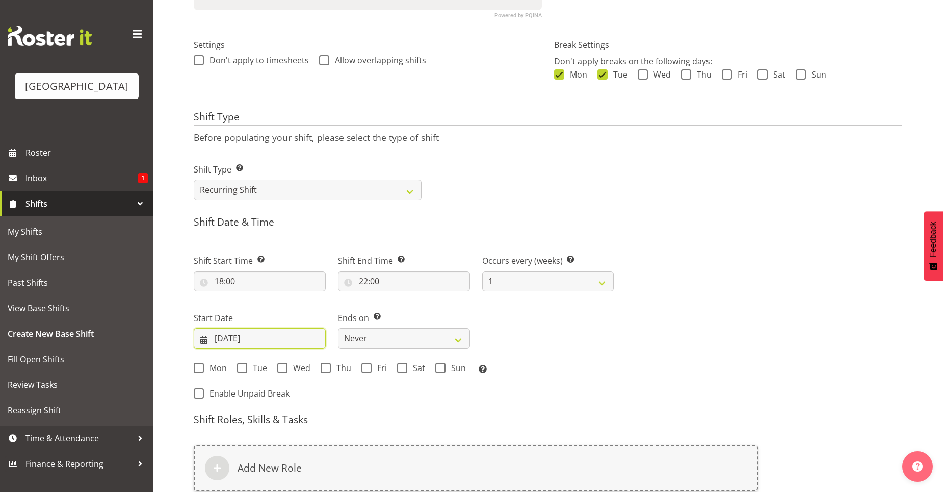
click at [224, 336] on input "[DATE]" at bounding box center [260, 338] width 132 height 20
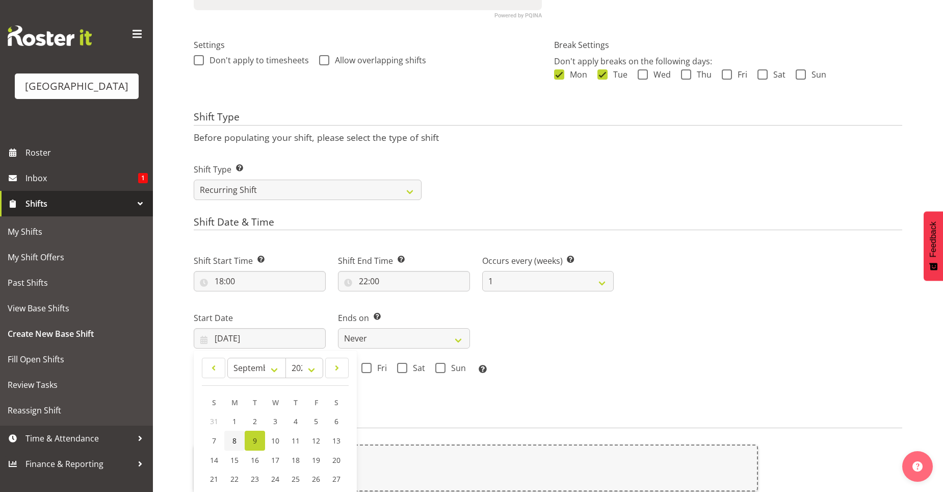
click at [237, 440] on link "8" at bounding box center [234, 440] width 20 height 20
type input "[DATE]"
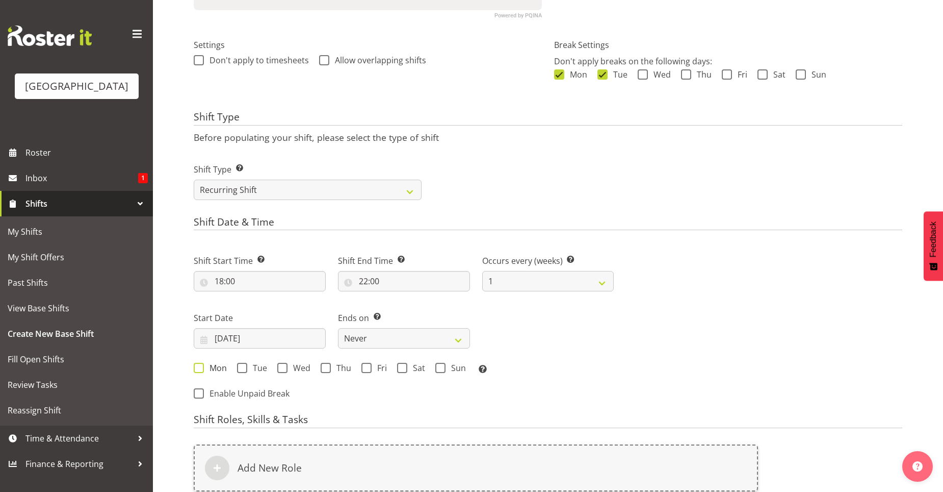
click at [195, 367] on span at bounding box center [199, 368] width 10 height 10
click at [195, 367] on input "Mon" at bounding box center [197, 368] width 7 height 7
checkbox input "true"
drag, startPoint x: 241, startPoint y: 367, endPoint x: 246, endPoint y: 370, distance: 5.7
click at [241, 367] on span at bounding box center [242, 368] width 10 height 10
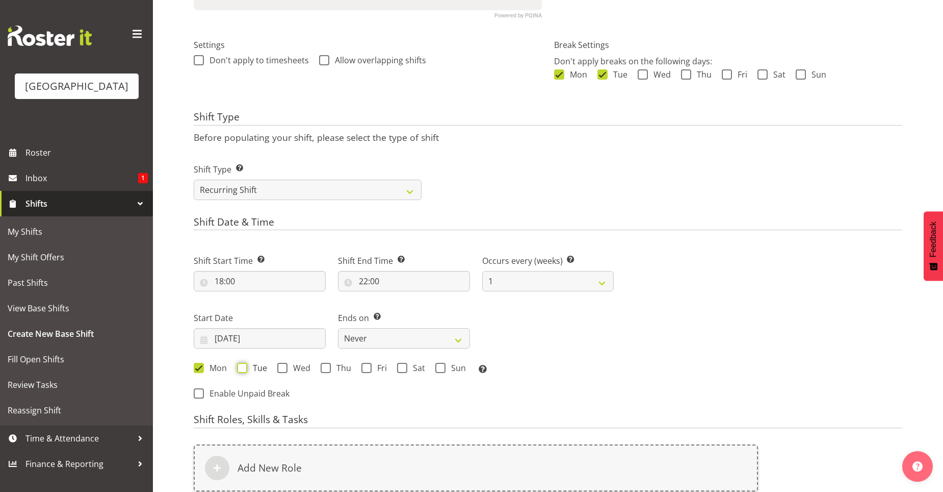
click at [241, 367] on input "Tue" at bounding box center [240, 368] width 7 height 7
checkbox input "true"
click at [575, 341] on div "Shift Start Time Set the time of the day you wish this shift to start 18:00 00 …" at bounding box center [404, 311] width 432 height 142
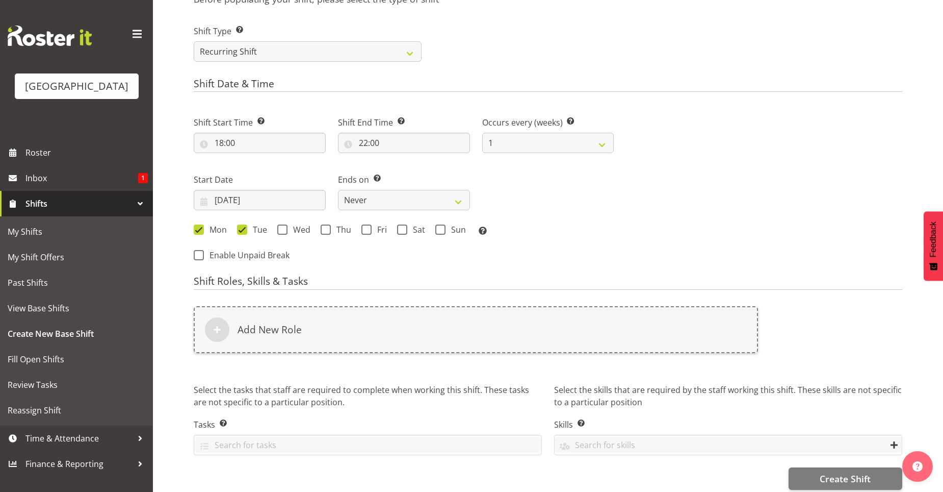
scroll to position [427, 0]
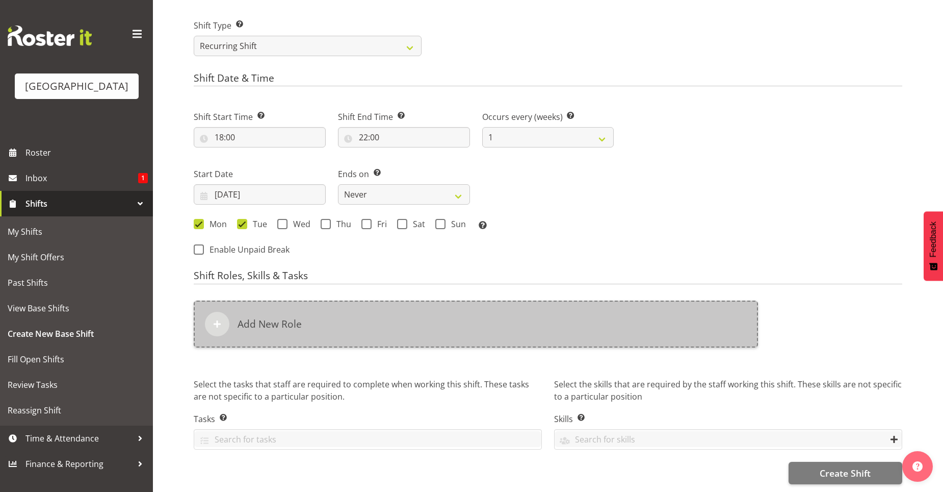
click at [227, 327] on div "Add New Role" at bounding box center [476, 323] width 564 height 47
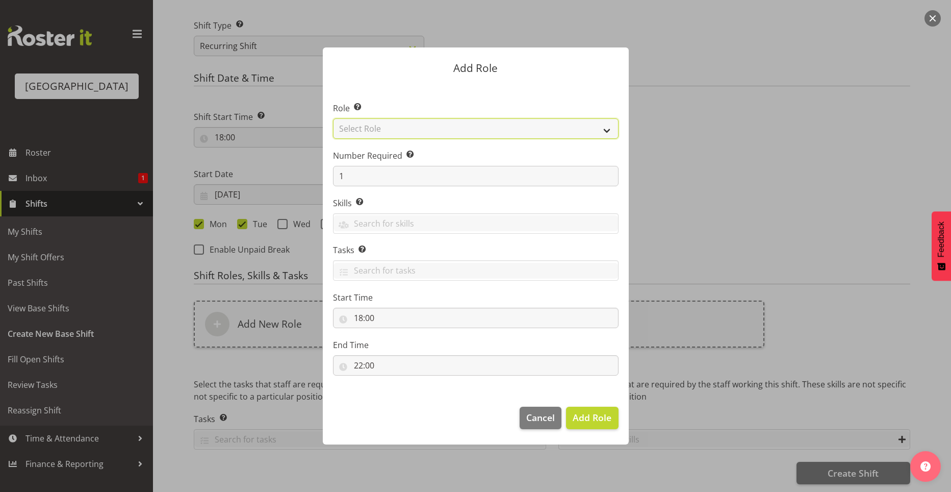
click at [551, 135] on select "Select Role Aquatic Customer Services Officer Cleaner - Splash Palace Facilties…" at bounding box center [476, 128] width 286 height 20
select select "95"
click at [333, 118] on select "Select Role Aquatic Customer Services Officer Cleaner - Splash Palace Facilties…" at bounding box center [476, 128] width 286 height 20
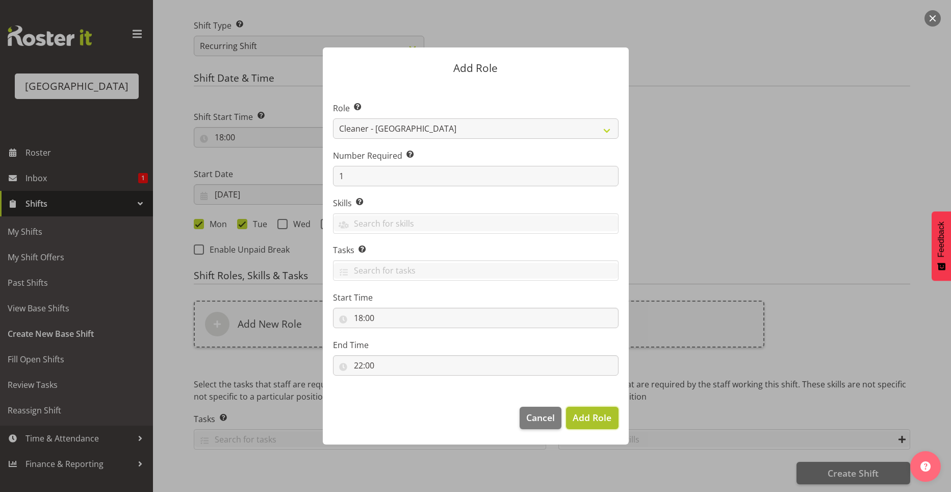
click at [587, 425] on button "Add Role" at bounding box center [592, 417] width 52 height 22
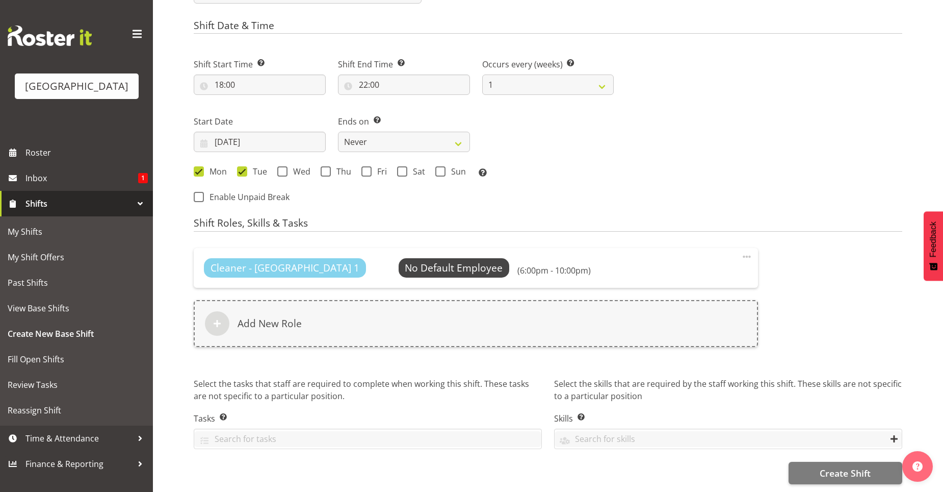
scroll to position [479, 0]
click at [434, 261] on span "Select Employee" at bounding box center [454, 268] width 76 height 15
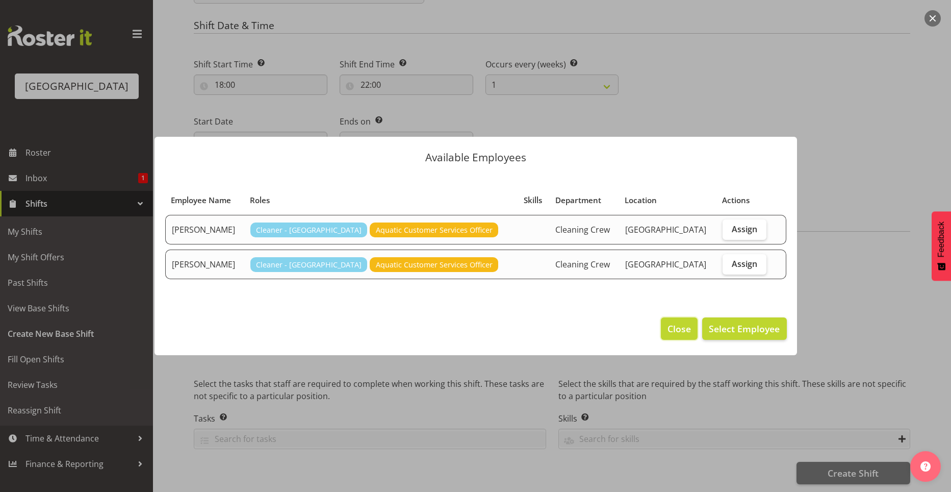
click at [679, 324] on span "Close" at bounding box center [678, 328] width 23 height 13
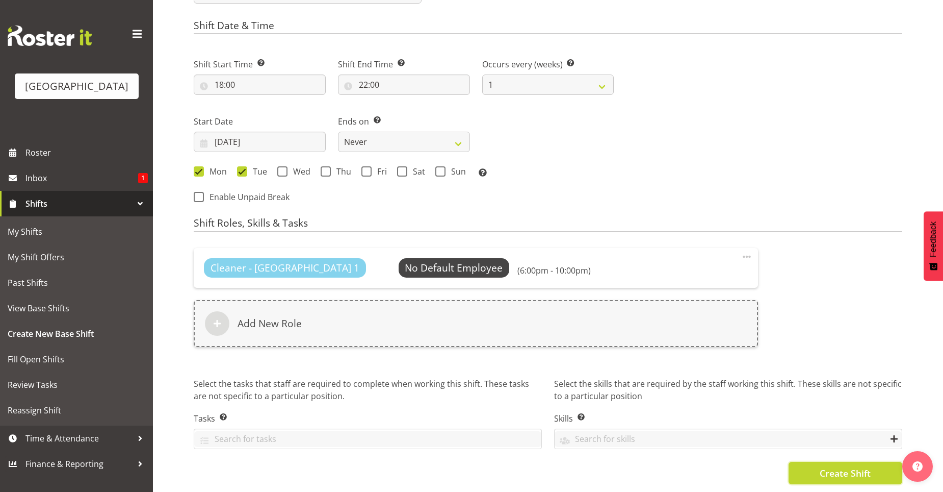
click at [833, 467] on span "Create Shift" at bounding box center [845, 472] width 51 height 13
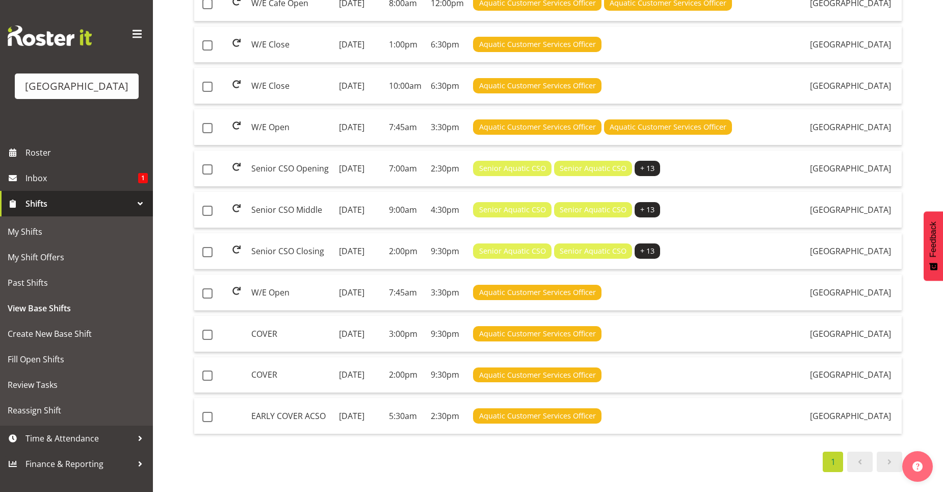
scroll to position [543, 0]
click at [100, 151] on span "Roster" at bounding box center [86, 152] width 122 height 15
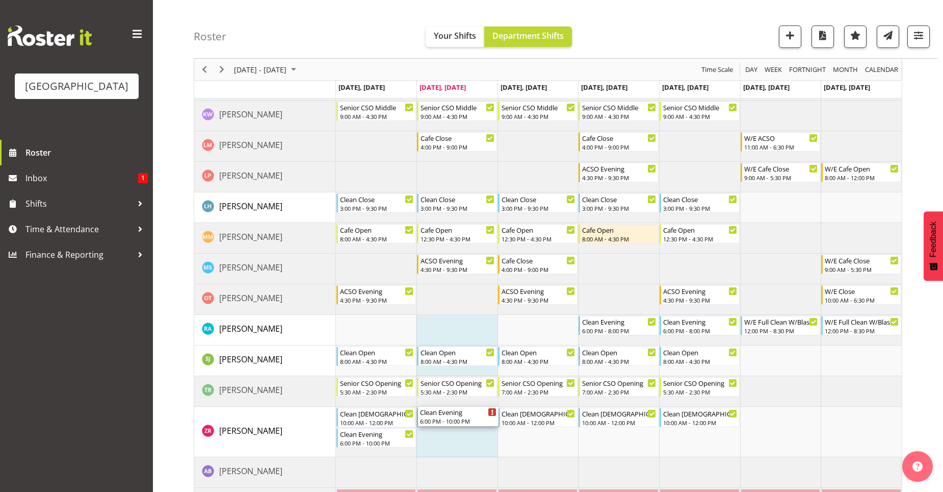
scroll to position [306, 0]
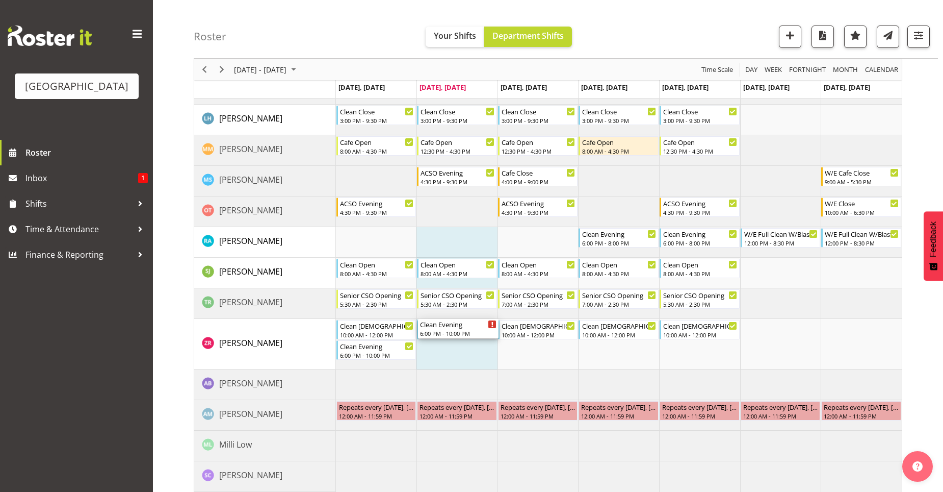
drag, startPoint x: 465, startPoint y: 159, endPoint x: 444, endPoint y: 364, distance: 206.5
click at [444, 364] on div "Clean Evening 6:00 PM - 10:00 PM W/E Open 7:45 AM - 3:30 PM W/E ACSO 11:00 AM -…" at bounding box center [619, 166] width 566 height 652
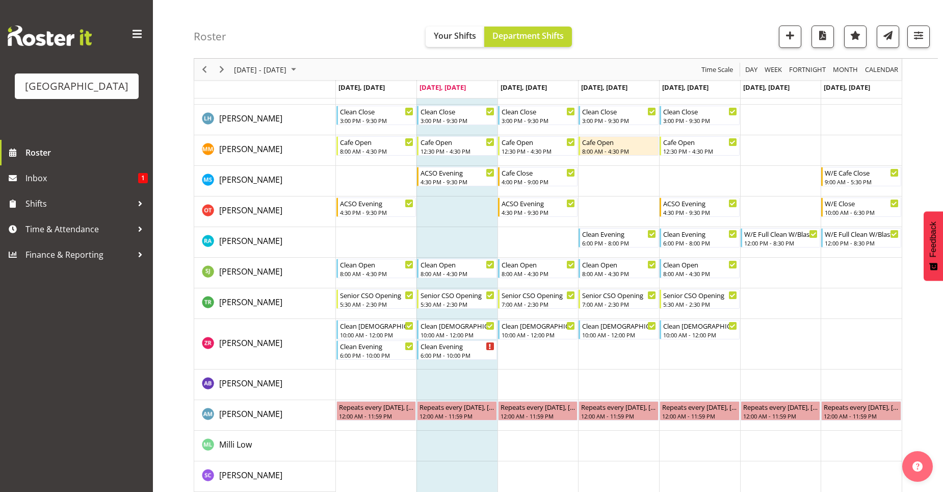
click at [538, 358] on td "Timeline Week of September 9, 2025" at bounding box center [538, 344] width 81 height 50
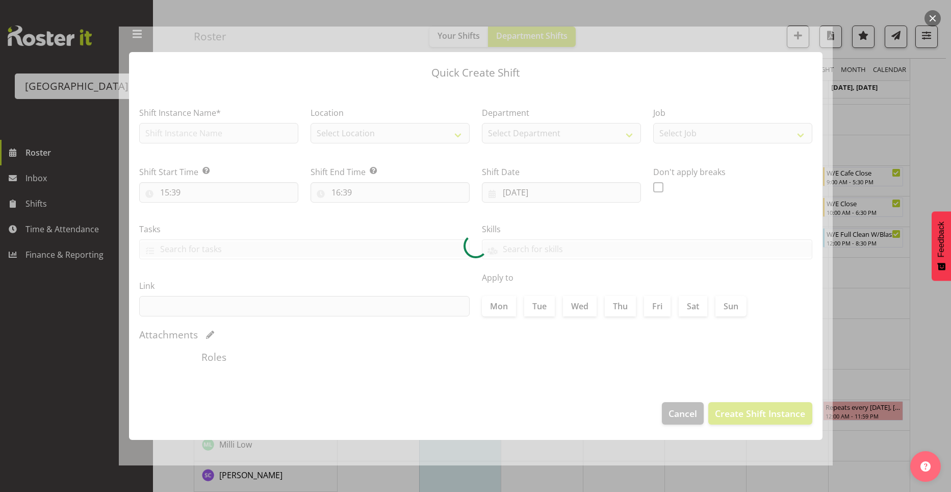
click at [890, 146] on div at bounding box center [475, 246] width 951 height 492
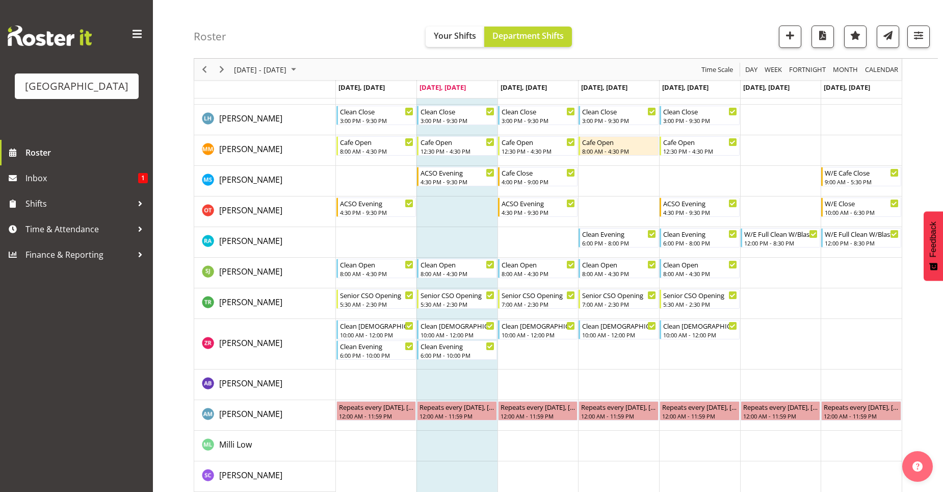
scroll to position [0, 0]
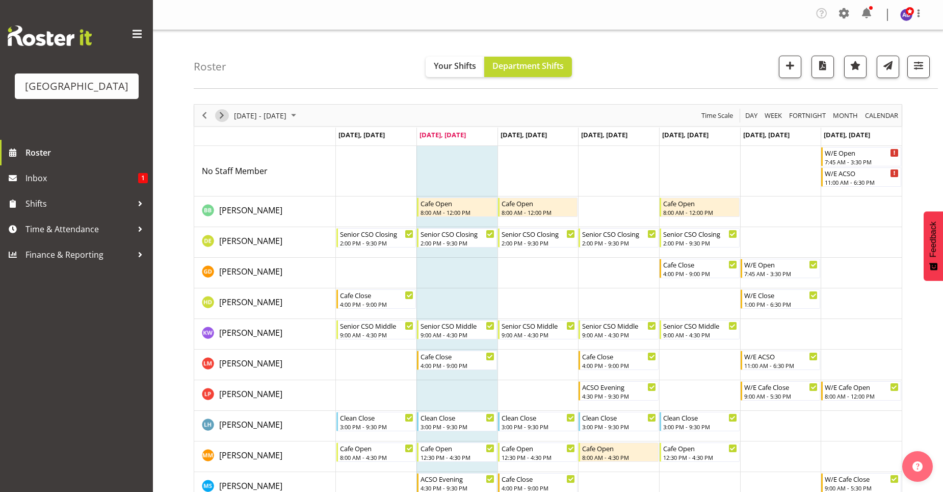
click at [223, 114] on span "Next" at bounding box center [222, 115] width 12 height 13
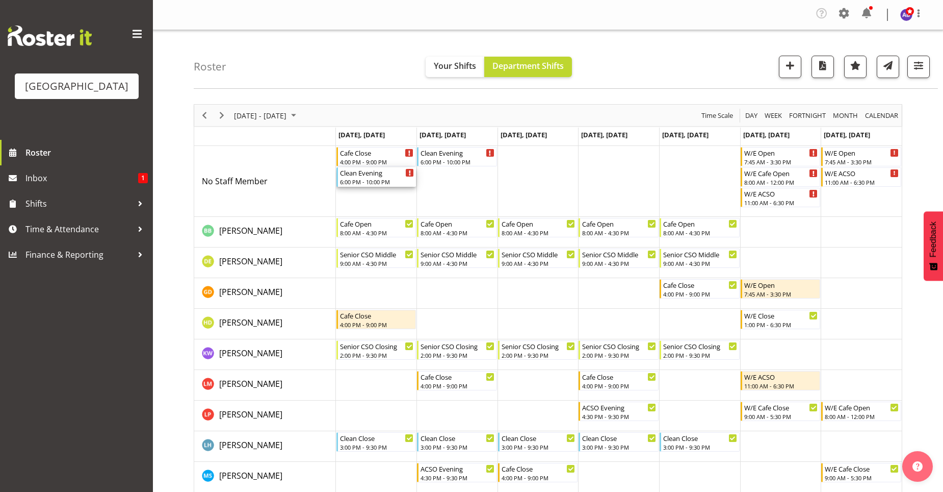
click at [403, 183] on div "6:00 PM - 10:00 PM" at bounding box center [377, 181] width 74 height 8
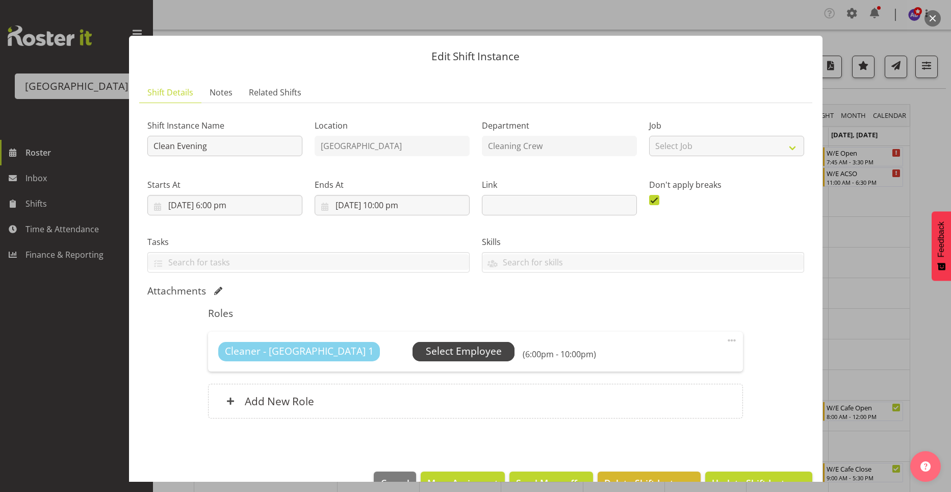
click at [469, 356] on span "Select Employee" at bounding box center [464, 351] width 102 height 19
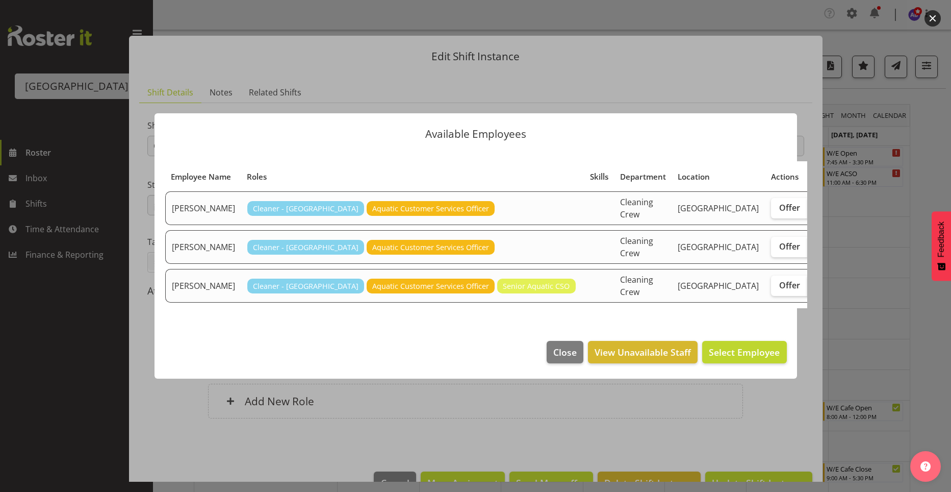
click at [816, 289] on span "Assign" at bounding box center [828, 285] width 25 height 10
click at [808, 288] on input "Assign" at bounding box center [811, 284] width 7 height 7
checkbox input "true"
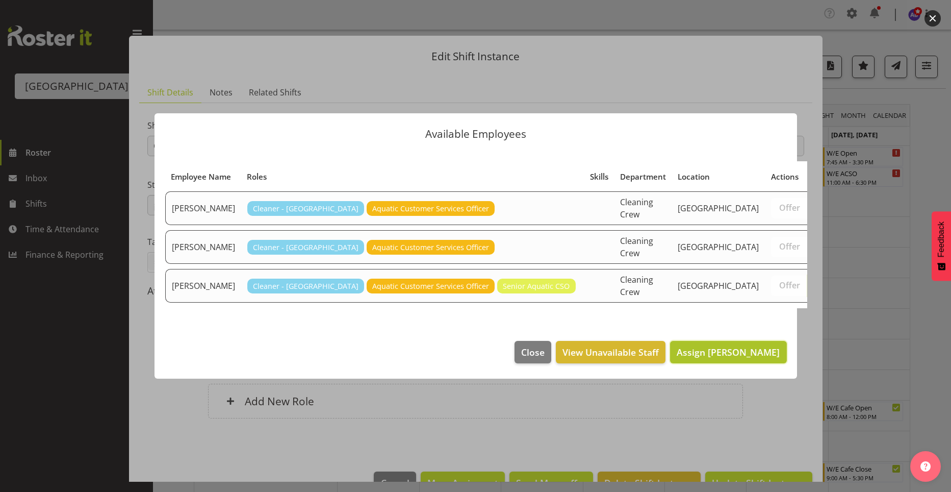
click at [740, 355] on span "Assign [PERSON_NAME]" at bounding box center [728, 352] width 103 height 12
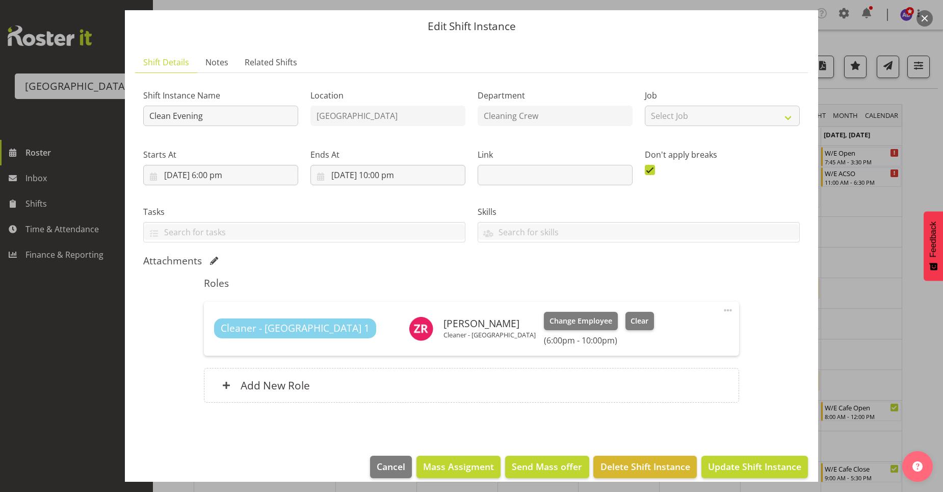
scroll to position [42, 0]
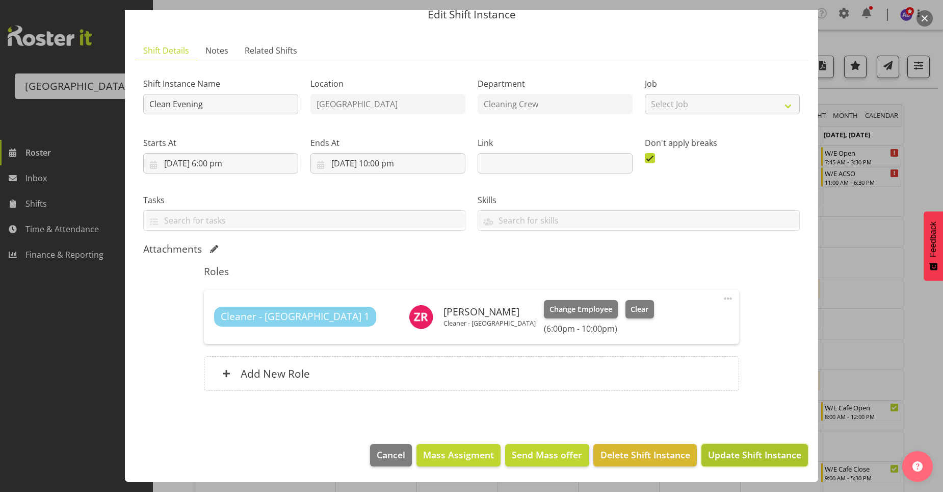
click at [719, 452] on span "Update Shift Instance" at bounding box center [754, 454] width 93 height 13
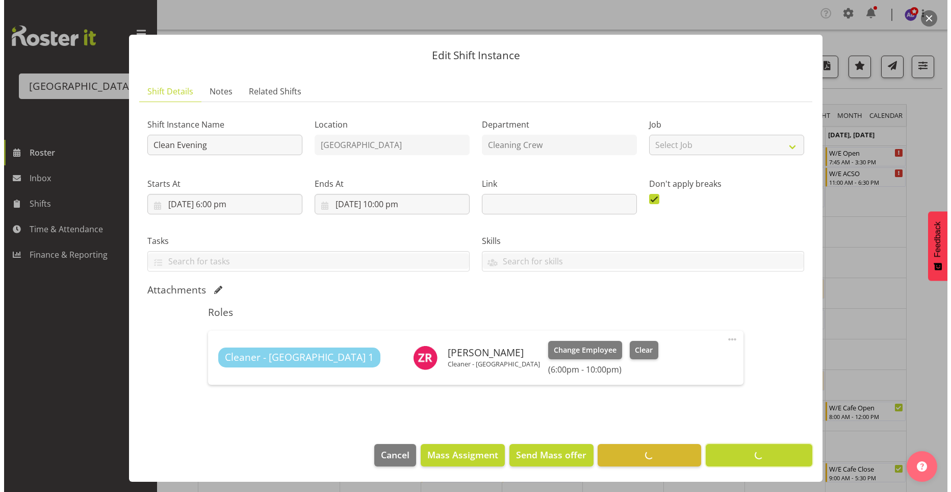
scroll to position [1, 0]
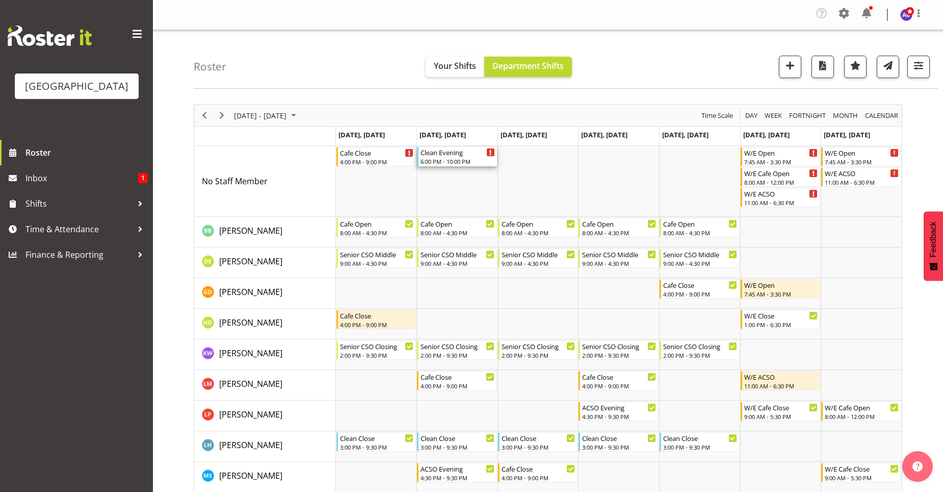
click at [480, 164] on div "6:00 PM - 10:00 PM" at bounding box center [458, 161] width 74 height 8
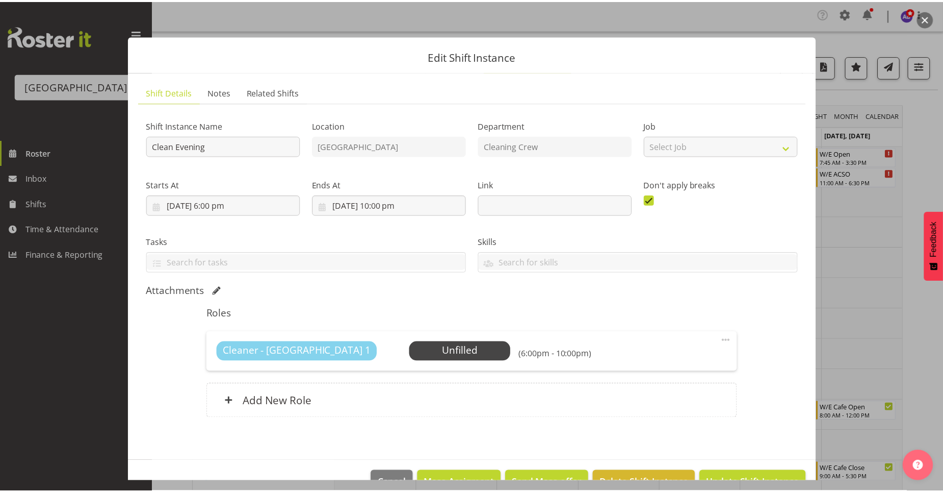
scroll to position [28, 0]
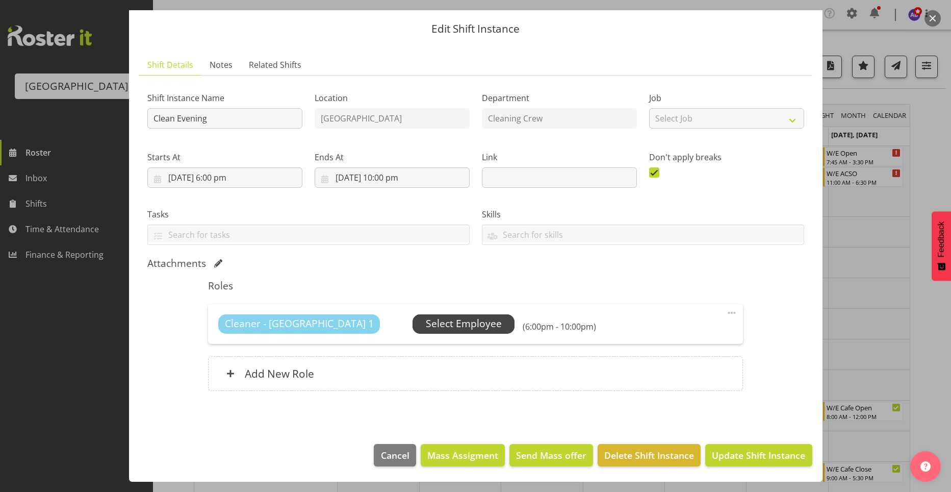
click at [426, 318] on span "Select Employee" at bounding box center [464, 323] width 76 height 15
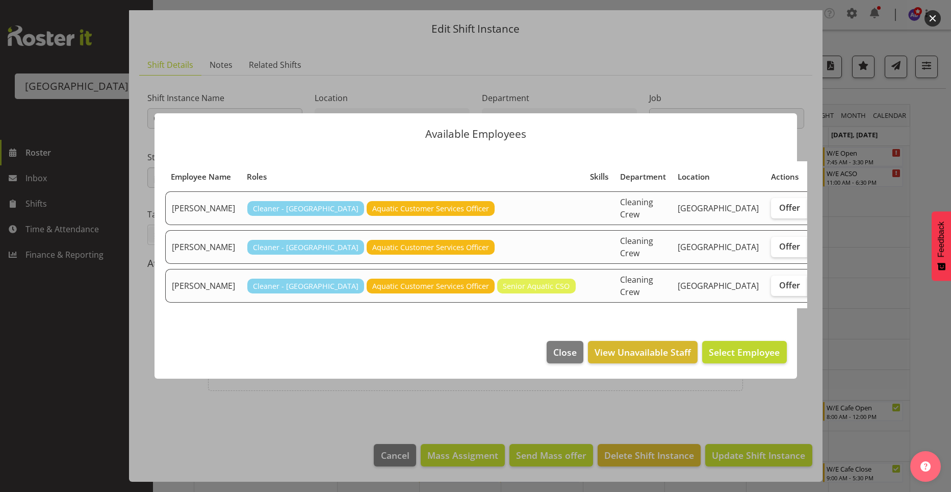
click at [816, 290] on span "Assign" at bounding box center [828, 285] width 25 height 10
click at [808, 288] on input "Assign" at bounding box center [811, 284] width 7 height 7
checkbox input "true"
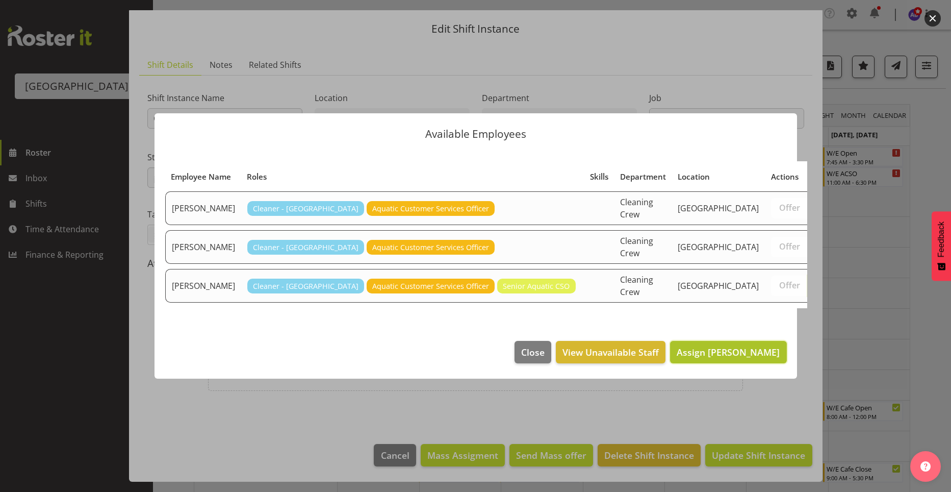
click at [747, 357] on span "Assign [PERSON_NAME]" at bounding box center [728, 352] width 103 height 12
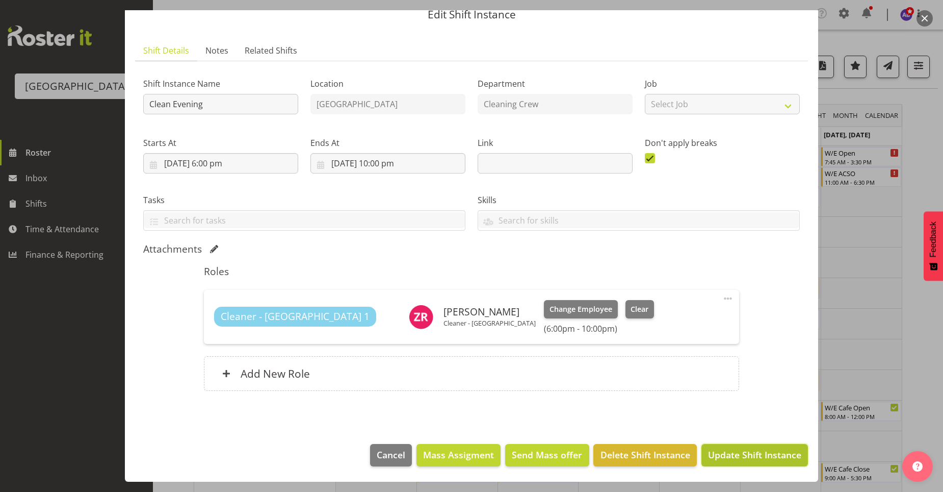
click at [732, 450] on span "Update Shift Instance" at bounding box center [754, 454] width 93 height 13
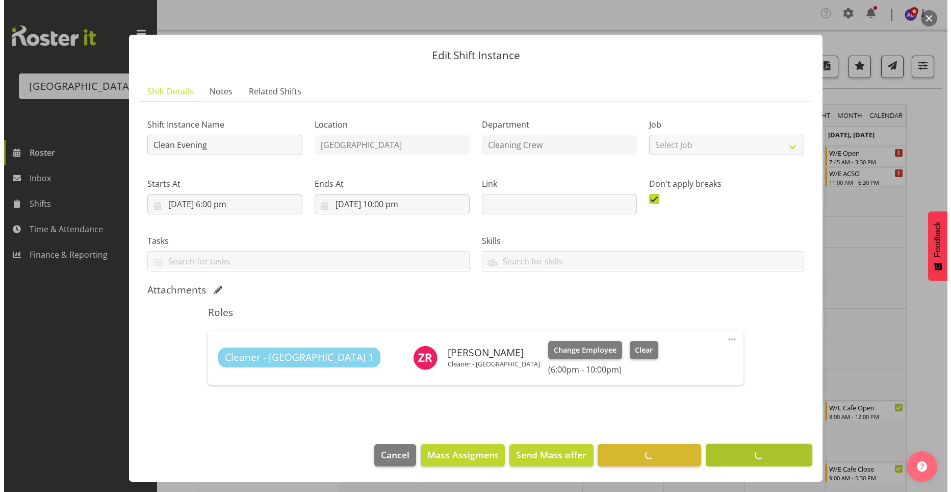
scroll to position [1, 0]
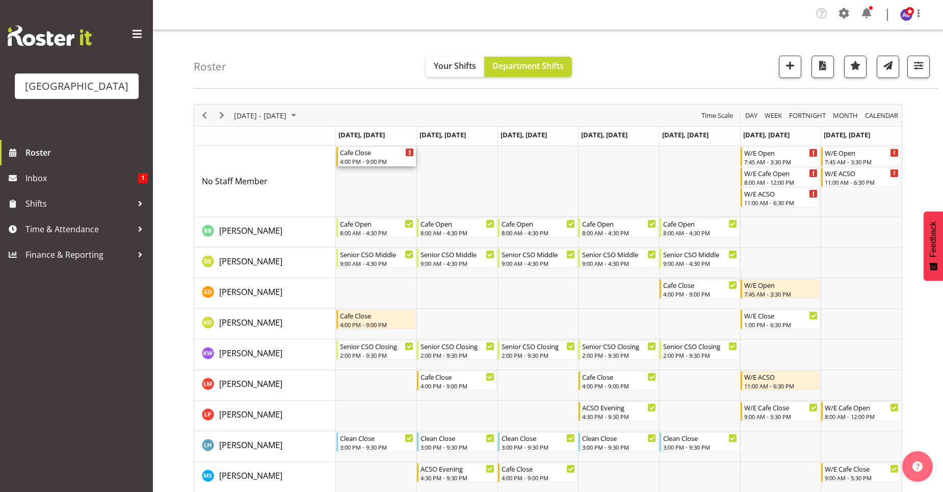
click at [394, 157] on div "Cafe Close 4:00 PM - 9:00 PM" at bounding box center [377, 156] width 74 height 19
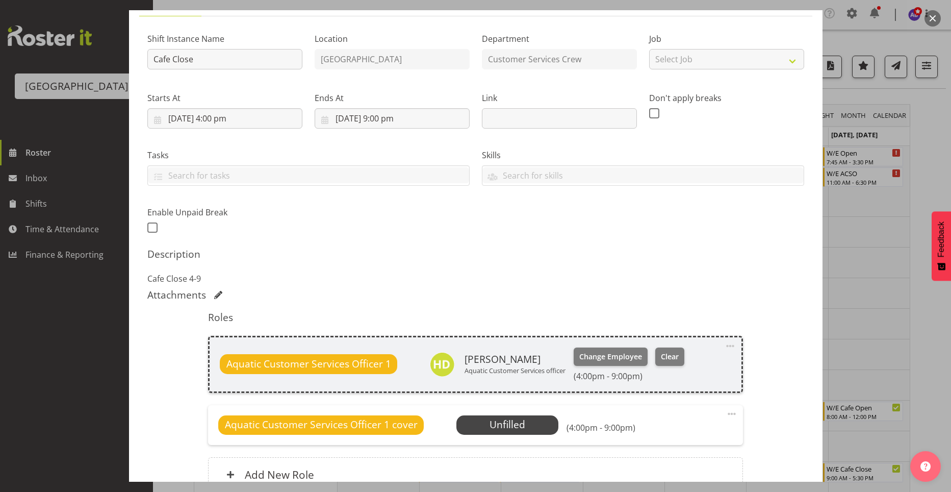
scroll to position [188, 0]
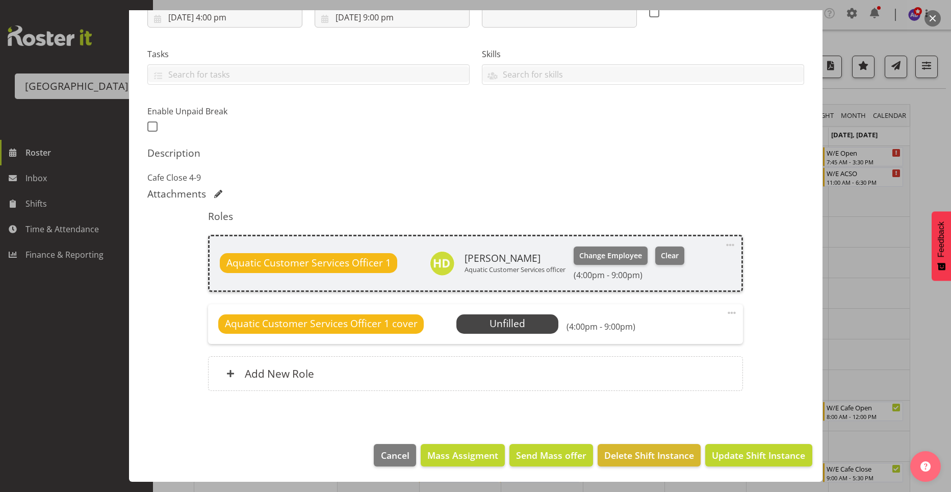
click at [724, 244] on span at bounding box center [730, 245] width 12 height 12
drag, startPoint x: 788, startPoint y: 260, endPoint x: 776, endPoint y: 314, distance: 54.9
click at [788, 260] on div "Shift Instance Name Cafe Close Location [GEOGRAPHIC_DATA] Department Customer S…" at bounding box center [475, 163] width 657 height 479
click at [526, 322] on span "Select Employee" at bounding box center [508, 323] width 76 height 15
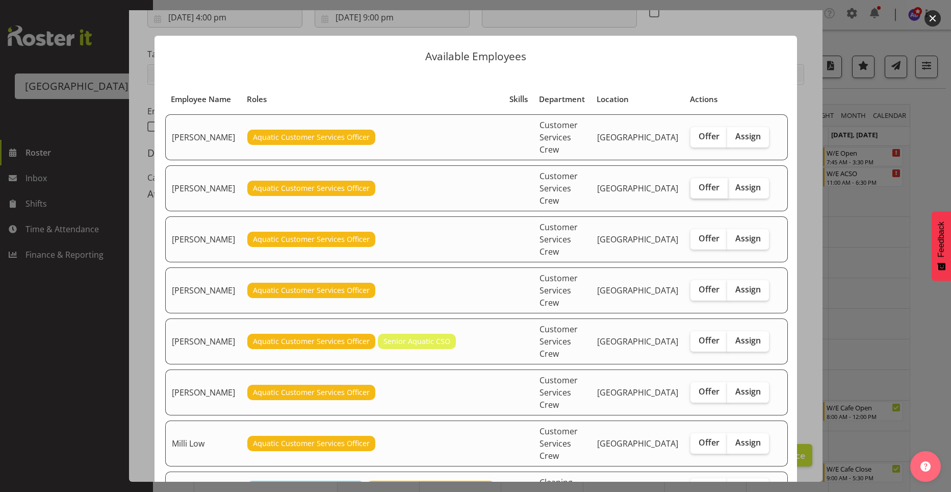
click at [708, 182] on span "Offer" at bounding box center [709, 187] width 21 height 10
click at [697, 184] on input "Offer" at bounding box center [693, 187] width 7 height 7
checkbox input "true"
click at [705, 233] on span "Offer" at bounding box center [709, 238] width 21 height 10
click at [697, 235] on input "Offer" at bounding box center [693, 238] width 7 height 7
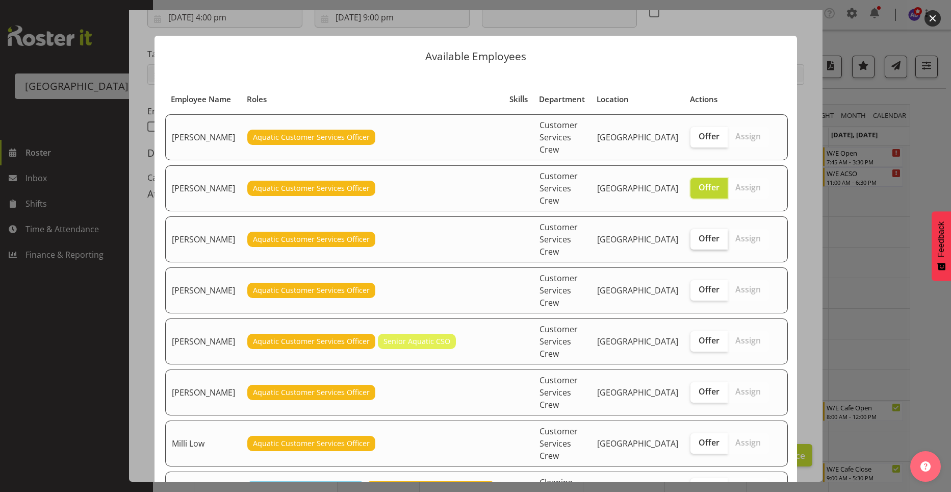
checkbox input "true"
click at [705, 284] on span "Offer" at bounding box center [709, 289] width 21 height 10
click at [697, 286] on input "Offer" at bounding box center [693, 289] width 7 height 7
checkbox input "true"
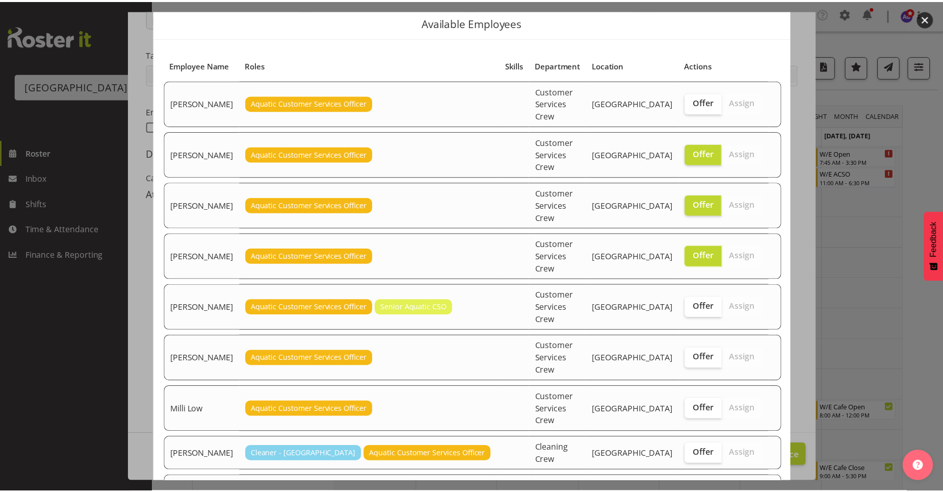
scroll to position [53, 0]
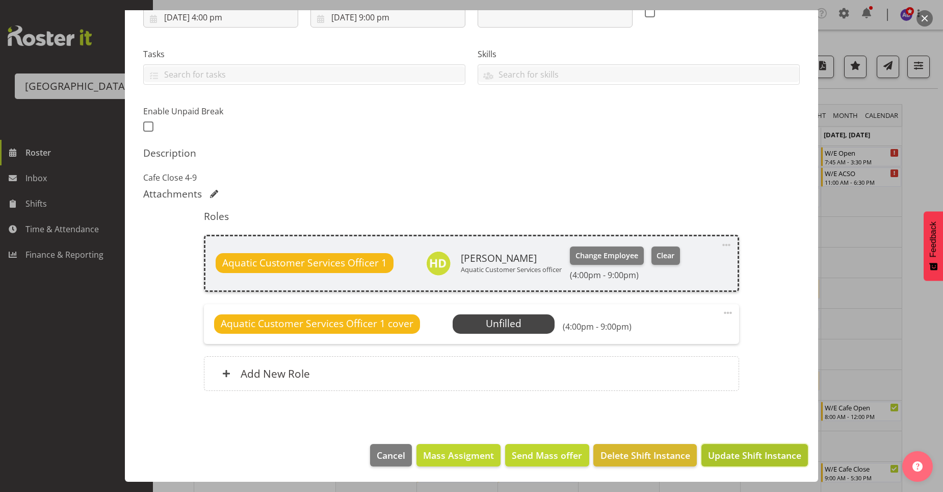
click at [732, 451] on span "Update Shift Instance" at bounding box center [754, 454] width 93 height 13
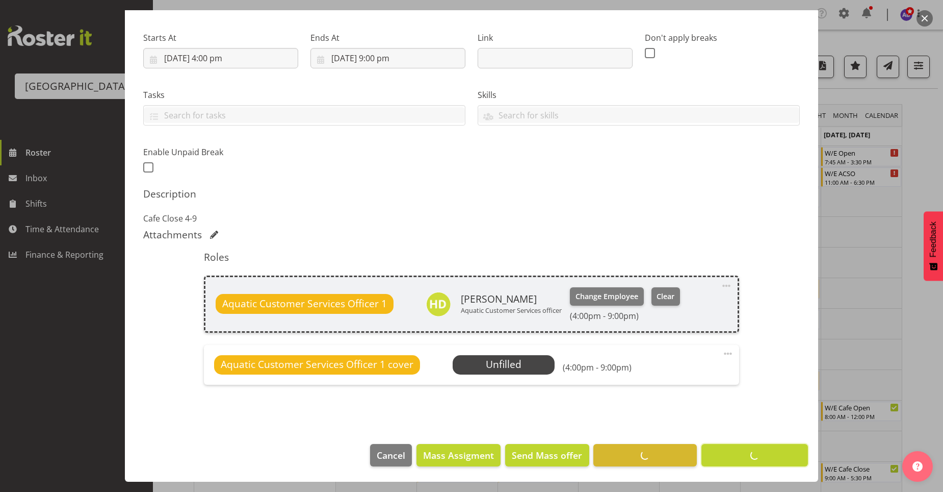
scroll to position [147, 0]
